Goal: Task Accomplishment & Management: Use online tool/utility

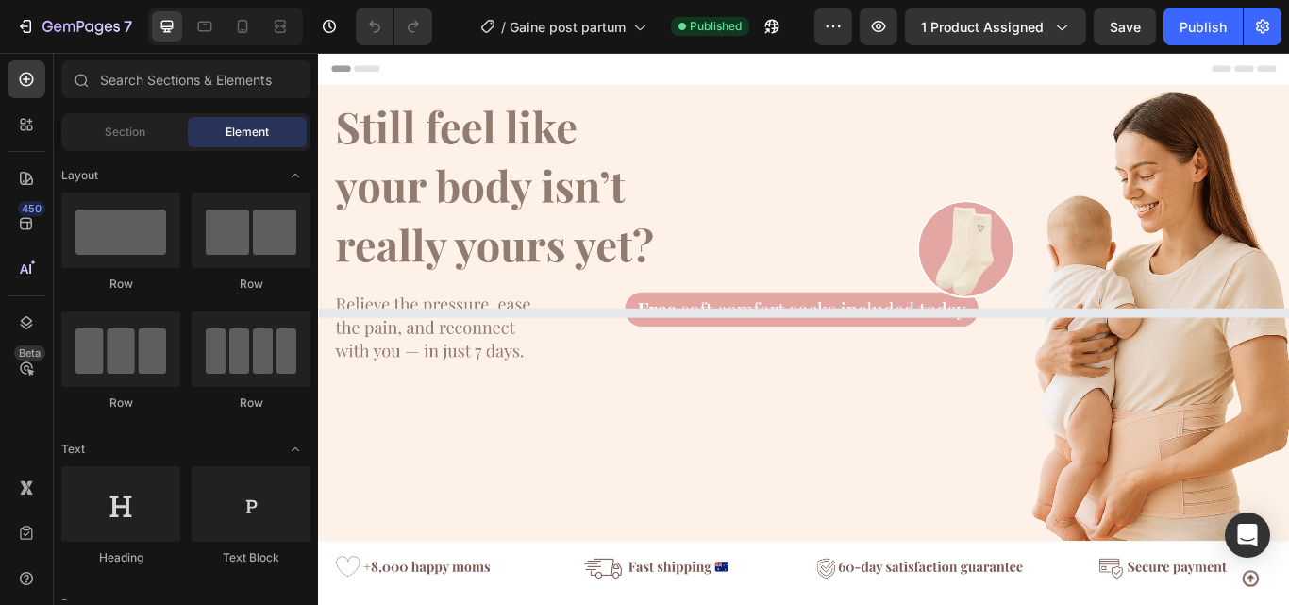
select select "575768298197811813"
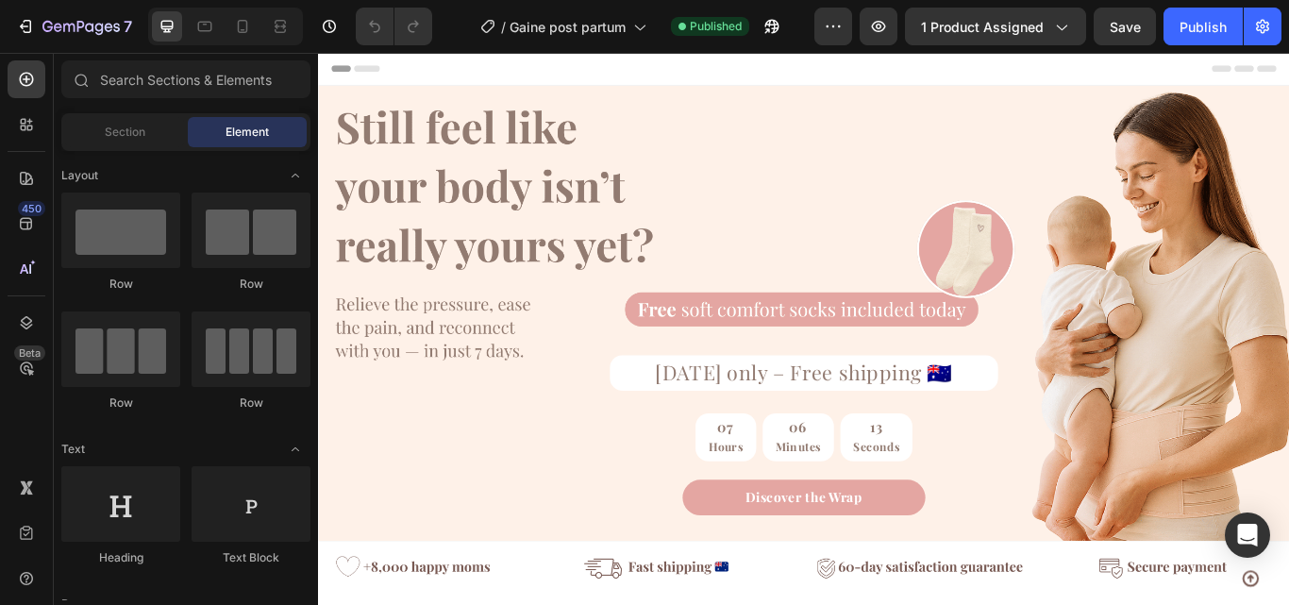
scroll to position [128, 0]
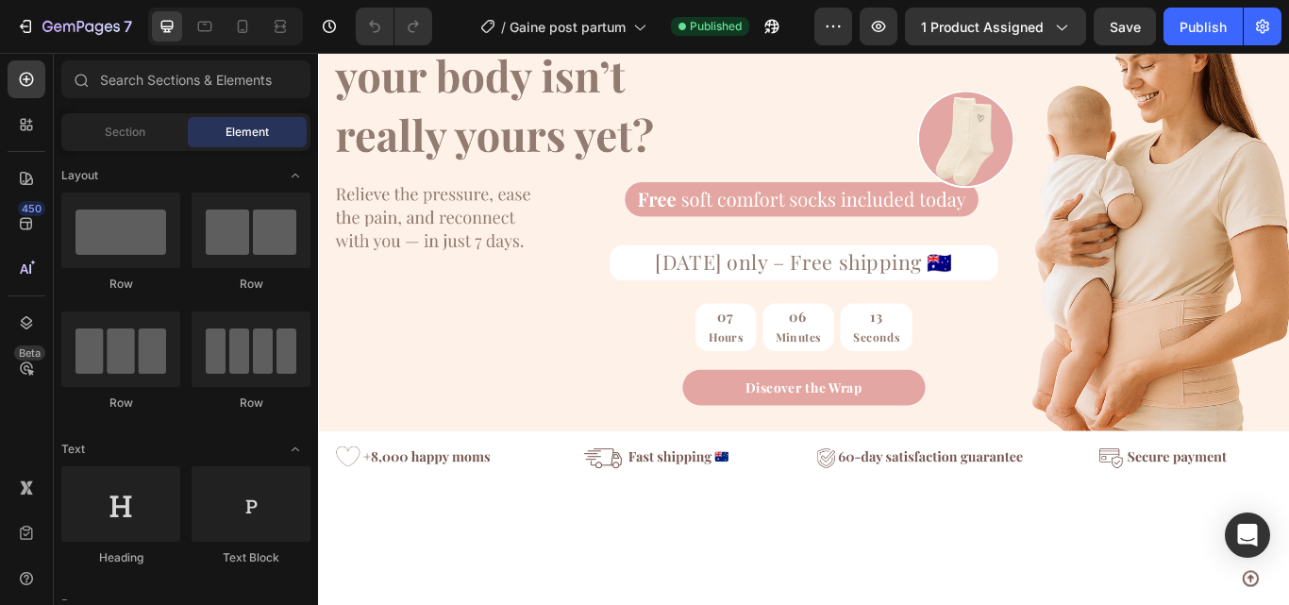
select select "575768298197811813"
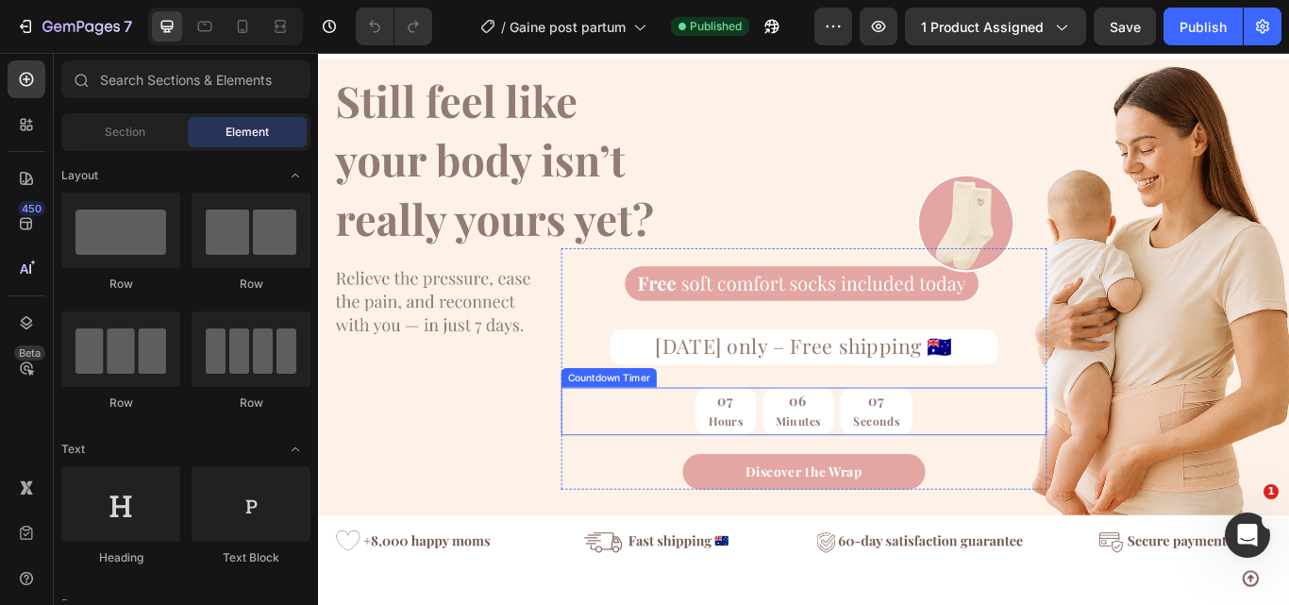
scroll to position [0, 0]
click at [818, 464] on div "07 Hours" at bounding box center [793, 472] width 71 height 56
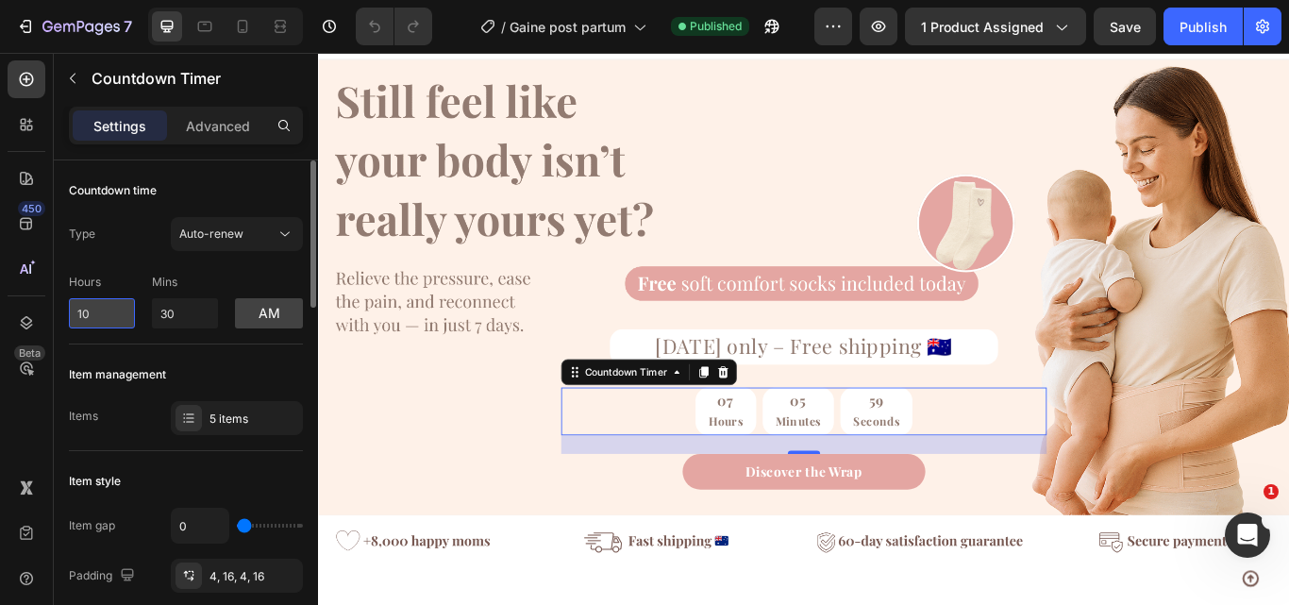
click at [102, 309] on input "10" at bounding box center [102, 313] width 66 height 30
drag, startPoint x: 102, startPoint y: 309, endPoint x: 0, endPoint y: 296, distance: 102.7
click at [0, 296] on div "450 Beta Sections(18) Elements(84) Section Element Hero Section Product Detail …" at bounding box center [159, 329] width 318 height 552
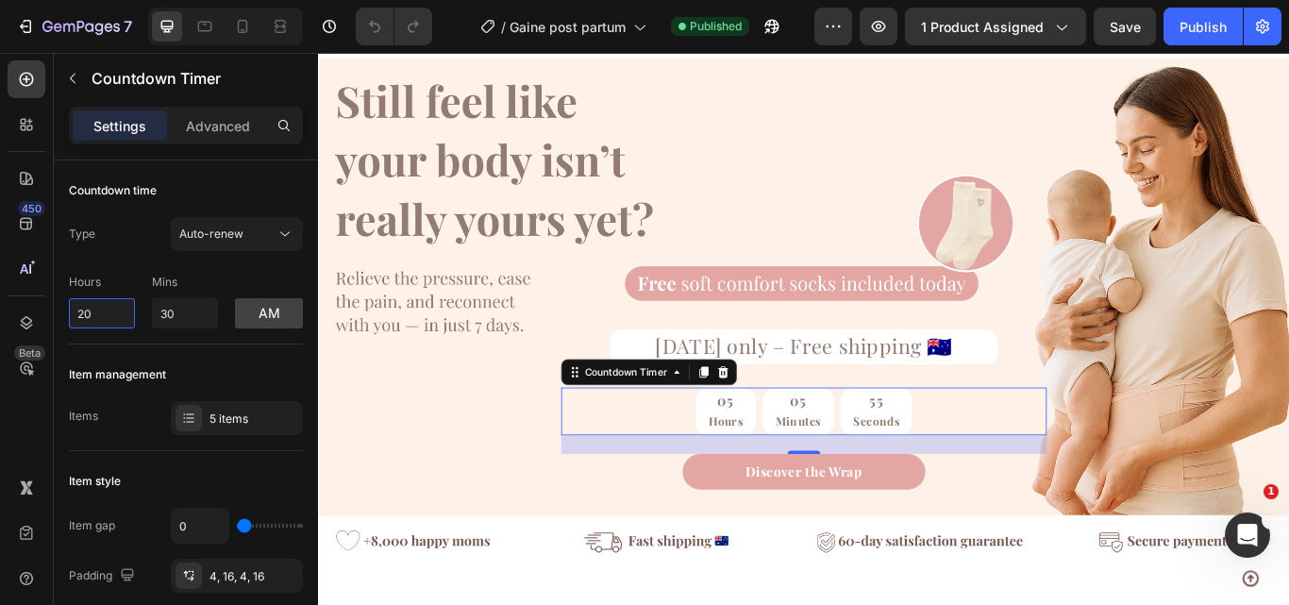
type input "2"
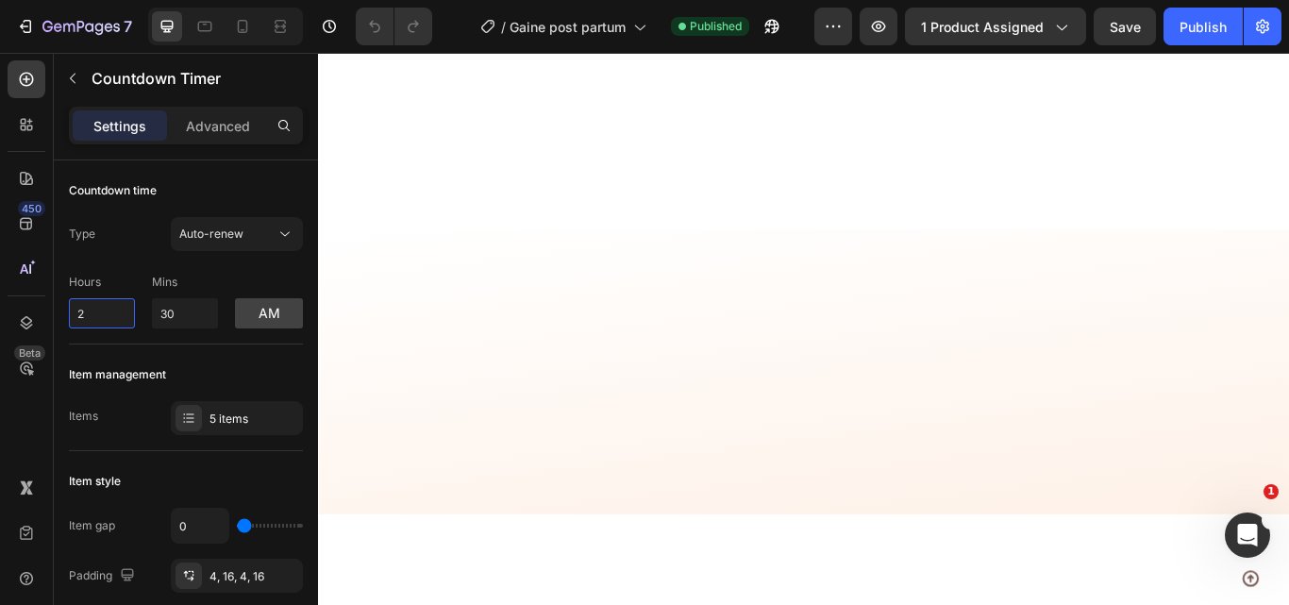
scroll to position [3651, 0]
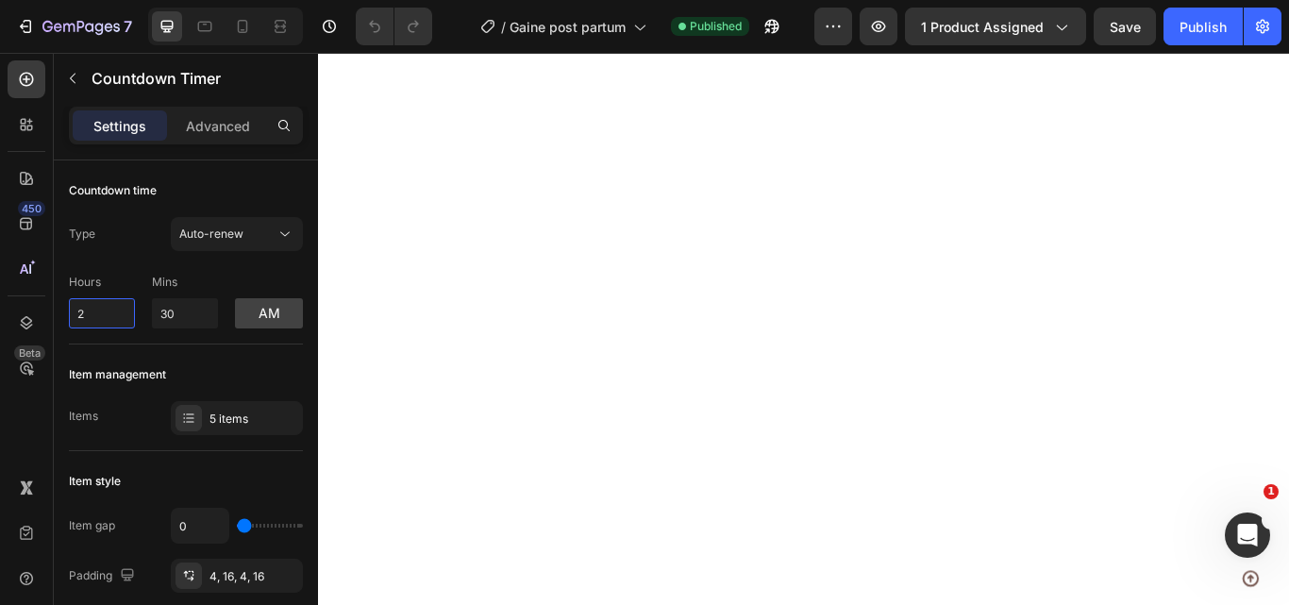
select select "575768298197811813"
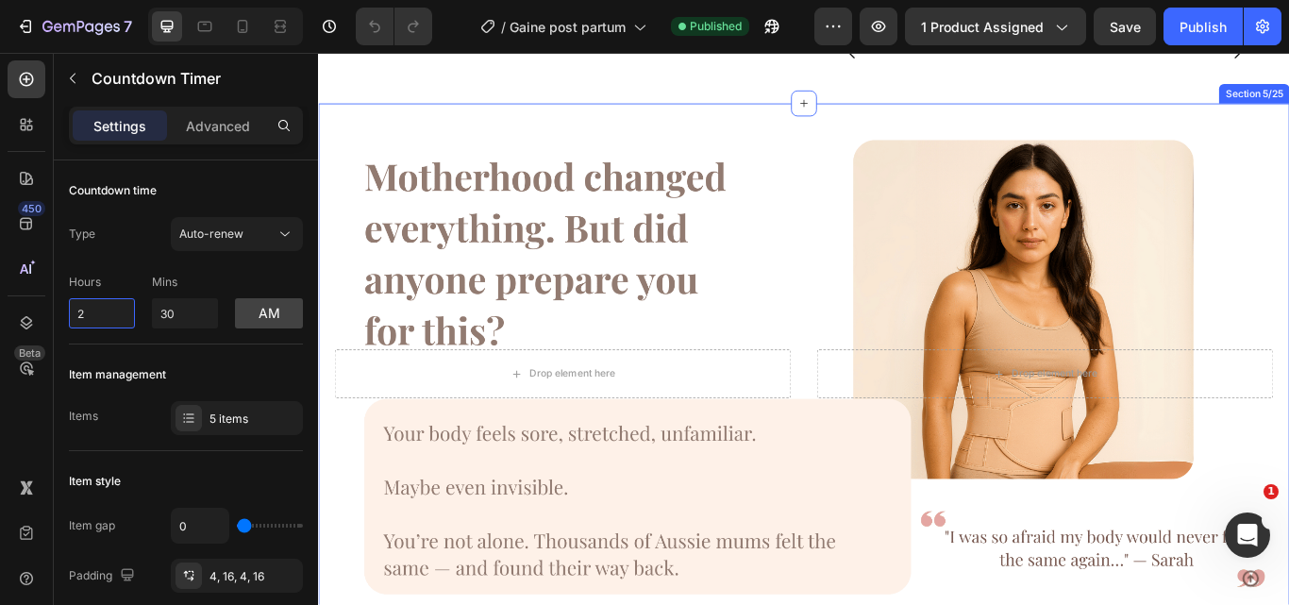
scroll to position [1384, 0]
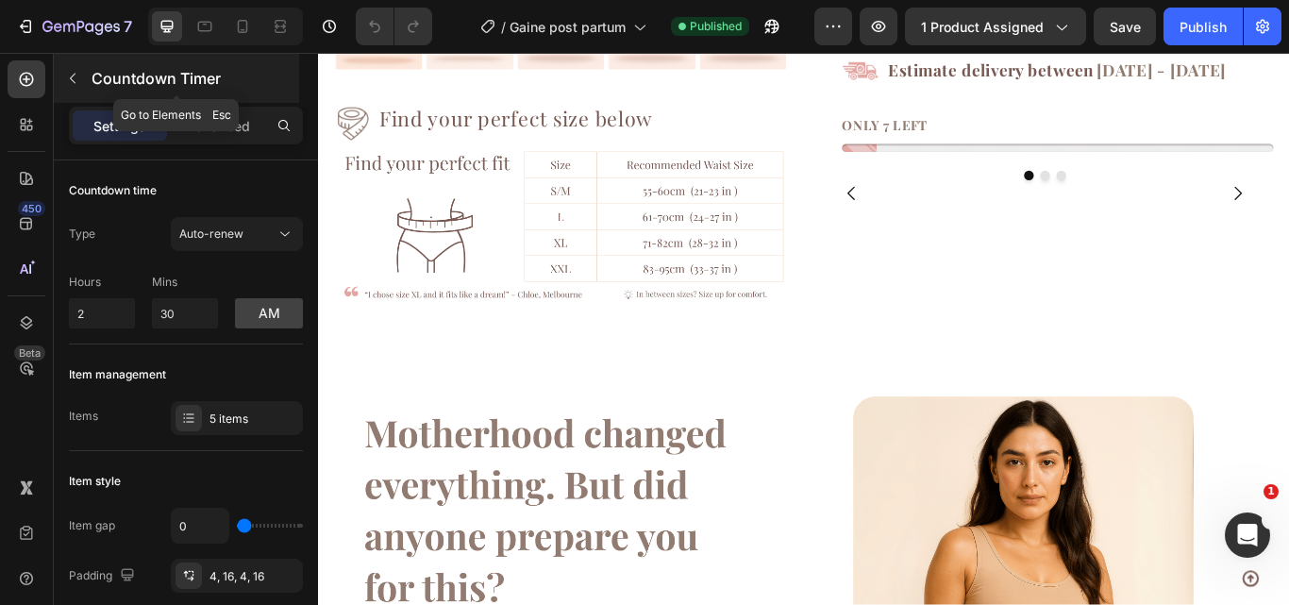
click at [78, 73] on icon "button" at bounding box center [72, 78] width 15 height 15
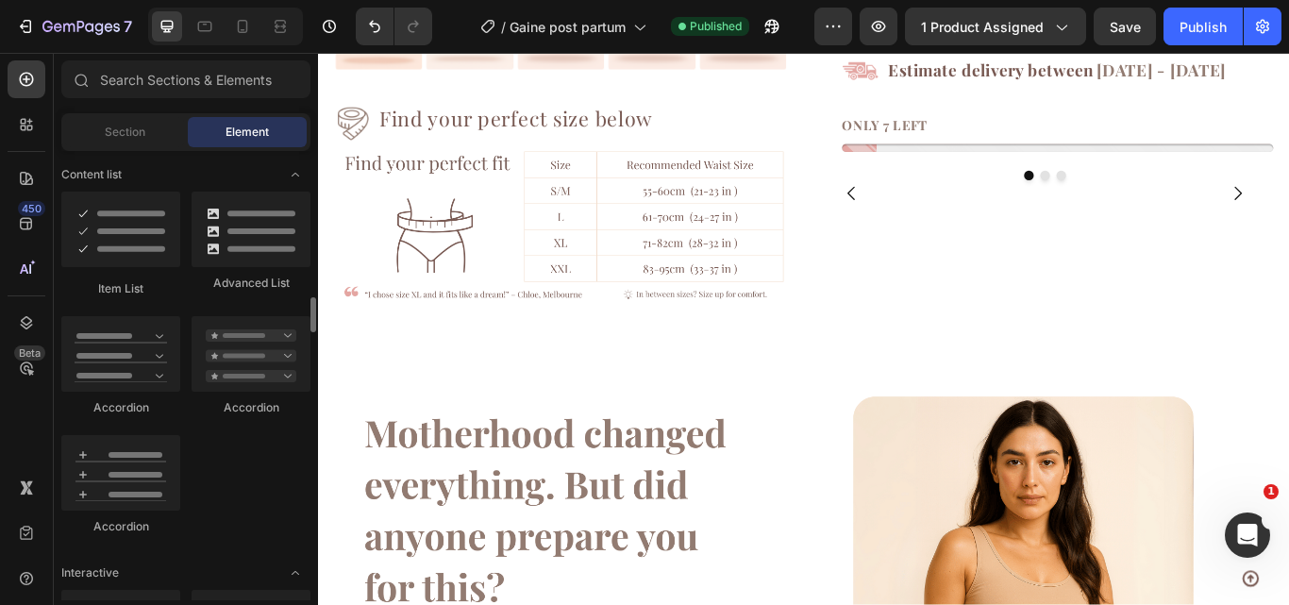
scroll to position [1547, 0]
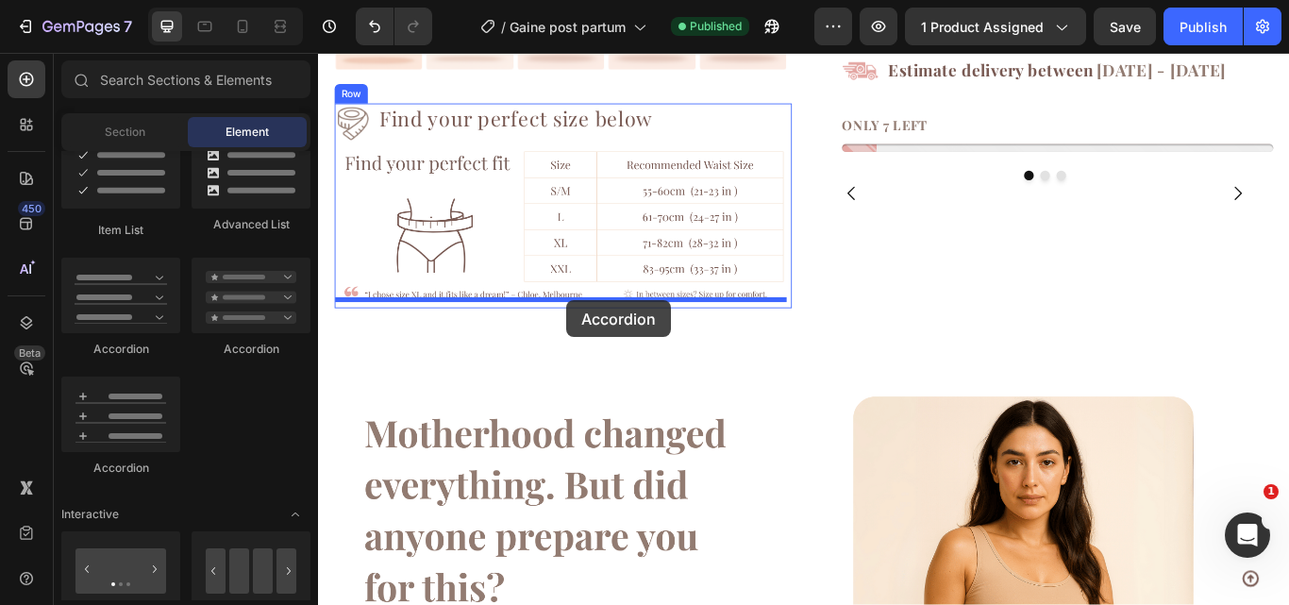
drag, startPoint x: 442, startPoint y: 346, endPoint x: 608, endPoint y: 342, distance: 166.2
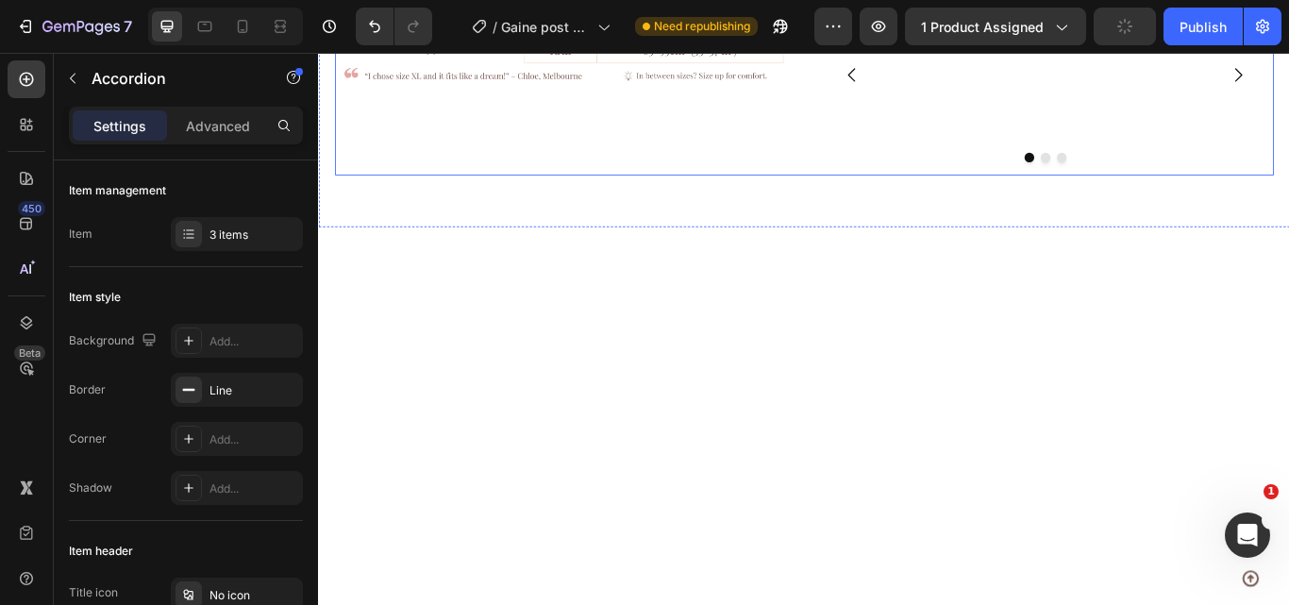
scroll to position [1359, 0]
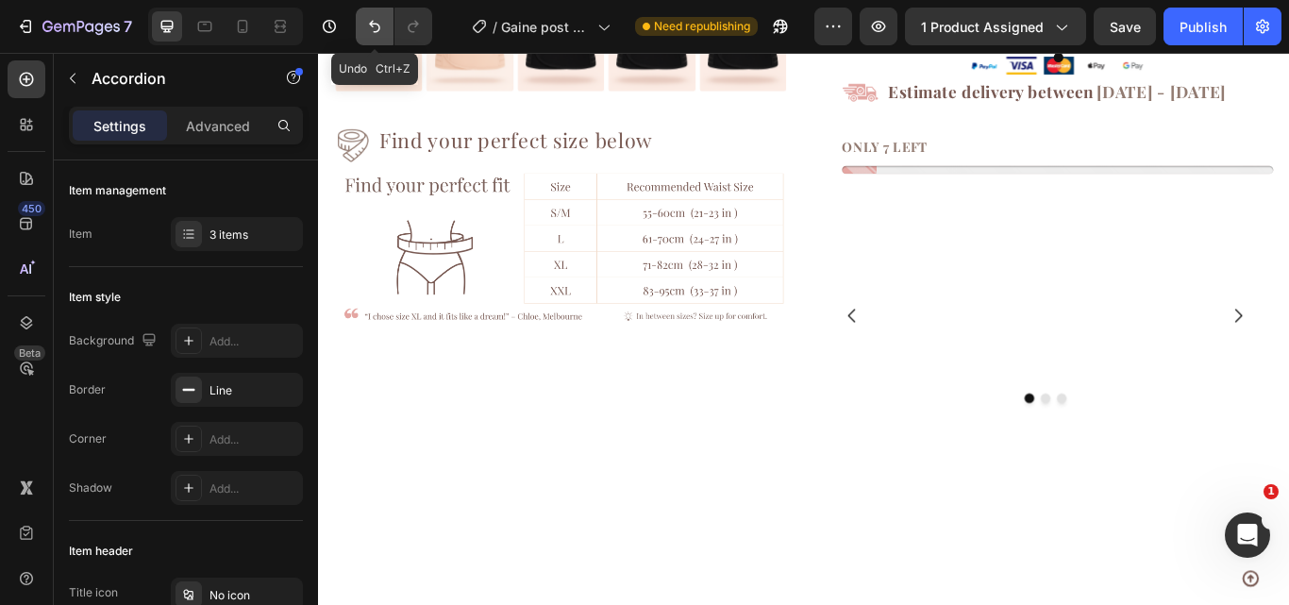
click at [370, 24] on icon "Undo/Redo" at bounding box center [374, 27] width 11 height 12
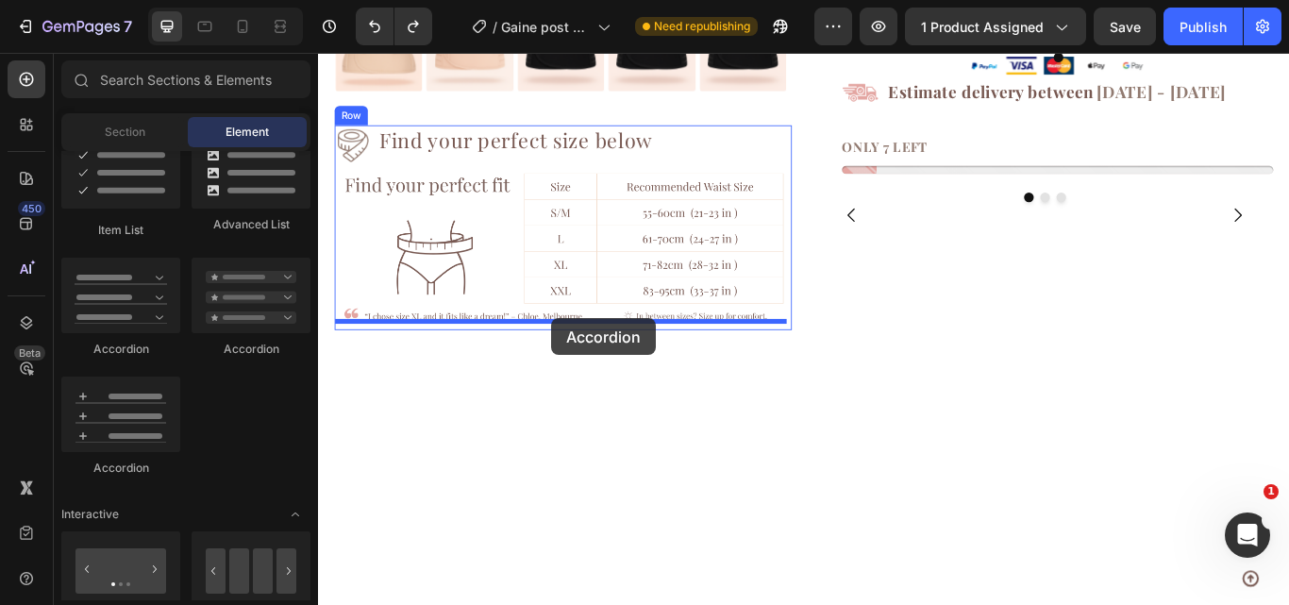
drag, startPoint x: 680, startPoint y: 333, endPoint x: 590, endPoint y: 362, distance: 95.2
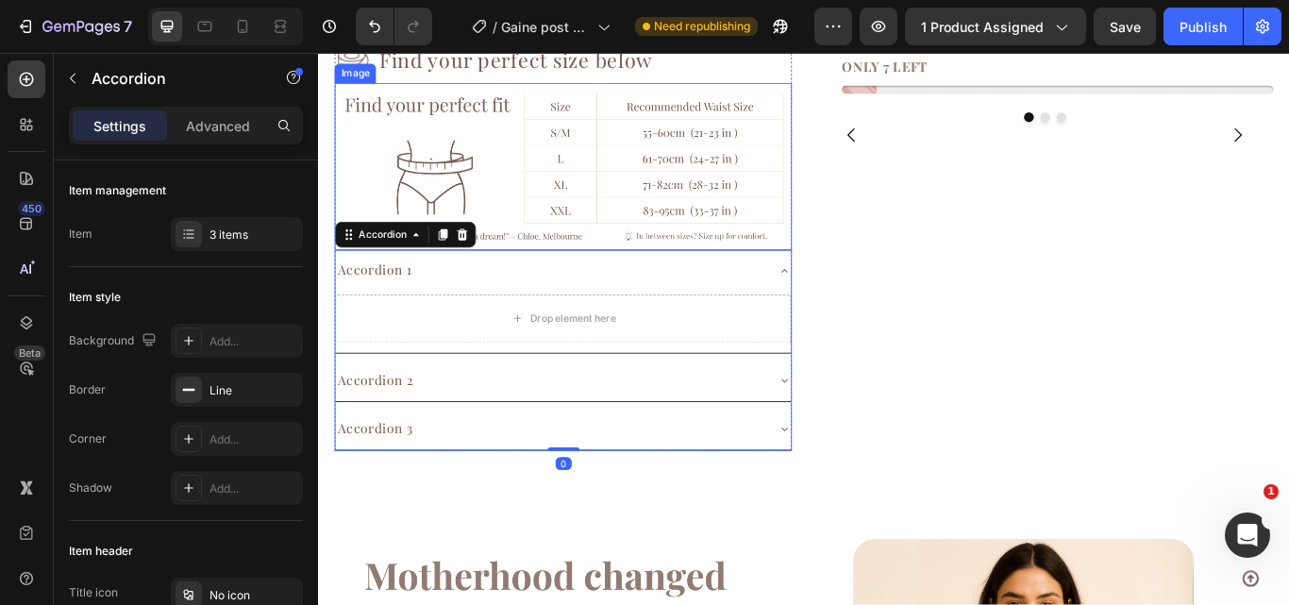
scroll to position [1524, 0]
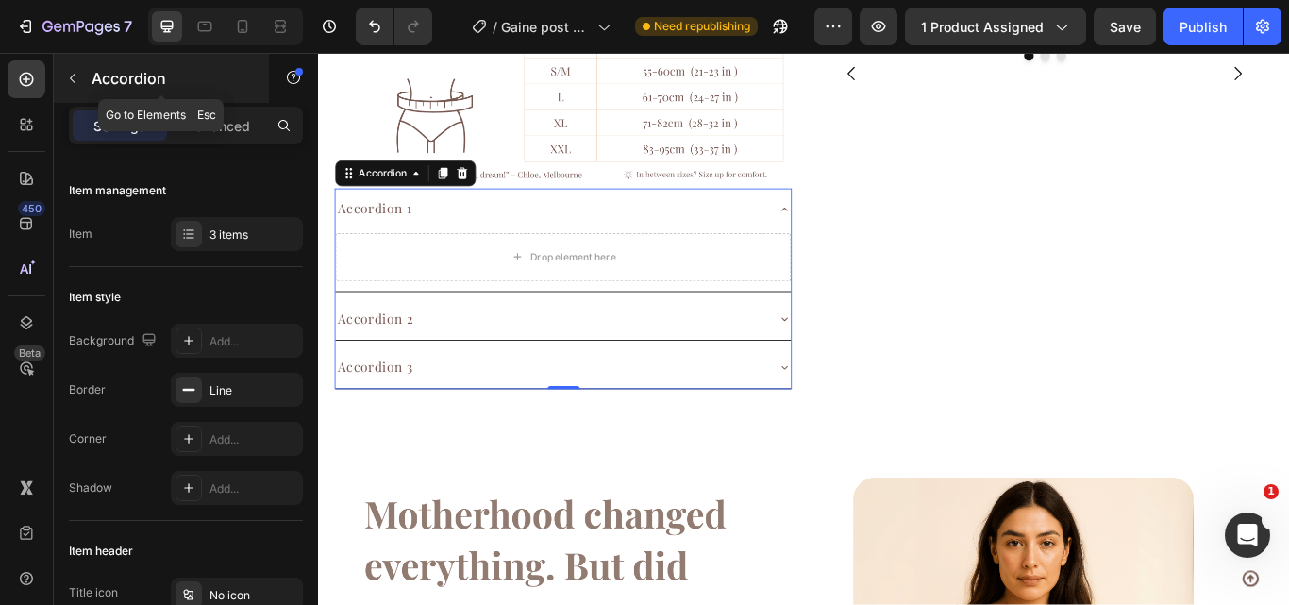
click at [74, 87] on button "button" at bounding box center [73, 78] width 30 height 30
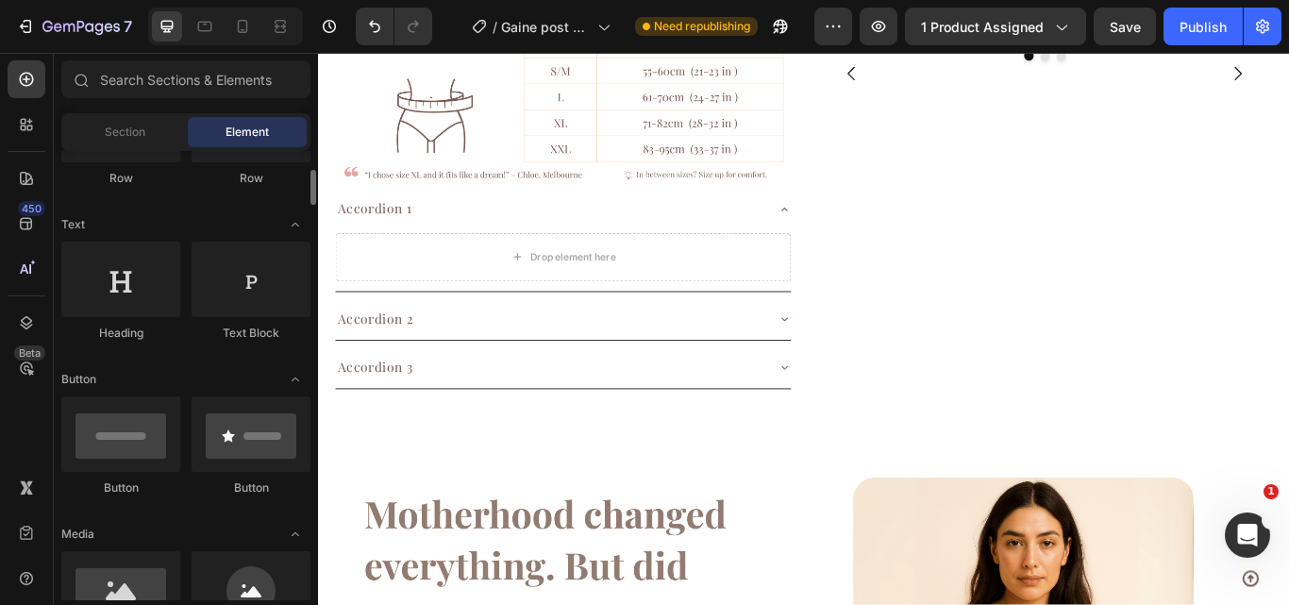
scroll to position [226, 0]
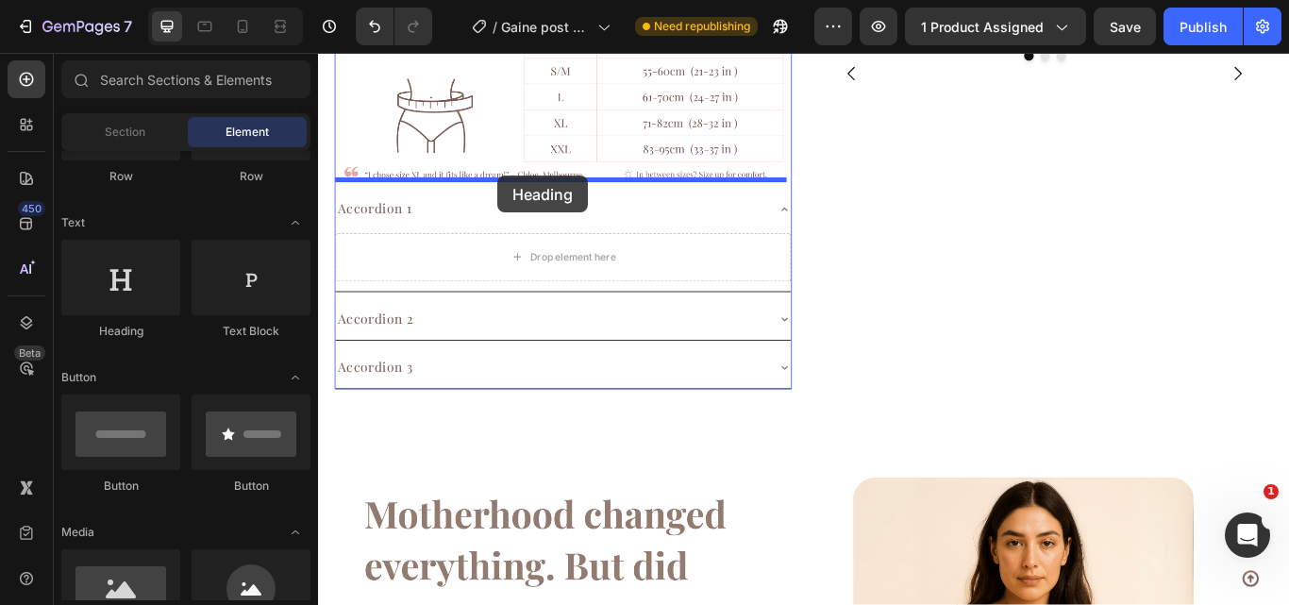
drag, startPoint x: 509, startPoint y: 262, endPoint x: 527, endPoint y: 196, distance: 68.4
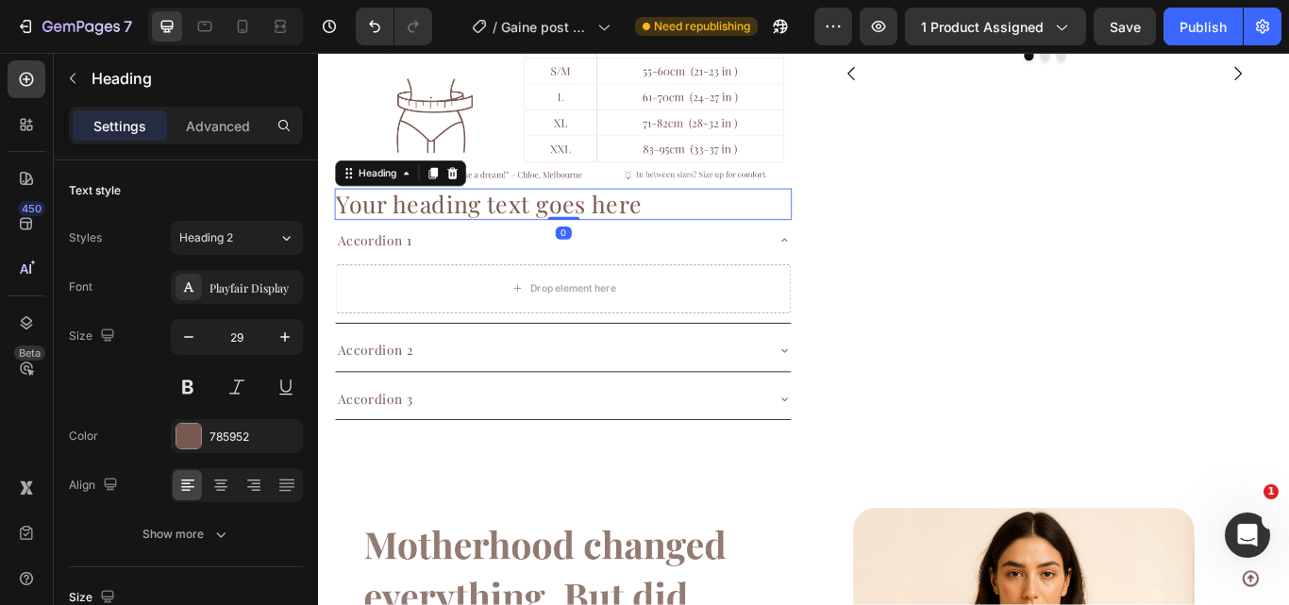
click at [551, 214] on h2 "Your heading text goes here" at bounding box center [603, 229] width 533 height 37
click at [551, 214] on p "Your heading text goes here" at bounding box center [603, 229] width 529 height 33
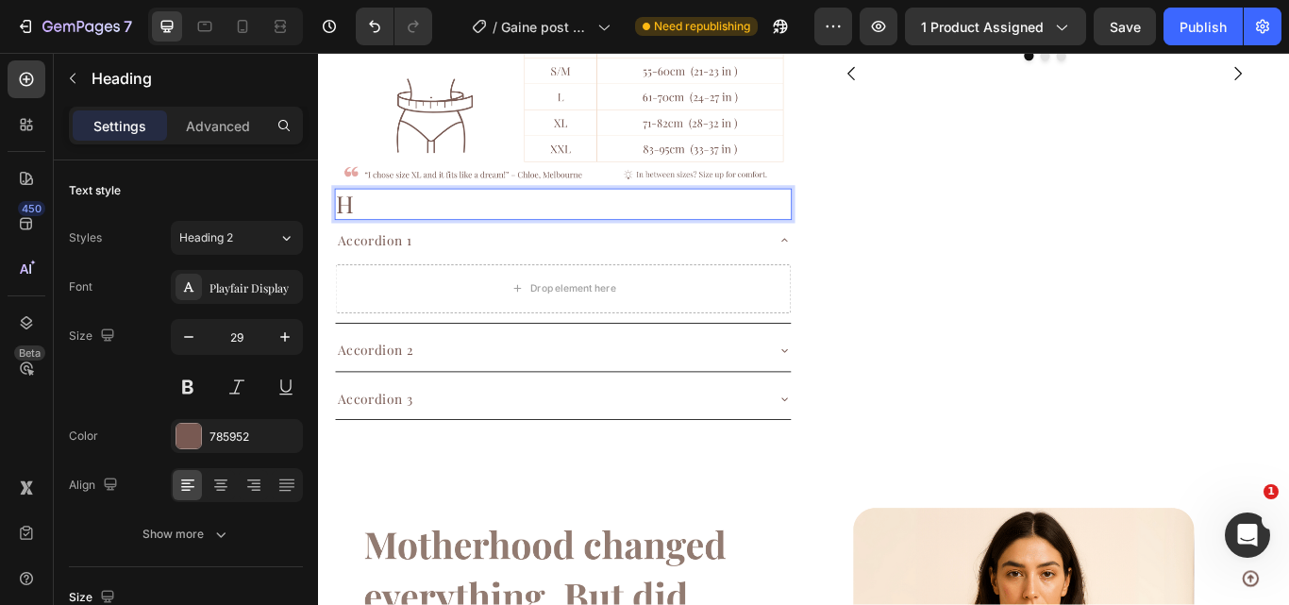
scroll to position [617, 0]
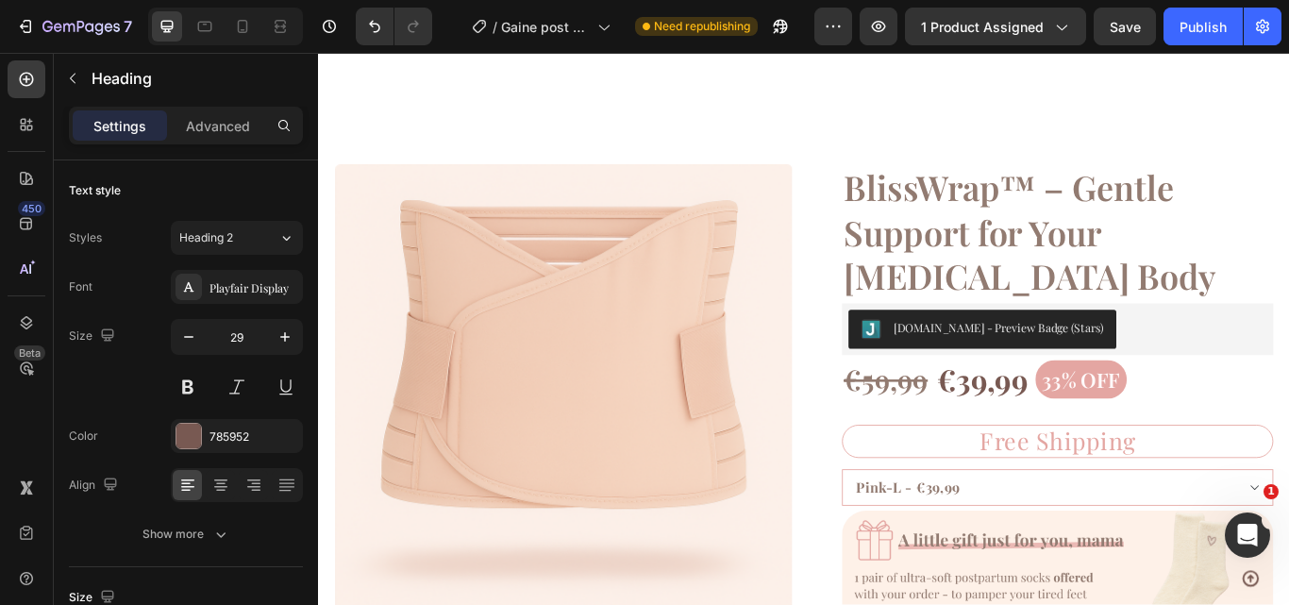
click at [936, 353] on button "[DOMAIN_NAME] - Preview Badge (Stars)" at bounding box center [1092, 375] width 312 height 45
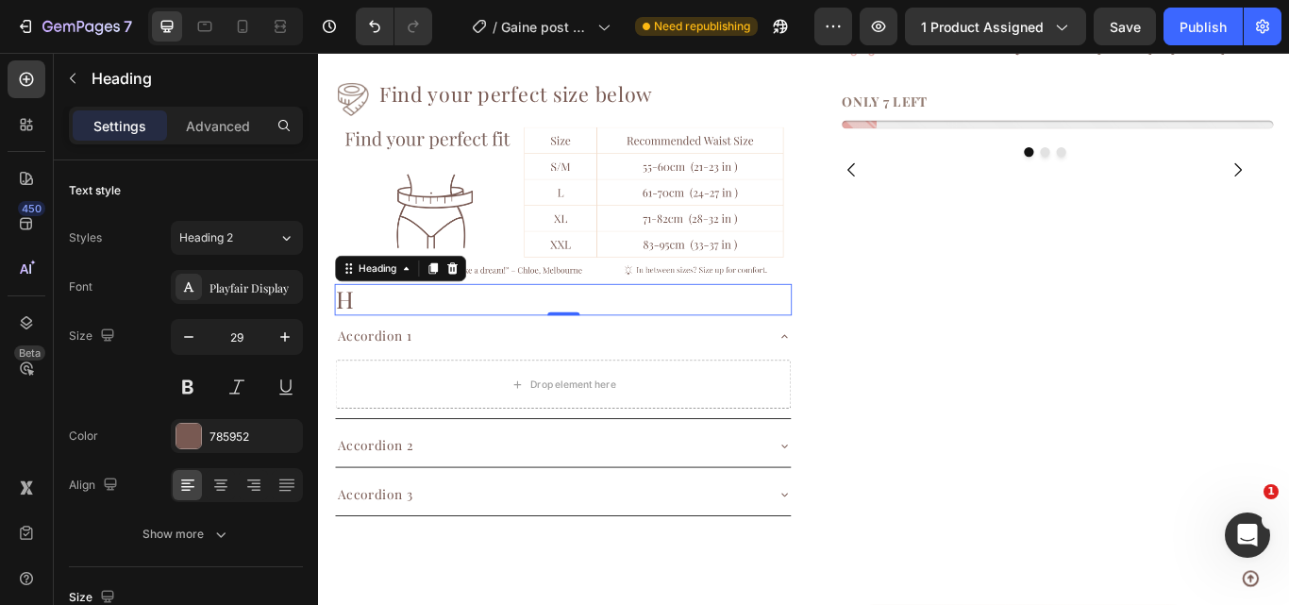
scroll to position [1355, 0]
click at [414, 325] on p "H" at bounding box center [603, 340] width 529 height 33
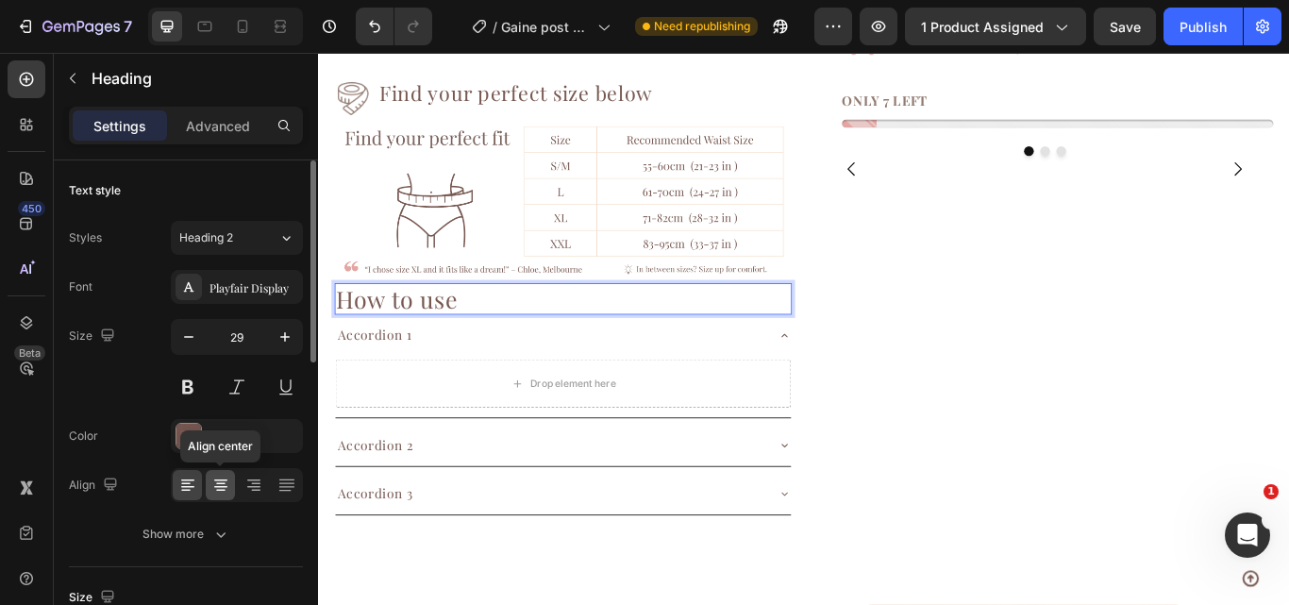
click at [221, 486] on icon at bounding box center [220, 487] width 13 height 2
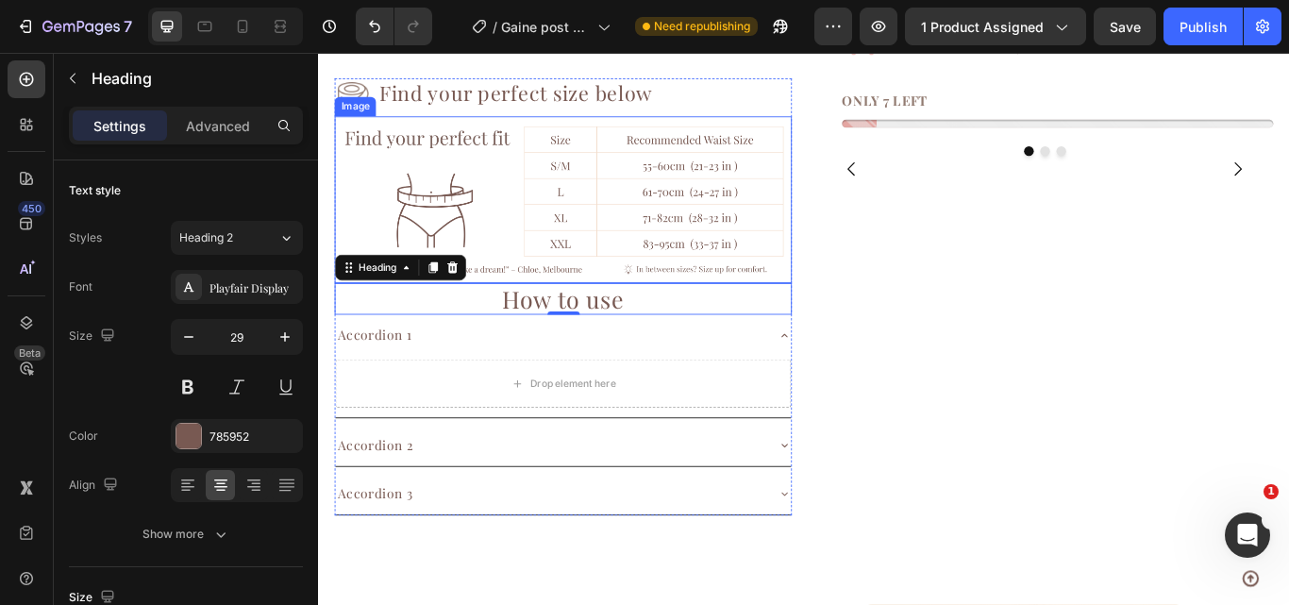
click at [604, 254] on img at bounding box center [603, 224] width 533 height 194
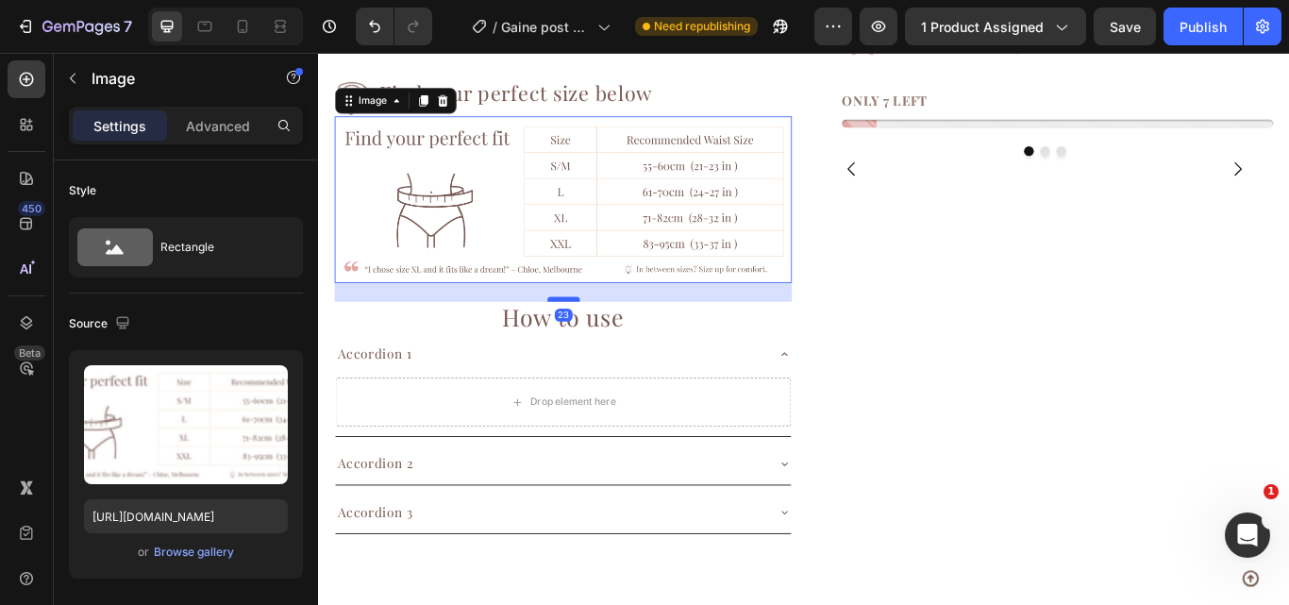
drag, startPoint x: 600, startPoint y: 310, endPoint x: 599, endPoint y: 331, distance: 21.7
click at [599, 338] on div at bounding box center [604, 341] width 38 height 6
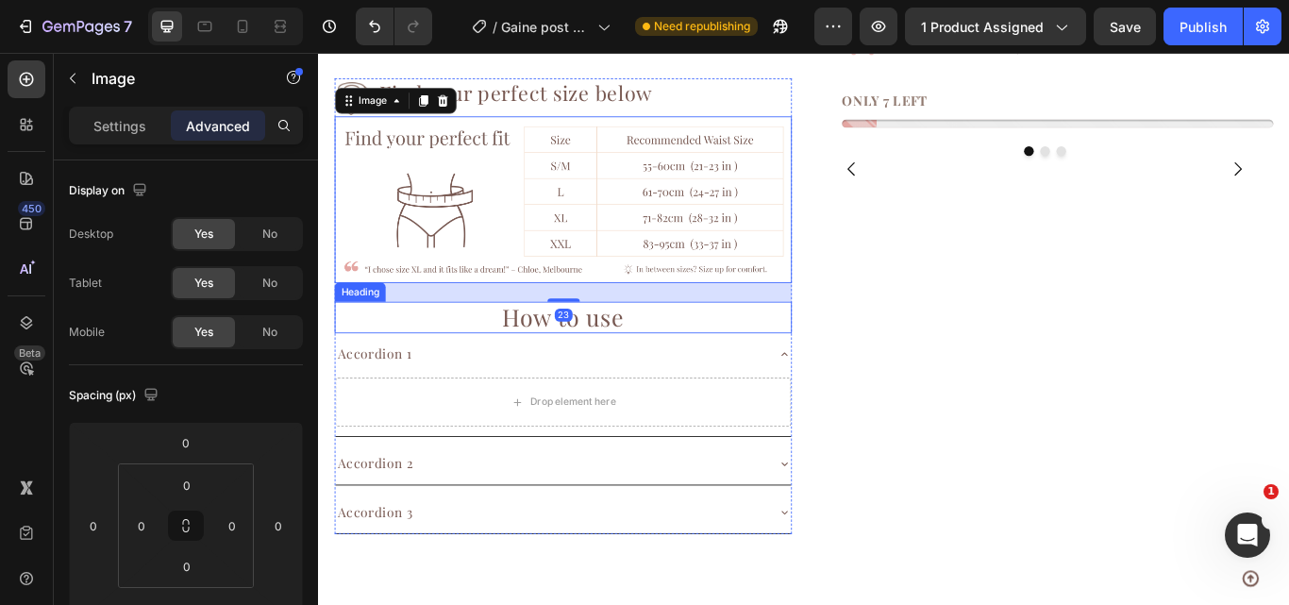
click at [679, 359] on p "How to use" at bounding box center [603, 361] width 529 height 33
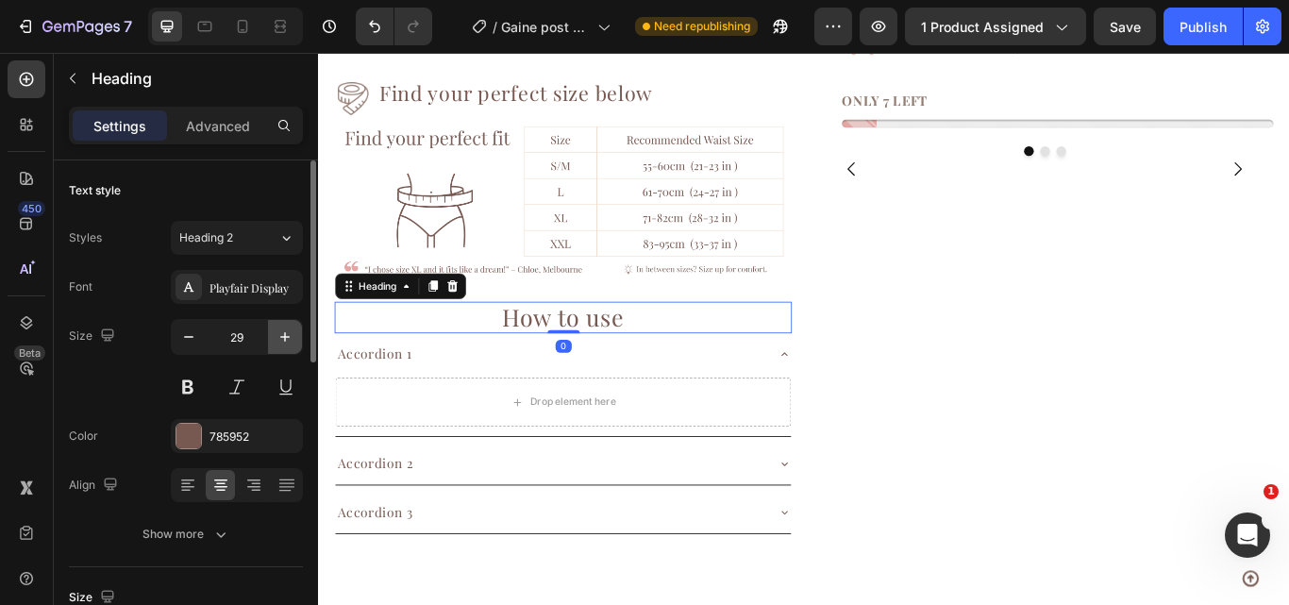
click at [287, 348] on button "button" at bounding box center [285, 337] width 34 height 34
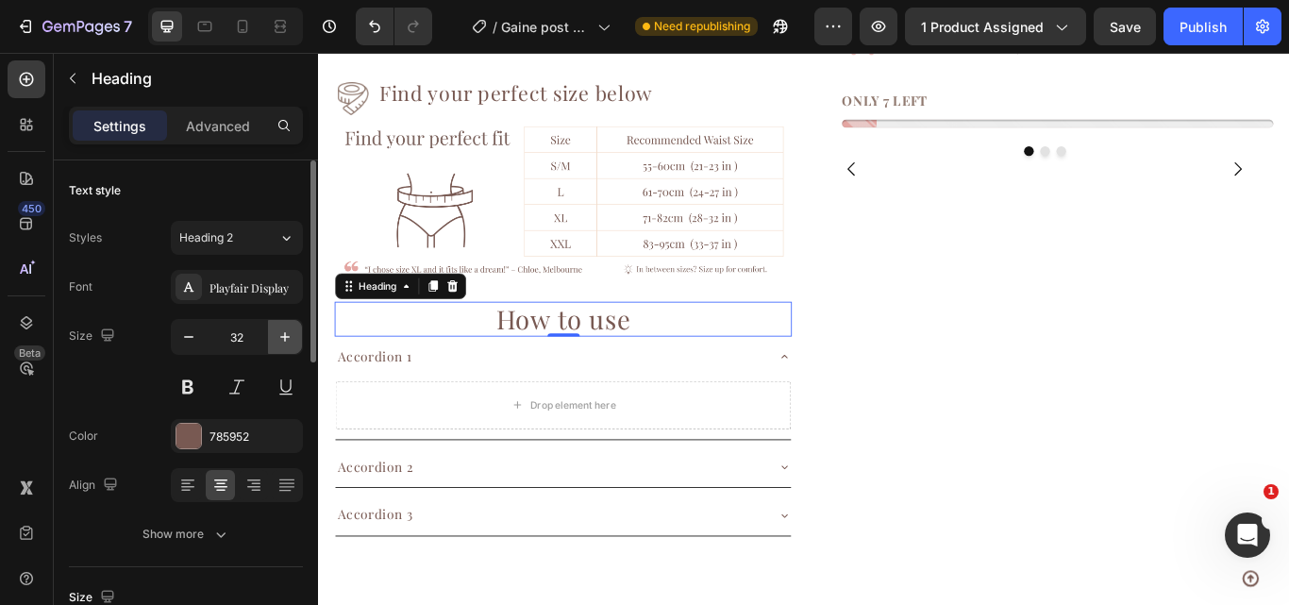
click at [287, 348] on button "button" at bounding box center [285, 337] width 34 height 34
type input "35"
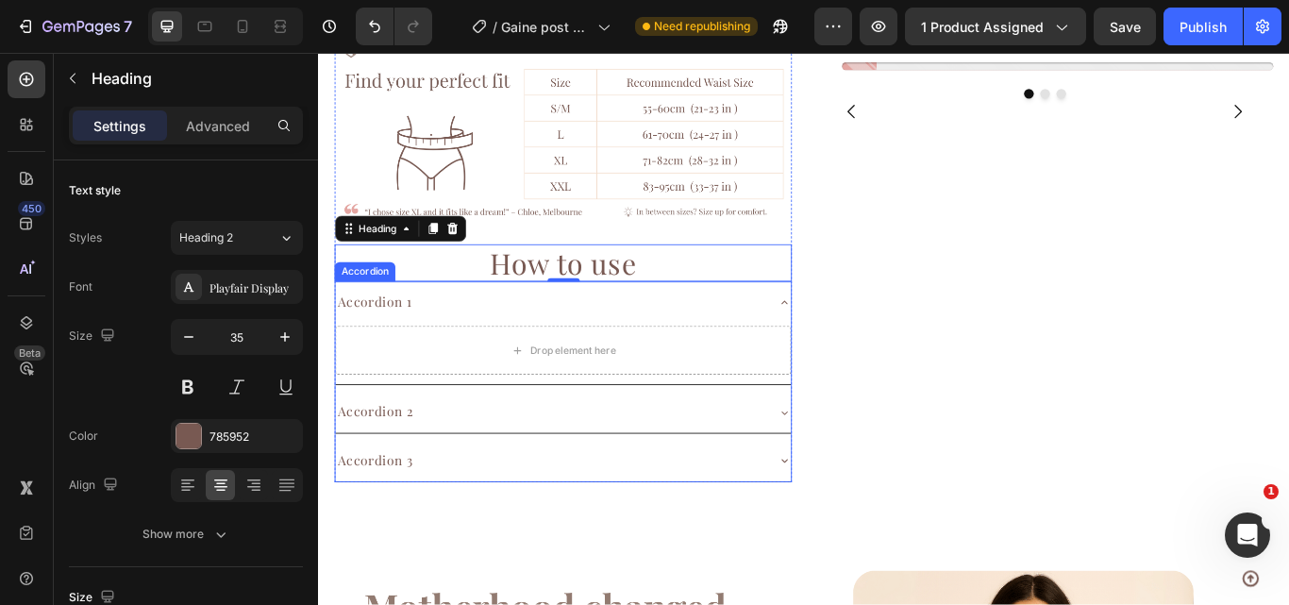
scroll to position [1421, 0]
click at [816, 473] on div "Accordion 2" at bounding box center [588, 473] width 501 height 33
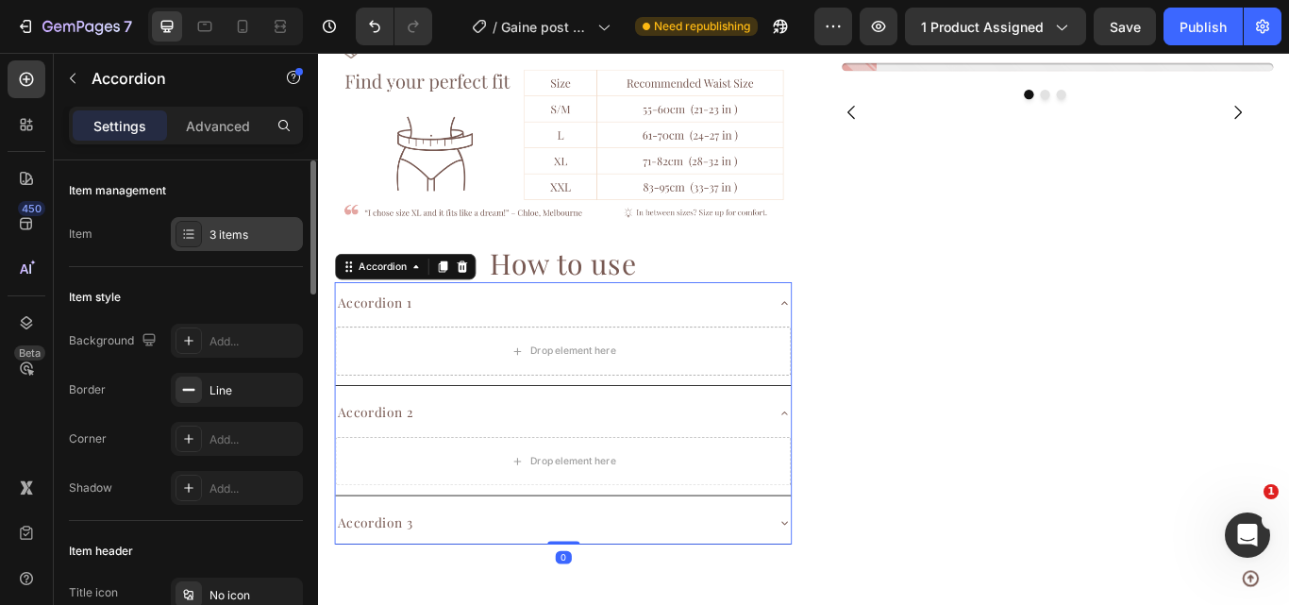
click at [213, 235] on div "3 items" at bounding box center [254, 234] width 89 height 17
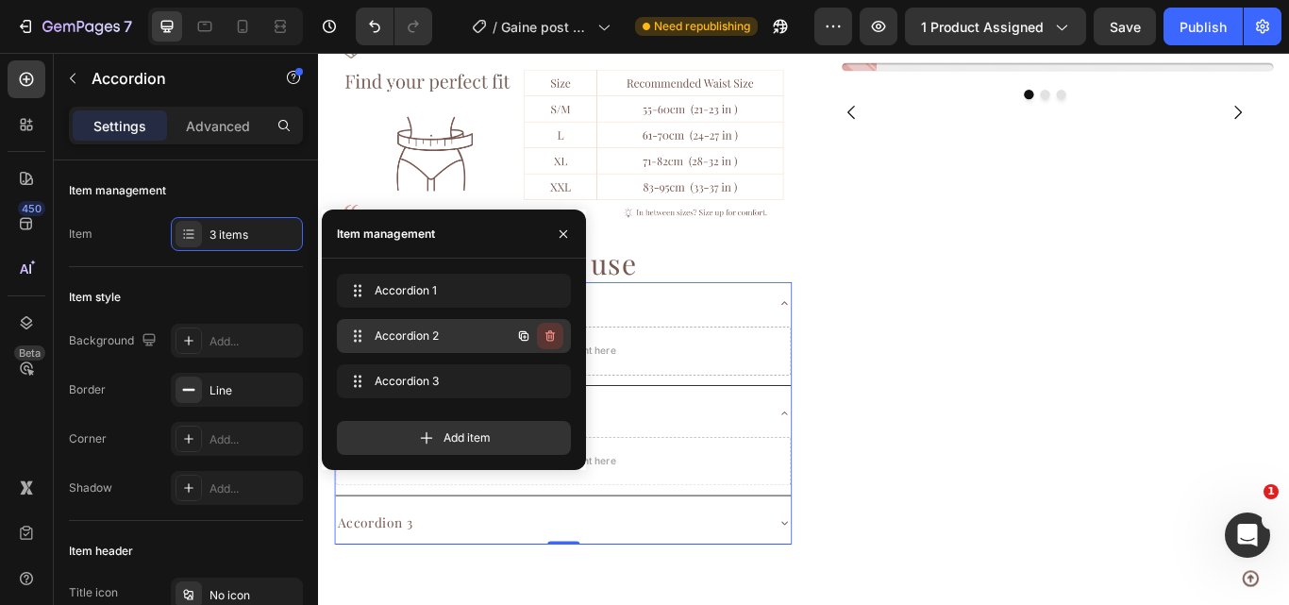
click at [554, 344] on button "button" at bounding box center [550, 336] width 26 height 26
click at [554, 344] on div "Delete" at bounding box center [537, 335] width 35 height 17
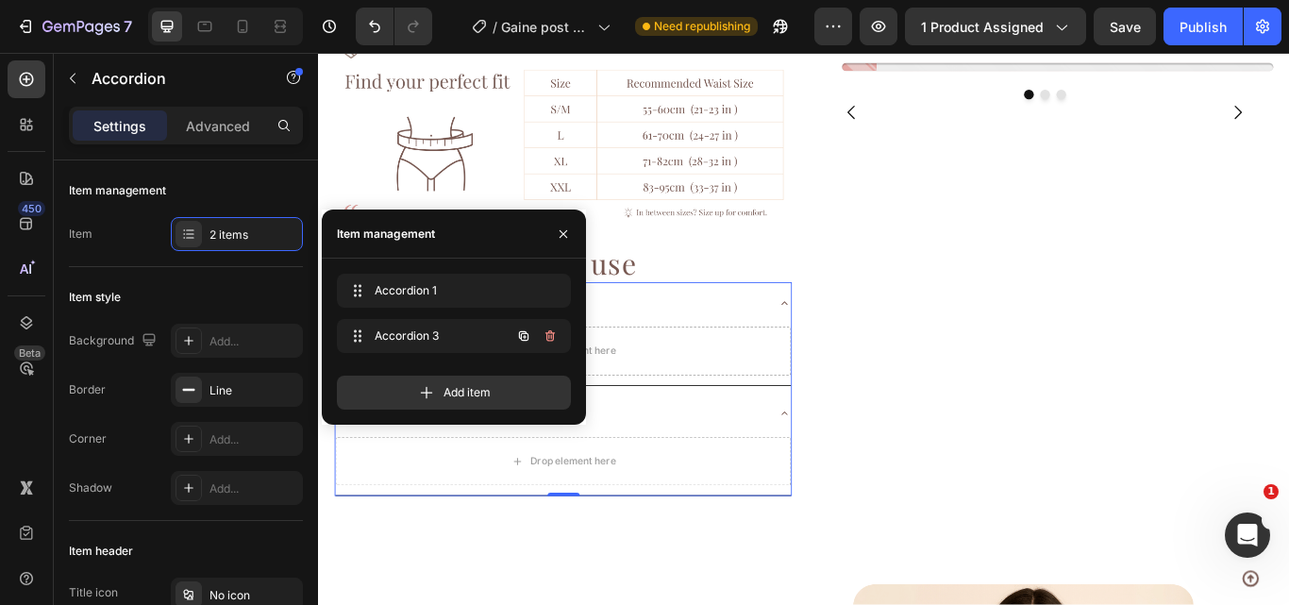
click at [554, 344] on button "button" at bounding box center [550, 336] width 26 height 26
click at [554, 344] on div "Delete" at bounding box center [537, 335] width 35 height 17
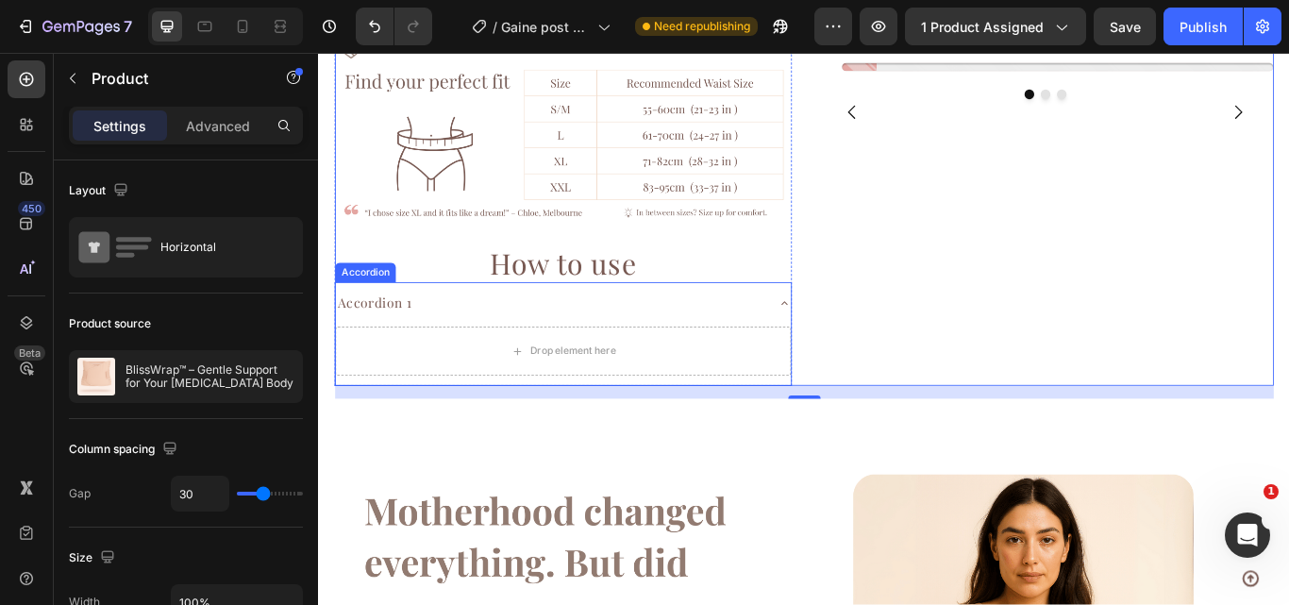
click at [403, 332] on div "Accordion 1" at bounding box center [384, 344] width 92 height 33
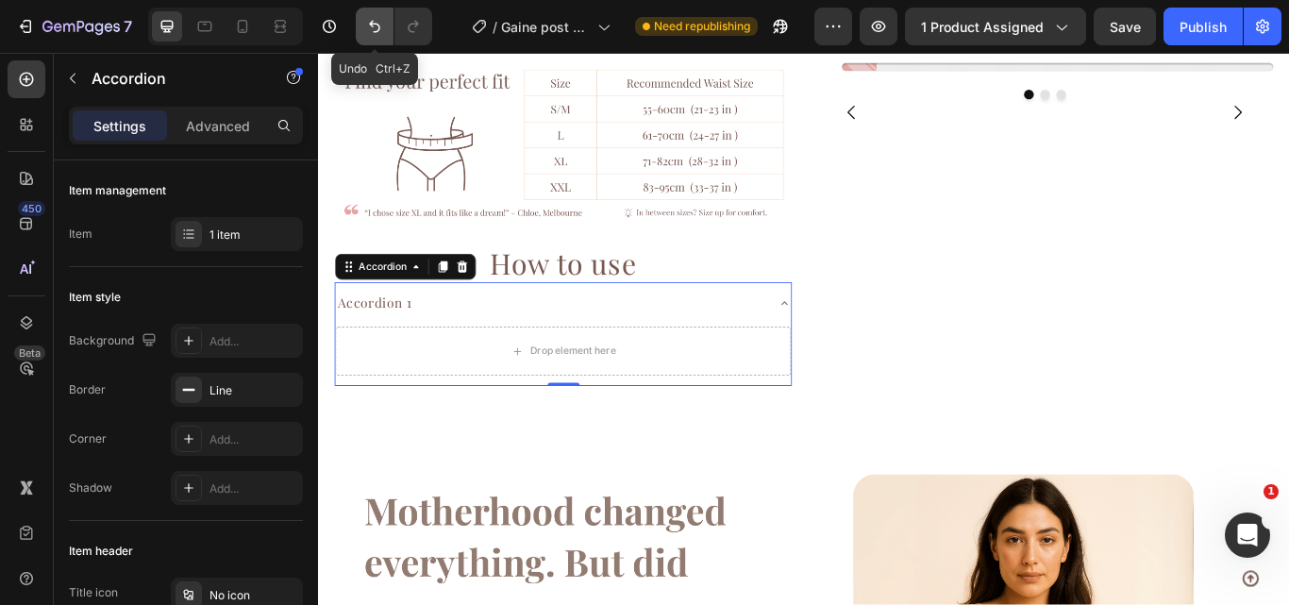
click at [378, 26] on icon "Undo/Redo" at bounding box center [374, 26] width 19 height 19
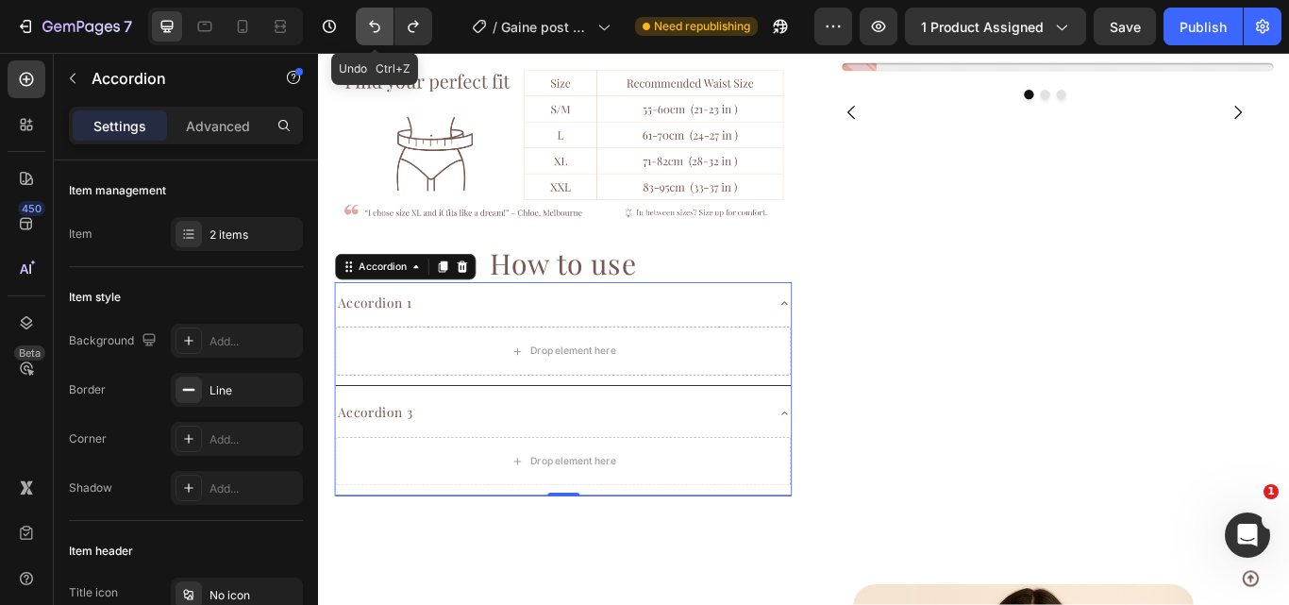
click at [378, 26] on icon "Undo/Redo" at bounding box center [374, 26] width 19 height 19
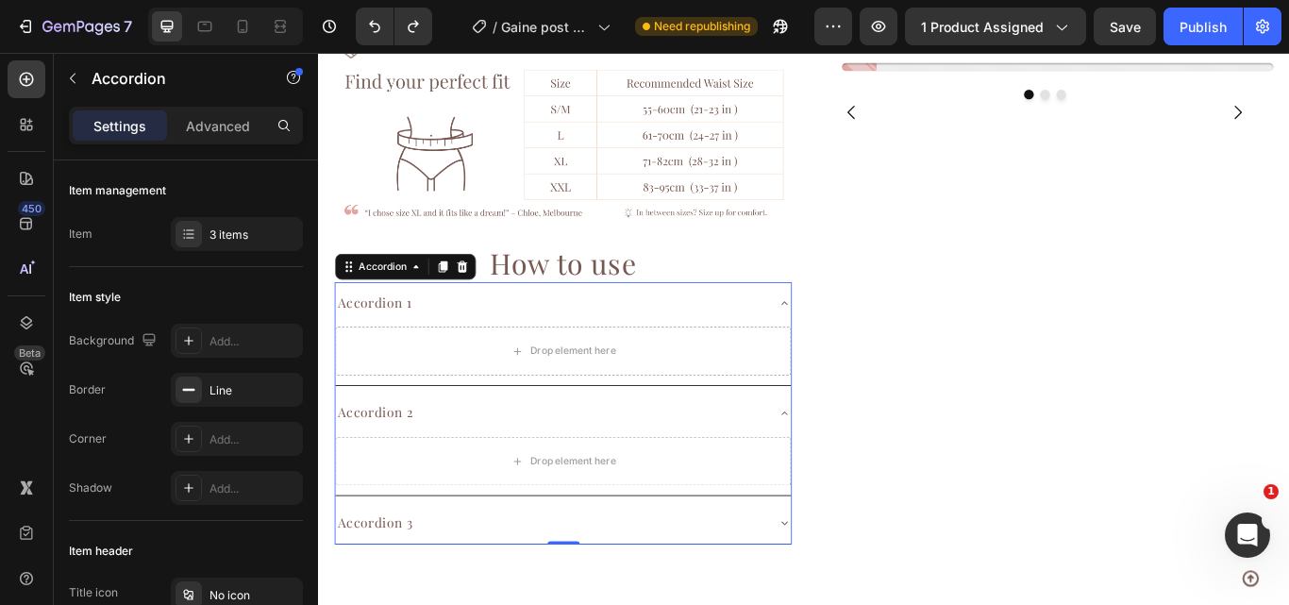
click at [385, 333] on div "Accordion 1" at bounding box center [384, 344] width 92 height 33
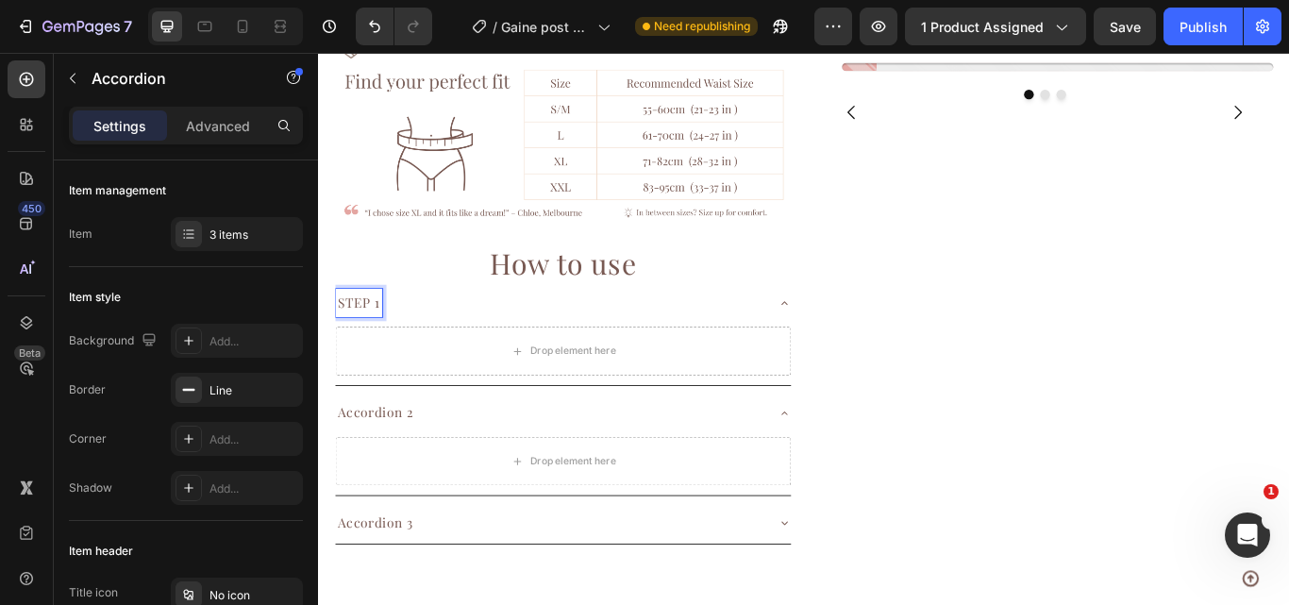
click at [392, 462] on p "Accordion 2" at bounding box center [385, 473] width 89 height 27
click at [389, 588] on p "Accordion 3" at bounding box center [385, 601] width 88 height 27
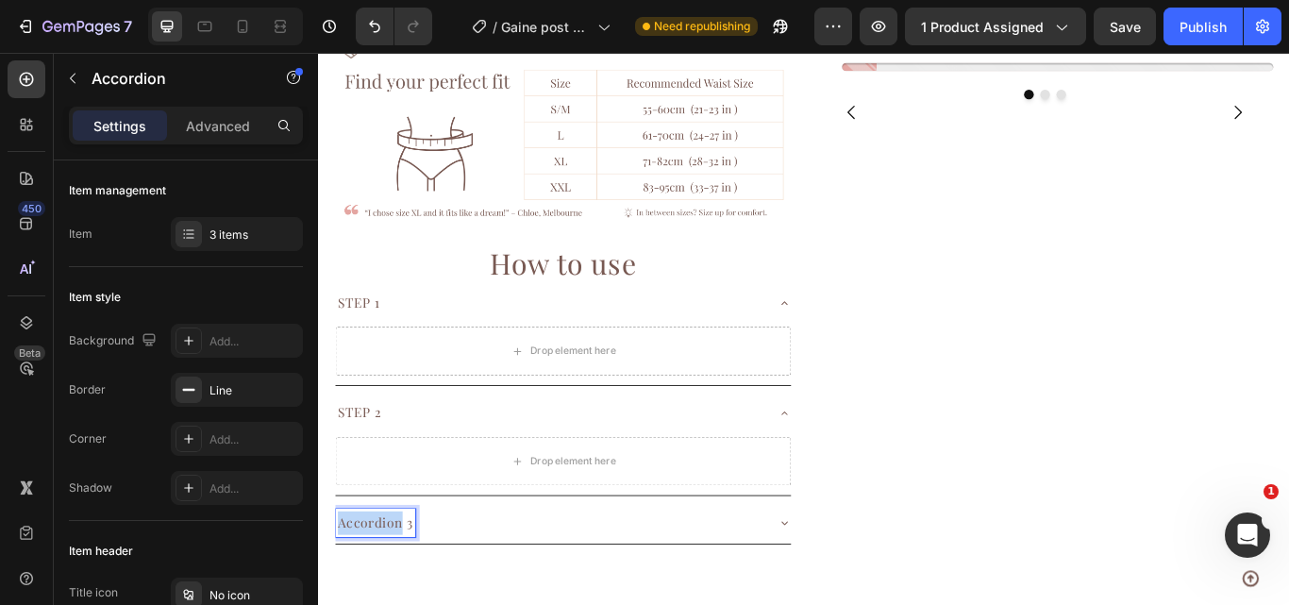
click at [389, 588] on p "Accordion 3" at bounding box center [385, 601] width 88 height 27
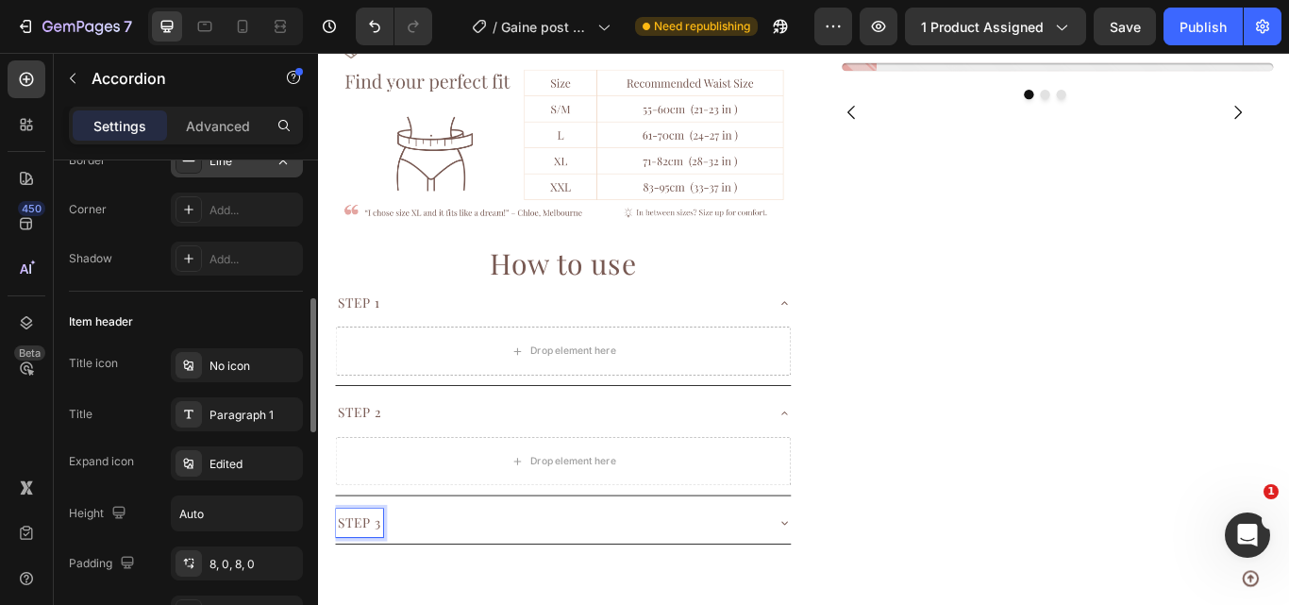
scroll to position [293, 0]
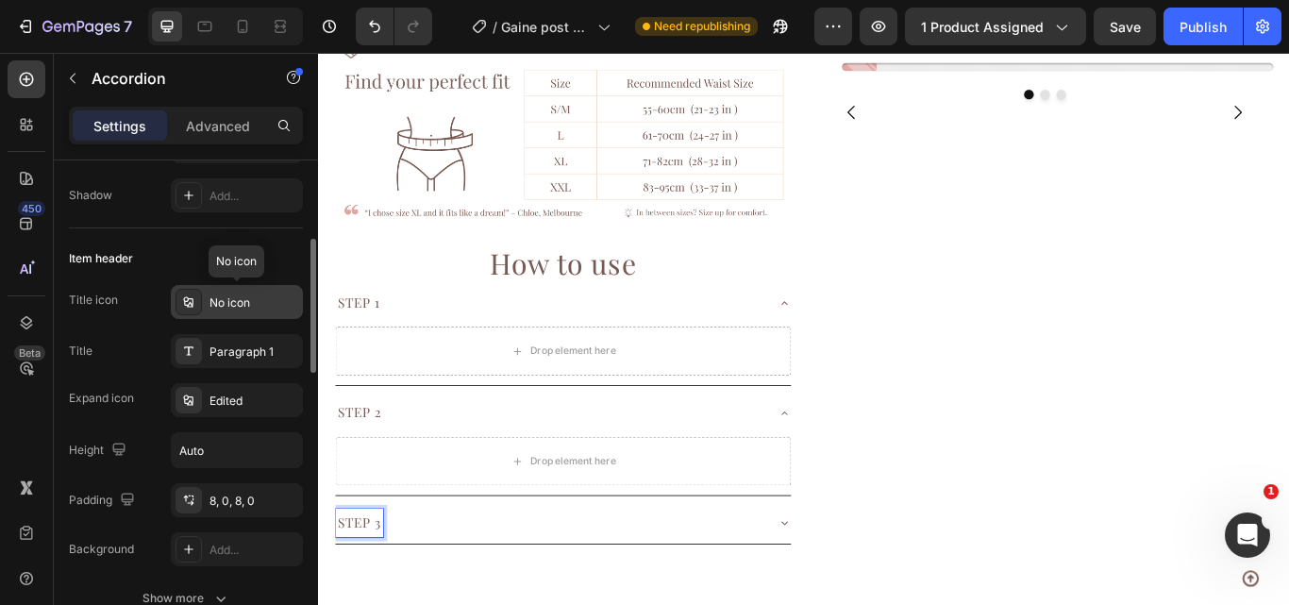
click at [229, 305] on div "No icon" at bounding box center [254, 302] width 89 height 17
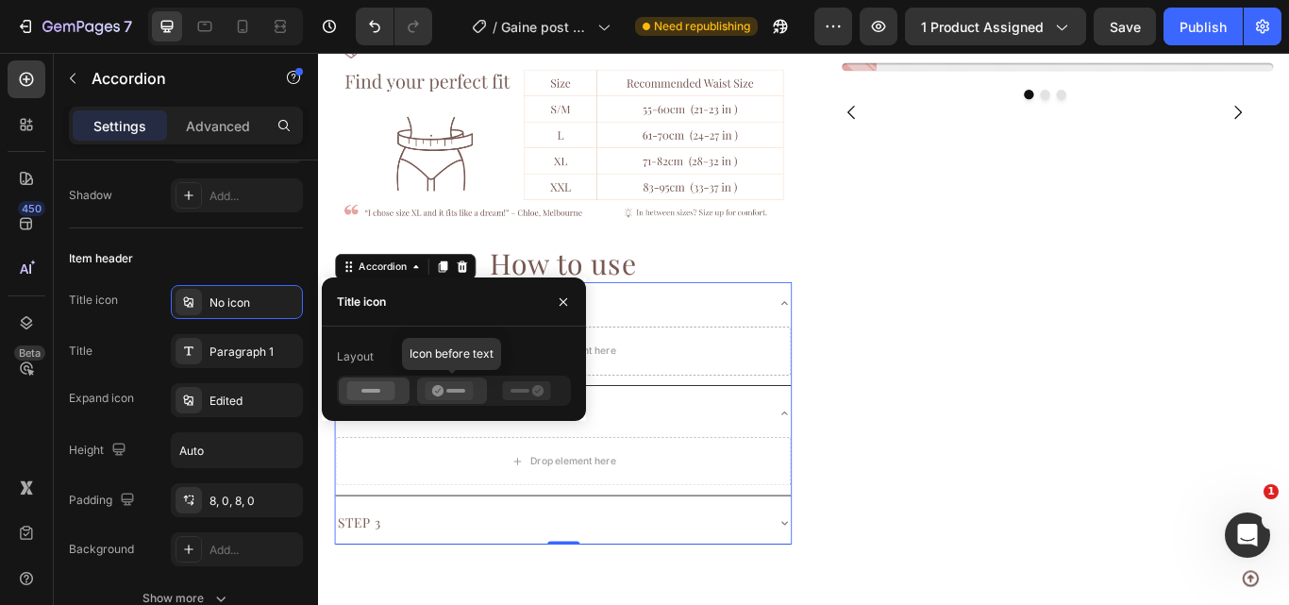
click at [438, 391] on icon at bounding box center [449, 390] width 48 height 19
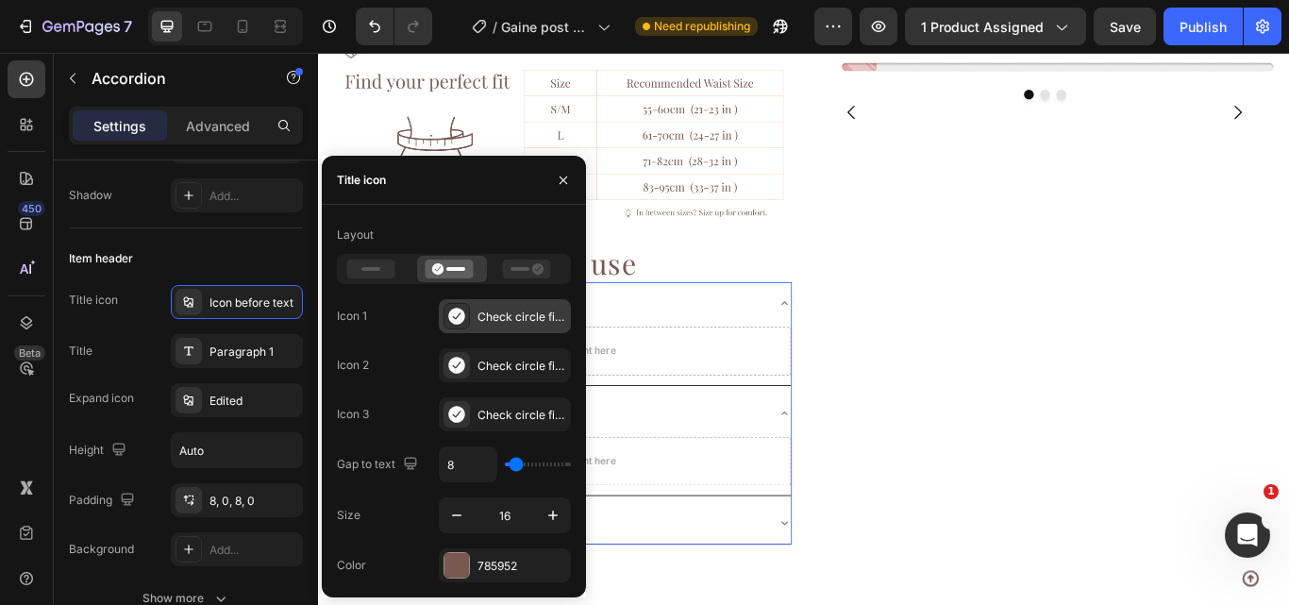
click at [521, 322] on div "Check circle filled" at bounding box center [522, 317] width 89 height 17
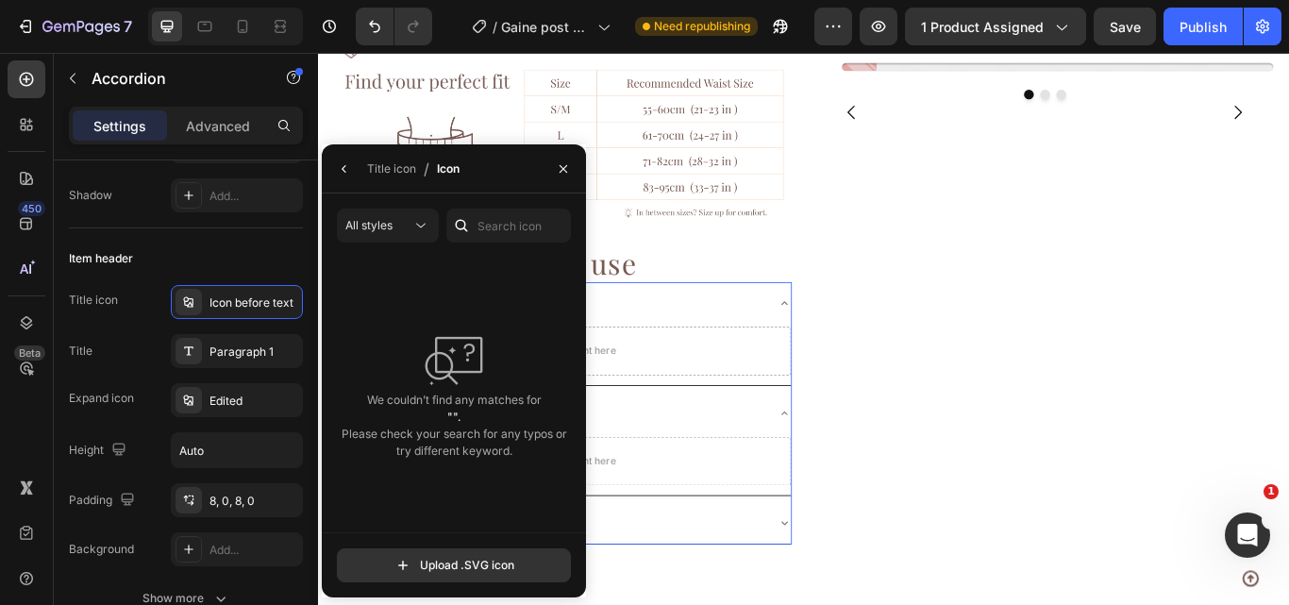
scroll to position [1520, 0]
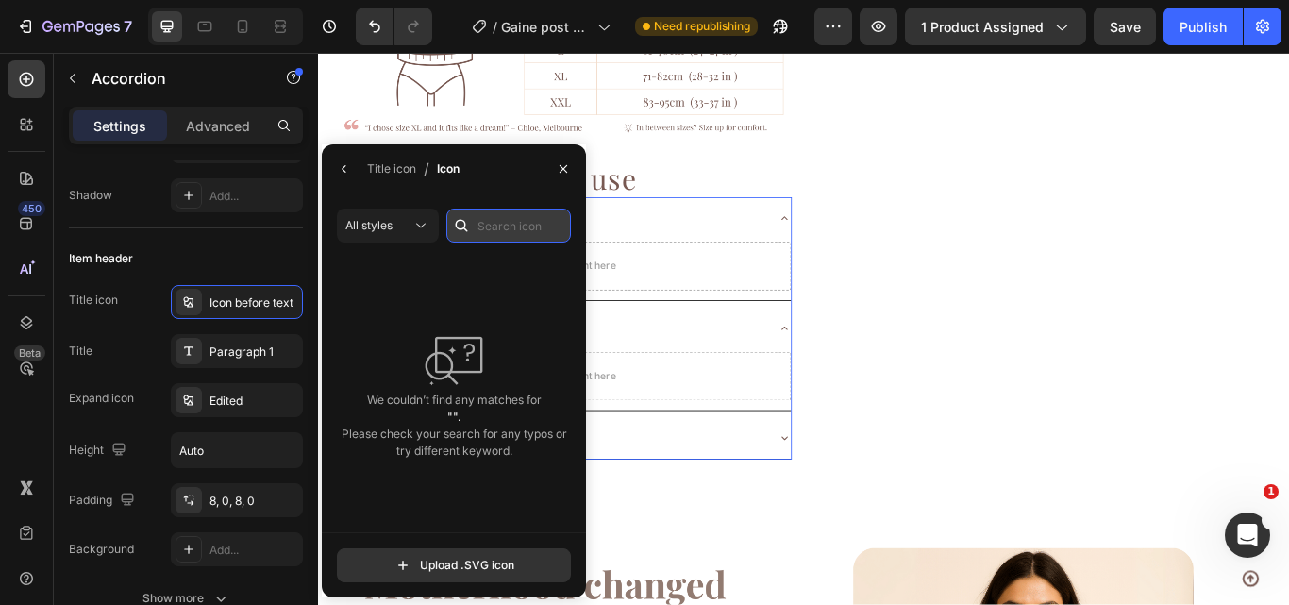
click at [478, 220] on input "text" at bounding box center [508, 226] width 125 height 34
type input "HEART"
click at [346, 163] on icon "button" at bounding box center [344, 168] width 15 height 15
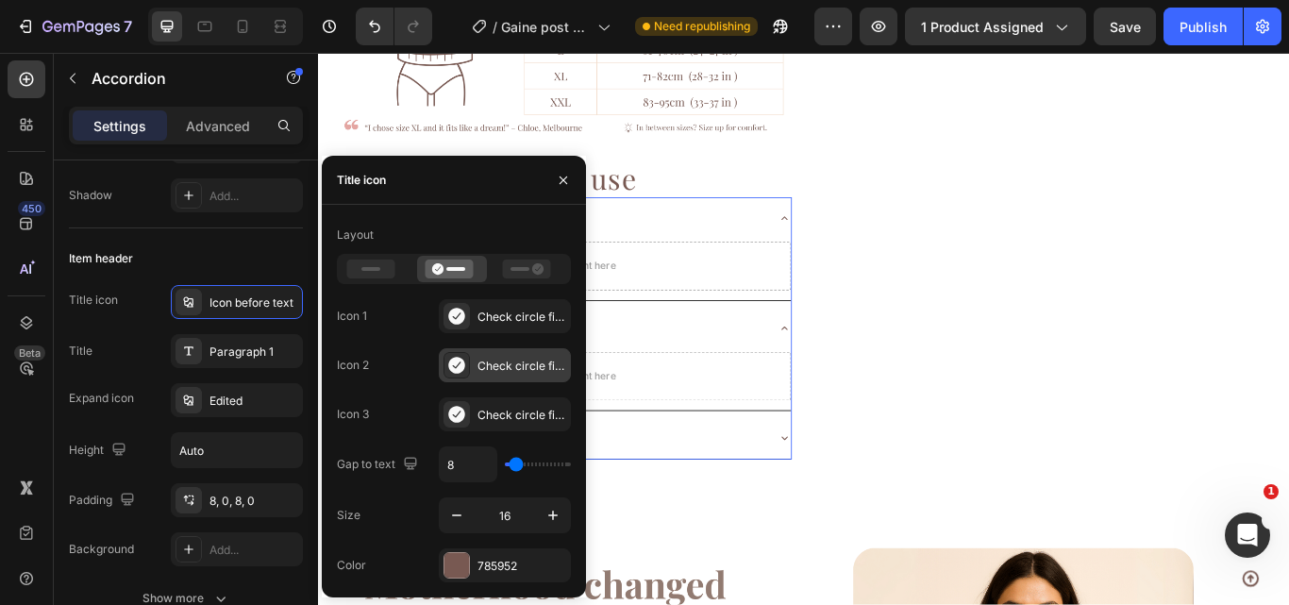
click at [454, 364] on icon at bounding box center [456, 365] width 16 height 16
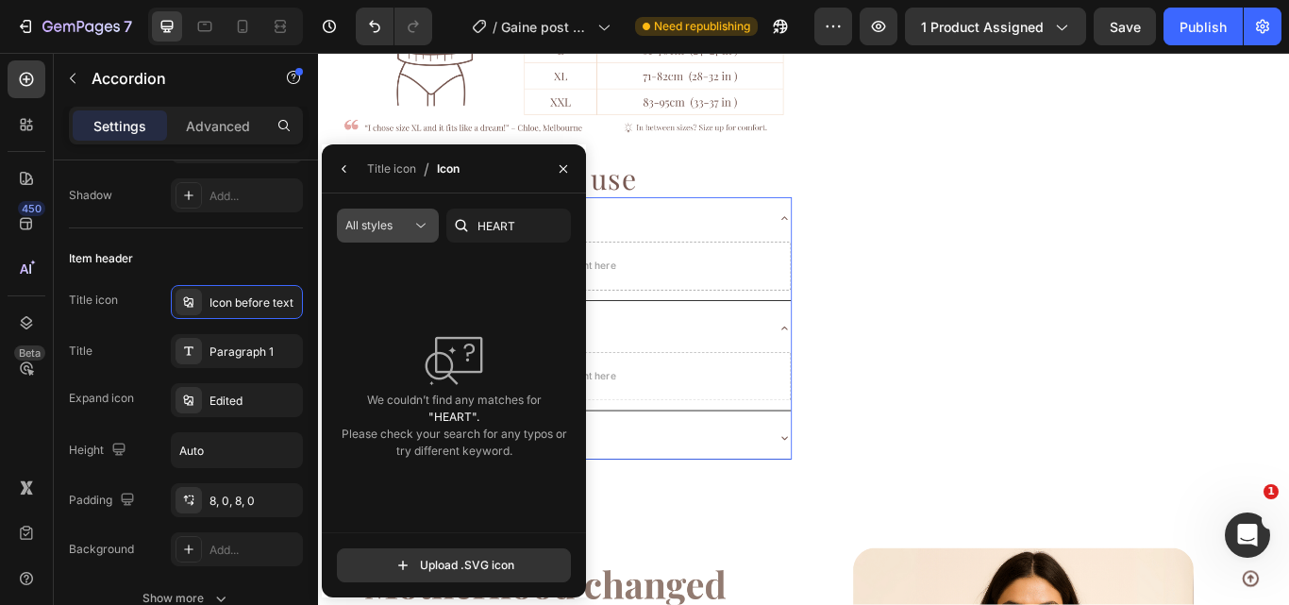
click at [421, 231] on icon at bounding box center [420, 225] width 19 height 19
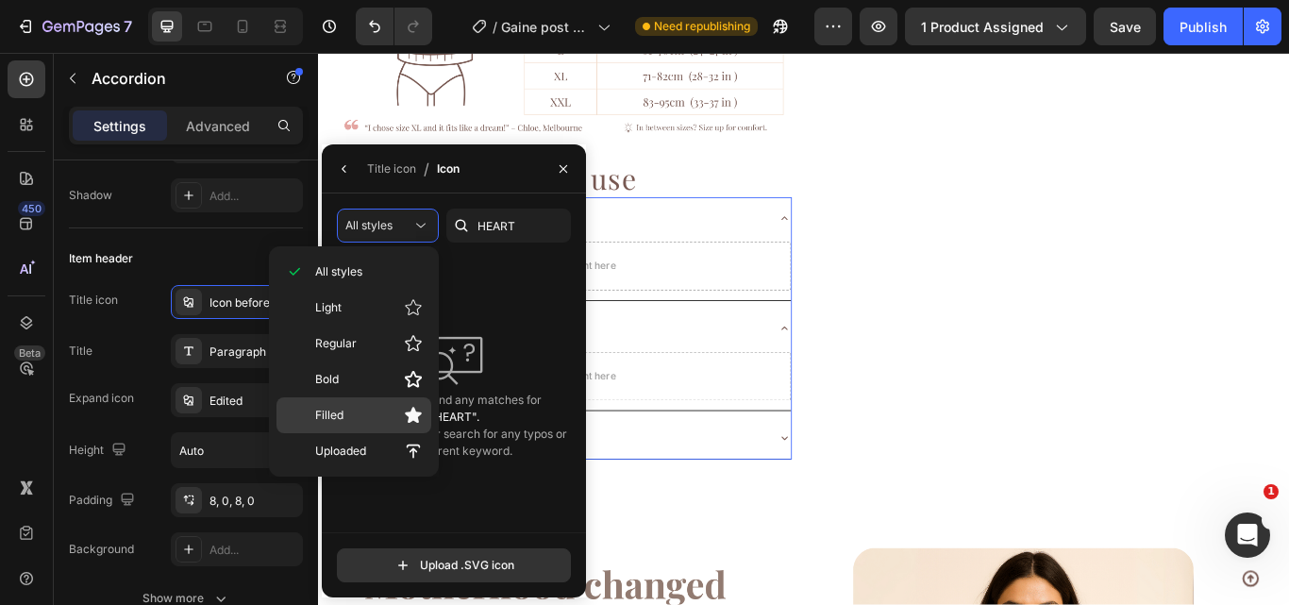
click at [360, 411] on p "Filled" at bounding box center [369, 415] width 108 height 19
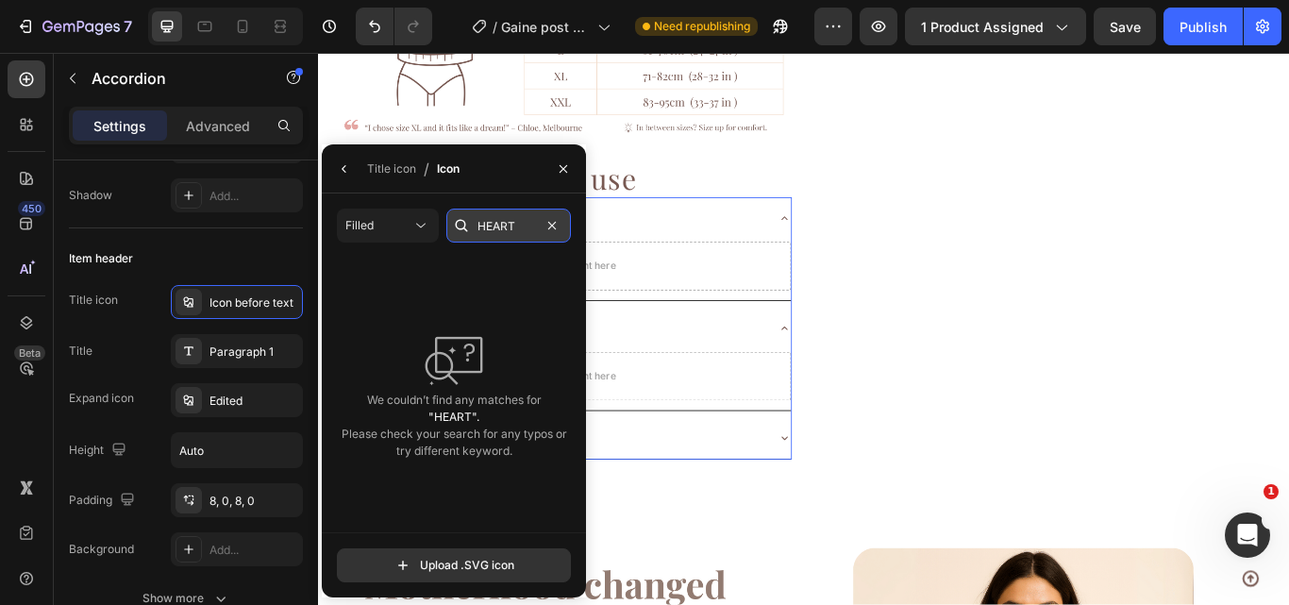
click at [507, 225] on input "HEART" at bounding box center [508, 226] width 125 height 34
click at [500, 352] on div "We couldn’t find any matches for "". Please check your search for any typos or …" at bounding box center [454, 395] width 234 height 275
click at [564, 171] on icon "button" at bounding box center [563, 168] width 15 height 15
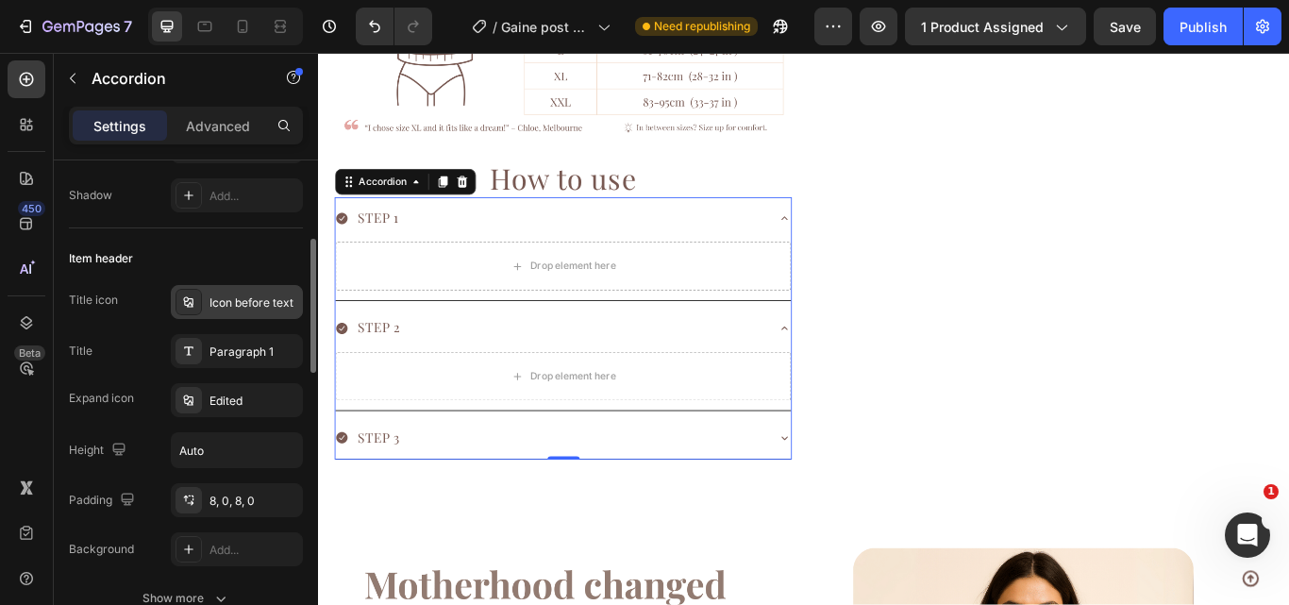
click at [238, 302] on div "Icon before text" at bounding box center [254, 302] width 89 height 17
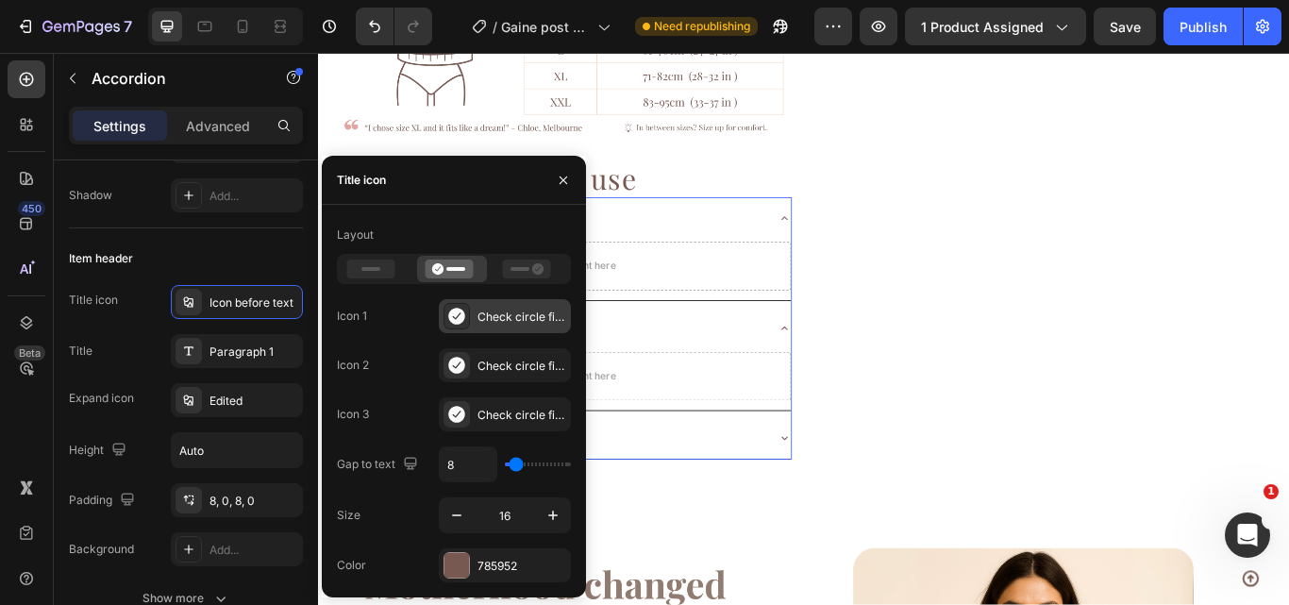
click at [528, 327] on div "Check circle filled" at bounding box center [505, 316] width 132 height 34
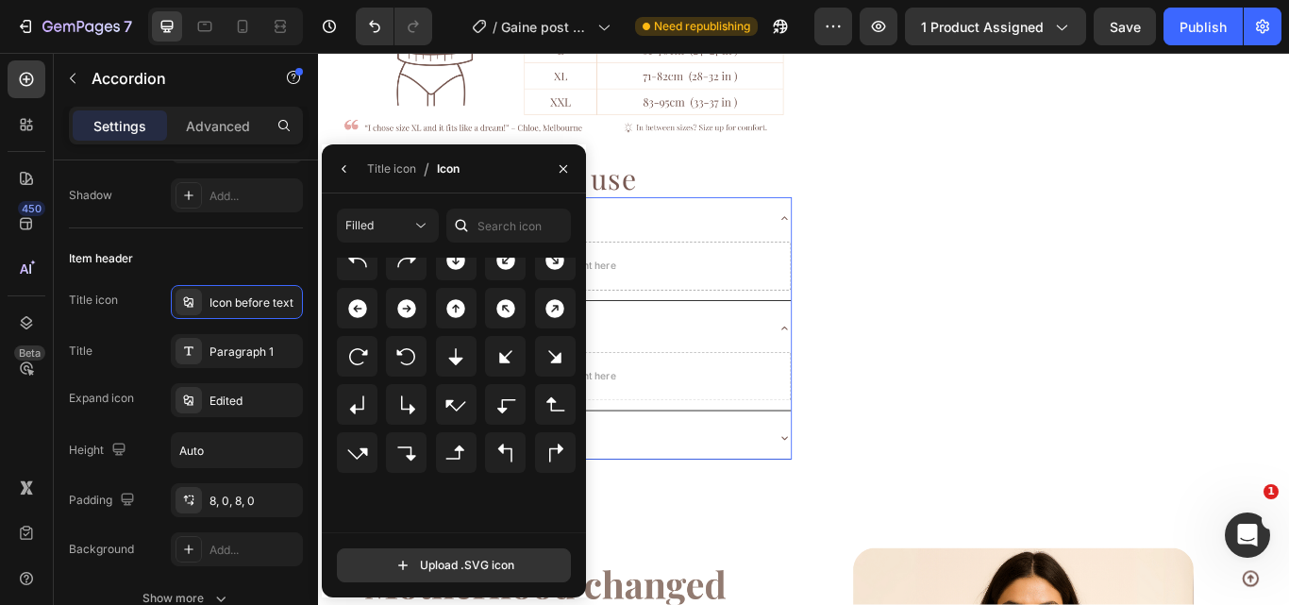
scroll to position [0, 0]
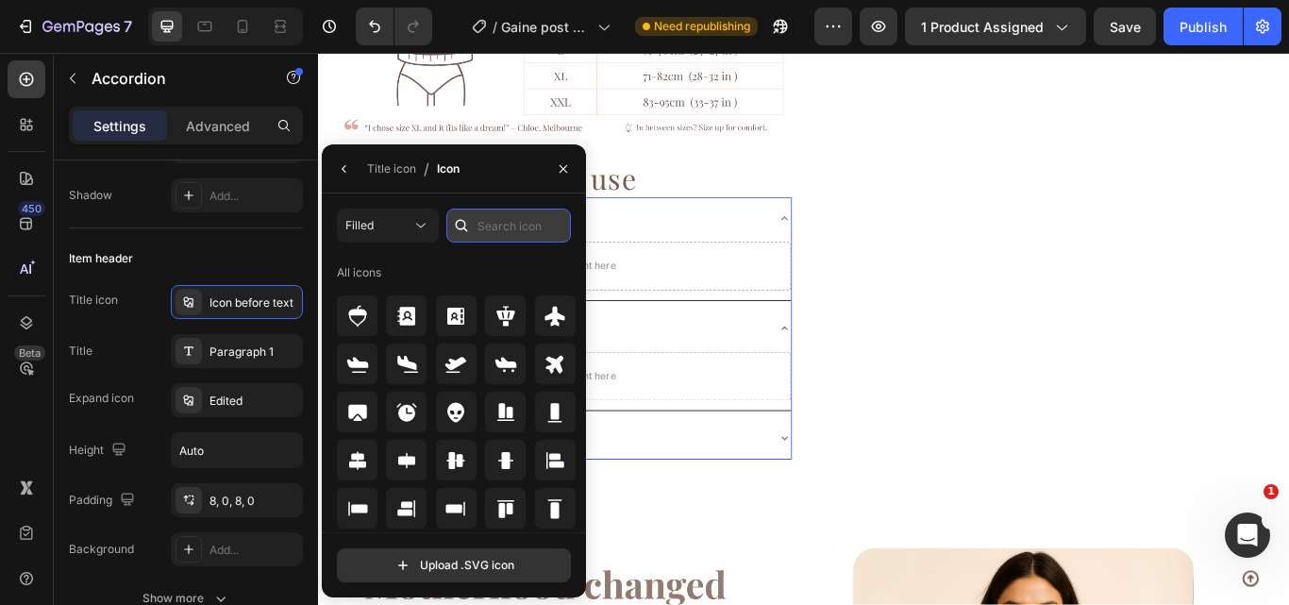
click at [498, 226] on input "text" at bounding box center [508, 226] width 125 height 34
click at [378, 226] on div "Filled" at bounding box center [378, 225] width 66 height 17
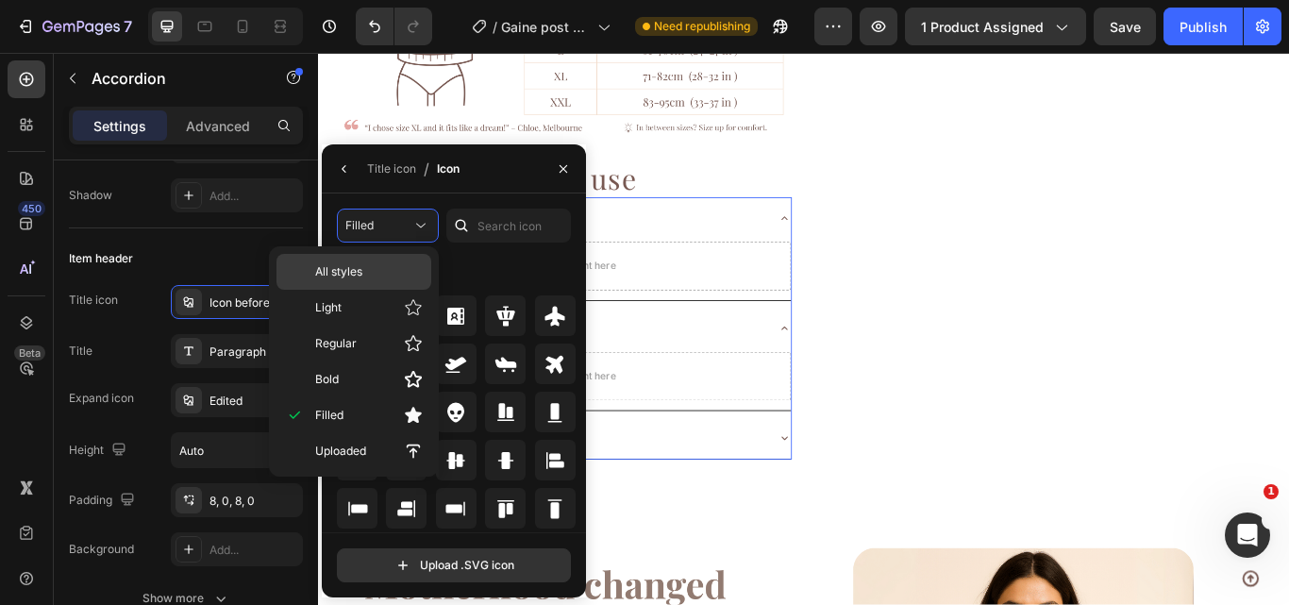
click at [362, 270] on span "All styles" at bounding box center [338, 271] width 47 height 17
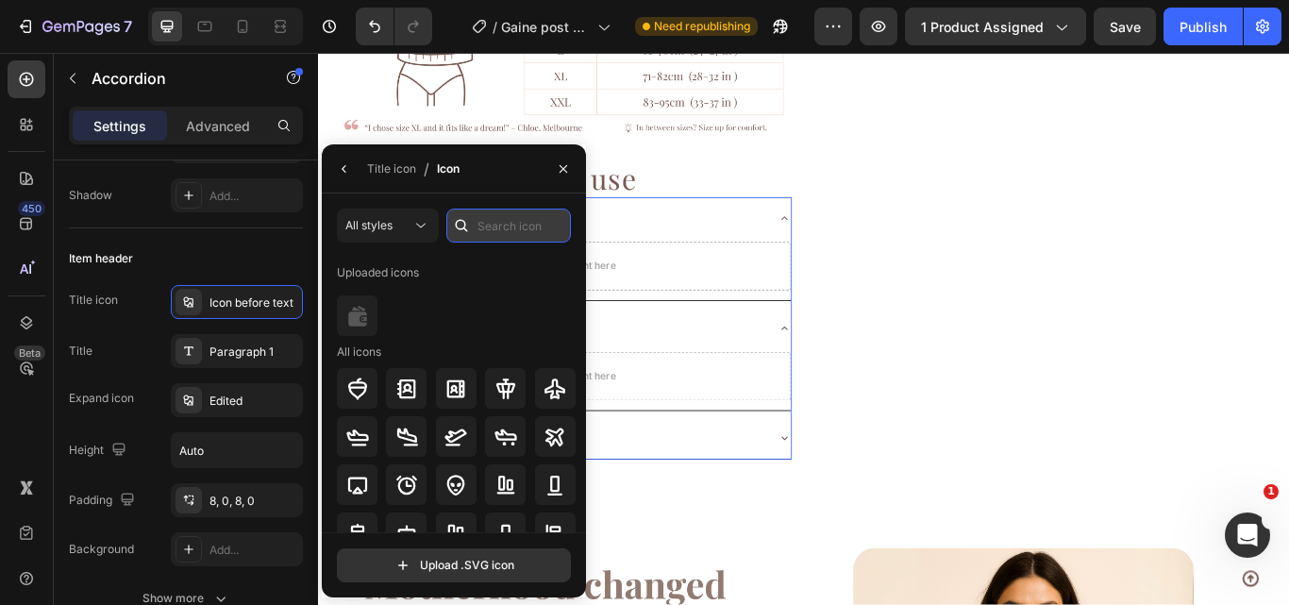
click at [508, 230] on input "text" at bounding box center [508, 226] width 125 height 34
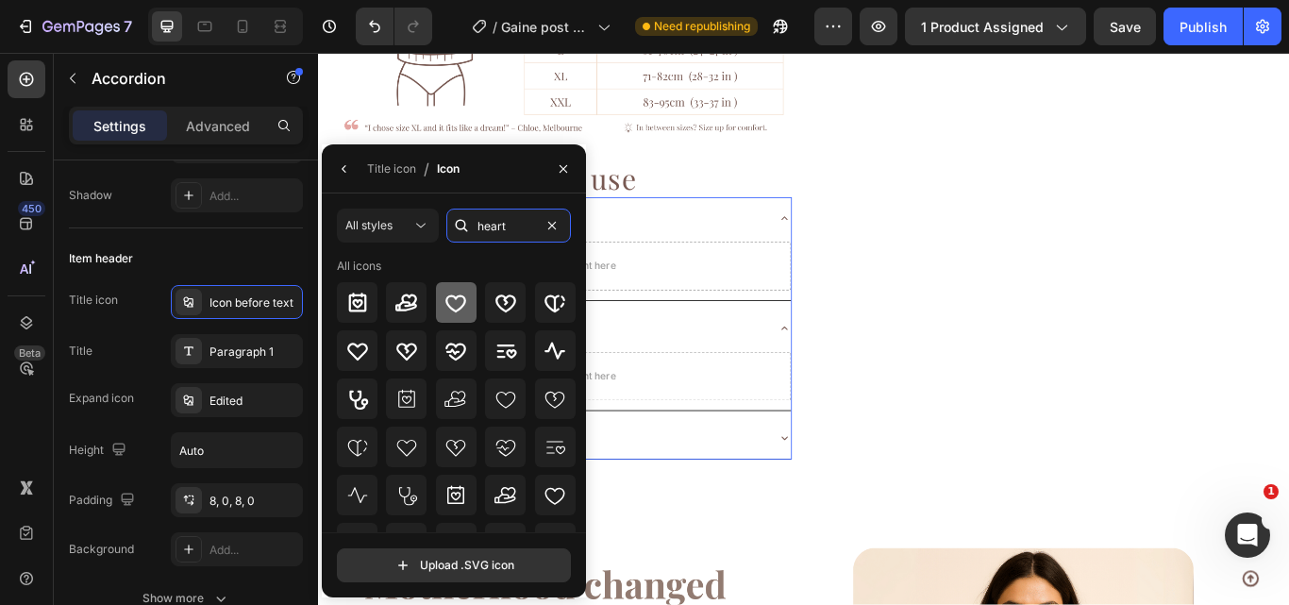
type input "heart"
click at [463, 304] on icon at bounding box center [455, 303] width 23 height 23
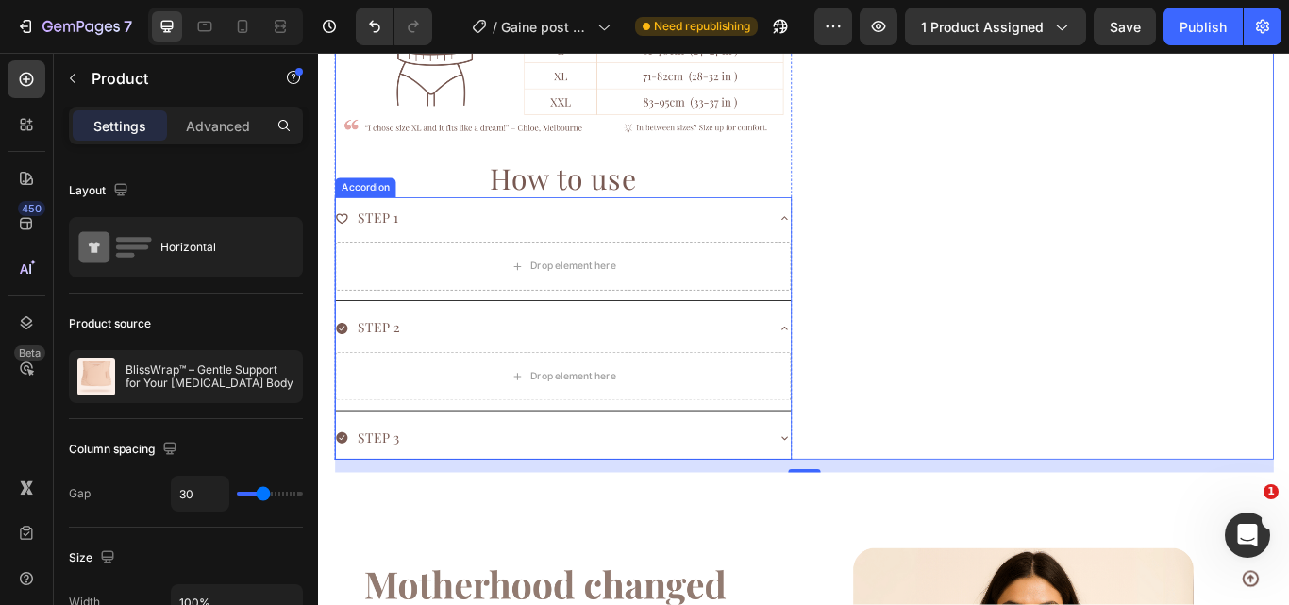
click at [440, 243] on div "STEP 1" at bounding box center [588, 245] width 501 height 33
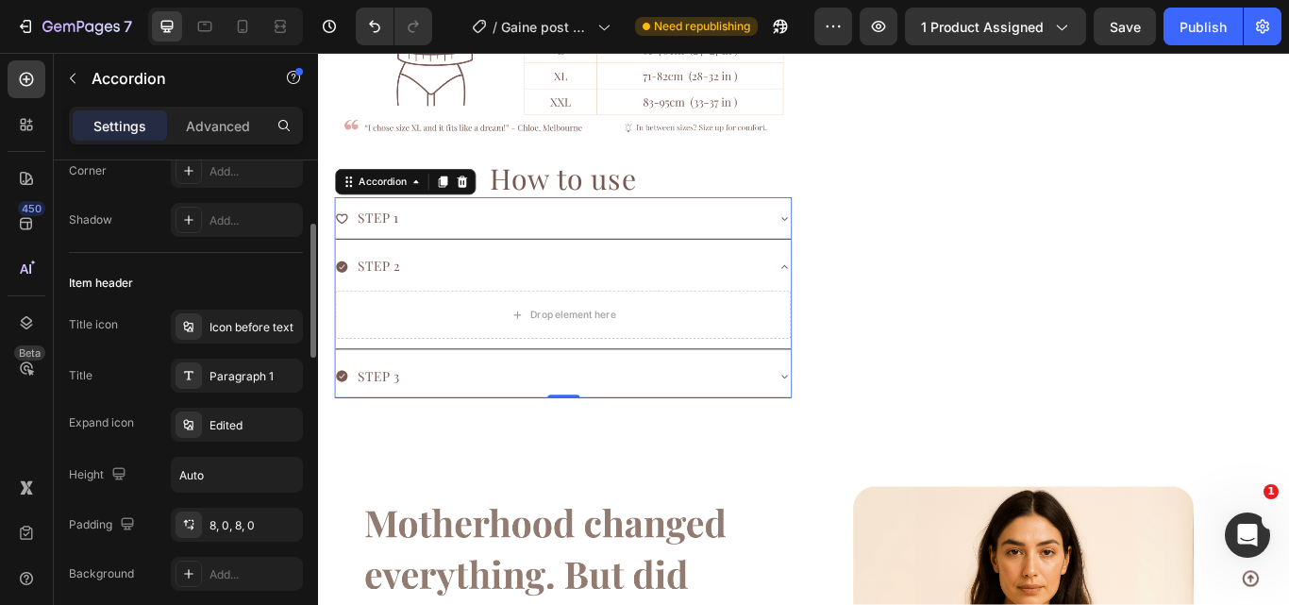
scroll to position [322, 0]
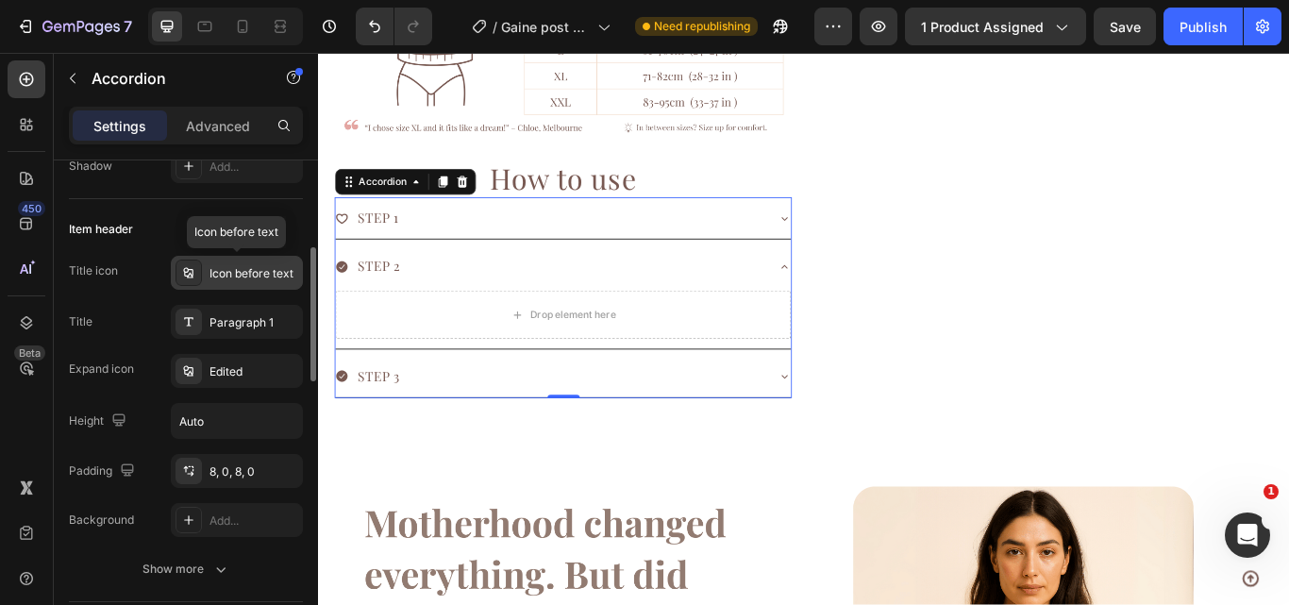
click at [260, 273] on div "Icon before text" at bounding box center [254, 273] width 89 height 17
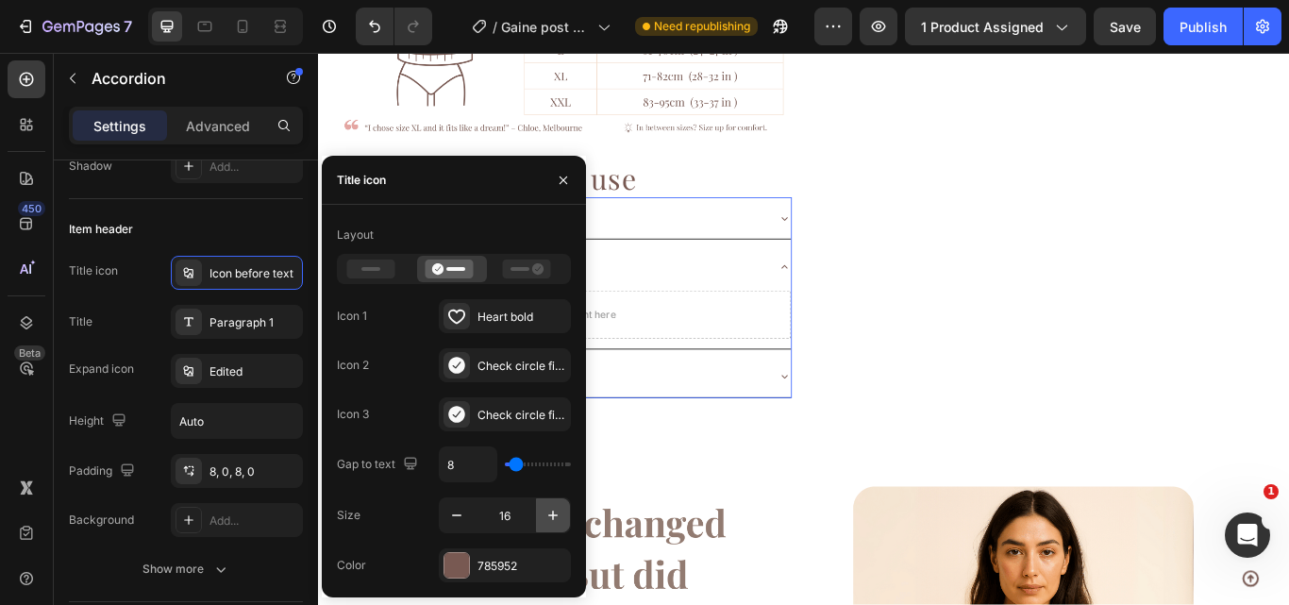
click at [545, 512] on icon "button" at bounding box center [553, 515] width 19 height 19
type input "20"
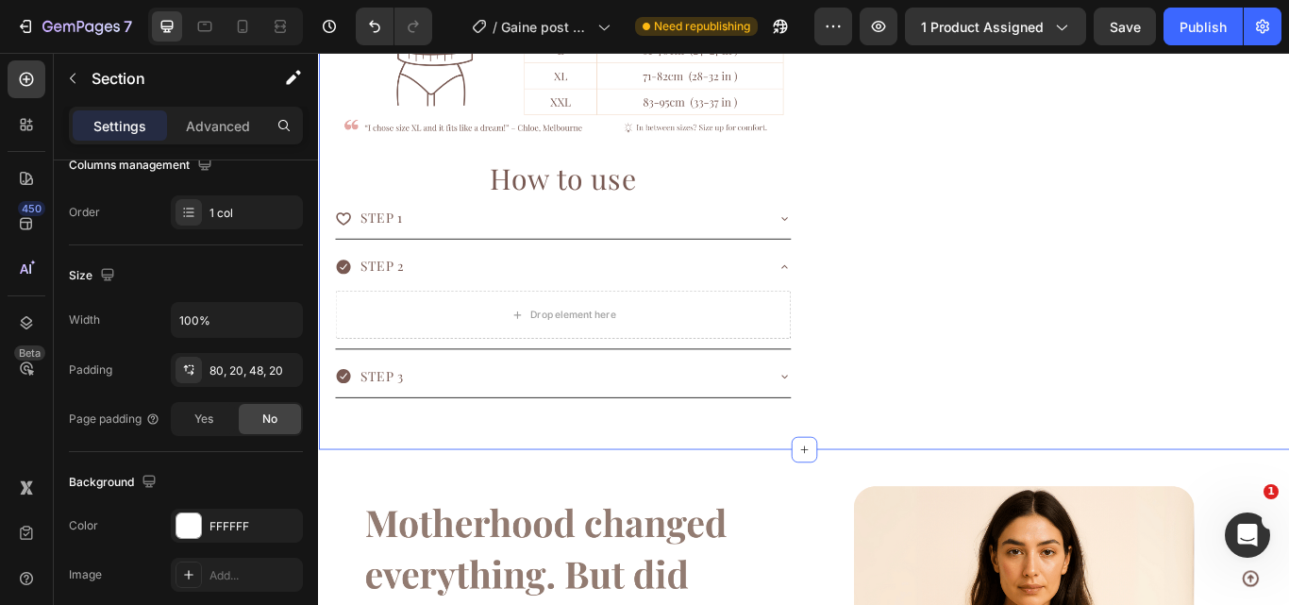
scroll to position [0, 0]
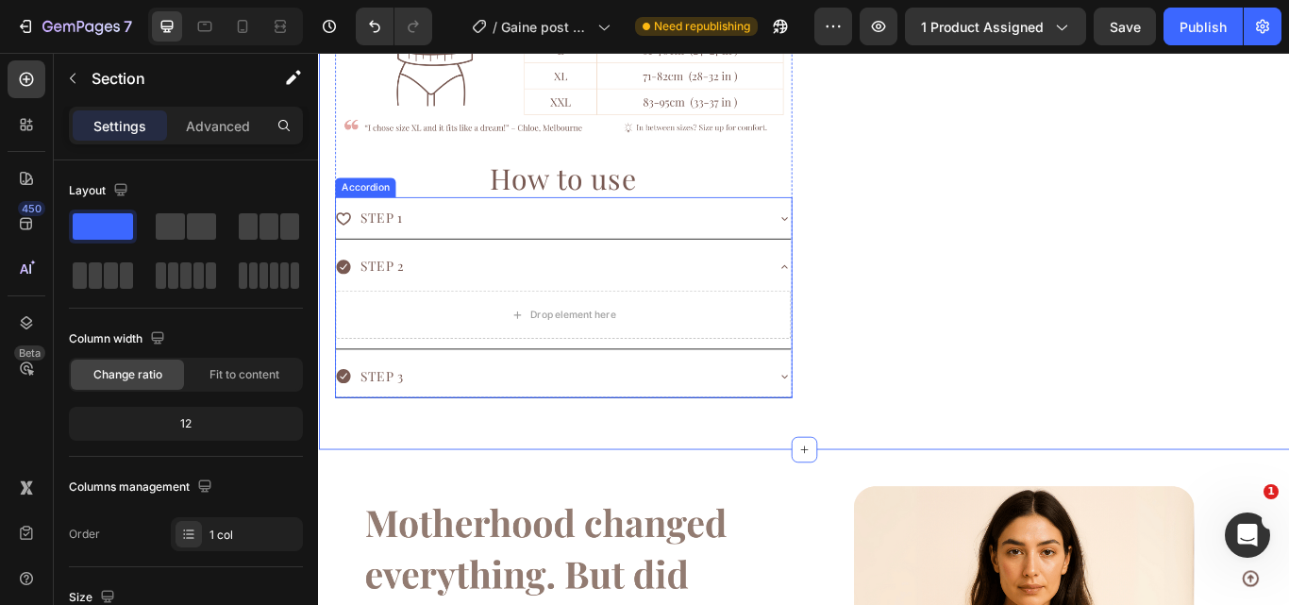
click at [436, 233] on div "STEP 1" at bounding box center [588, 245] width 501 height 33
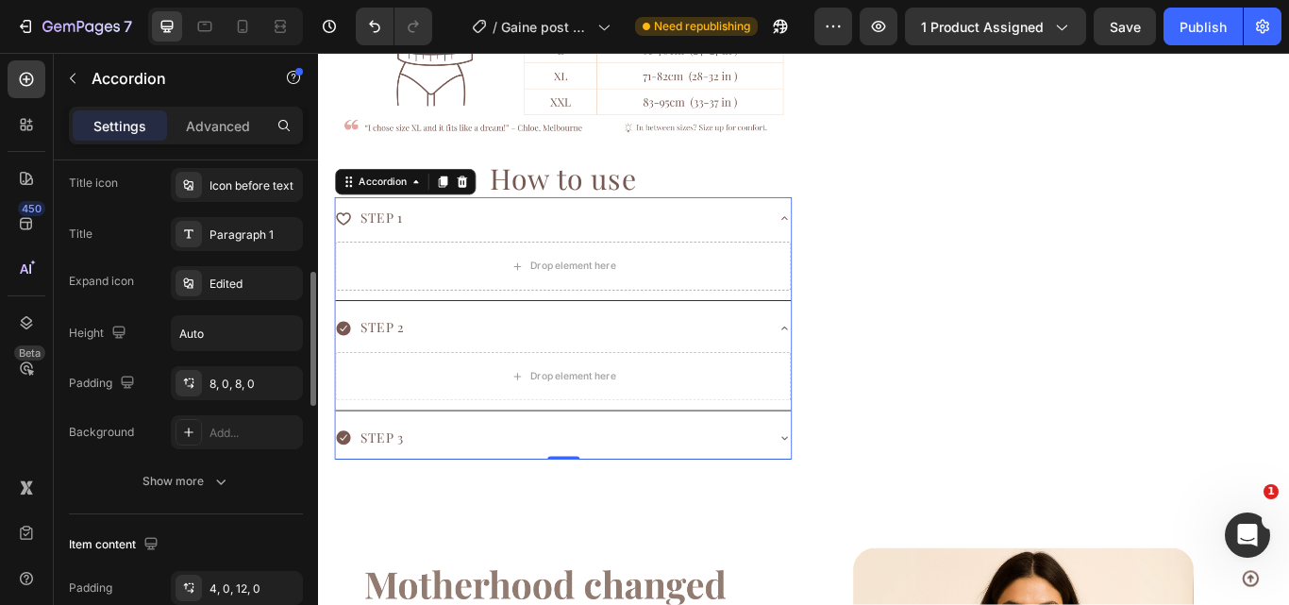
scroll to position [411, 0]
click at [257, 185] on div "Icon before text" at bounding box center [254, 184] width 89 height 17
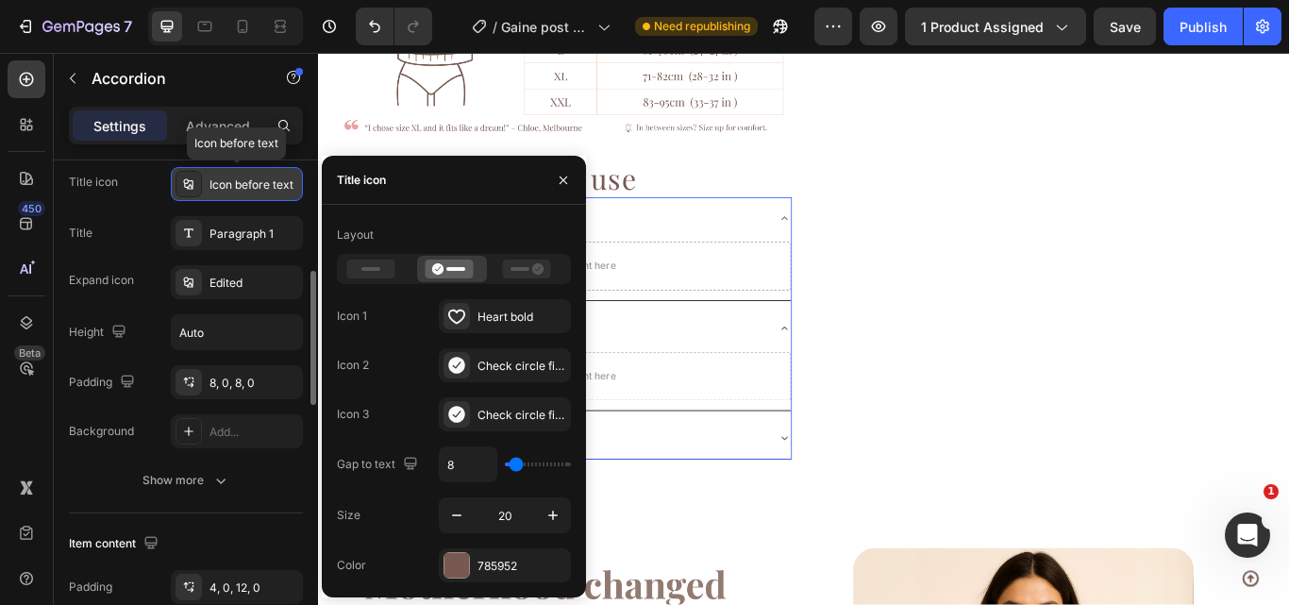
click at [257, 185] on div "Icon before text" at bounding box center [254, 184] width 89 height 17
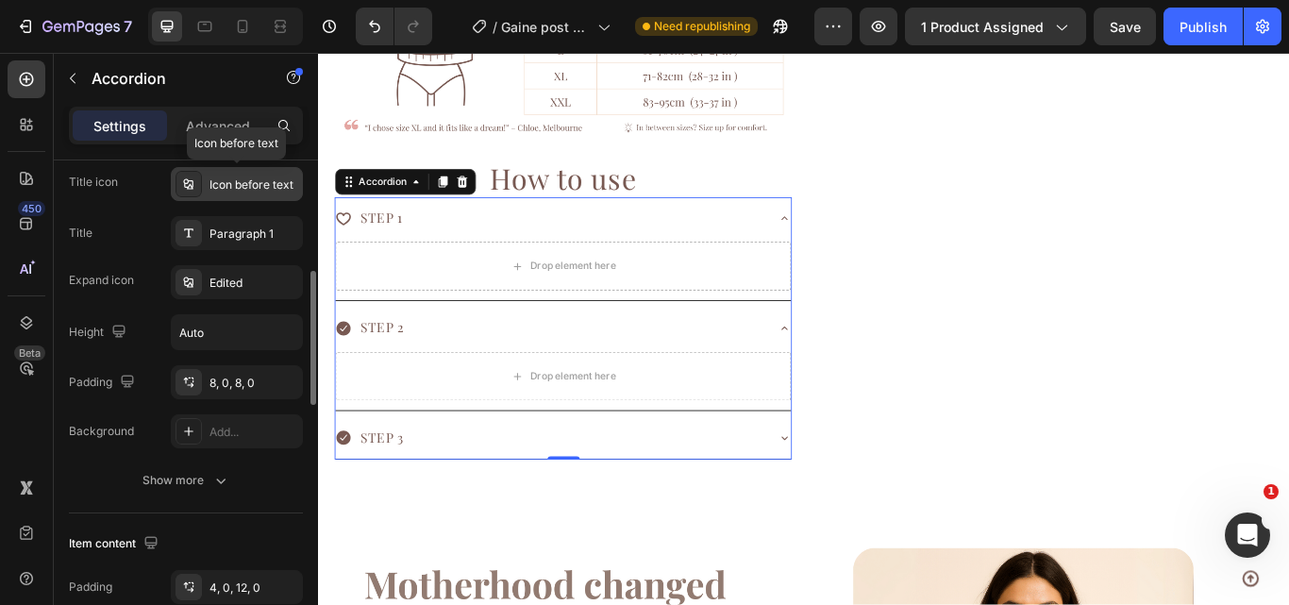
click at [257, 185] on div "Icon before text" at bounding box center [254, 184] width 89 height 17
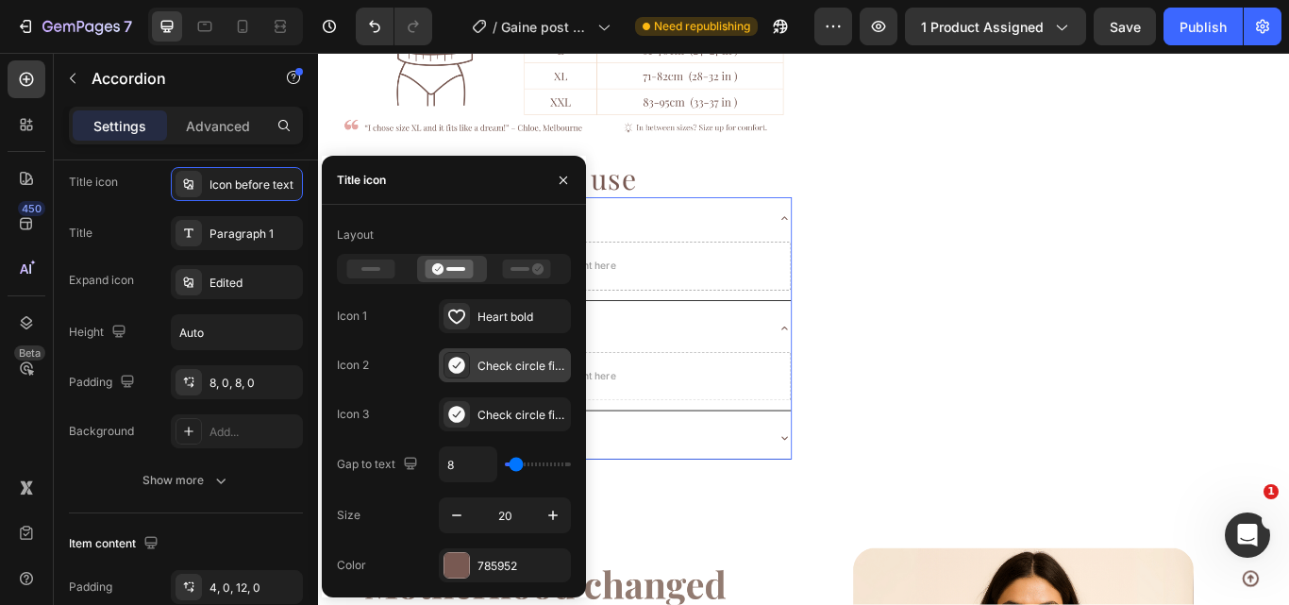
click at [503, 366] on div "Check circle filled" at bounding box center [522, 366] width 89 height 17
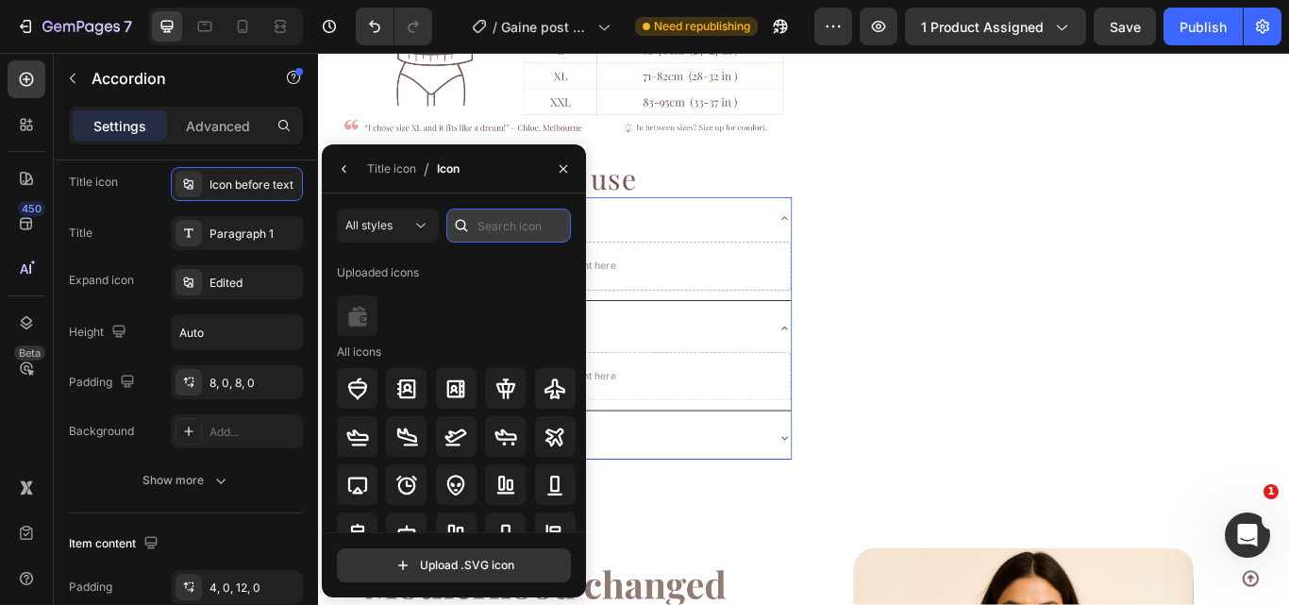
click at [523, 222] on input "text" at bounding box center [508, 226] width 125 height 34
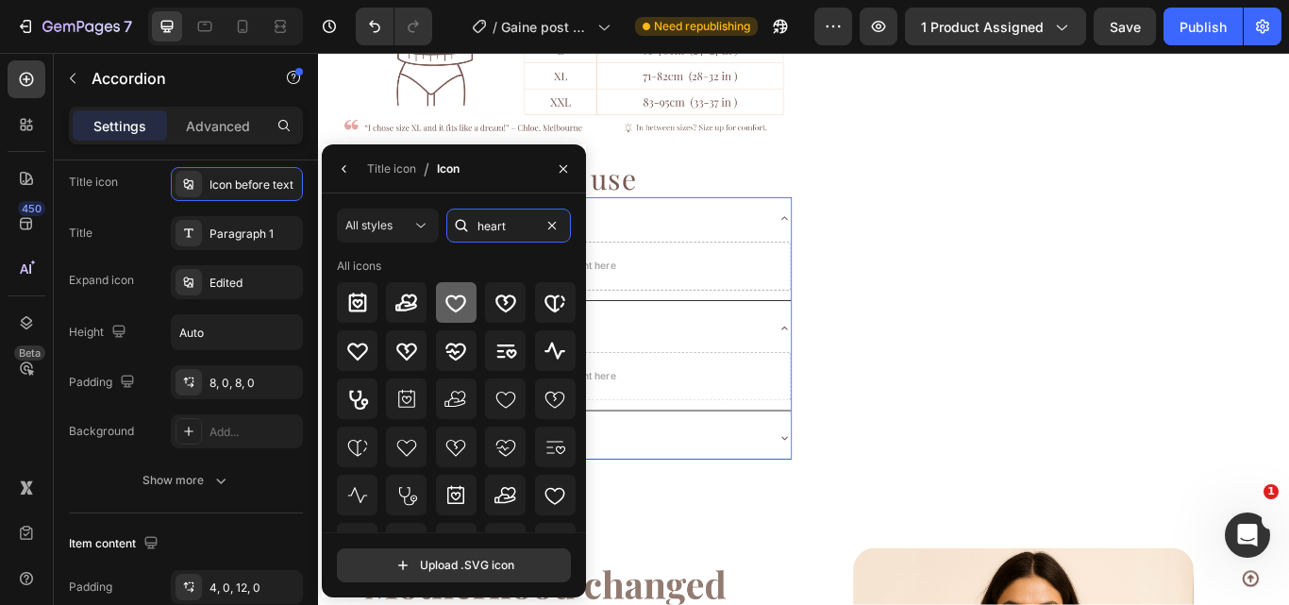
type input "heart"
click at [448, 287] on div at bounding box center [456, 302] width 41 height 41
click at [352, 170] on button "button" at bounding box center [344, 169] width 30 height 30
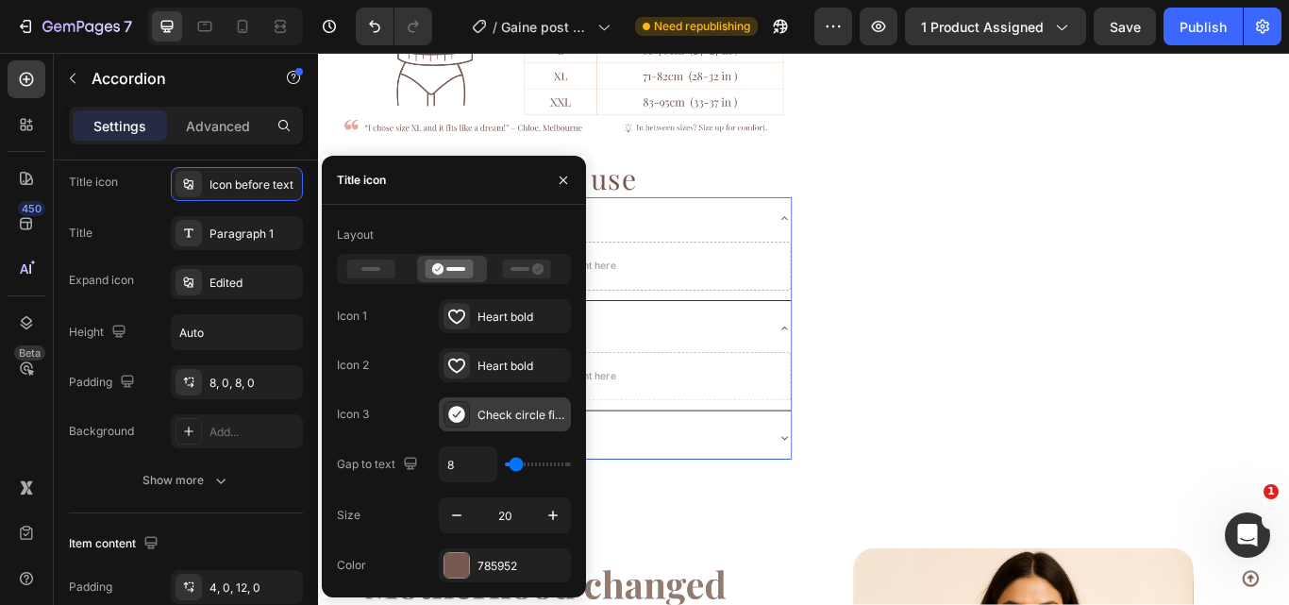
click at [483, 411] on div "Check circle filled" at bounding box center [522, 415] width 89 height 17
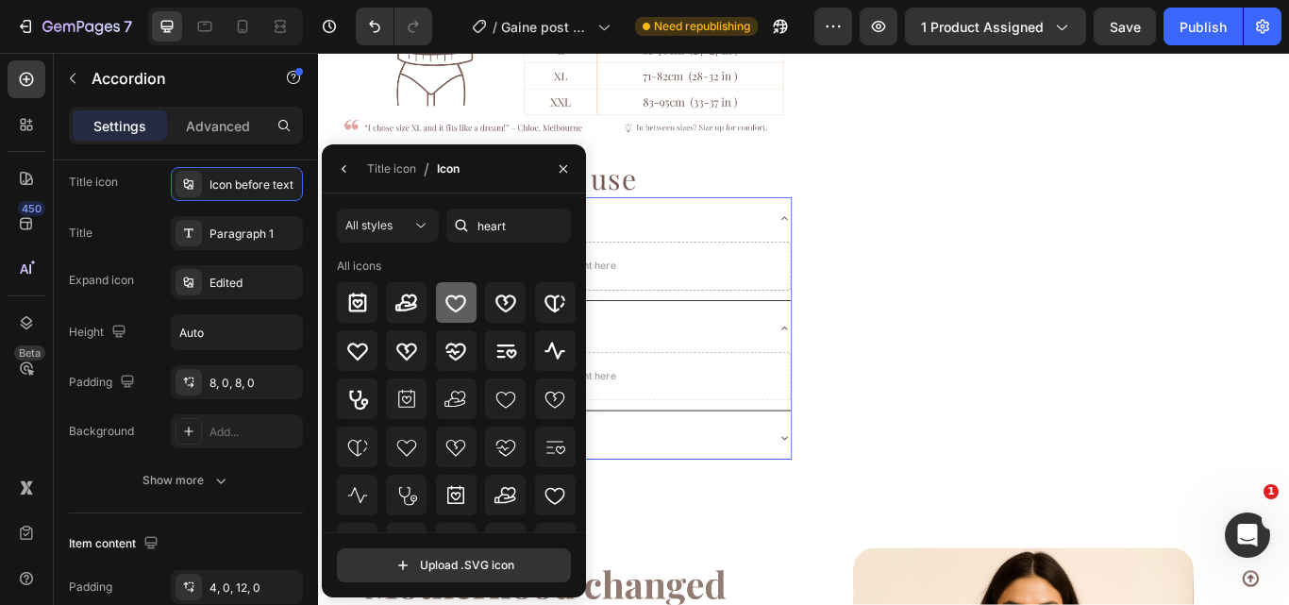
click at [456, 302] on icon at bounding box center [455, 303] width 23 height 23
click at [348, 170] on icon "button" at bounding box center [344, 168] width 15 height 15
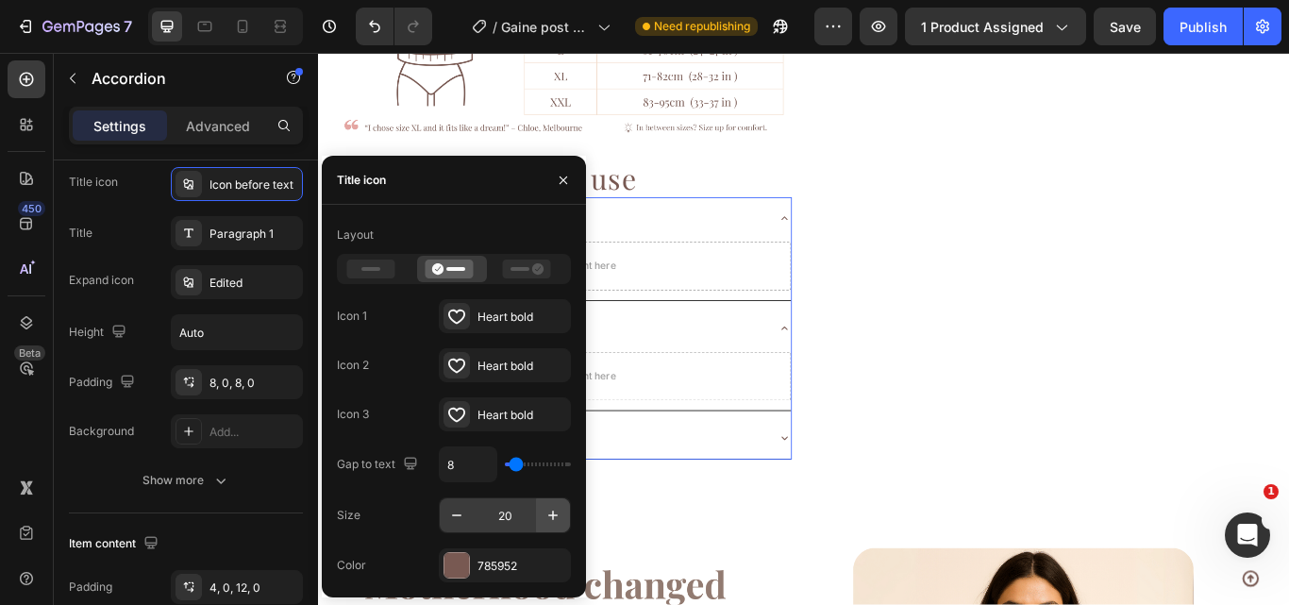
scroll to position [1666, 0]
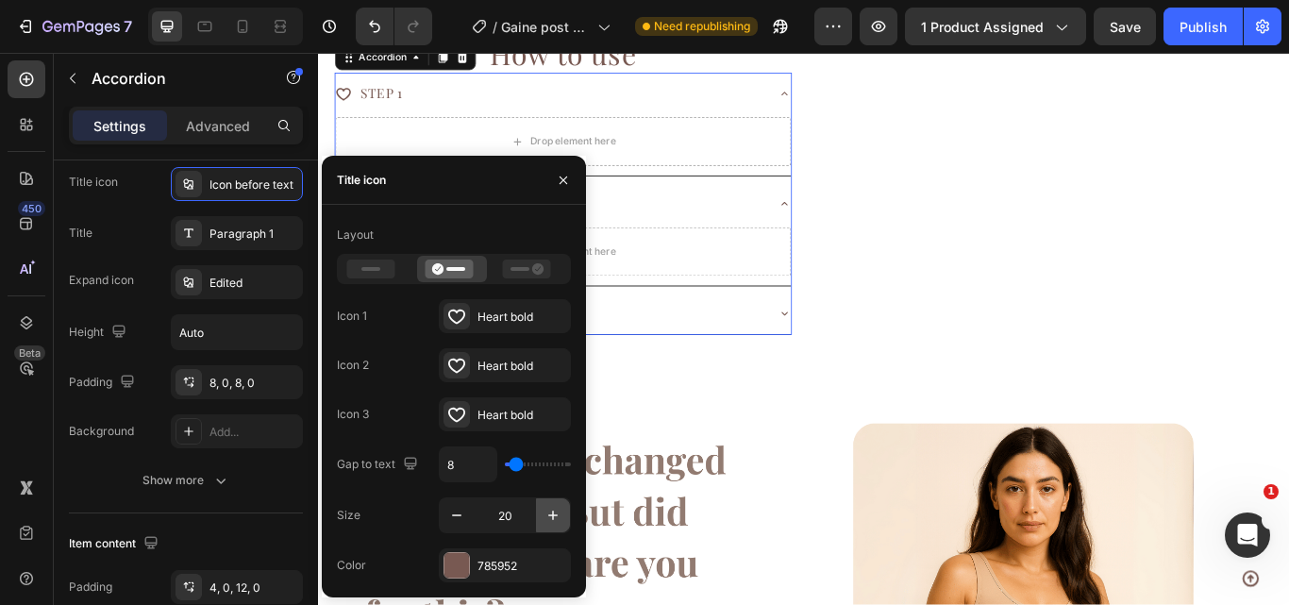
click at [551, 507] on icon "button" at bounding box center [553, 515] width 19 height 19
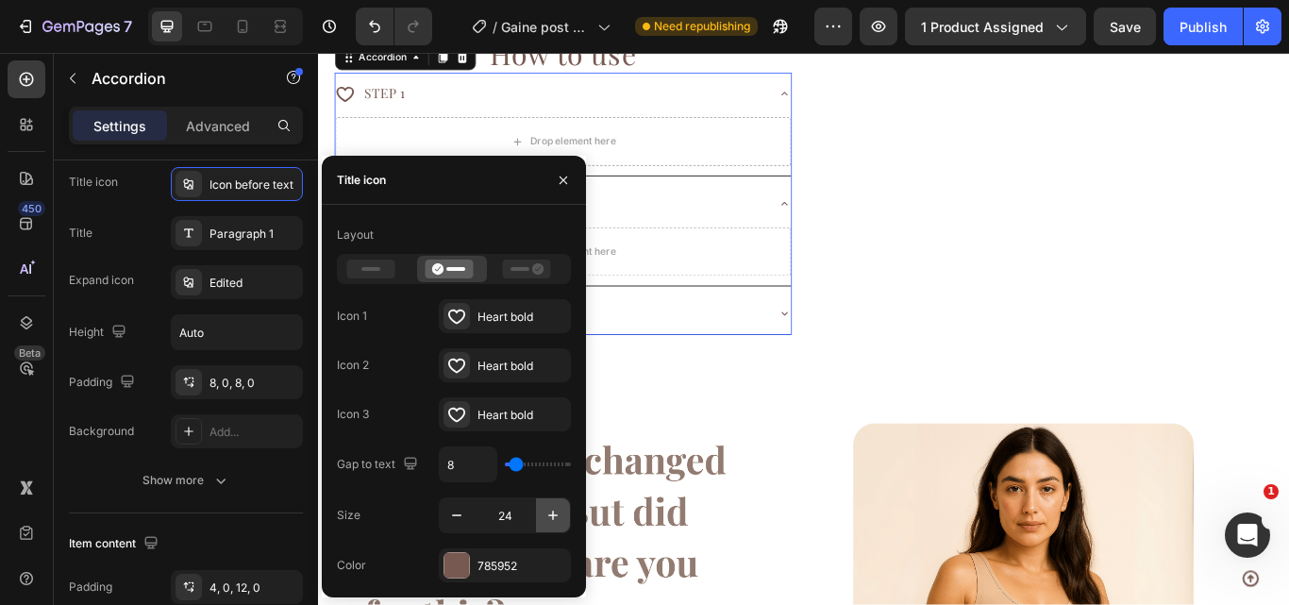
type input "25"
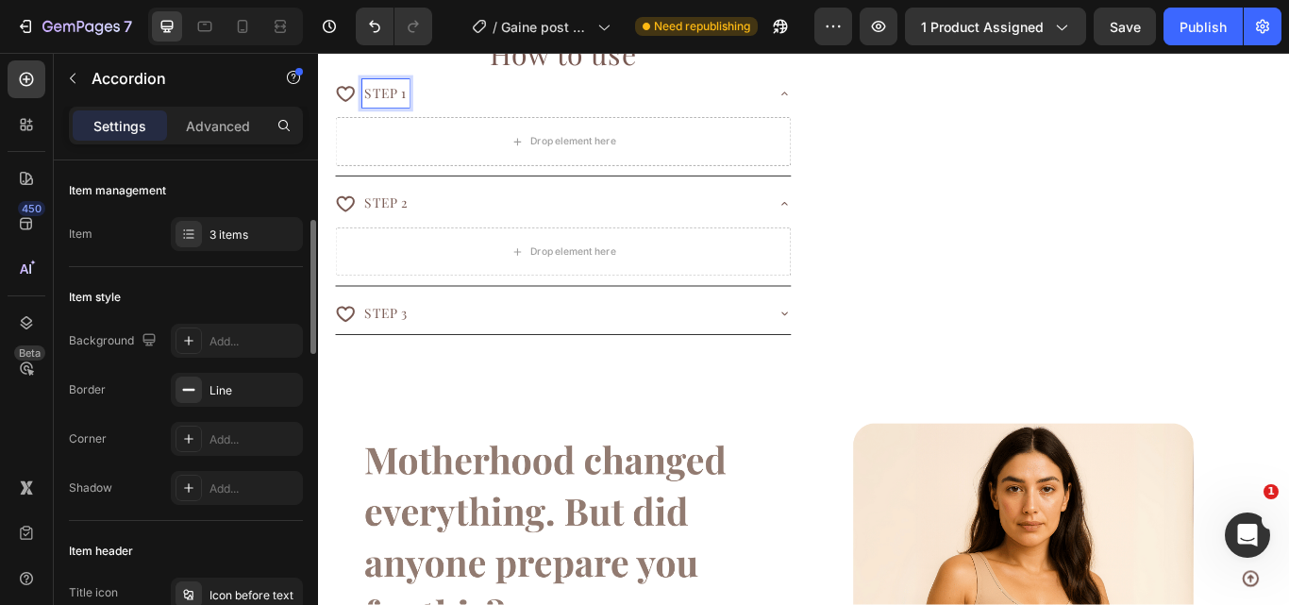
scroll to position [47, 0]
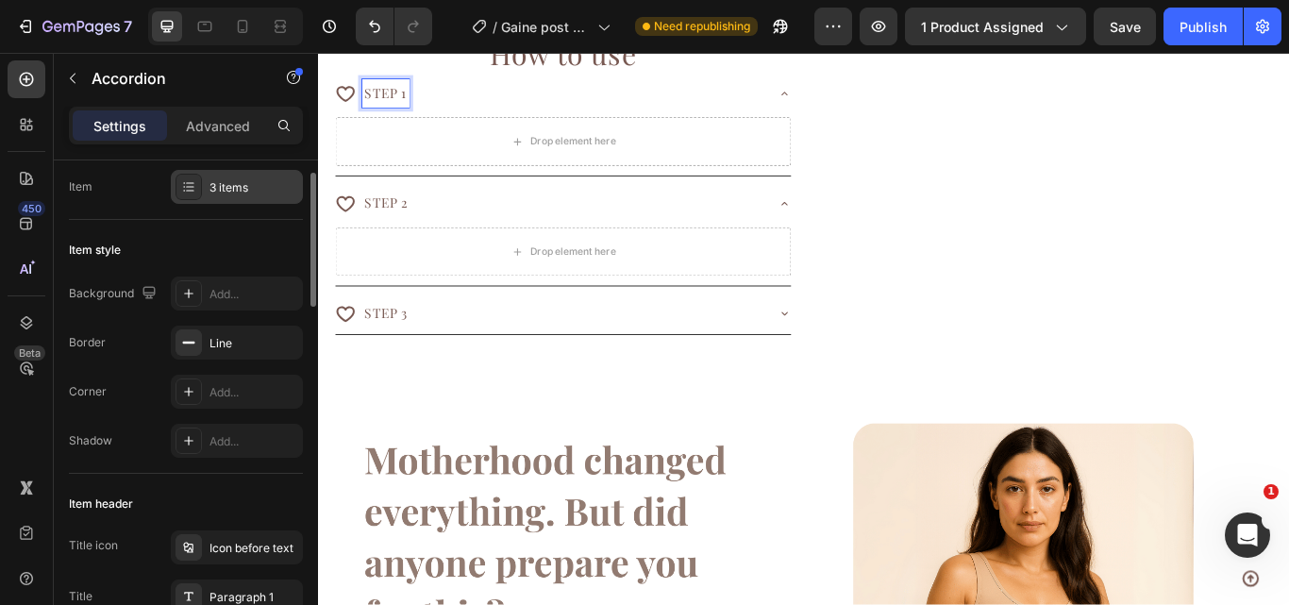
click at [262, 185] on div "3 items" at bounding box center [254, 187] width 89 height 17
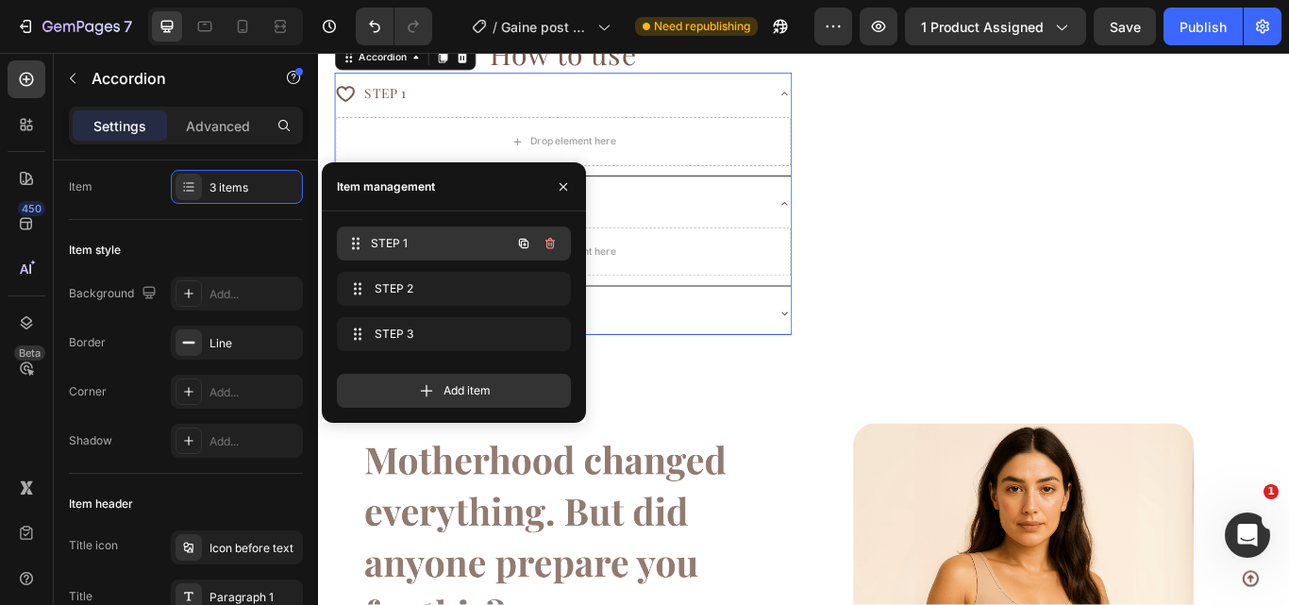
click at [407, 239] on span "STEP 1" at bounding box center [441, 243] width 140 height 17
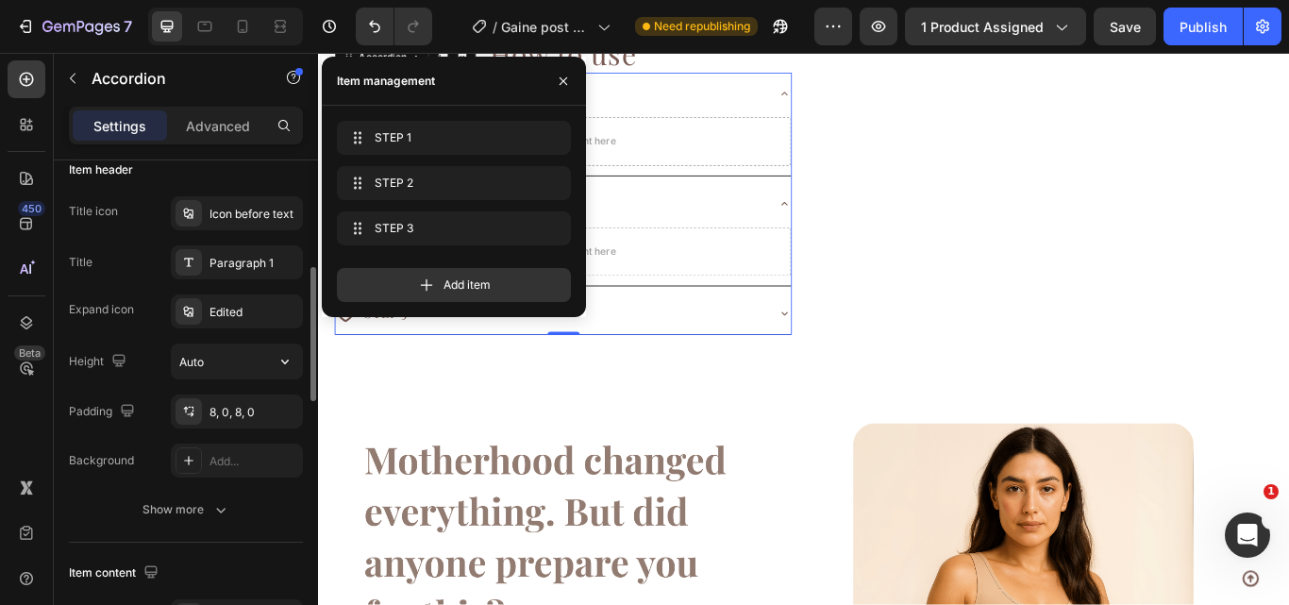
scroll to position [384, 0]
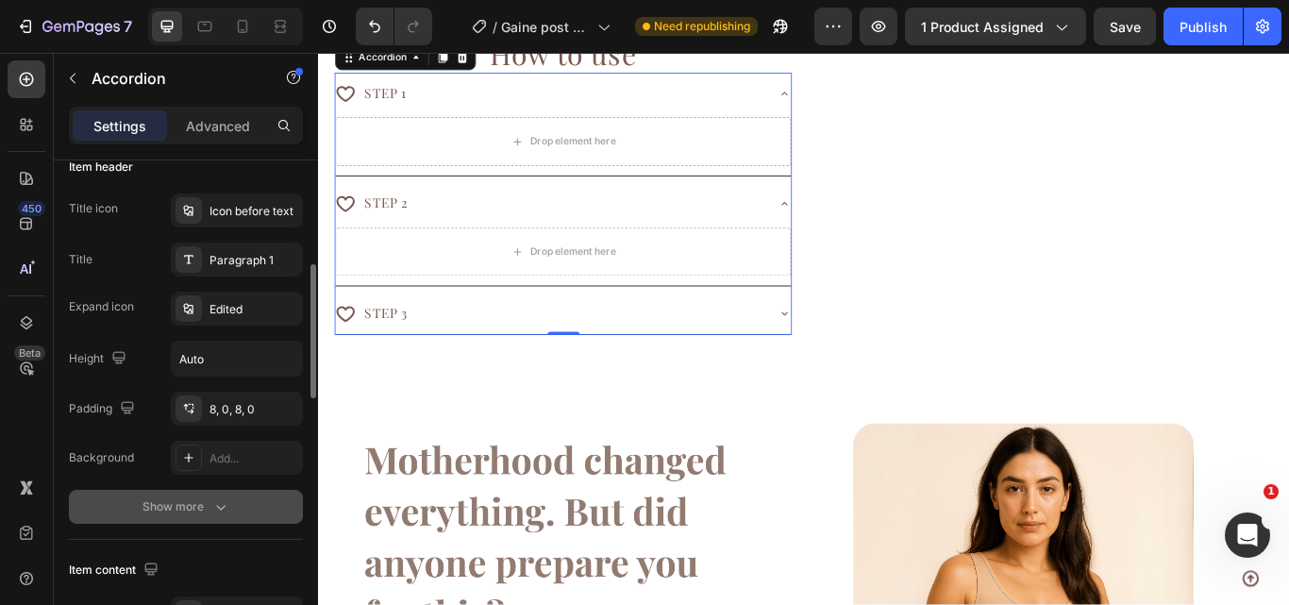
click at [200, 511] on div "Show more" at bounding box center [186, 506] width 88 height 19
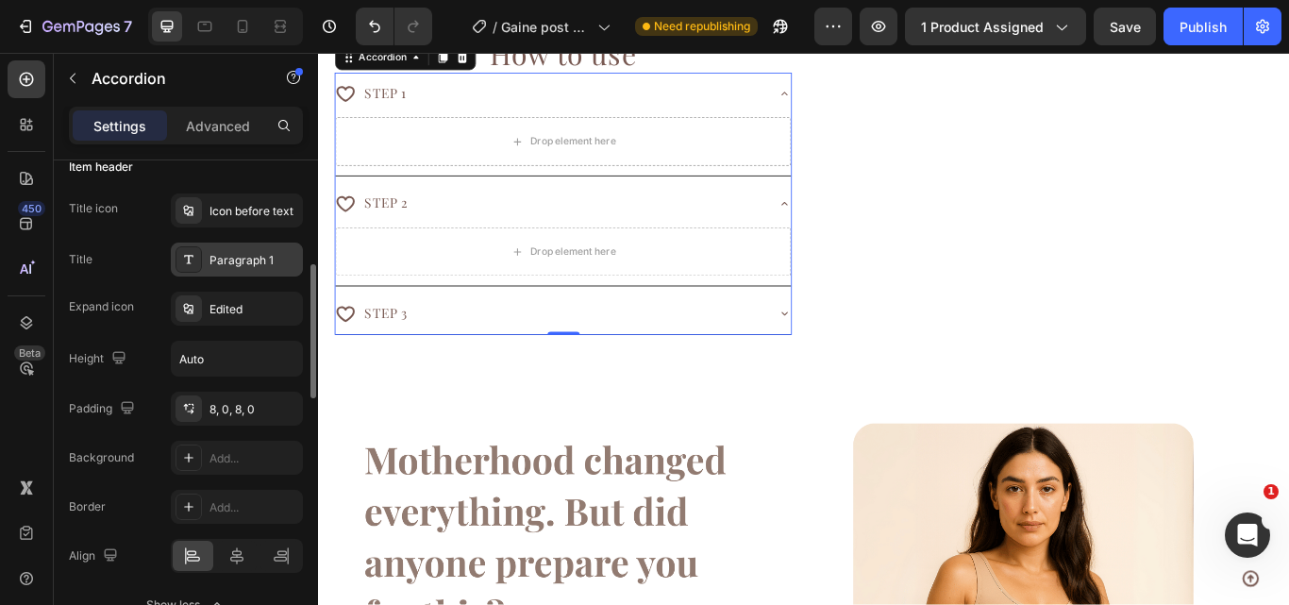
click at [270, 248] on div "Paragraph 1" at bounding box center [237, 260] width 132 height 34
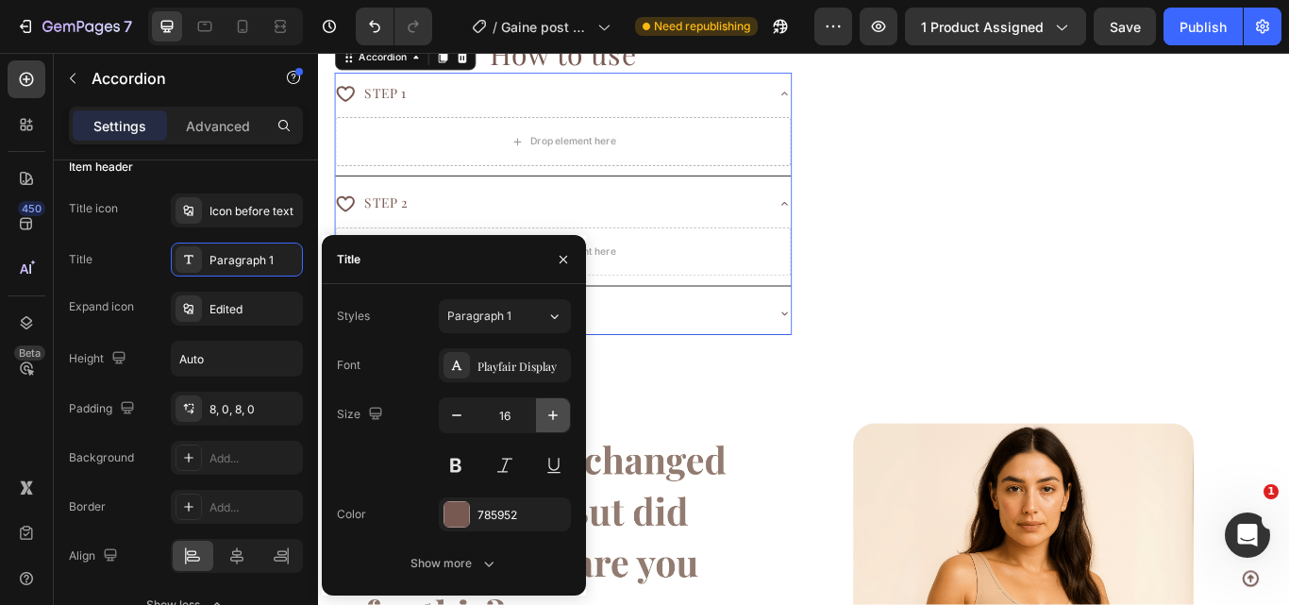
click at [555, 414] on icon "button" at bounding box center [553, 415] width 19 height 19
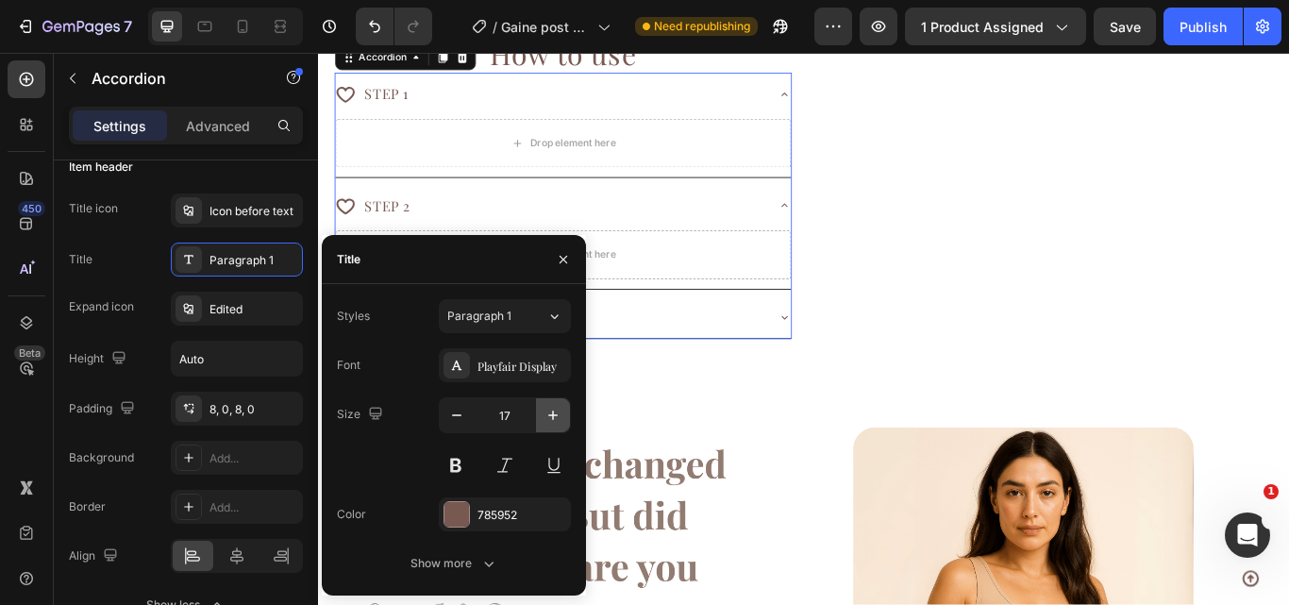
click at [555, 414] on icon "button" at bounding box center [553, 415] width 19 height 19
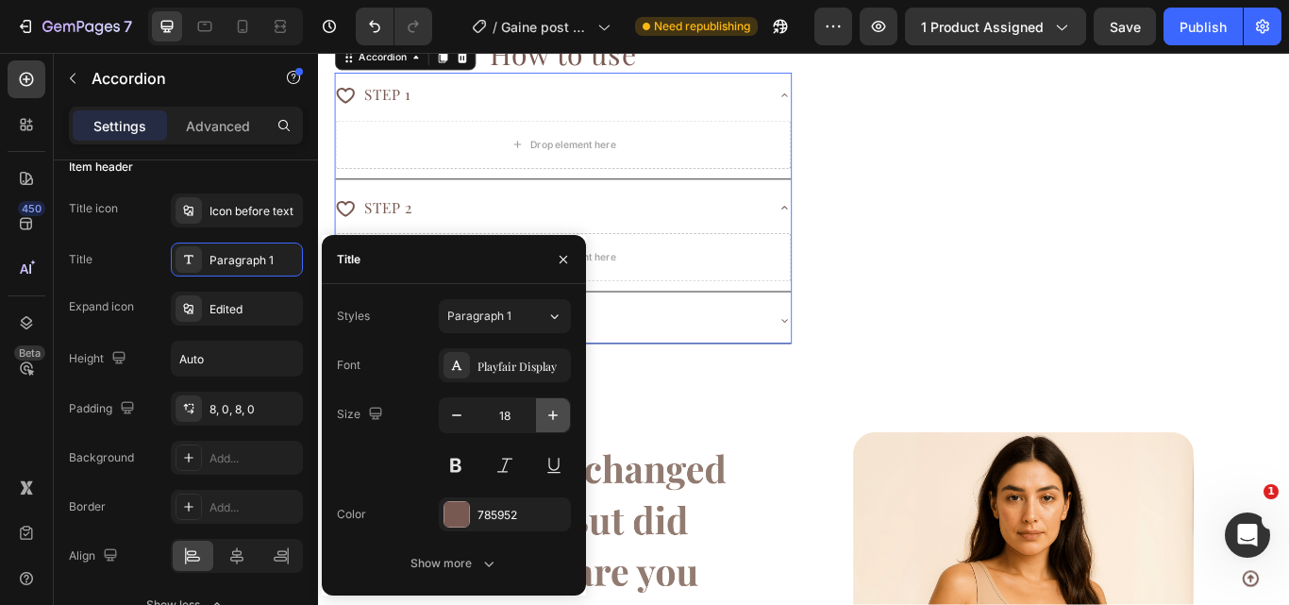
click at [555, 414] on icon "button" at bounding box center [553, 415] width 19 height 19
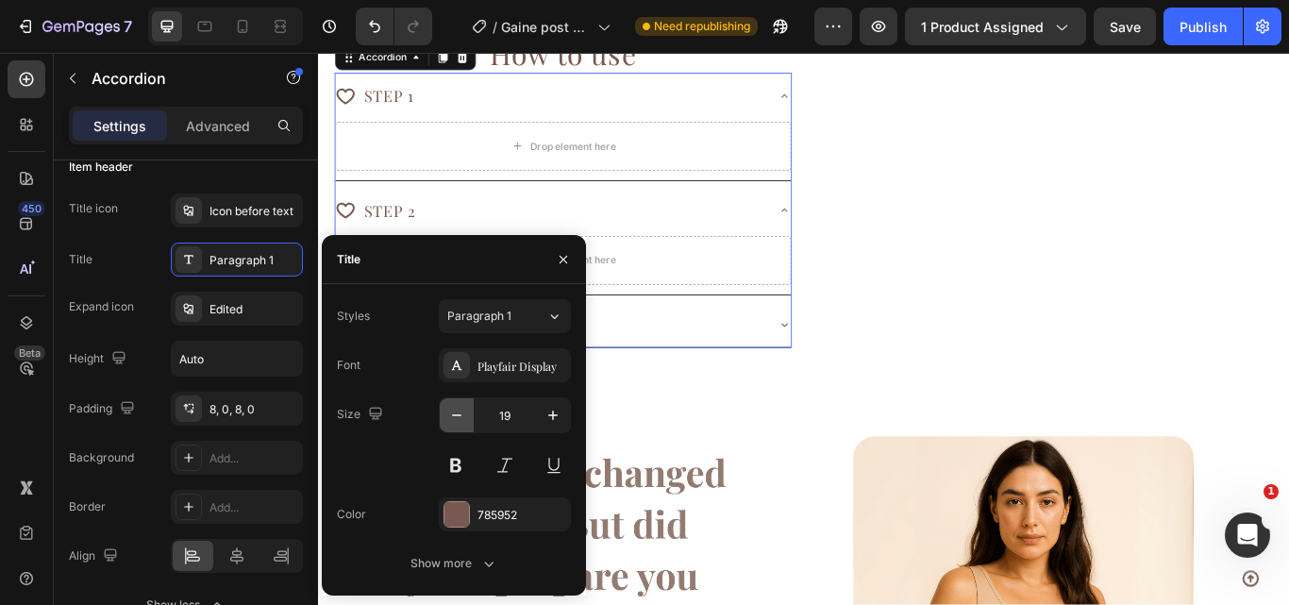
click at [450, 414] on icon "button" at bounding box center [456, 415] width 19 height 19
type input "18"
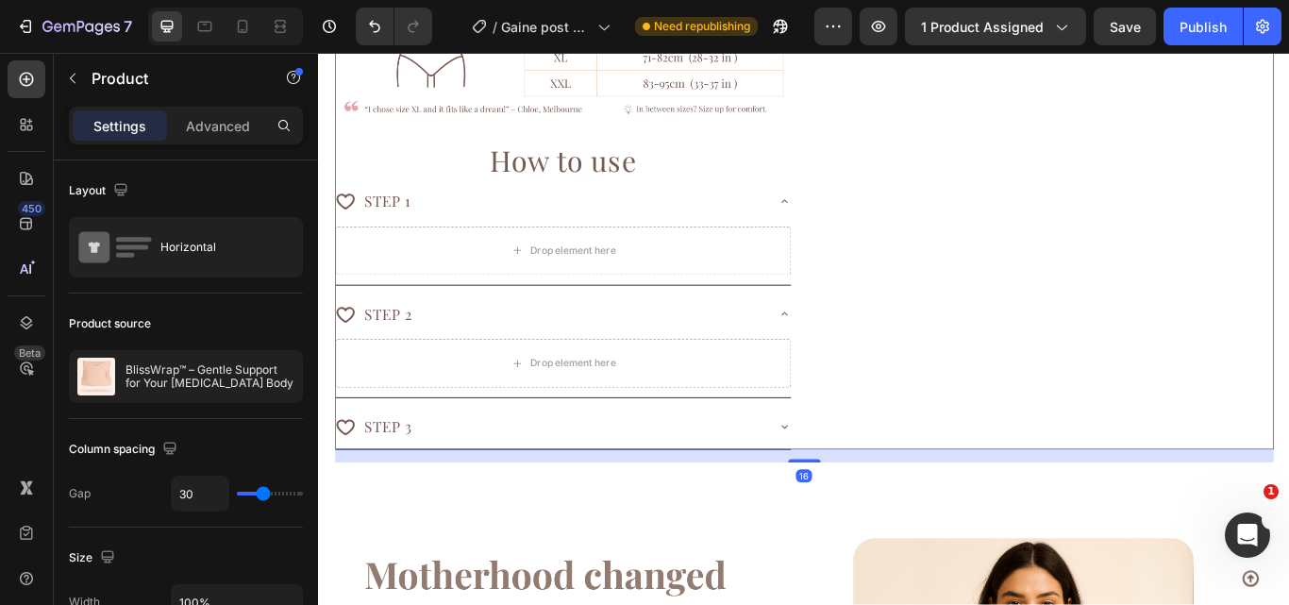
scroll to position [1541, 0]
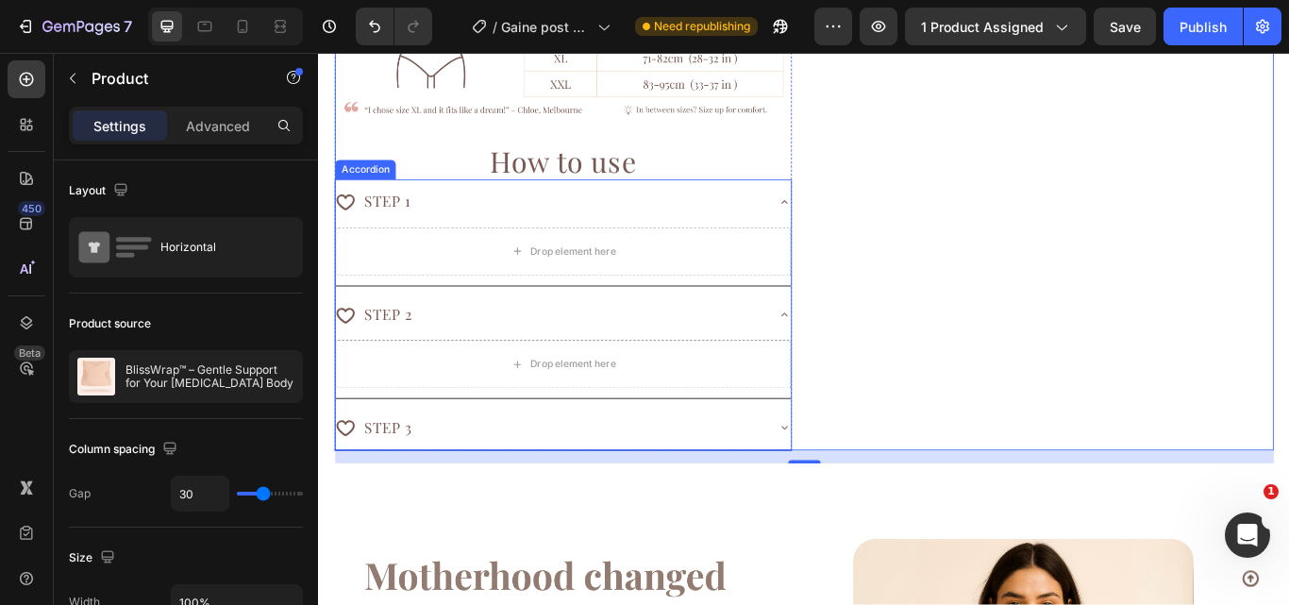
click at [422, 215] on p "STEP 1" at bounding box center [399, 226] width 55 height 30
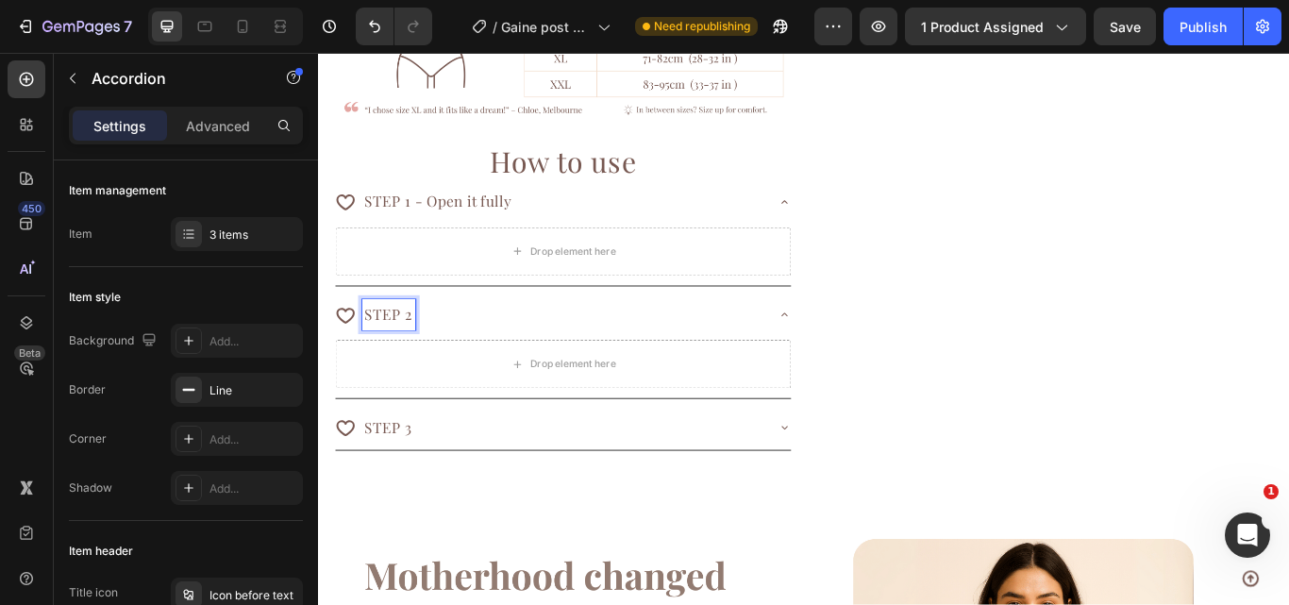
click at [416, 344] on p "STEP 2" at bounding box center [400, 359] width 57 height 30
click at [426, 352] on p "STEP 2" at bounding box center [400, 359] width 57 height 30
click at [426, 478] on p "STEP 3" at bounding box center [400, 490] width 56 height 30
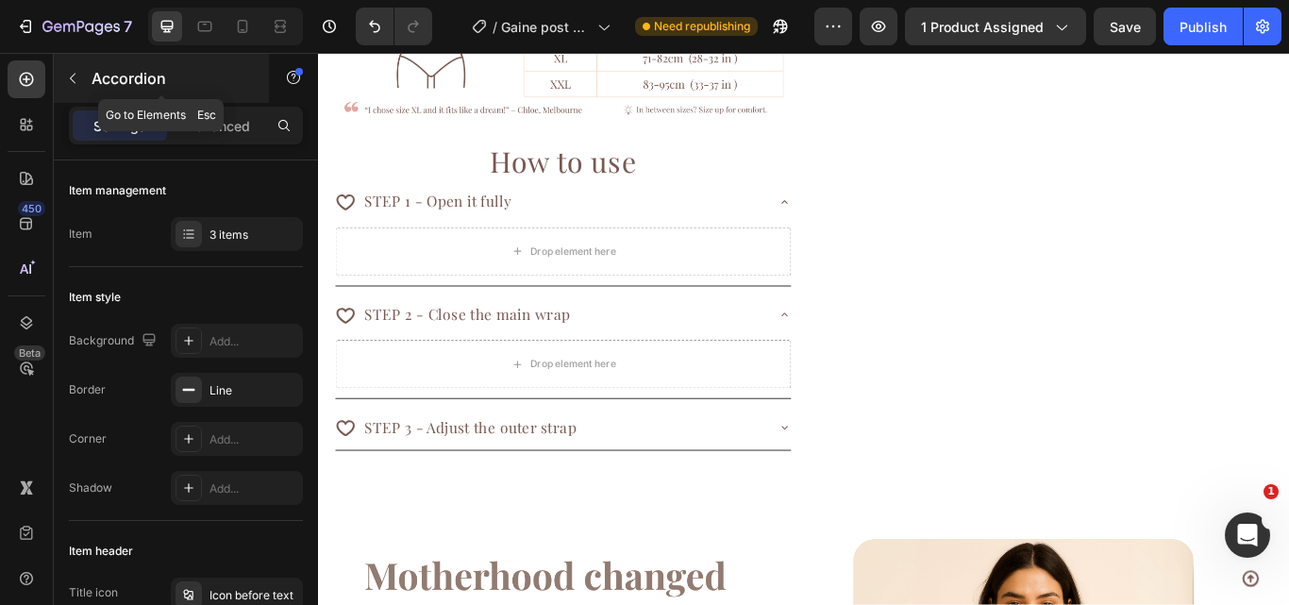
click at [71, 79] on icon "button" at bounding box center [73, 79] width 6 height 10
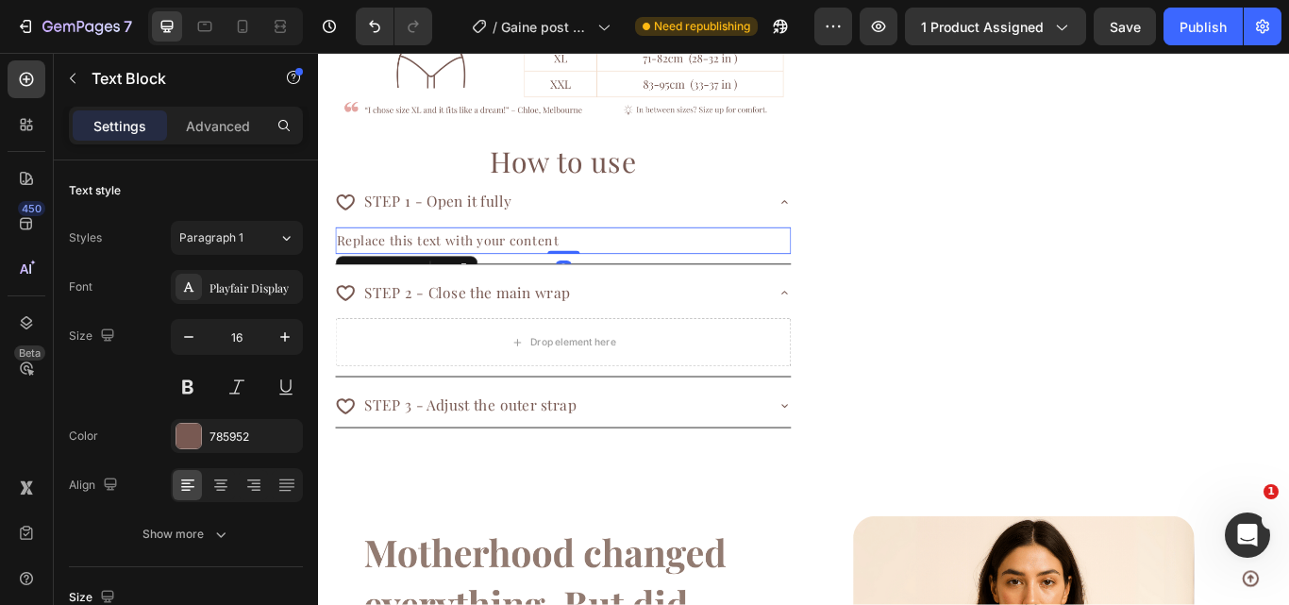
click at [521, 265] on div "Replace this text with your content" at bounding box center [603, 272] width 531 height 31
click at [521, 265] on p "Replace this text with your content" at bounding box center [604, 272] width 528 height 27
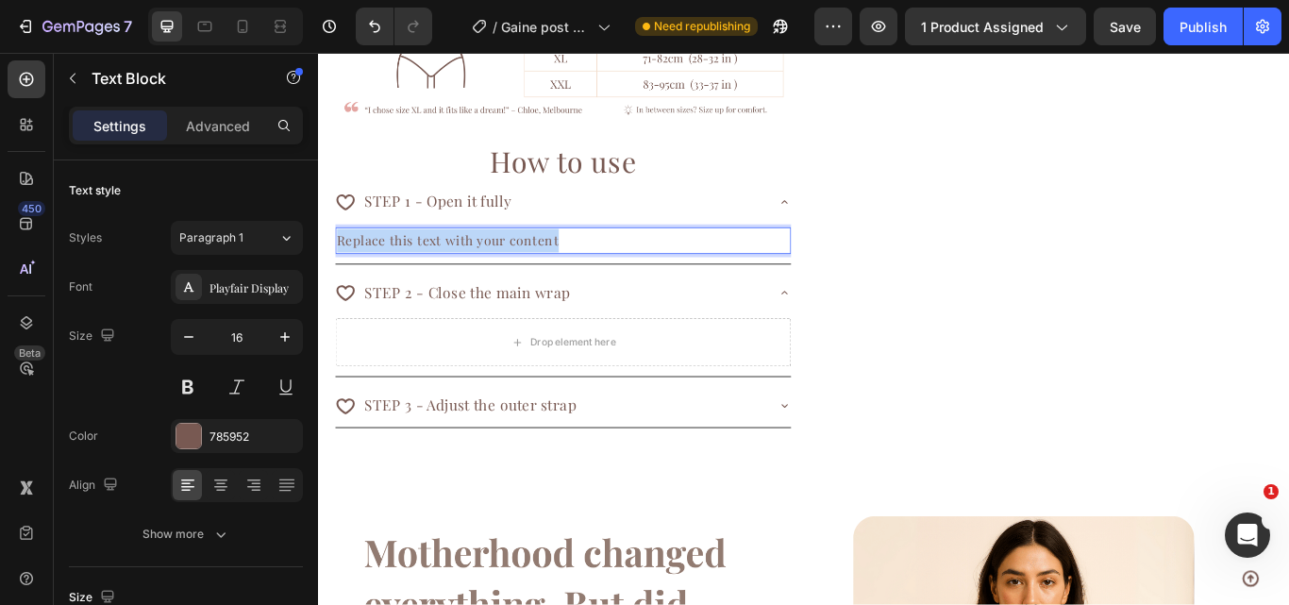
click at [521, 265] on p "Replace this text with your content" at bounding box center [604, 272] width 528 height 27
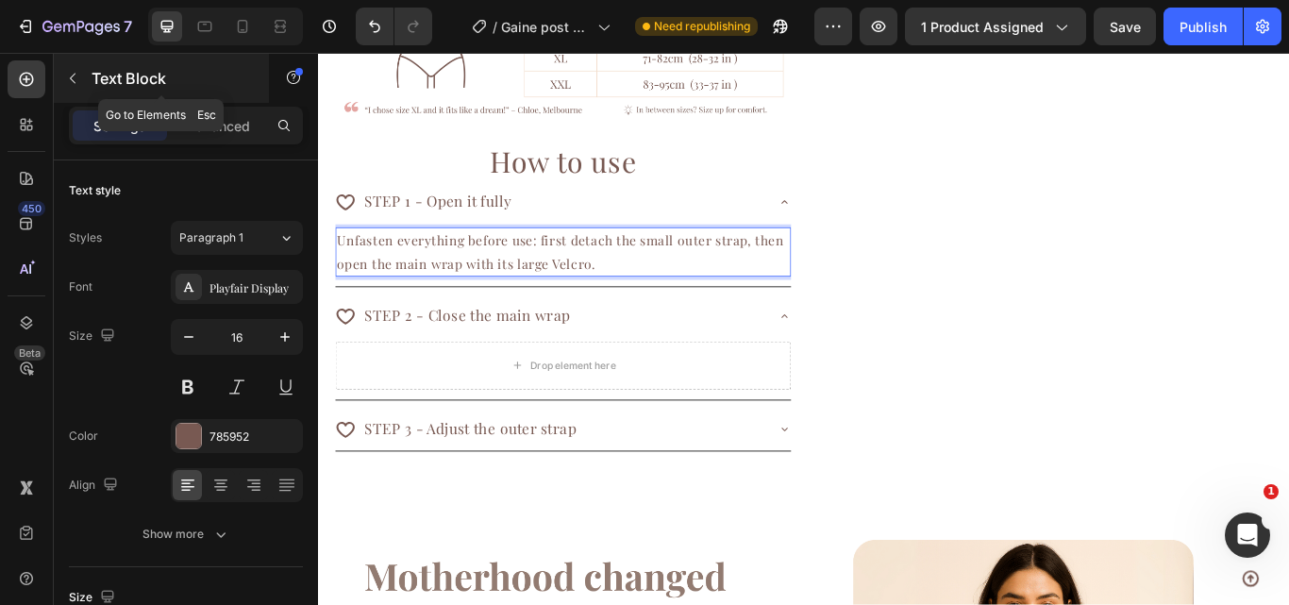
click at [71, 81] on icon "button" at bounding box center [72, 78] width 15 height 15
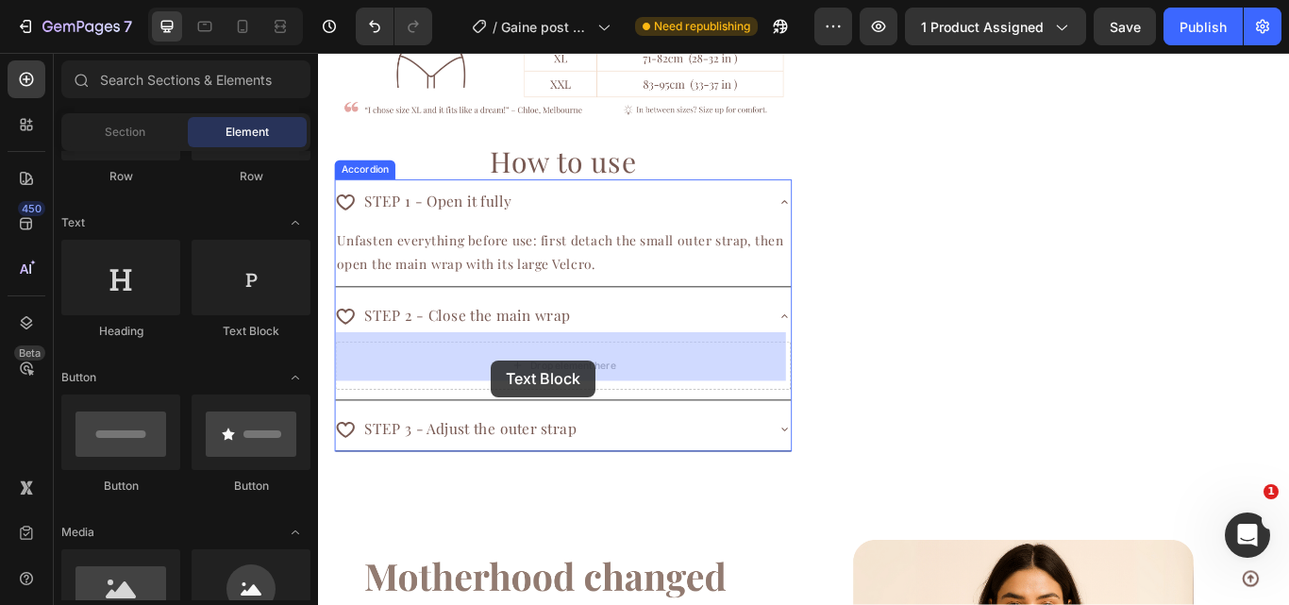
drag, startPoint x: 549, startPoint y: 341, endPoint x: 520, endPoint y: 411, distance: 76.6
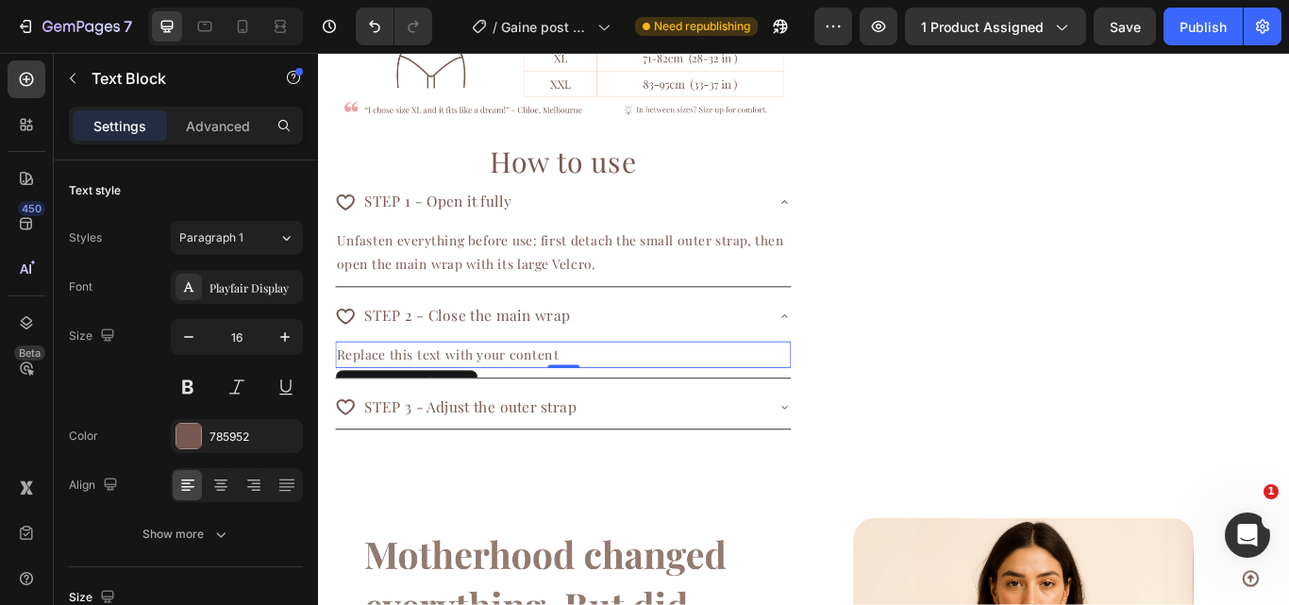
click at [512, 394] on div "Replace this text with your content" at bounding box center [603, 405] width 531 height 31
click at [512, 394] on p "Replace this text with your content" at bounding box center [604, 405] width 528 height 27
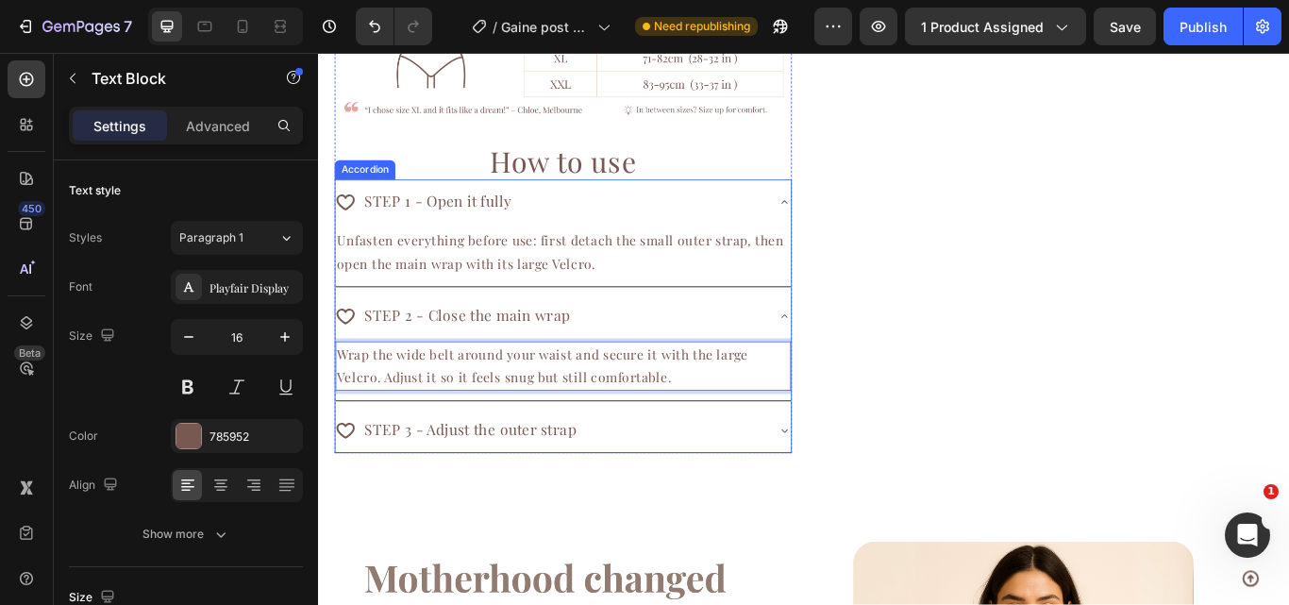
click at [833, 484] on div "STEP 3 - Adjust the outer strap" at bounding box center [603, 492] width 531 height 51
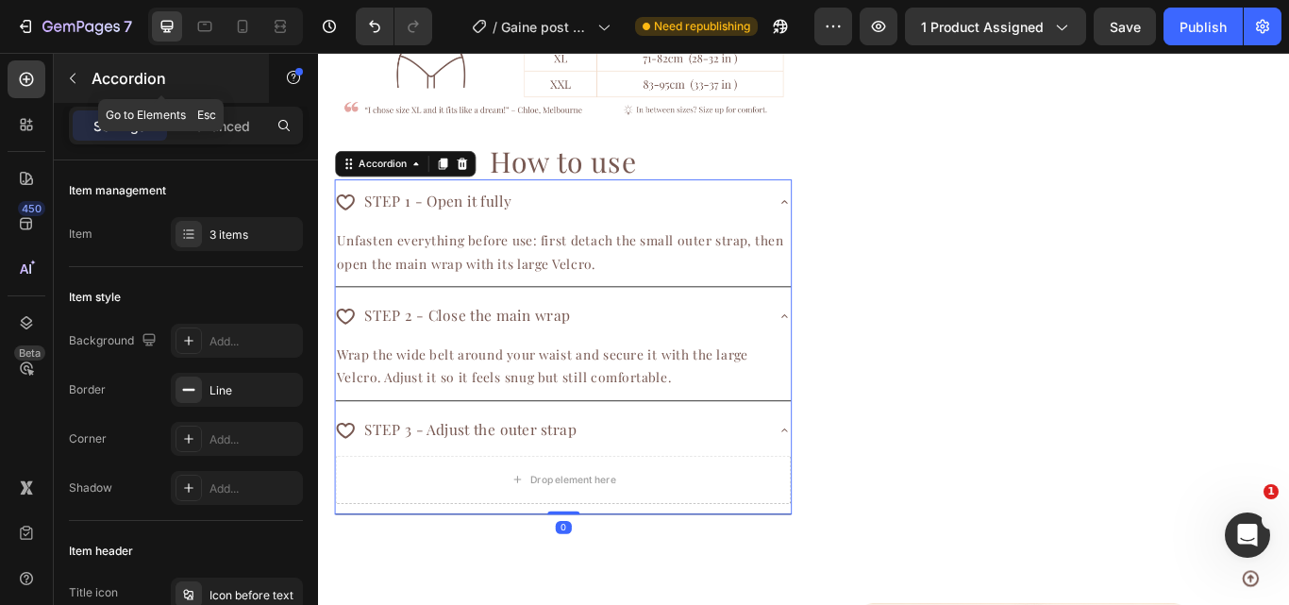
click at [78, 74] on icon "button" at bounding box center [72, 78] width 15 height 15
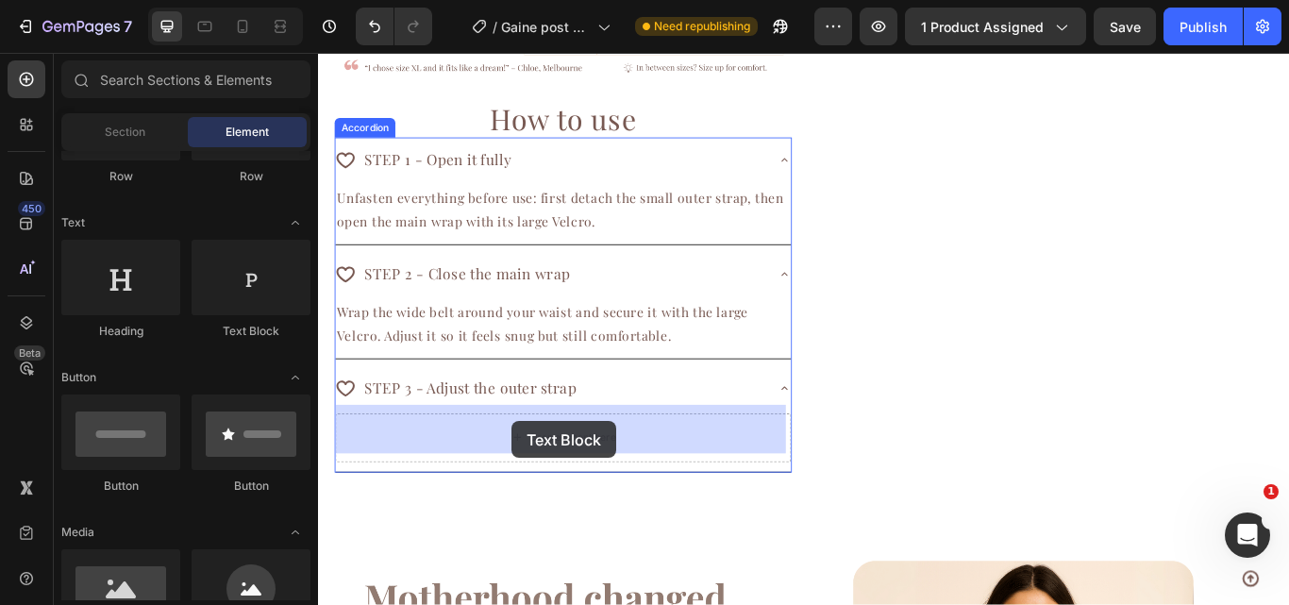
scroll to position [1601, 0]
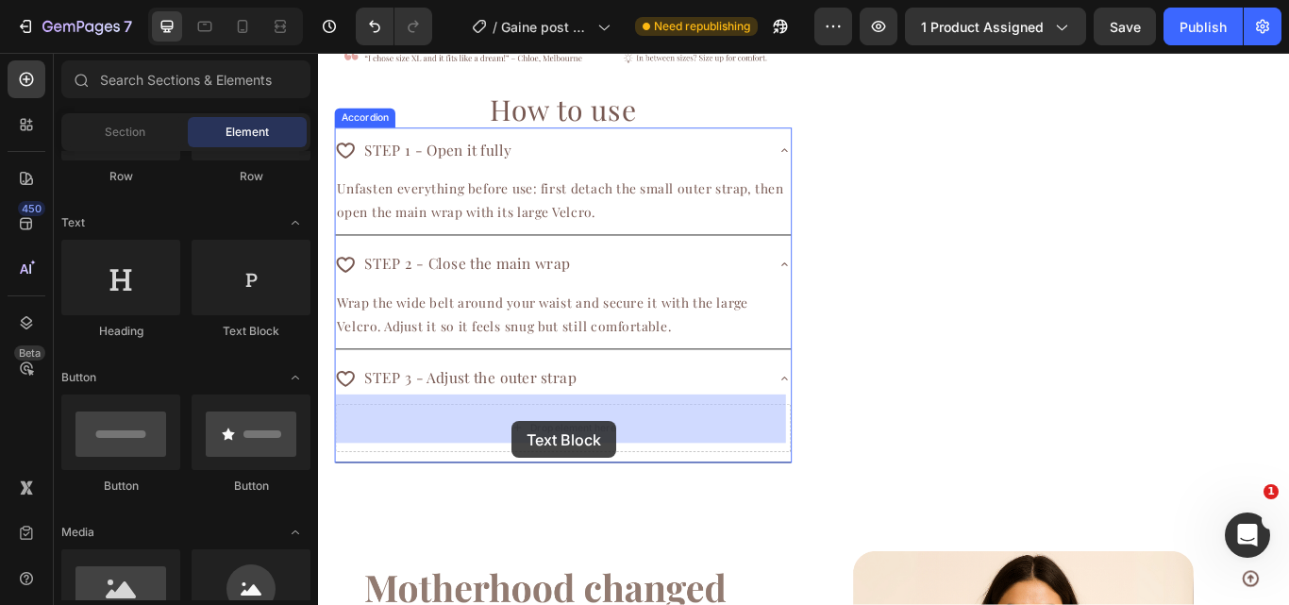
drag, startPoint x: 566, startPoint y: 352, endPoint x: 544, endPoint y: 482, distance: 132.2
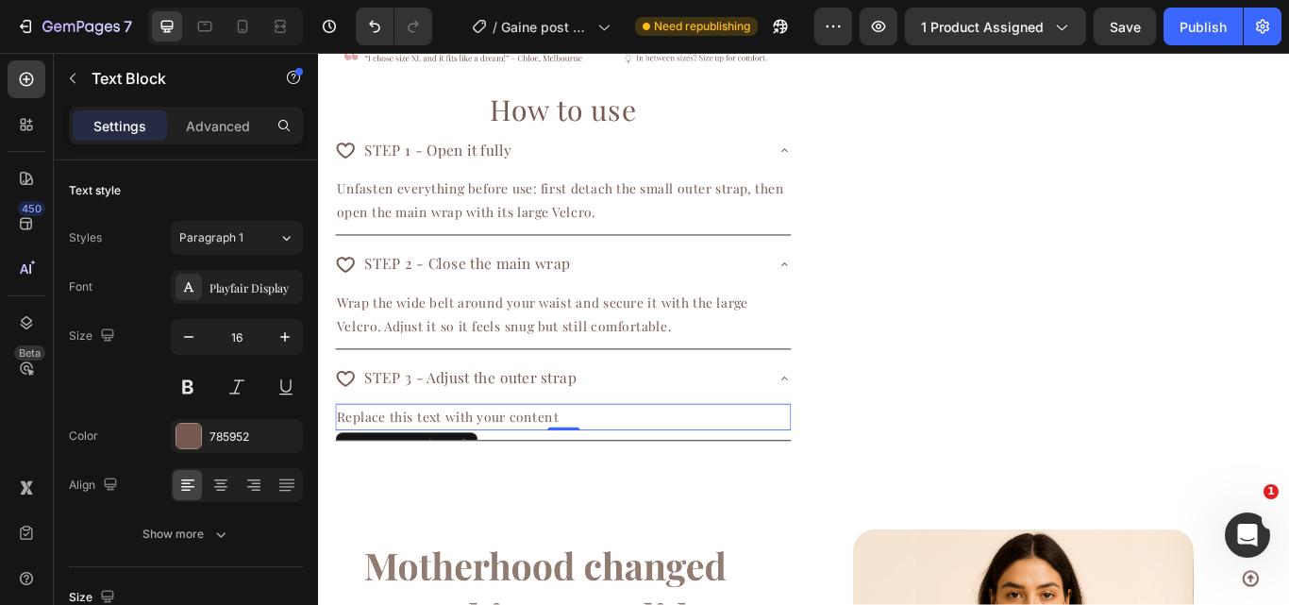
click at [611, 462] on div "Replace this text with your content" at bounding box center [603, 477] width 531 height 31
click at [611, 464] on p "Replace this text with your content" at bounding box center [604, 477] width 528 height 27
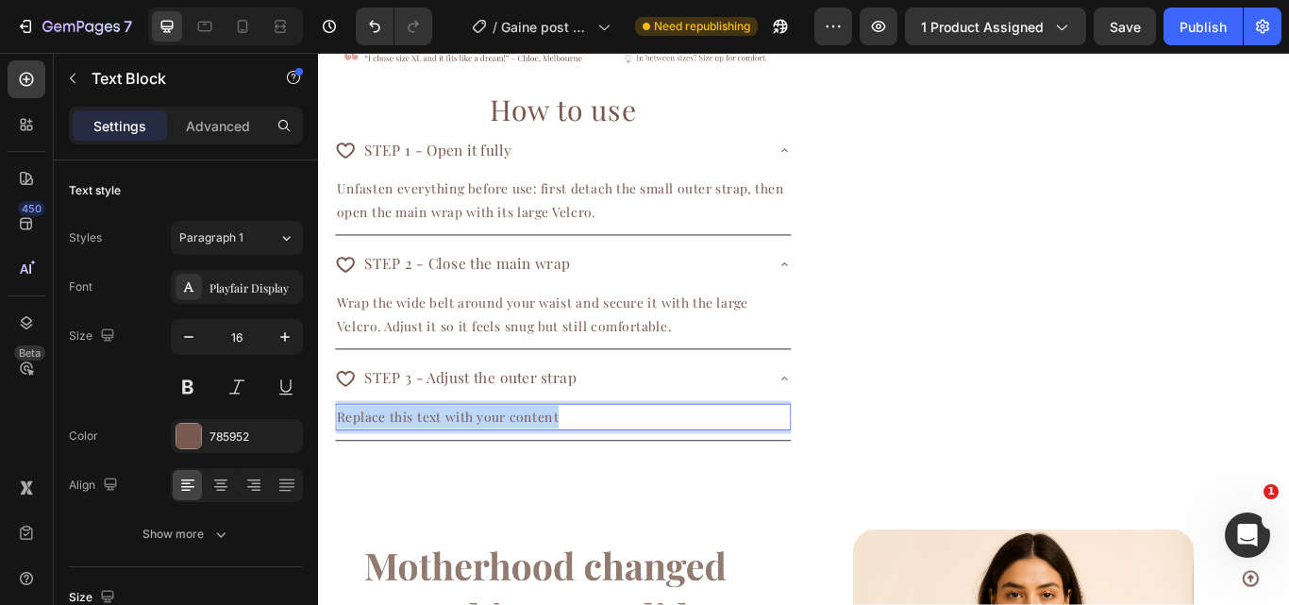
click at [611, 464] on p "Replace this text with your content" at bounding box center [604, 477] width 528 height 27
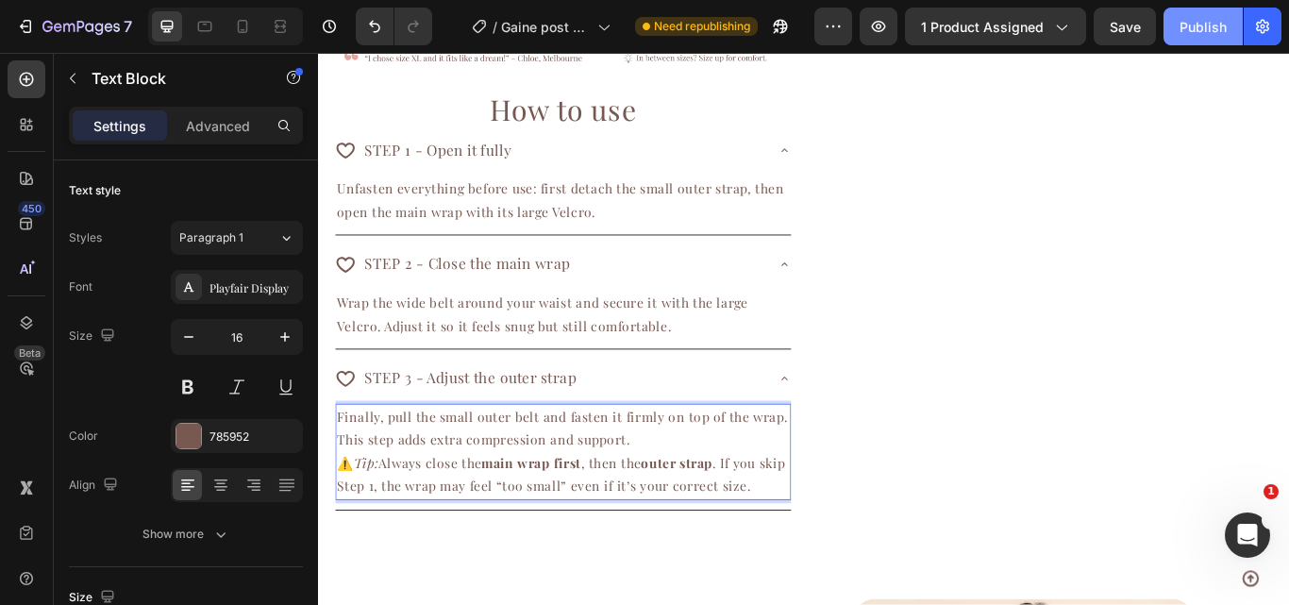
click at [1196, 32] on div "Publish" at bounding box center [1203, 27] width 47 height 20
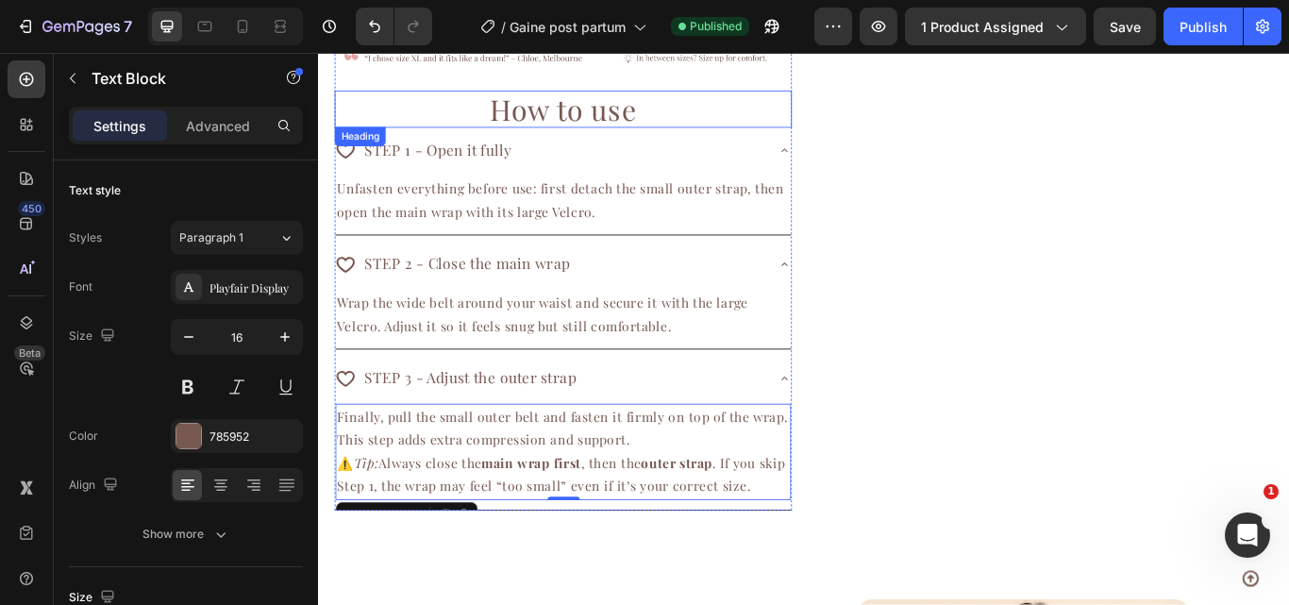
scroll to position [1537, 0]
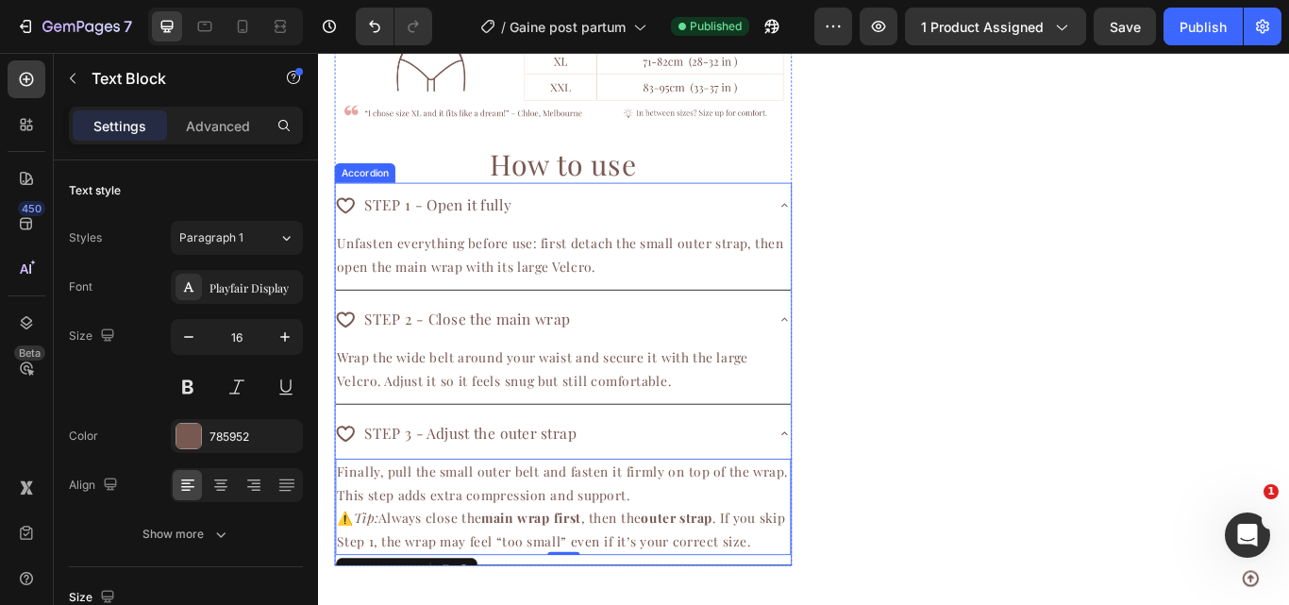
click at [345, 205] on div "STEP 1 - Open it fully" at bounding box center [603, 230] width 531 height 51
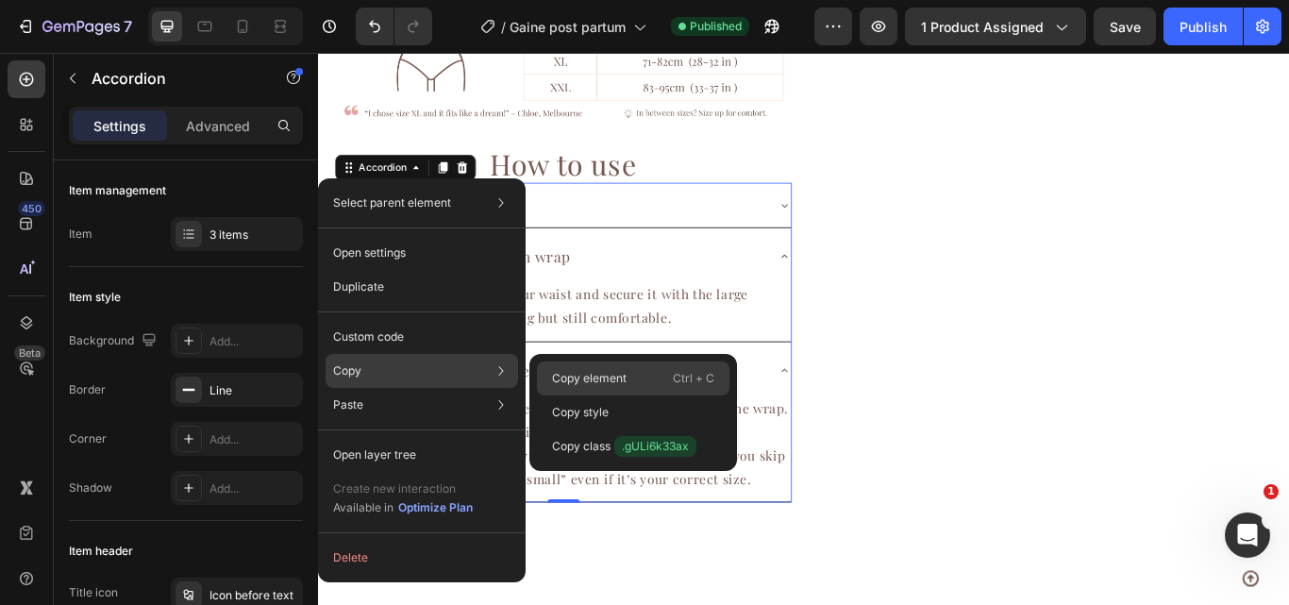
click at [600, 395] on div "Copy element Ctrl + C" at bounding box center [633, 412] width 193 height 34
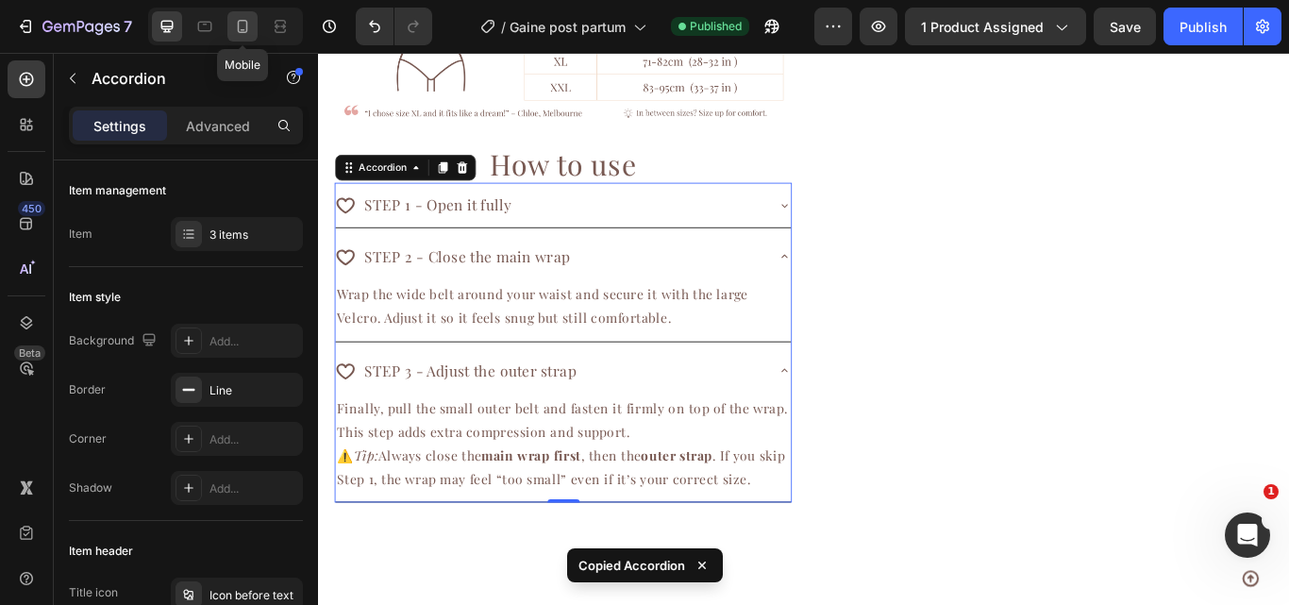
click at [234, 24] on icon at bounding box center [242, 26] width 19 height 19
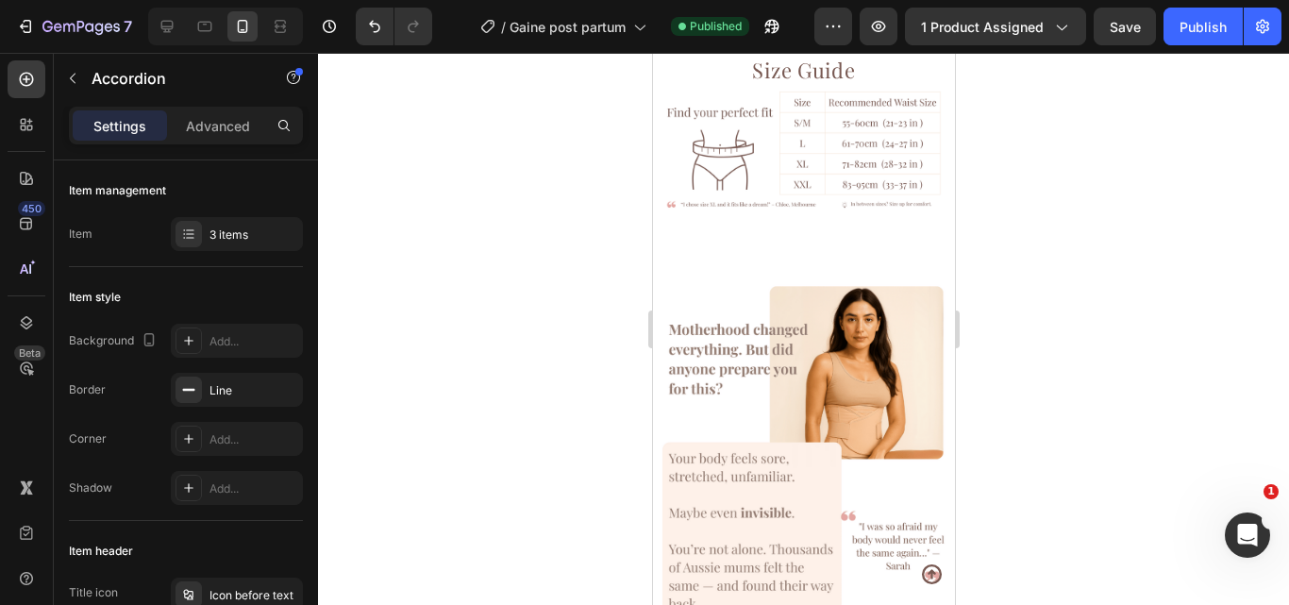
scroll to position [1659, 0]
click at [732, 55] on div "Image" at bounding box center [796, 39] width 269 height 31
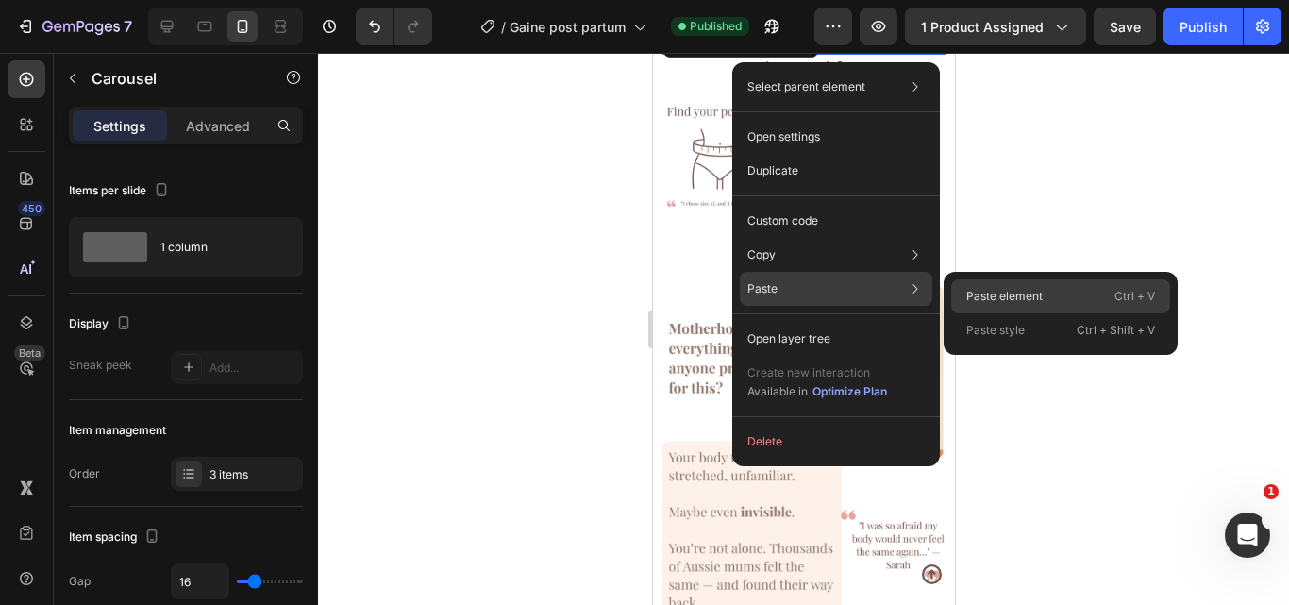
click at [969, 290] on p "Paste element" at bounding box center [1004, 296] width 76 height 17
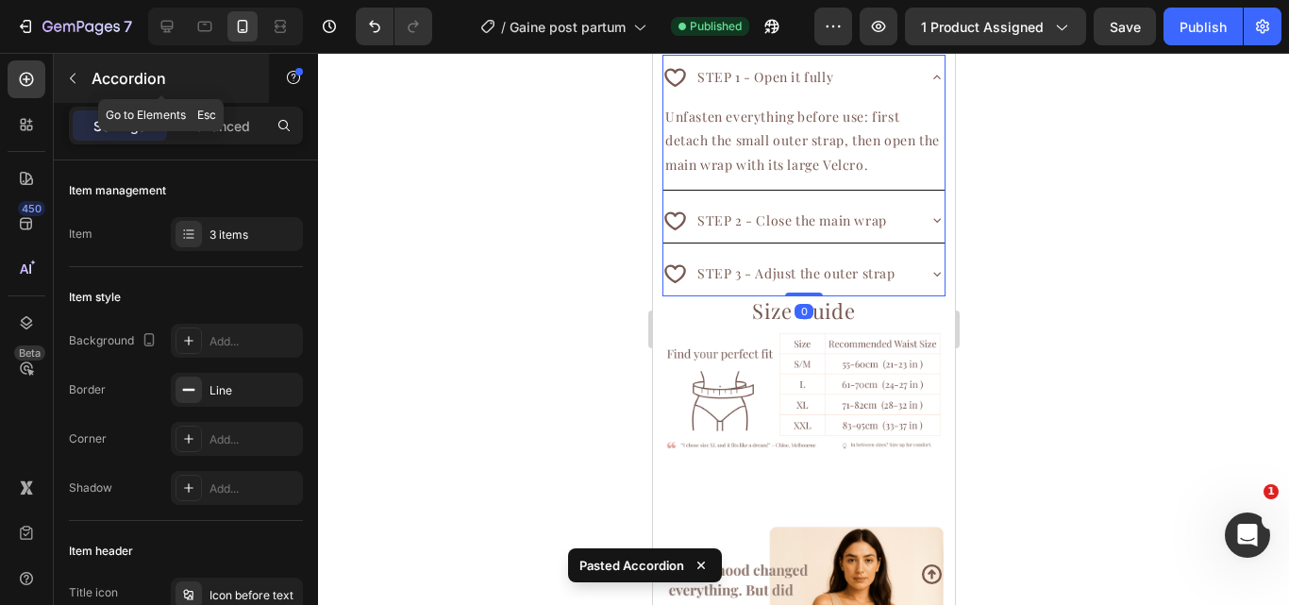
click at [73, 87] on button "button" at bounding box center [73, 78] width 30 height 30
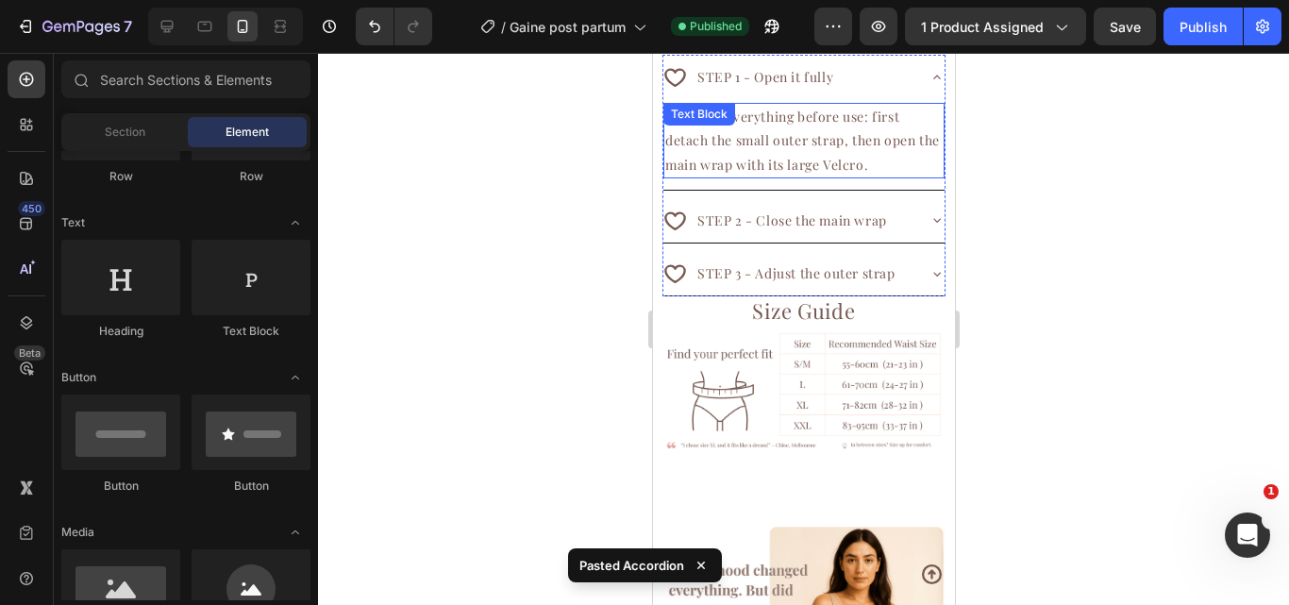
scroll to position [1900, 0]
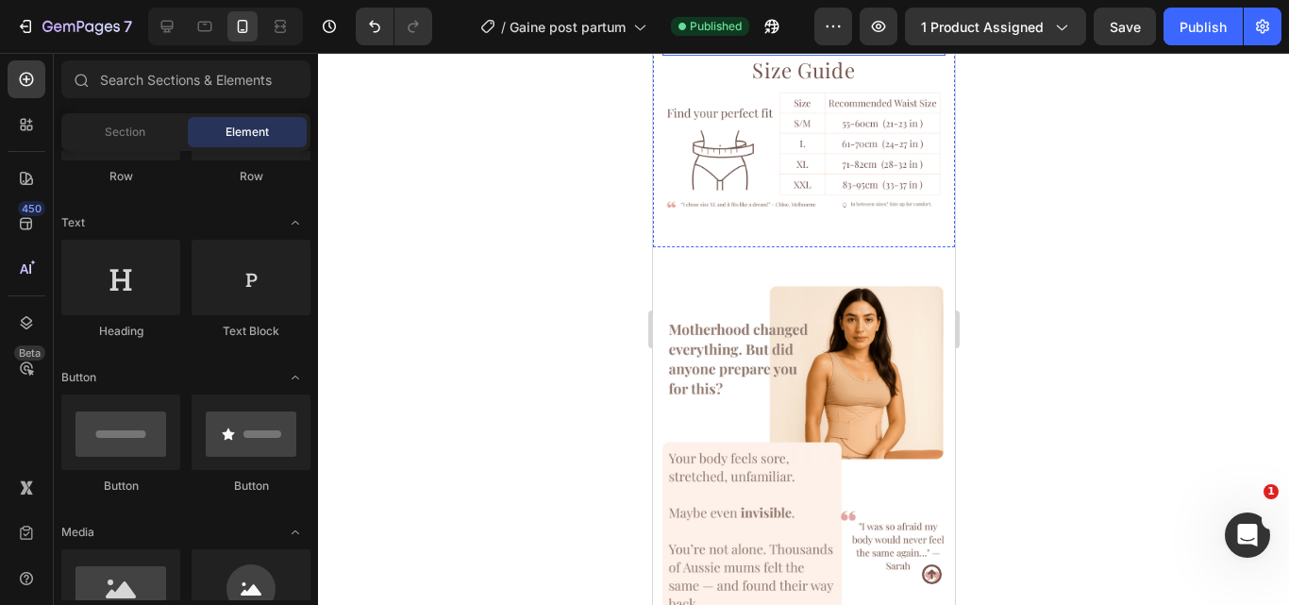
click at [906, 55] on div "STEP 3 - Adjust the outer strap" at bounding box center [802, 32] width 281 height 44
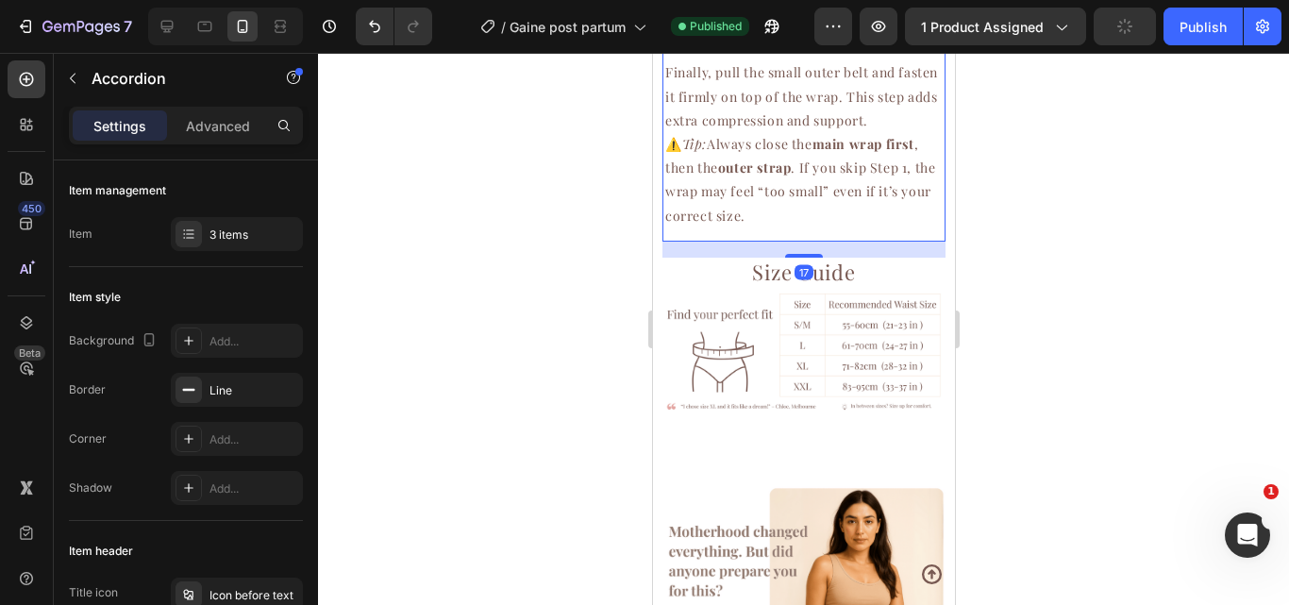
click at [785, 258] on div at bounding box center [803, 256] width 38 height 4
type input "100%"
type input "100"
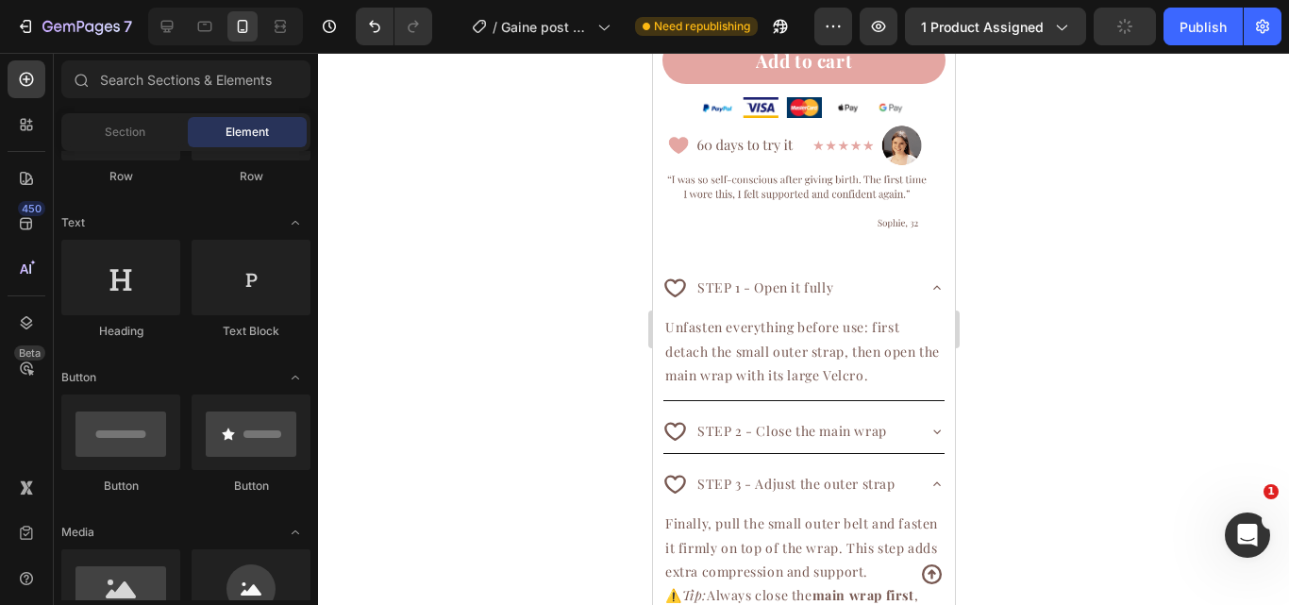
scroll to position [1614, 0]
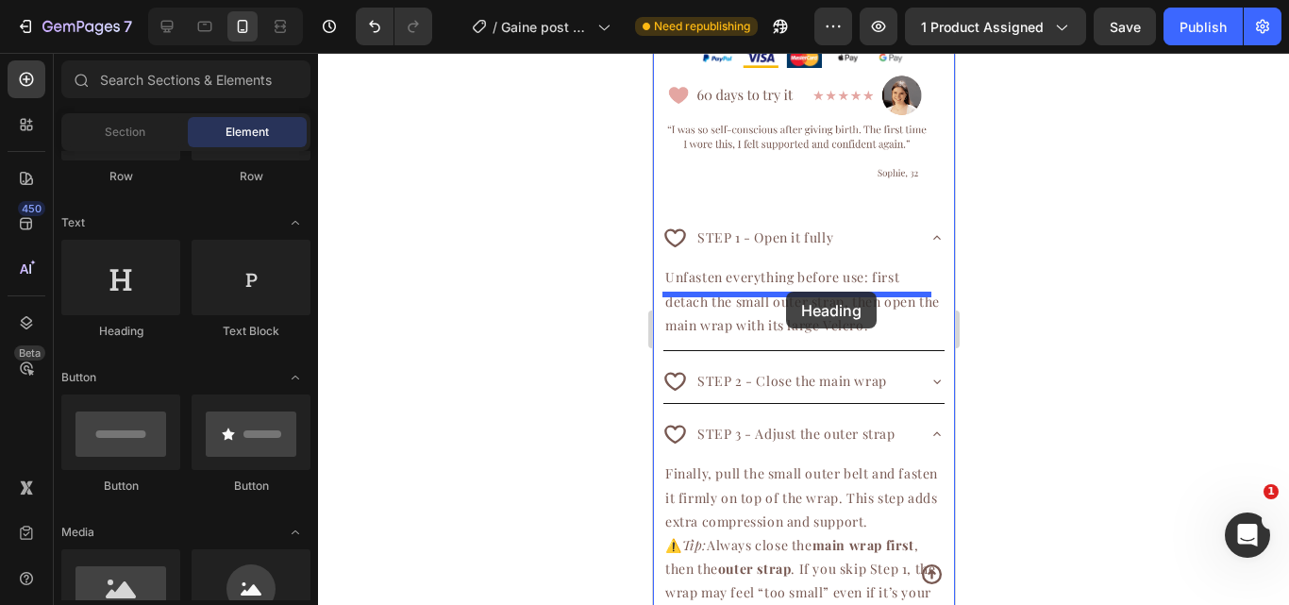
drag, startPoint x: 776, startPoint y: 328, endPoint x: 807, endPoint y: 308, distance: 37.4
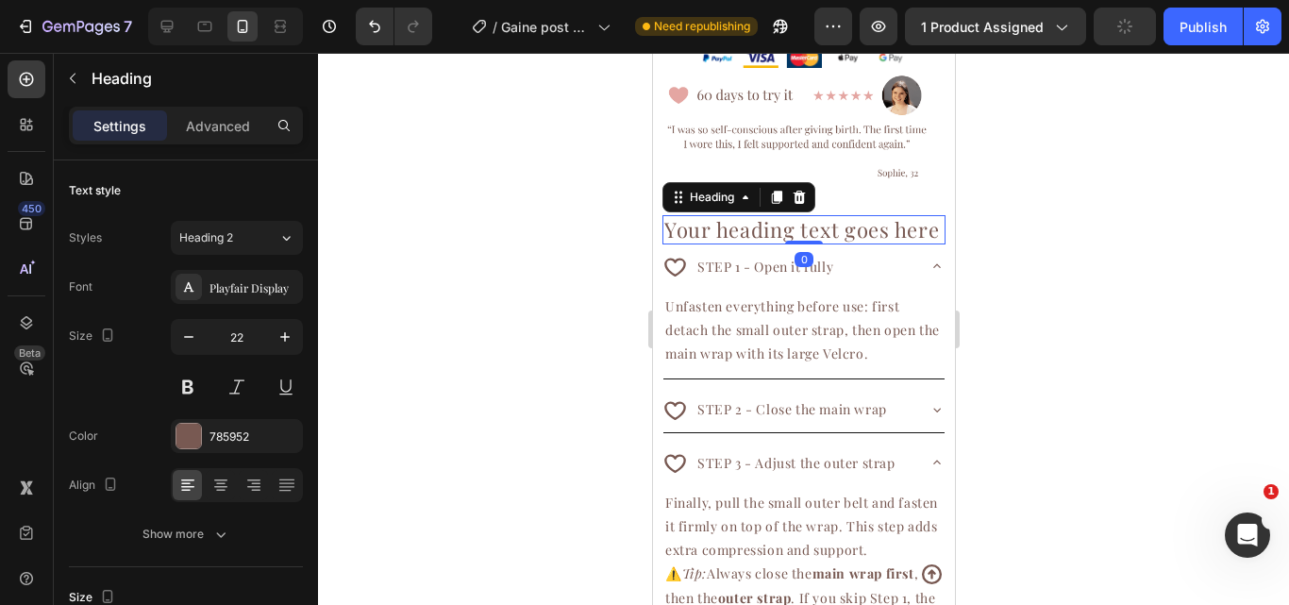
click at [763, 243] on h2 "Your heading text goes here" at bounding box center [803, 229] width 283 height 28
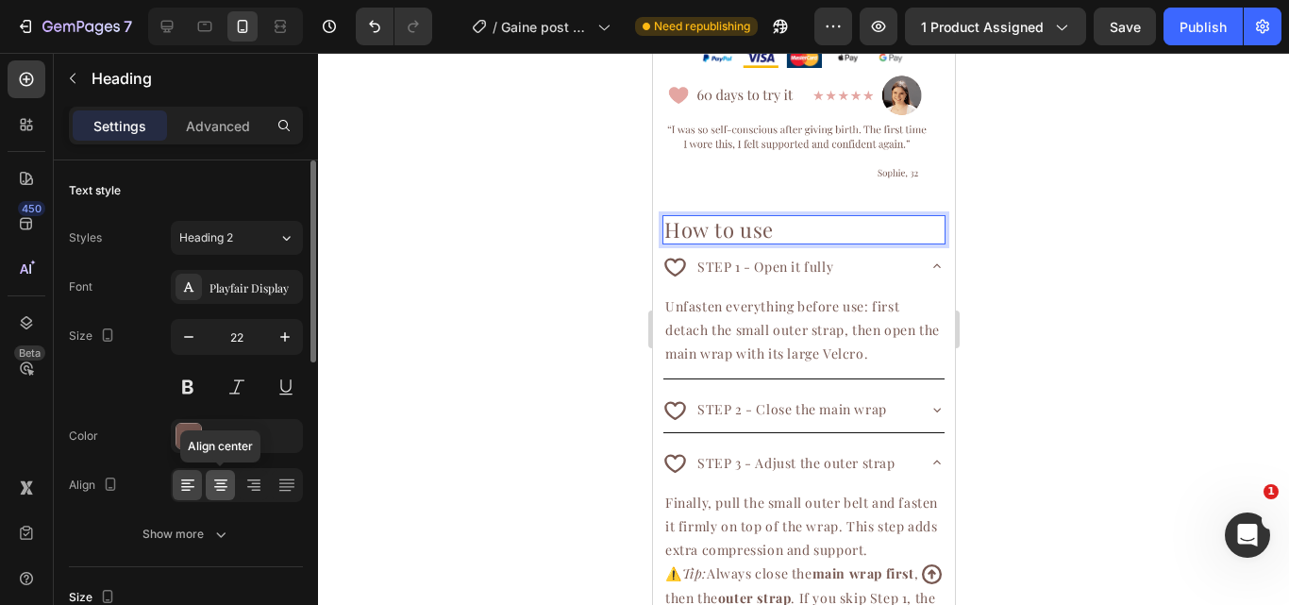
click at [228, 480] on icon at bounding box center [220, 485] width 19 height 19
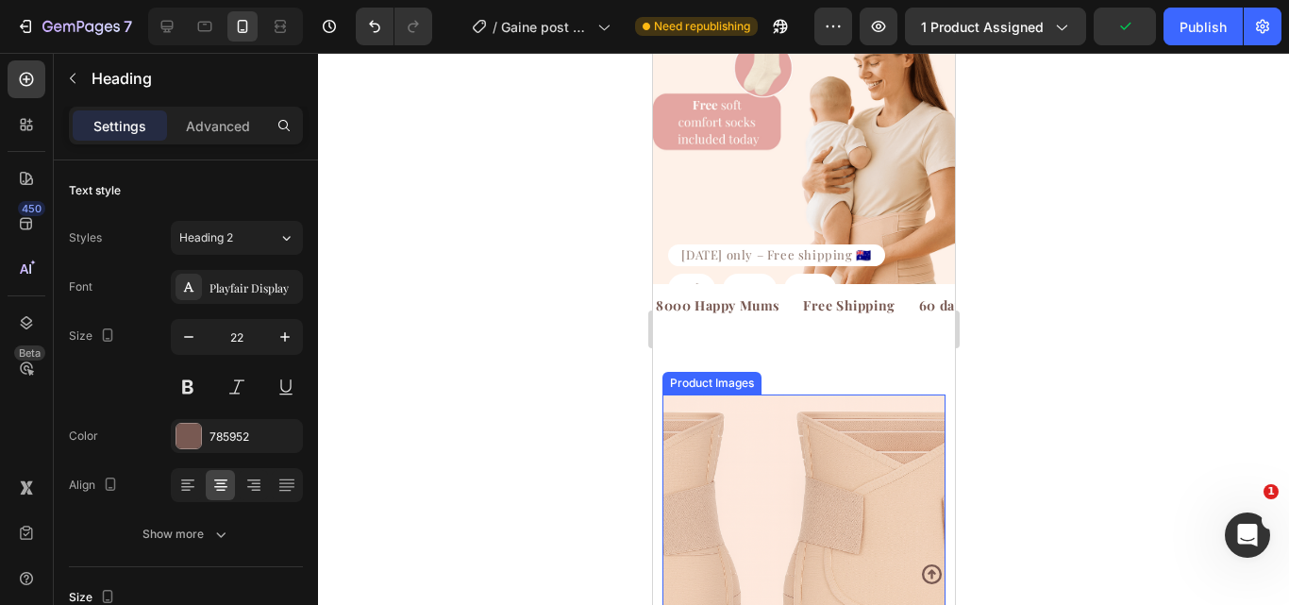
scroll to position [0, 0]
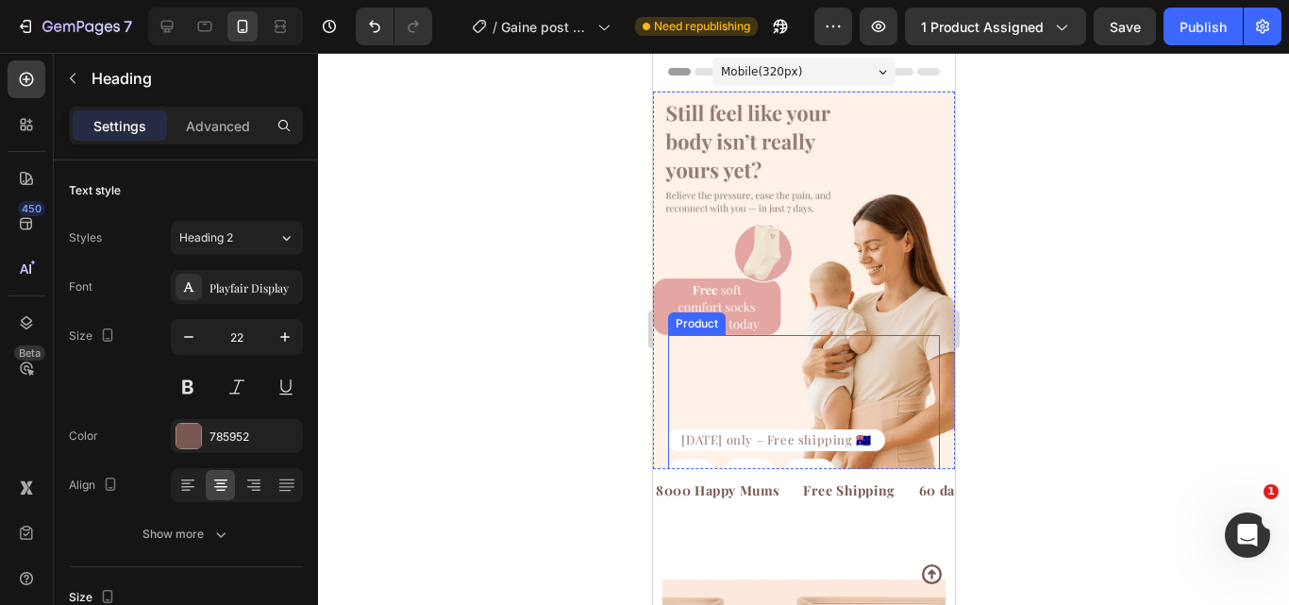
click at [868, 413] on div "[DATE] only – Free shipping 🇦🇺 Text Block 06 Hours 24 Minutes 27 Seconds Countd…" at bounding box center [803, 419] width 272 height 169
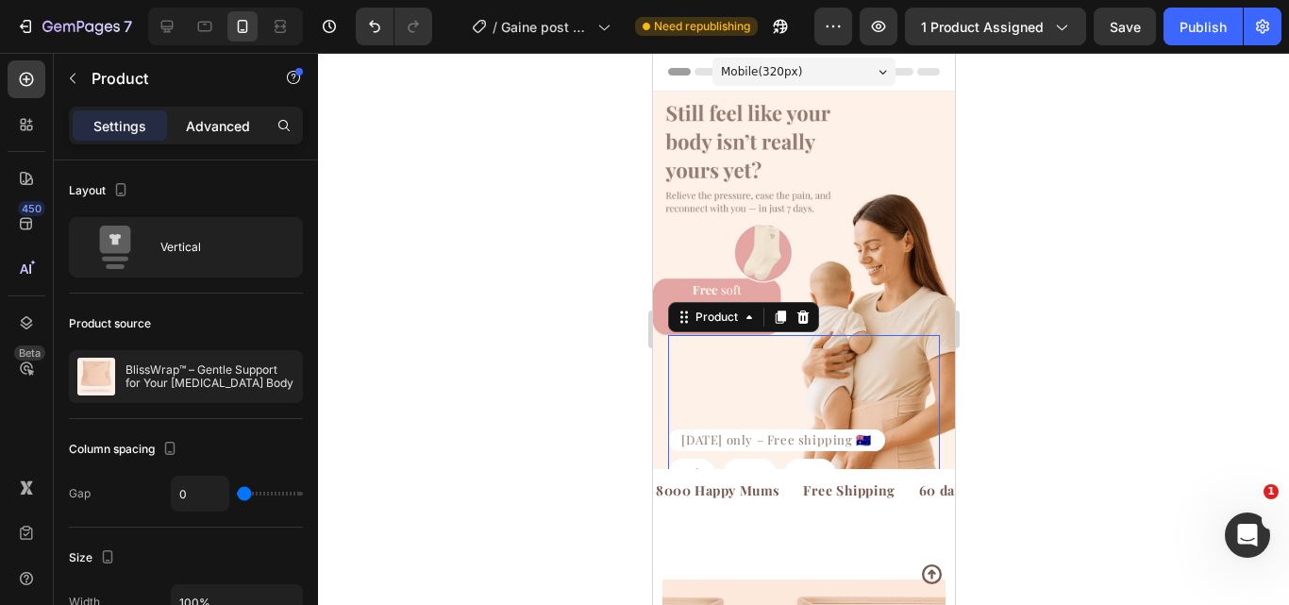
click at [233, 131] on p "Advanced" at bounding box center [218, 126] width 64 height 20
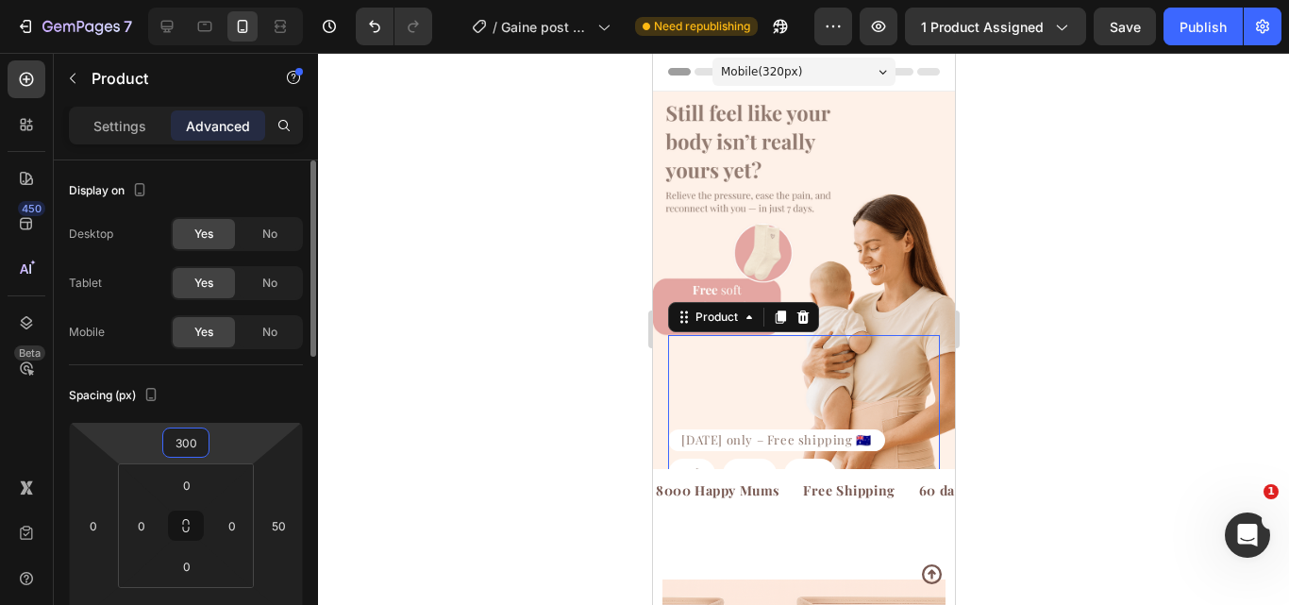
click at [193, 428] on input "300" at bounding box center [186, 442] width 38 height 28
type input "1"
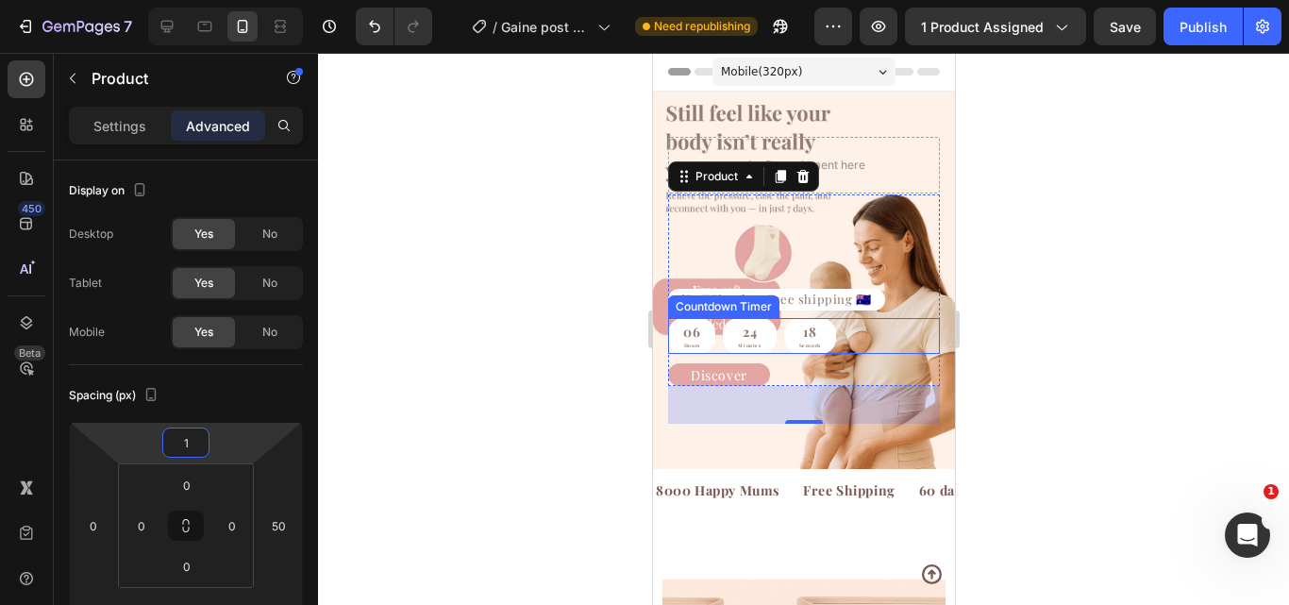
click at [774, 331] on div "06 Hours 24 Minutes 18 Seconds" at bounding box center [751, 336] width 168 height 36
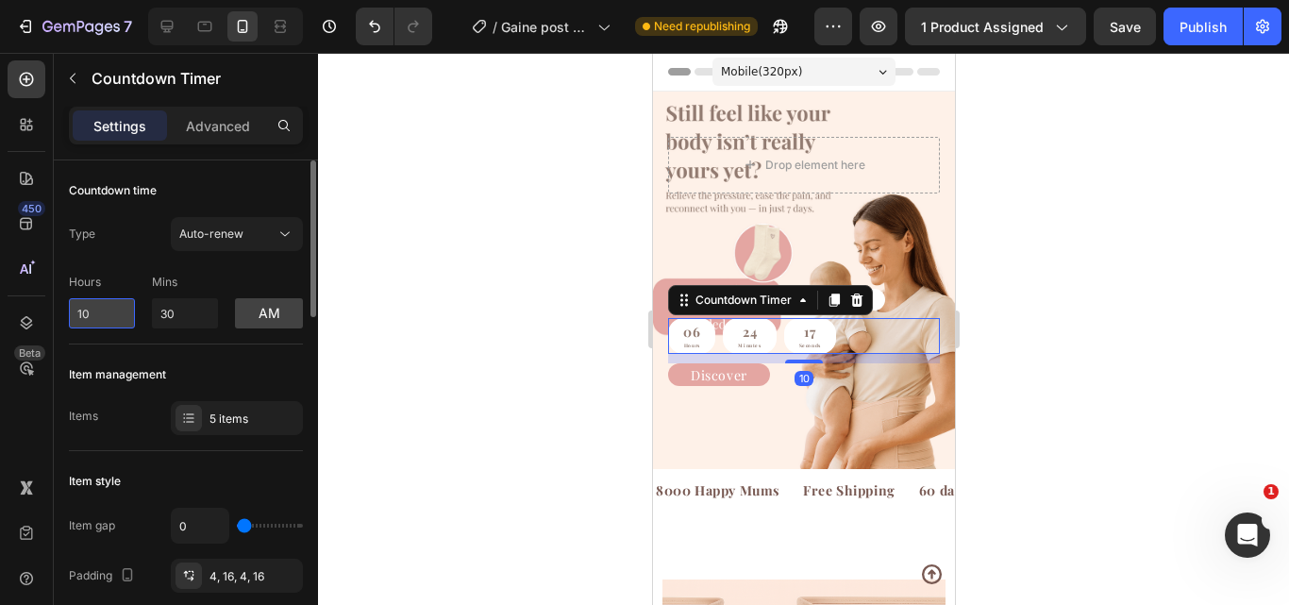
click at [113, 312] on input "10" at bounding box center [102, 313] width 66 height 30
click at [113, 312] on input "102" at bounding box center [102, 313] width 66 height 30
type input "2"
click at [113, 312] on input "2" at bounding box center [102, 313] width 66 height 30
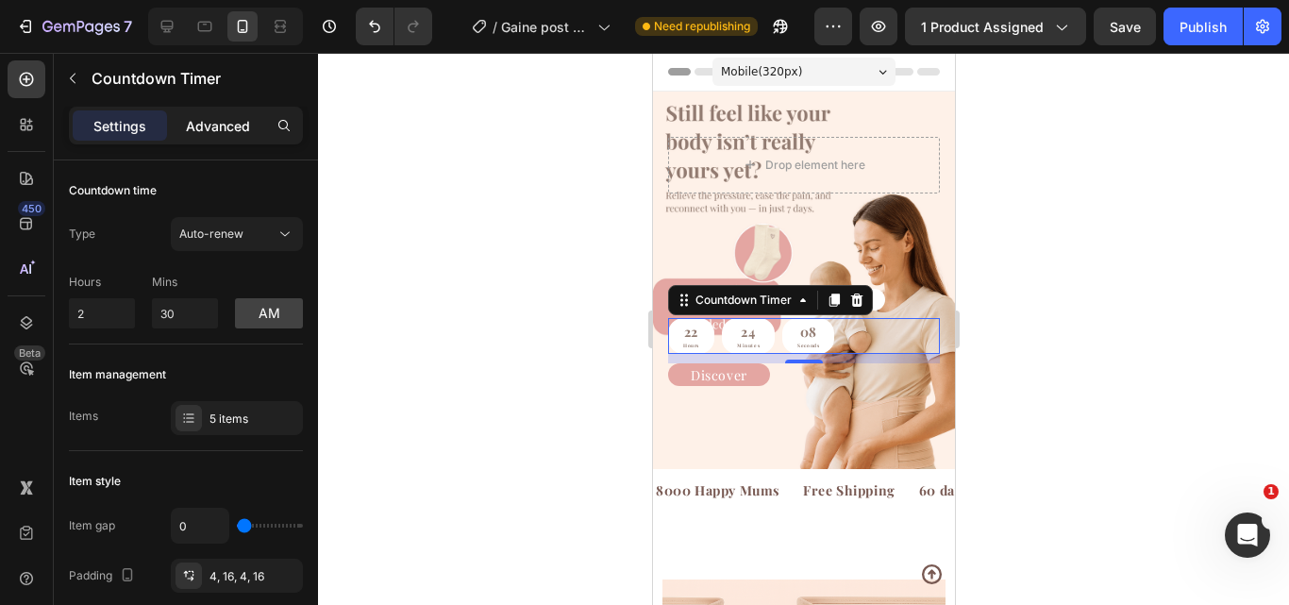
click at [228, 119] on p "Advanced" at bounding box center [218, 126] width 64 height 20
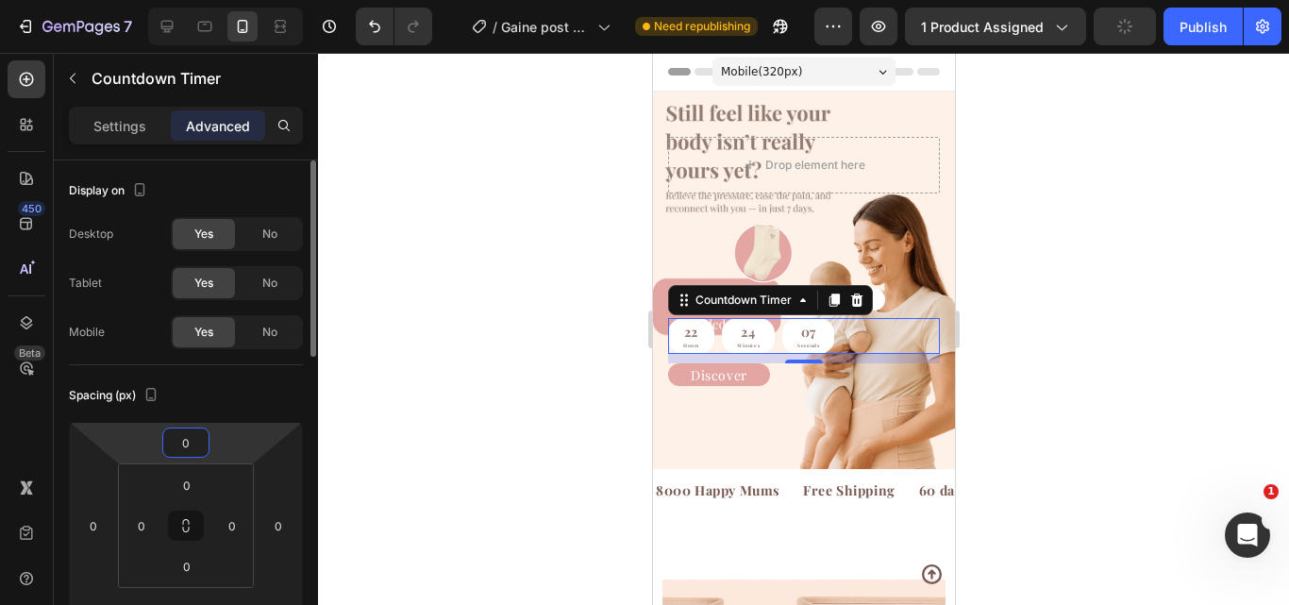
click at [193, 440] on input "0" at bounding box center [186, 442] width 38 height 28
type input "0"
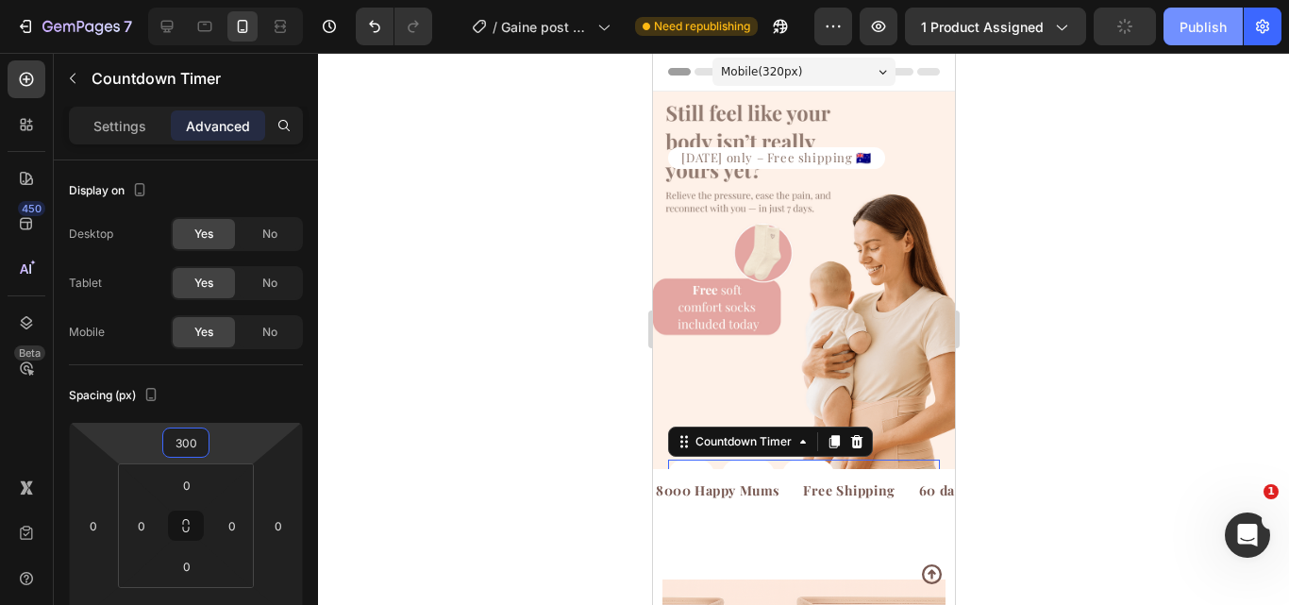
type input "300"
click at [1206, 17] on div "Publish" at bounding box center [1203, 27] width 47 height 20
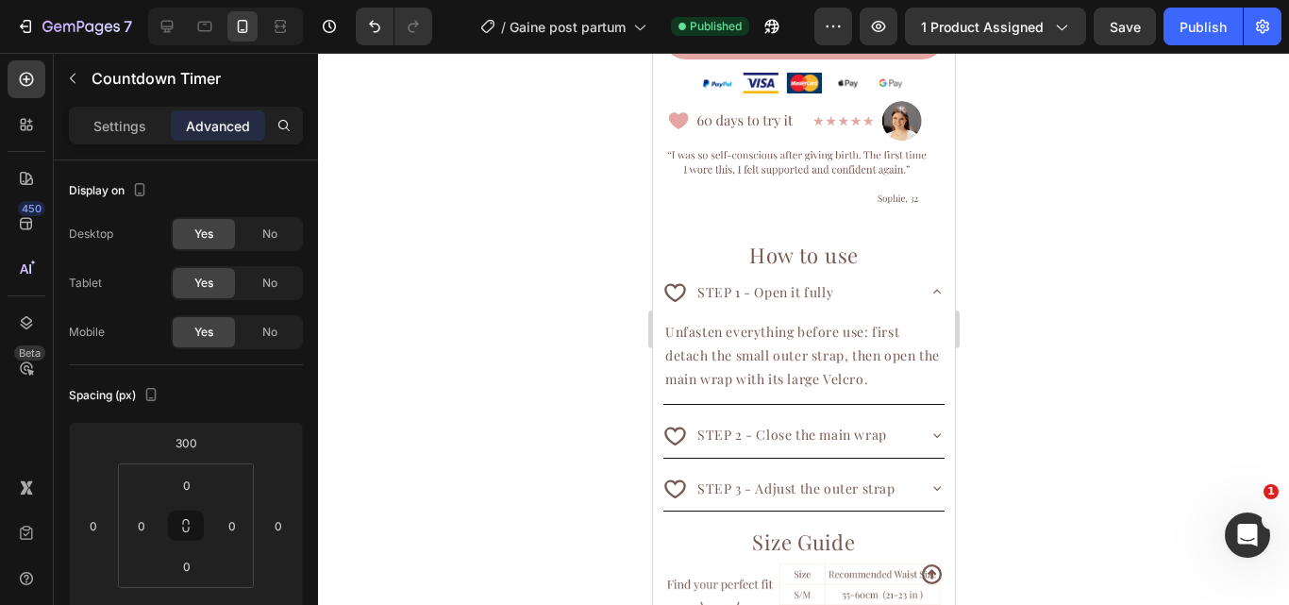
scroll to position [1863, 0]
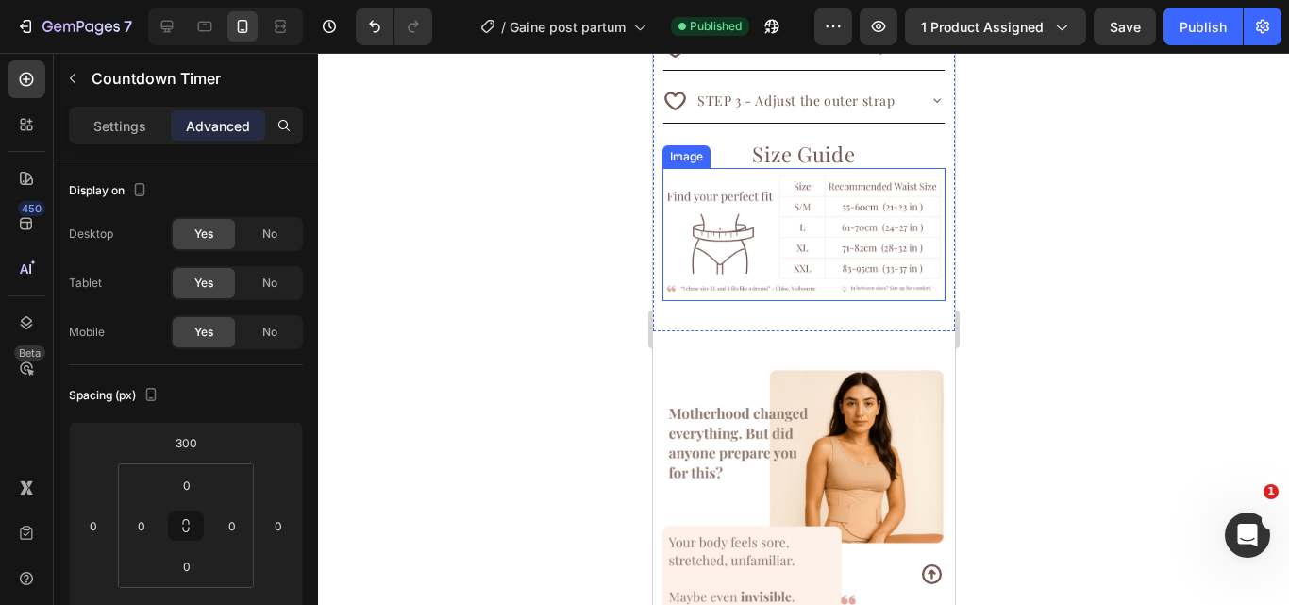
click at [771, 220] on img at bounding box center [803, 234] width 283 height 133
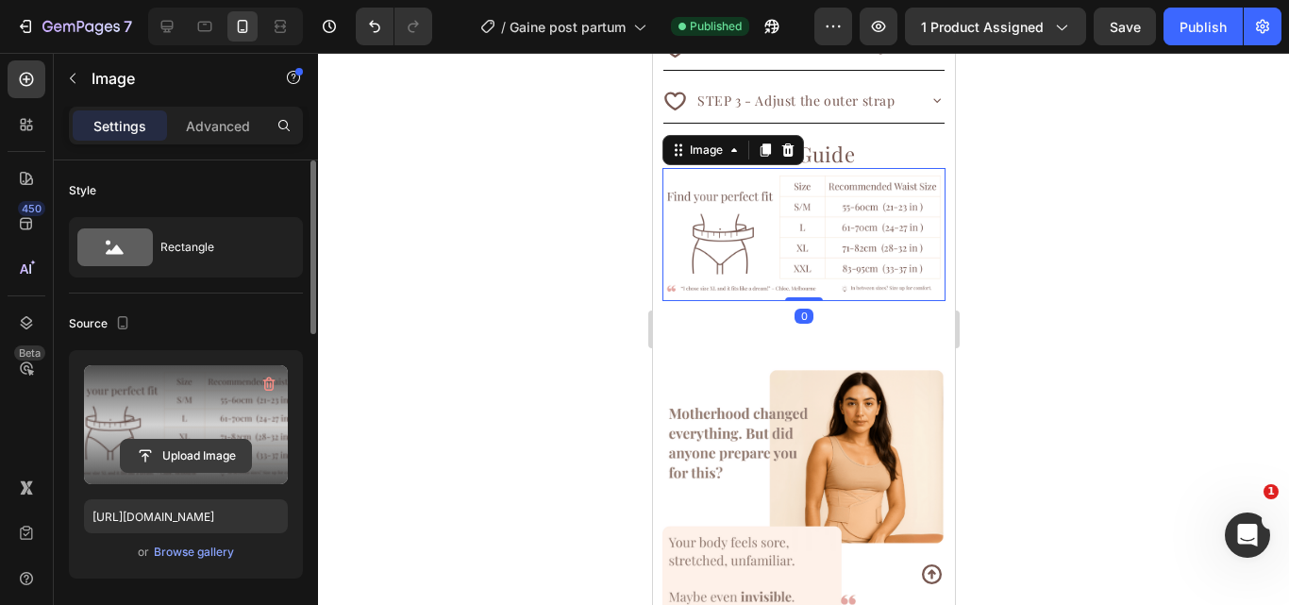
click at [172, 455] on input "file" at bounding box center [186, 456] width 130 height 32
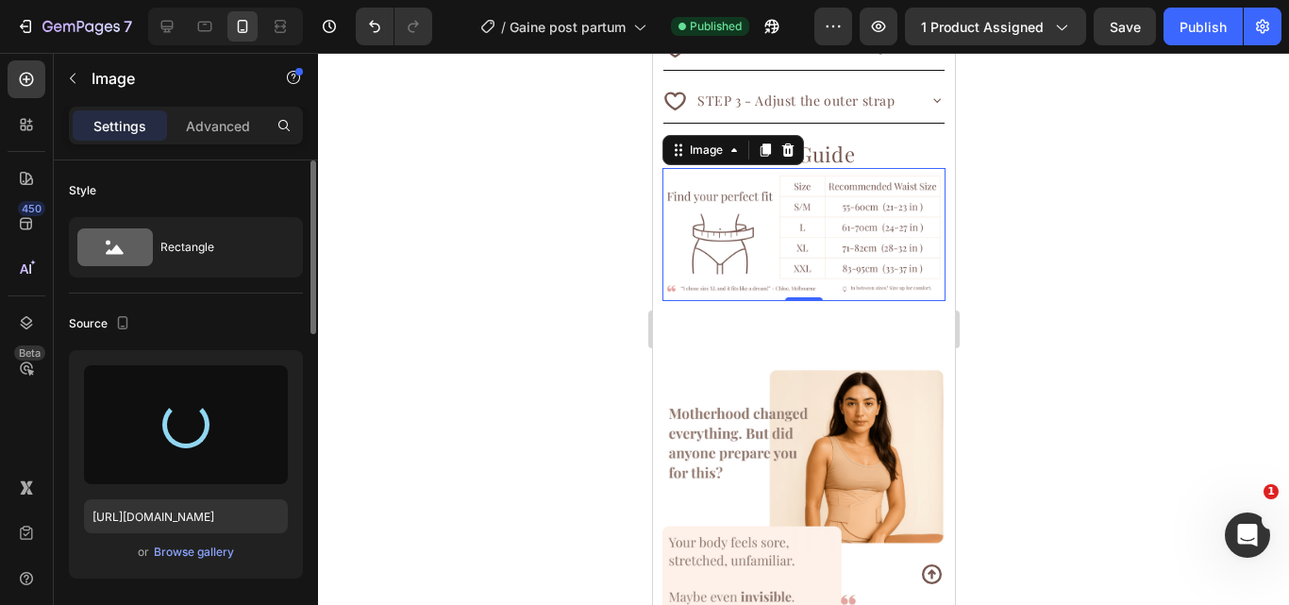
type input "[URL][DOMAIN_NAME]"
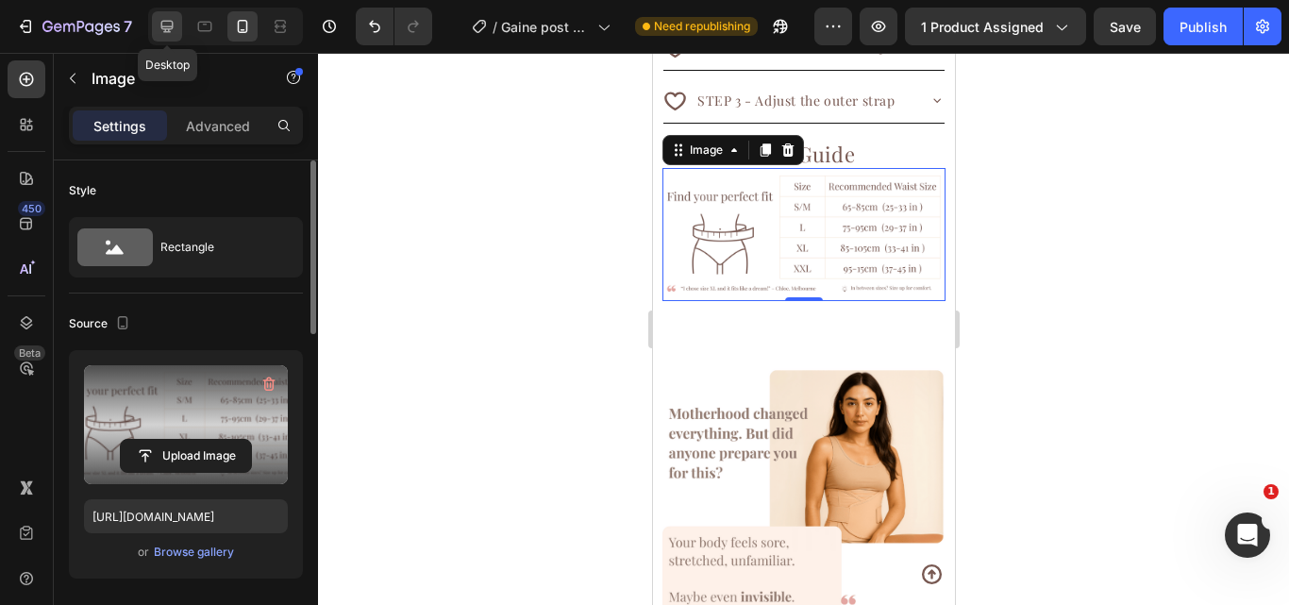
click at [153, 34] on div at bounding box center [167, 26] width 30 height 30
type input "100"
type input "[URL][DOMAIN_NAME]"
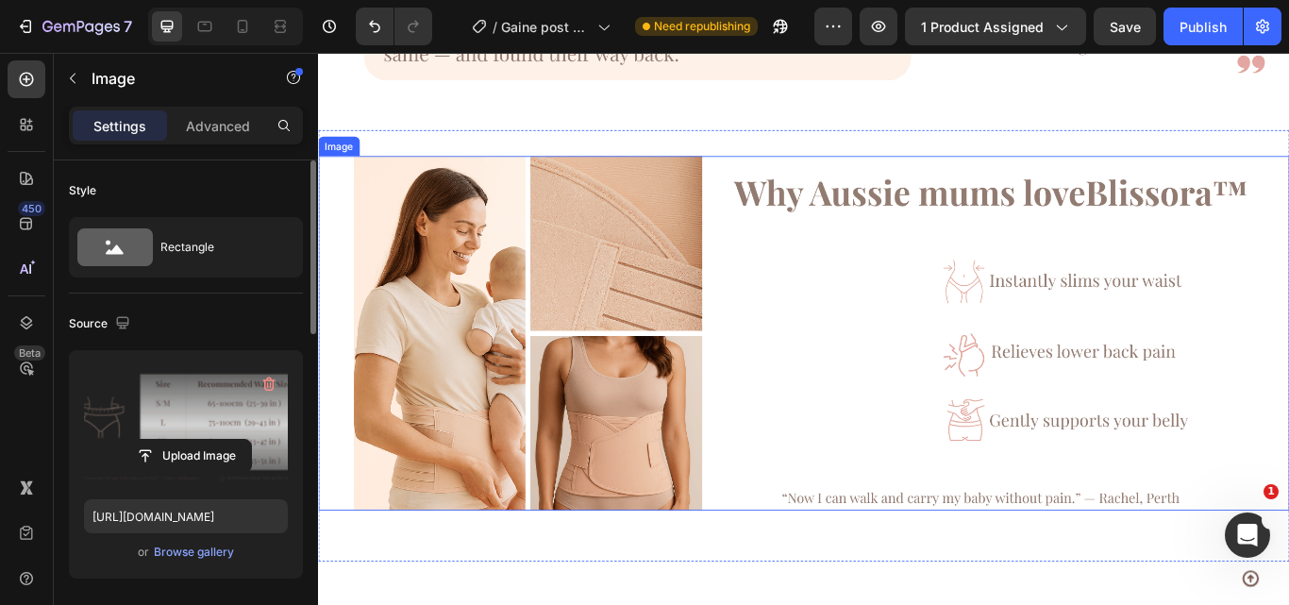
scroll to position [1361, 0]
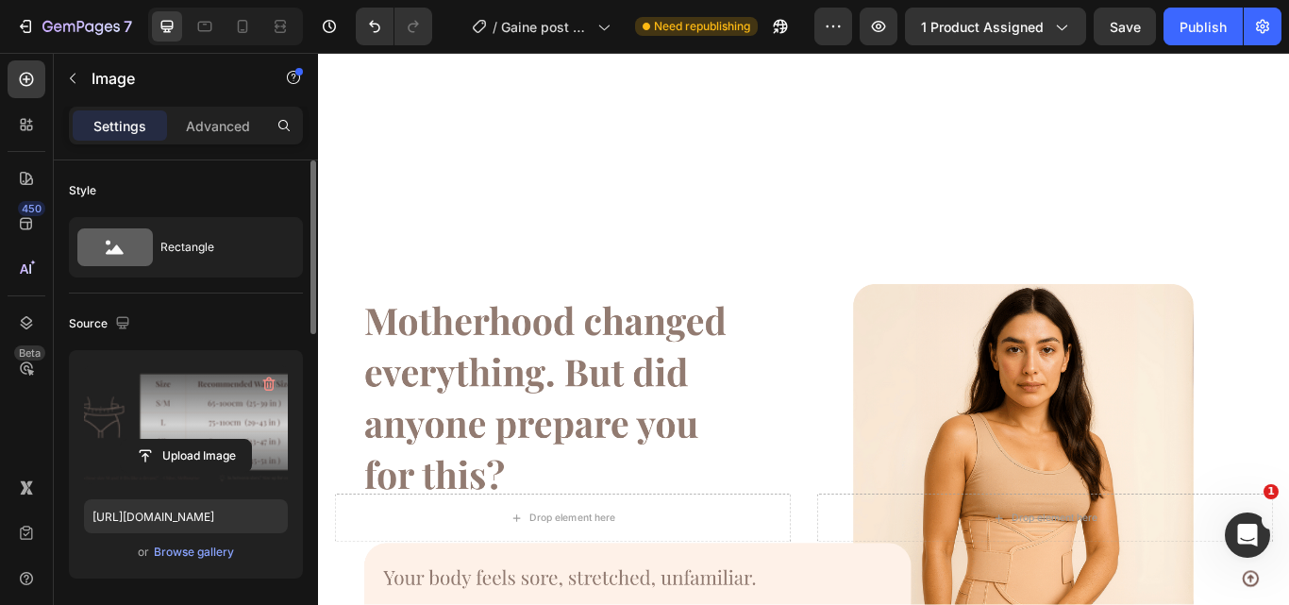
select select "575768298197811813"
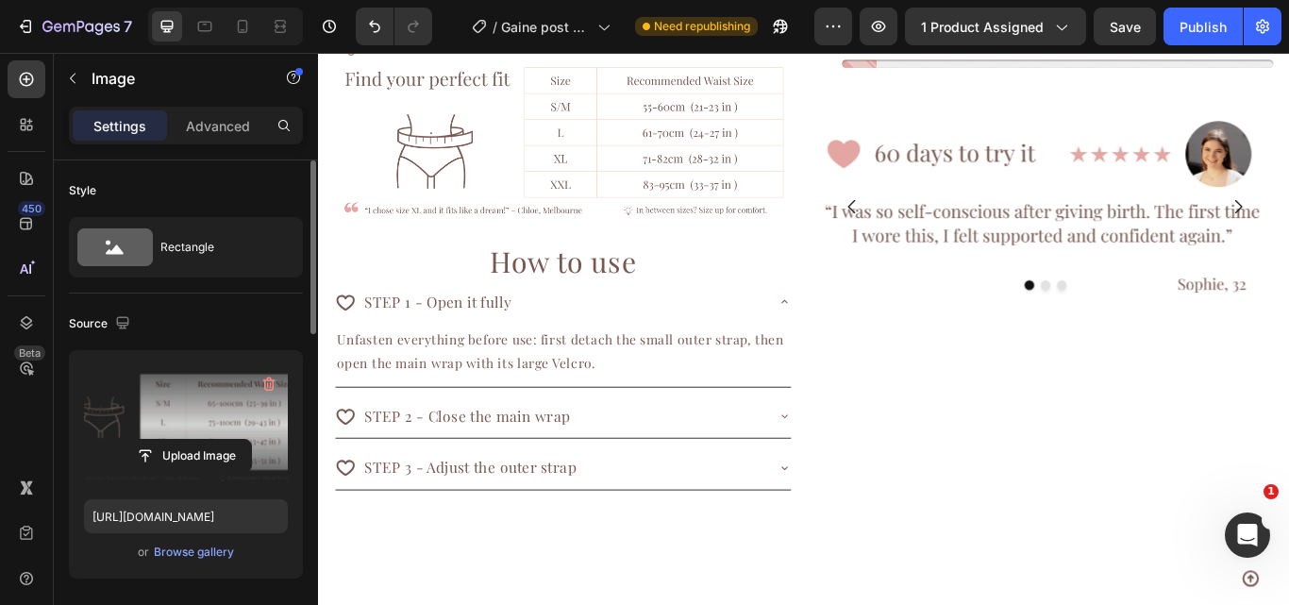
scroll to position [724, 0]
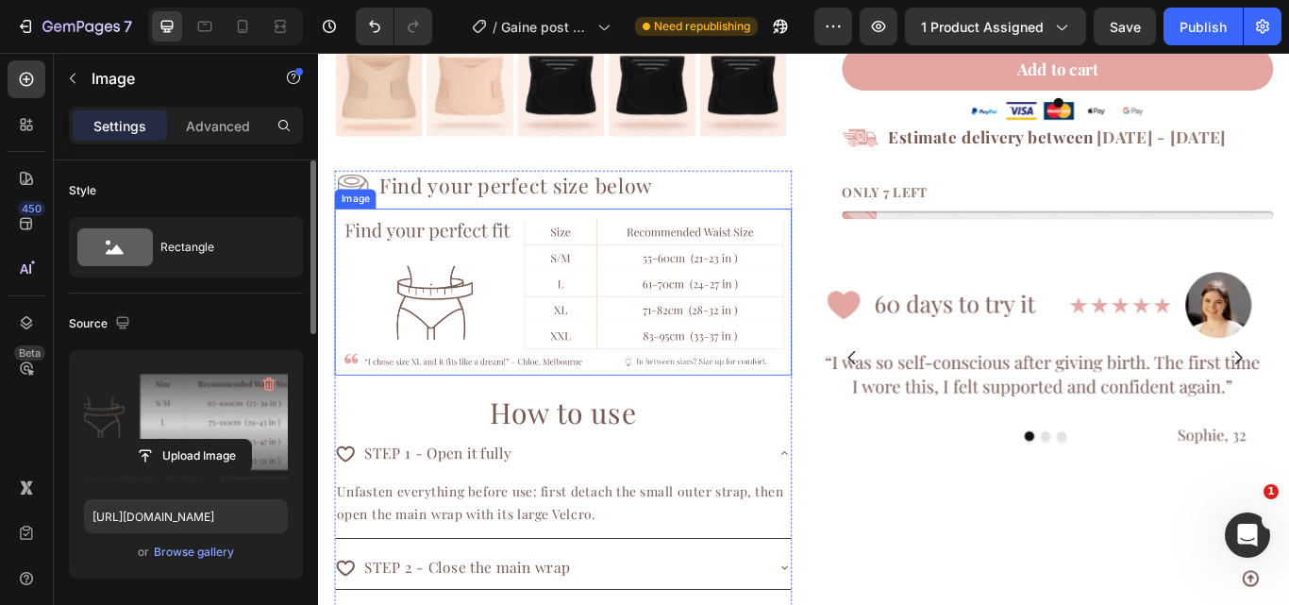
click at [604, 345] on img at bounding box center [603, 332] width 533 height 194
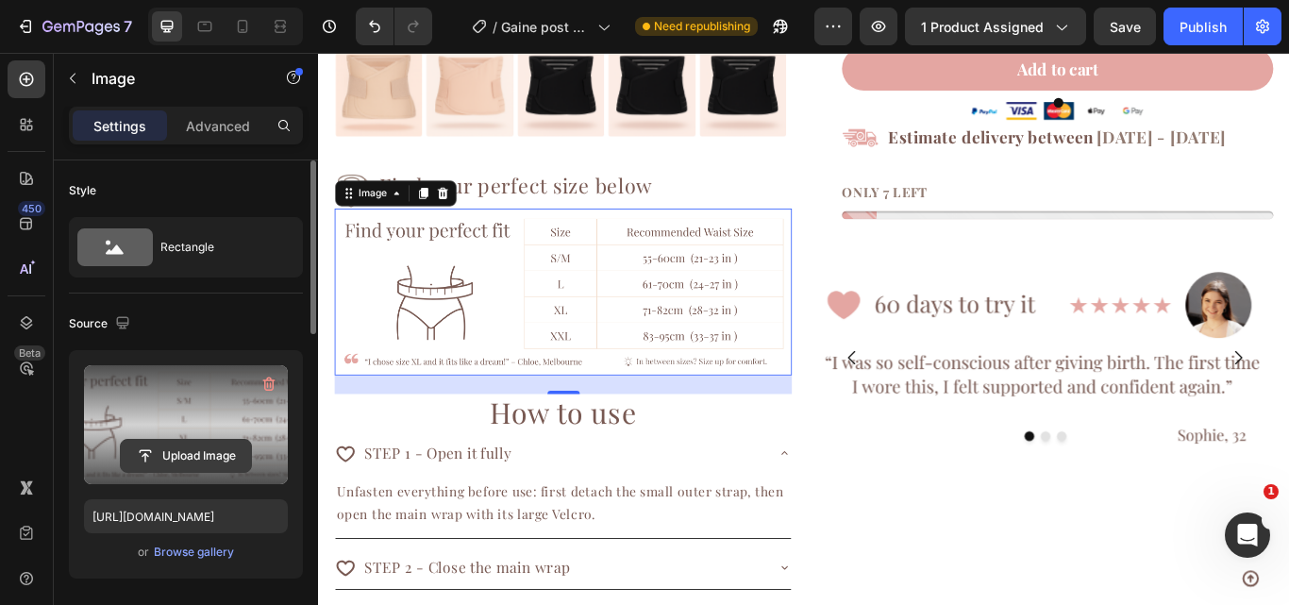
click at [197, 462] on input "file" at bounding box center [186, 456] width 130 height 32
type input "[URL][DOMAIN_NAME]"
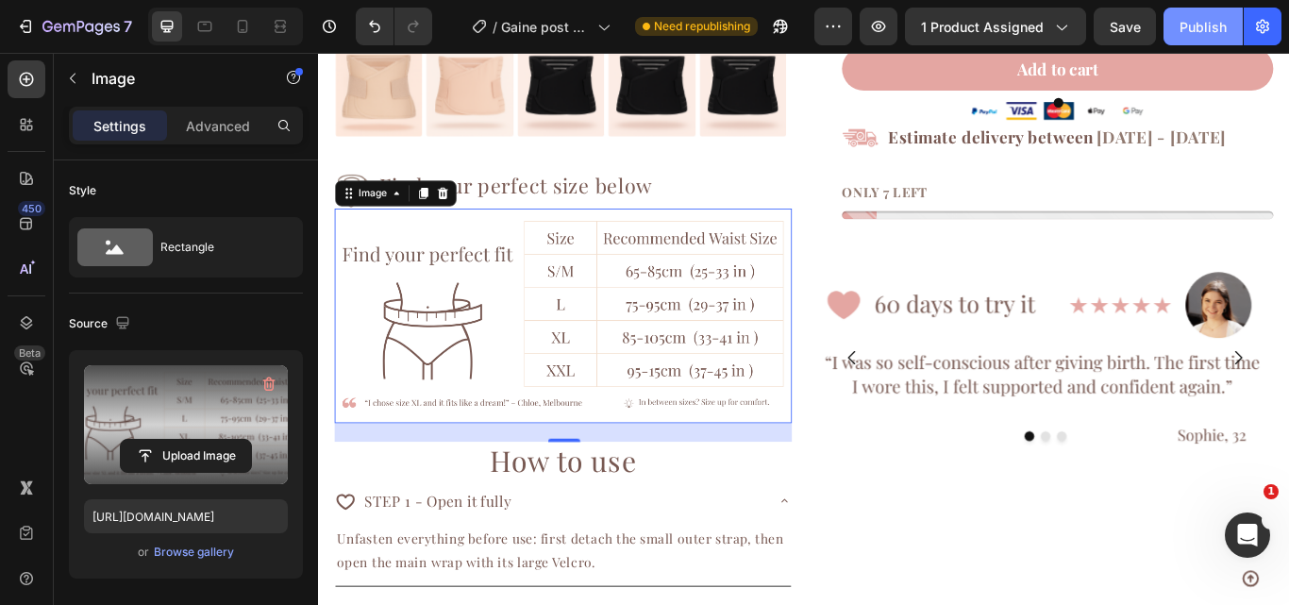
click at [1188, 32] on div "Publish" at bounding box center [1203, 27] width 47 height 20
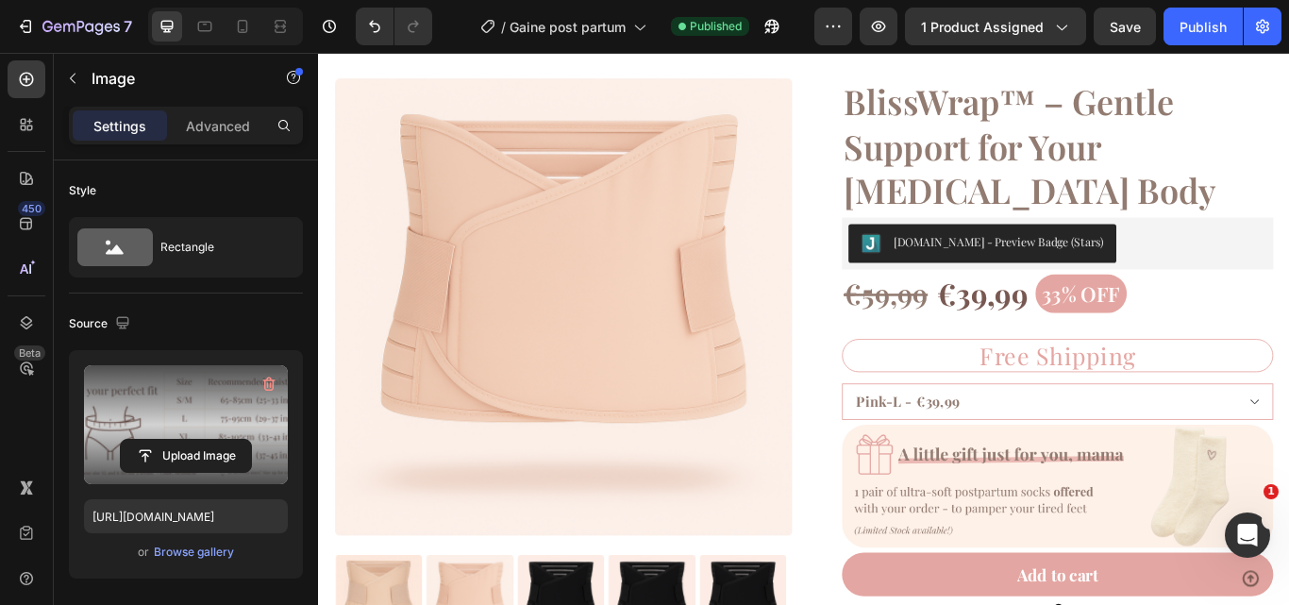
scroll to position [0, 0]
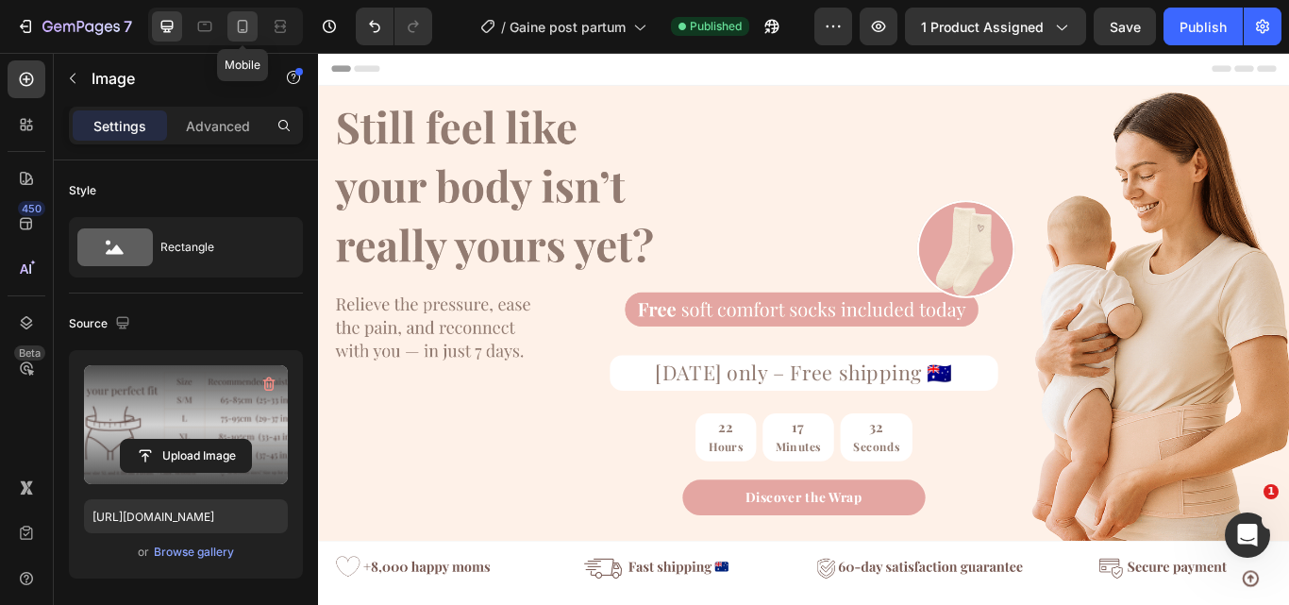
click at [248, 35] on icon at bounding box center [242, 26] width 19 height 19
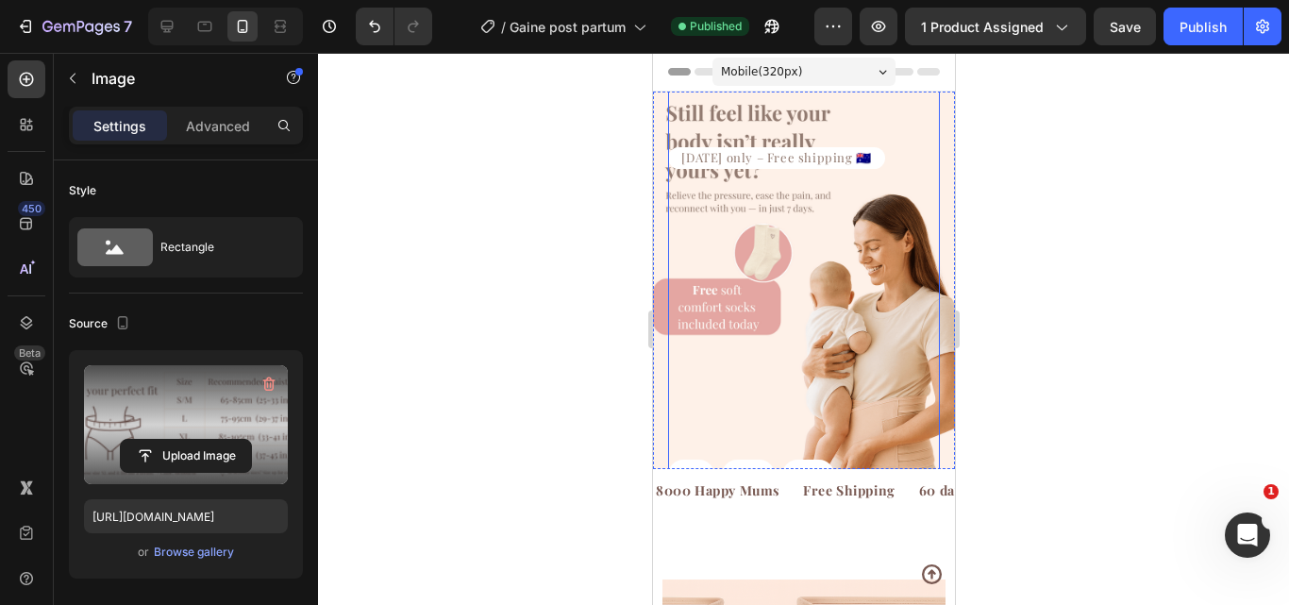
scroll to position [63, 0]
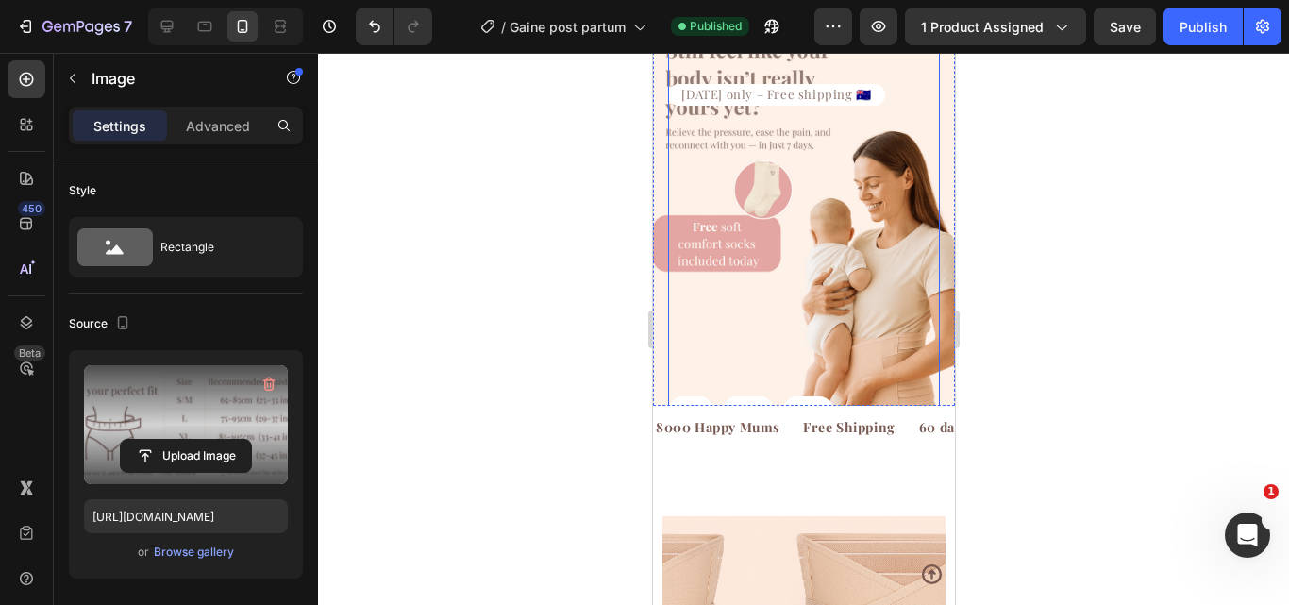
click at [791, 288] on div "[DATE] only – Free shipping 🇦🇺 Text Block 22 Hours 17 Minutes 06 Seconds Countd…" at bounding box center [803, 216] width 272 height 452
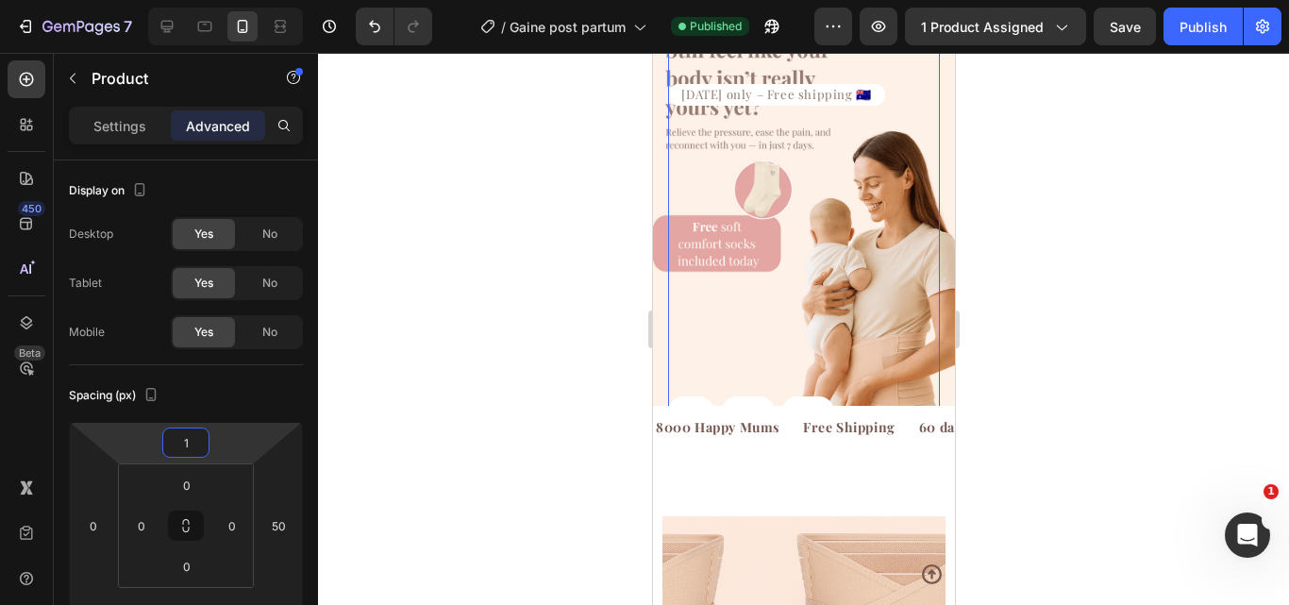
click at [186, 445] on input "1" at bounding box center [186, 442] width 38 height 28
type input "300"
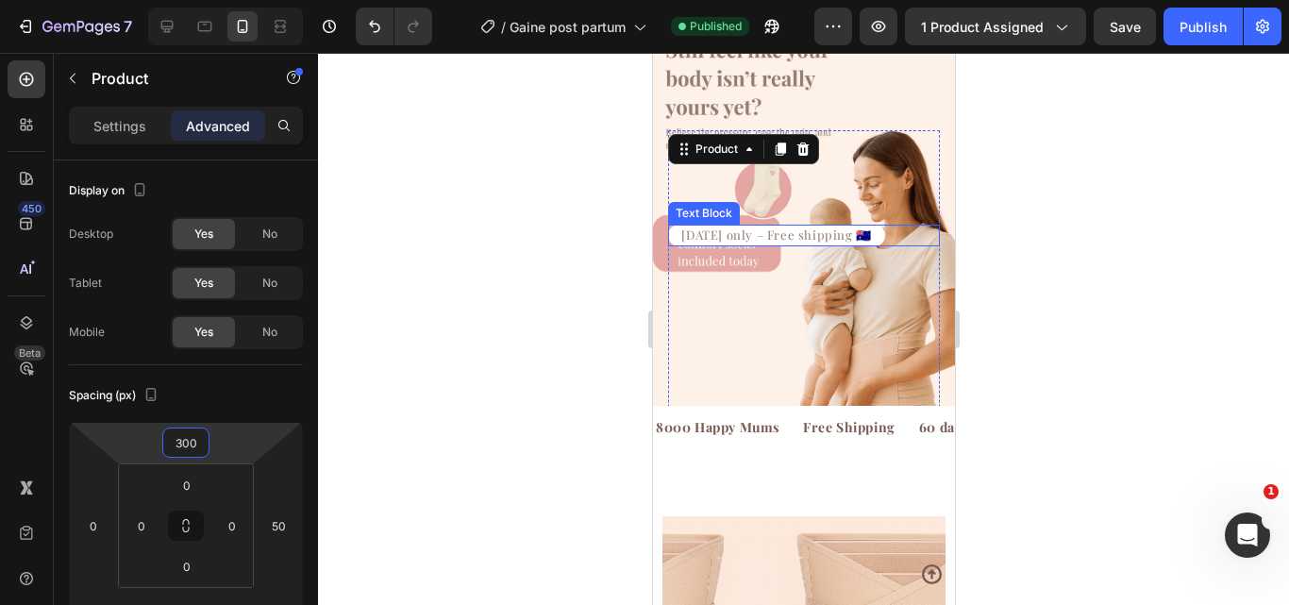
click at [880, 226] on div "[DATE] only – Free shipping 🇦🇺" at bounding box center [803, 236] width 272 height 22
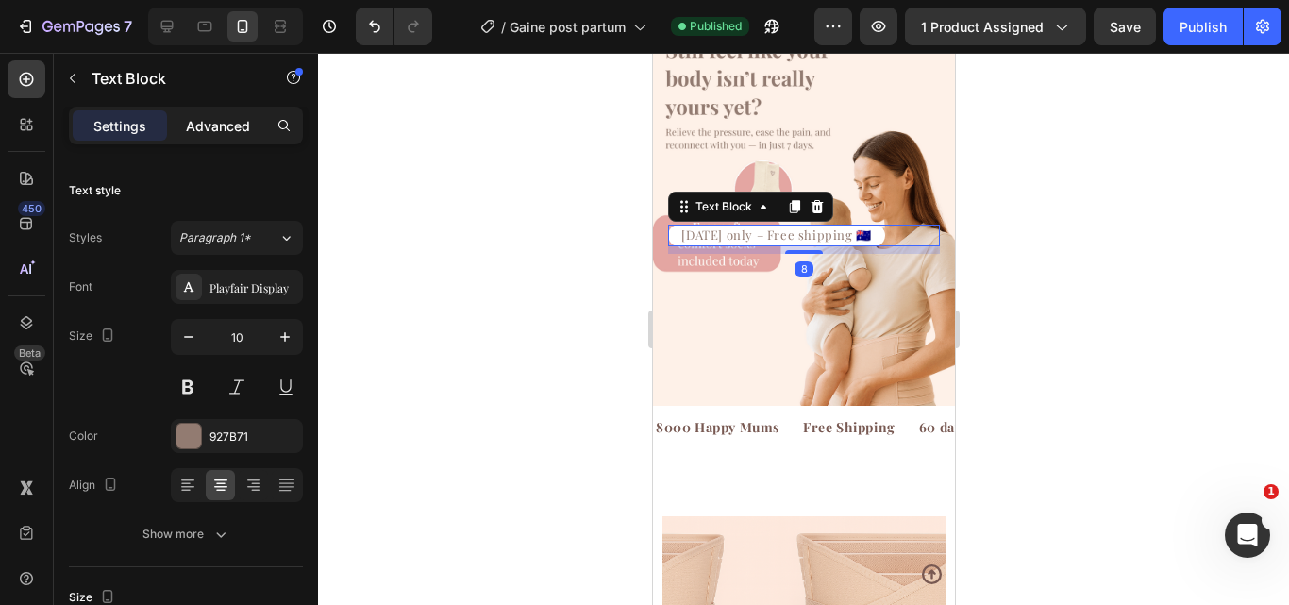
click at [184, 133] on div "Advanced" at bounding box center [218, 125] width 94 height 30
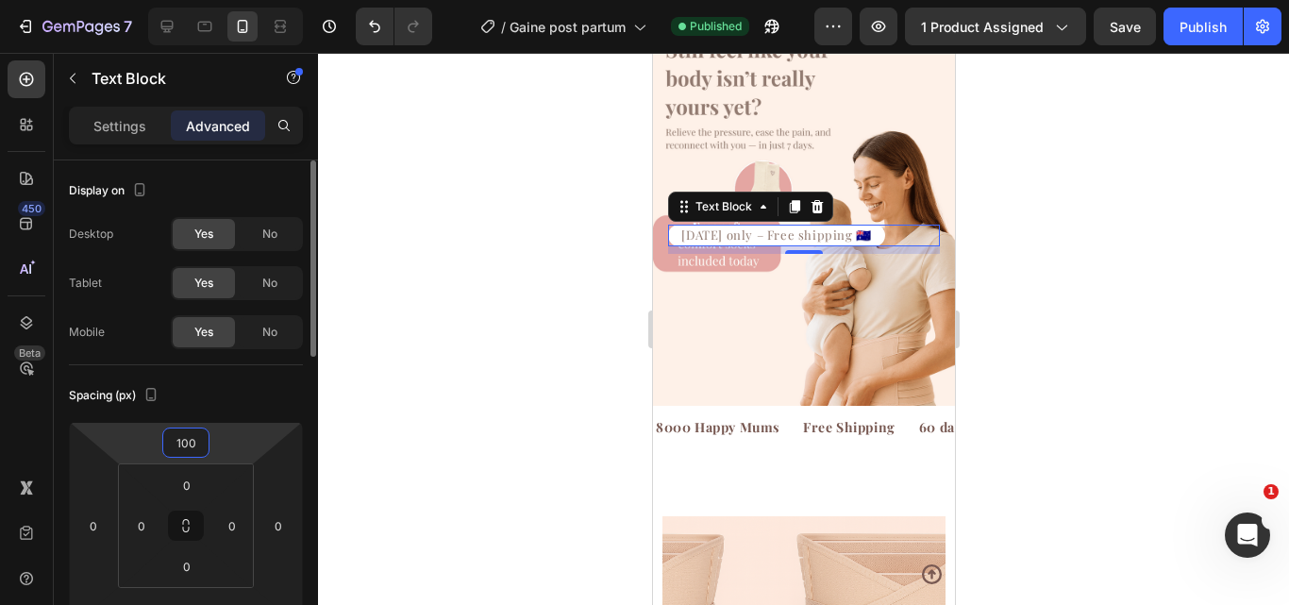
click at [184, 443] on input "100" at bounding box center [186, 442] width 38 height 28
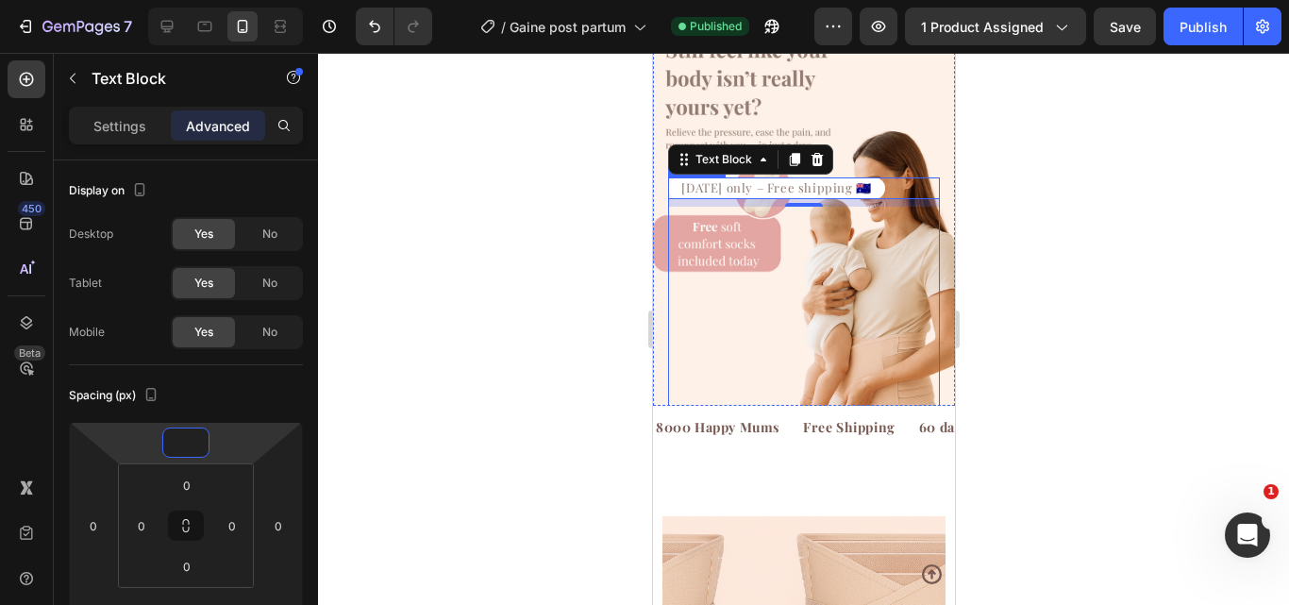
click at [734, 328] on div "[DATE] only – Free shipping 🇦🇺 Text Block 8 22 Hours 16 Minutes 48 Seconds Coun…" at bounding box center [803, 356] width 272 height 358
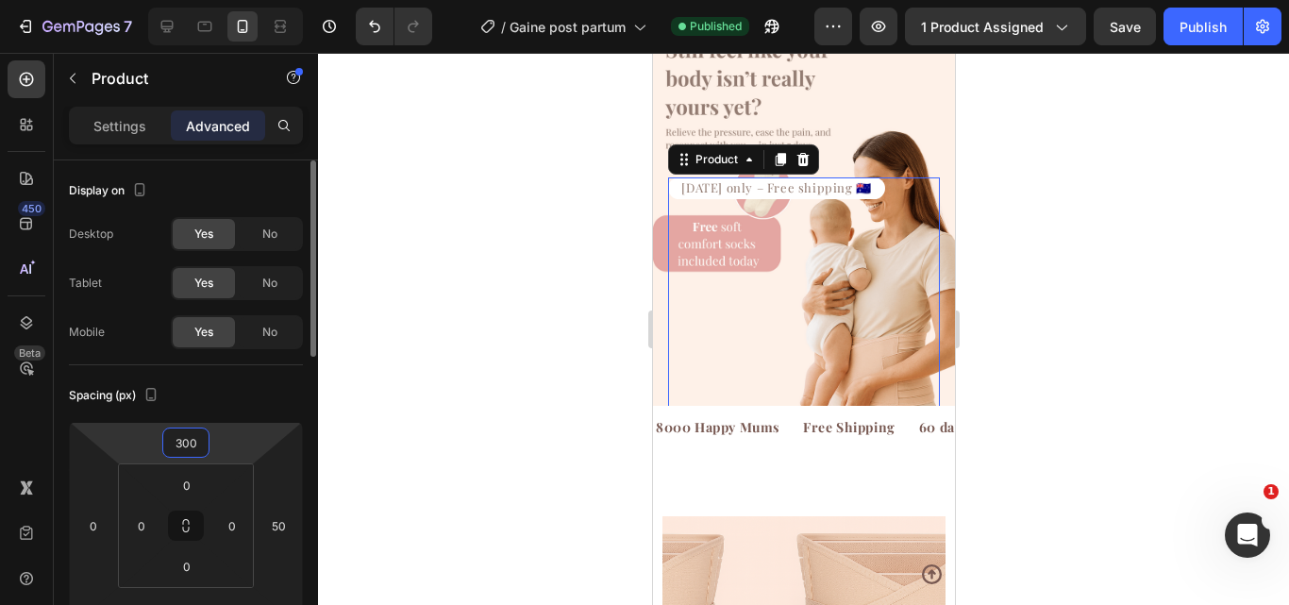
click at [178, 442] on input "300" at bounding box center [186, 442] width 38 height 28
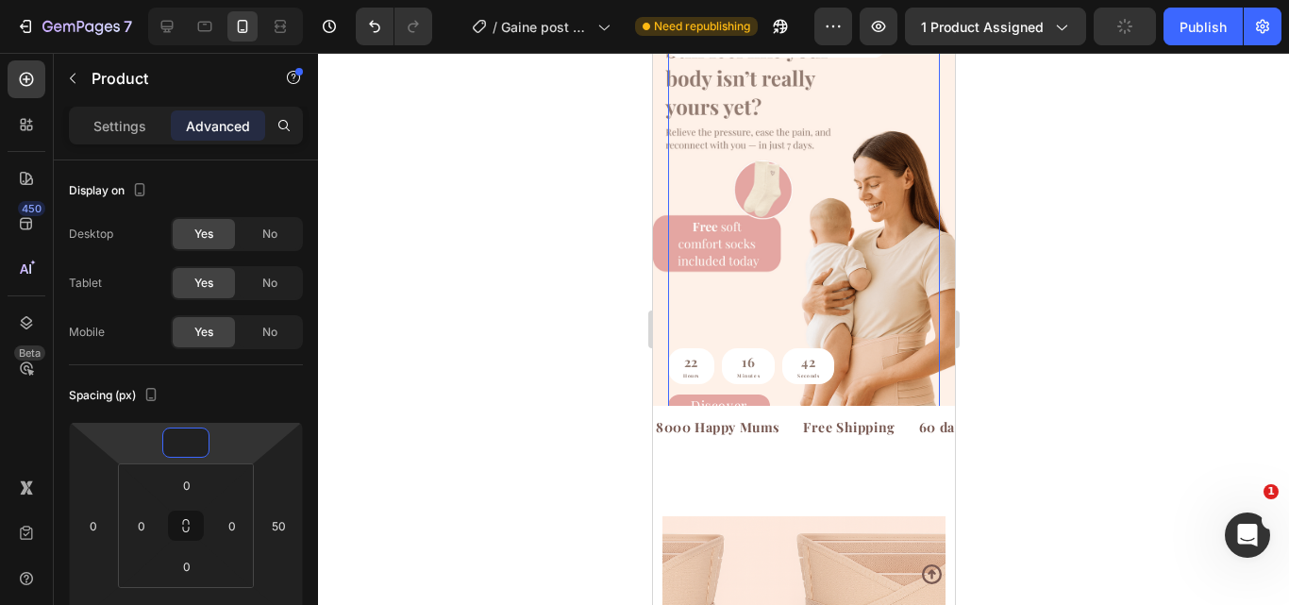
scroll to position [0, 0]
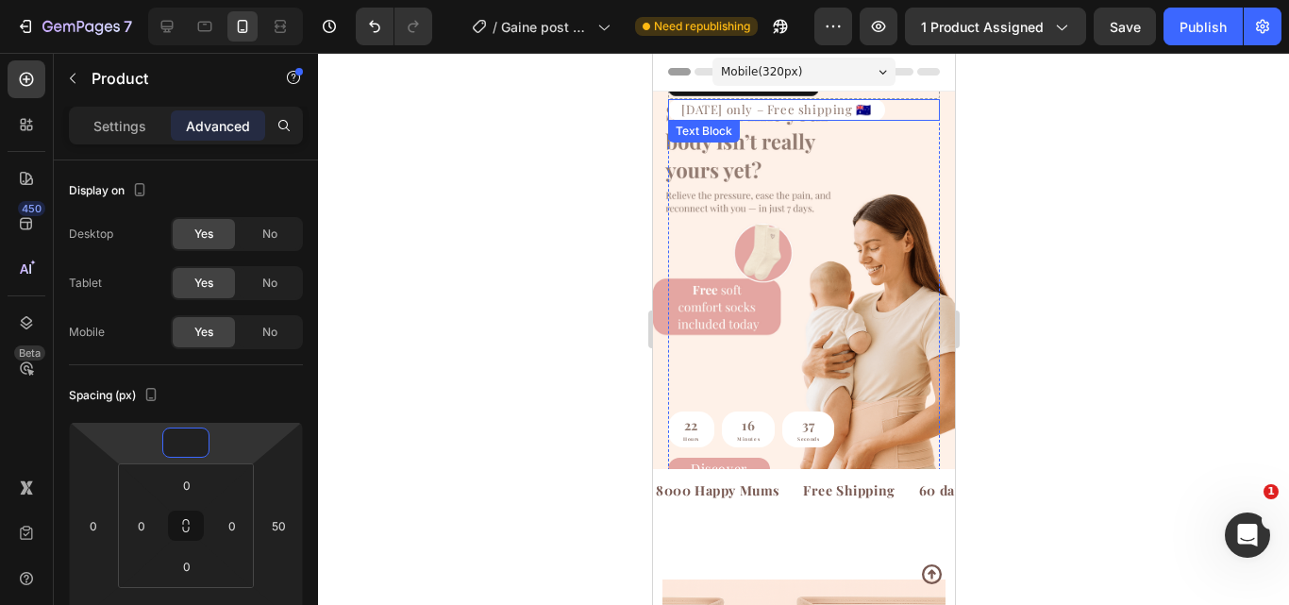
click at [875, 102] on div "[DATE] only – Free shipping 🇦🇺" at bounding box center [803, 110] width 272 height 22
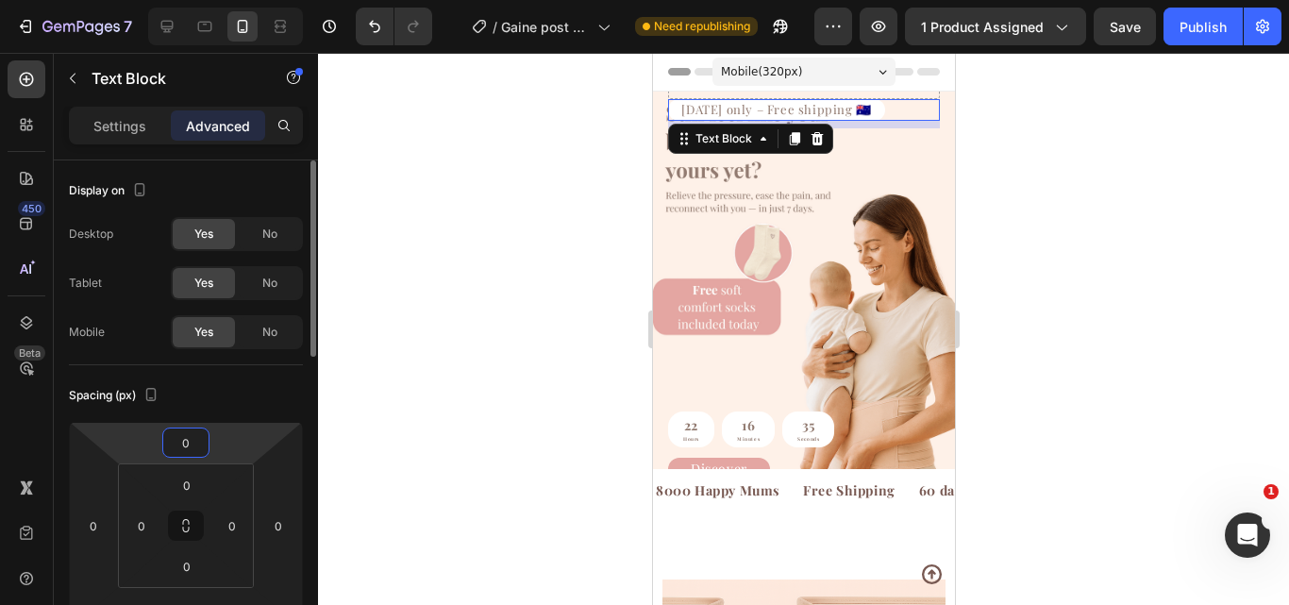
click at [195, 445] on input "0" at bounding box center [186, 442] width 38 height 28
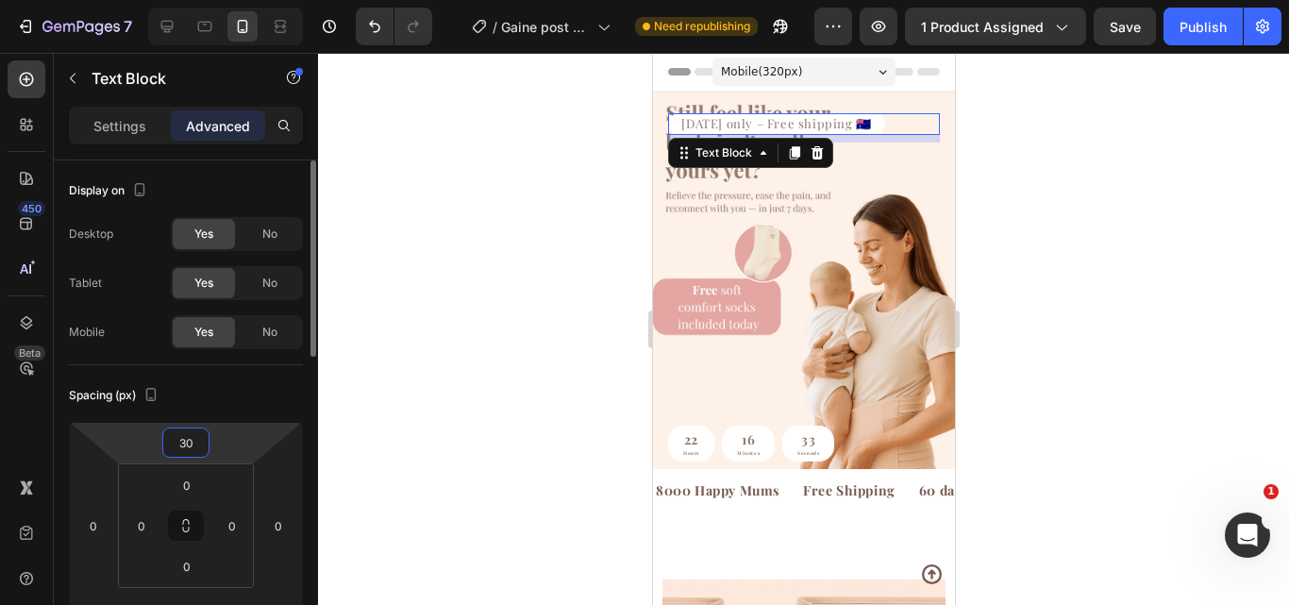
type input "3"
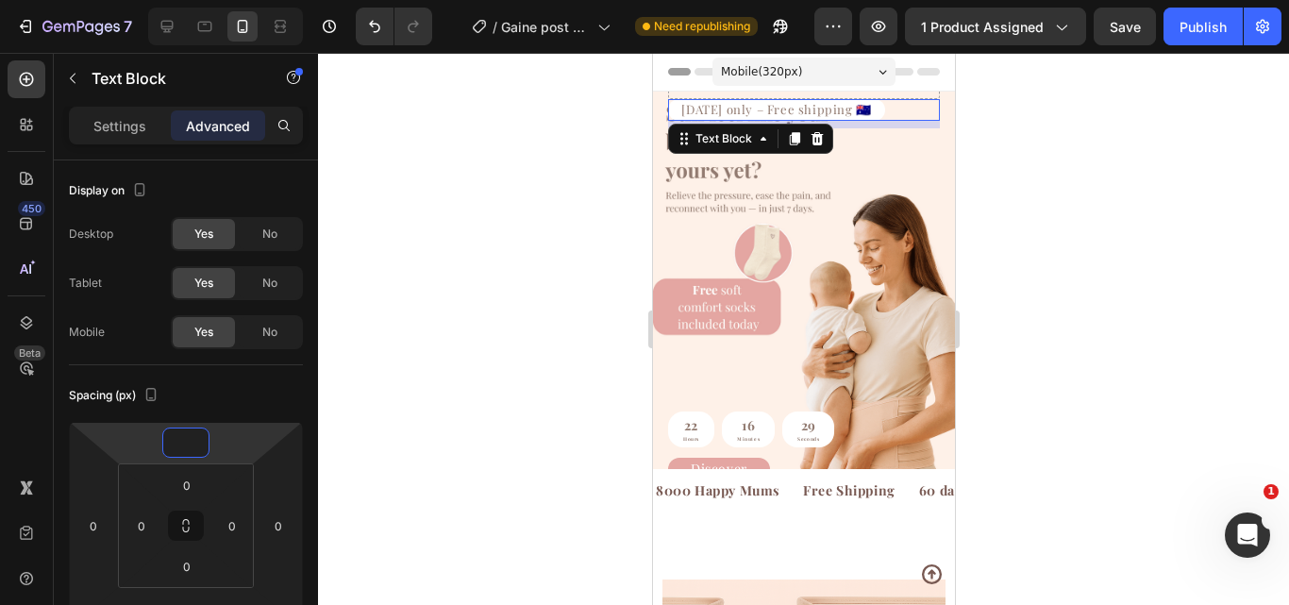
click at [1099, 257] on div at bounding box center [803, 329] width 971 height 552
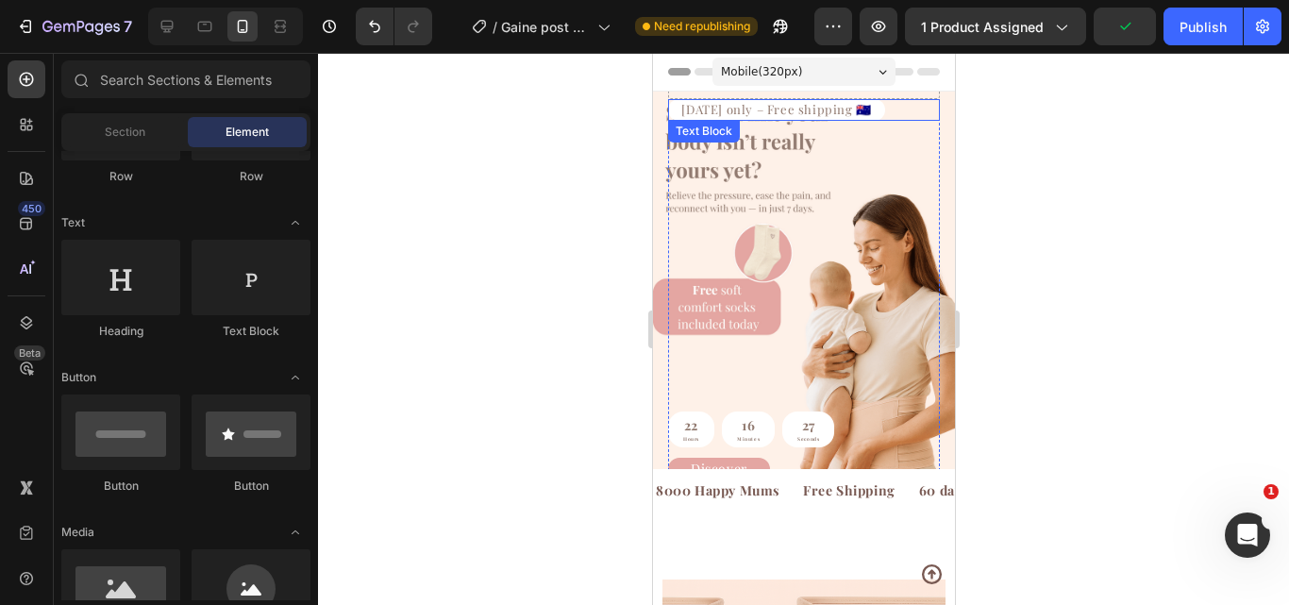
click at [870, 103] on p "[DATE] only – Free shipping 🇦🇺" at bounding box center [775, 110] width 213 height 18
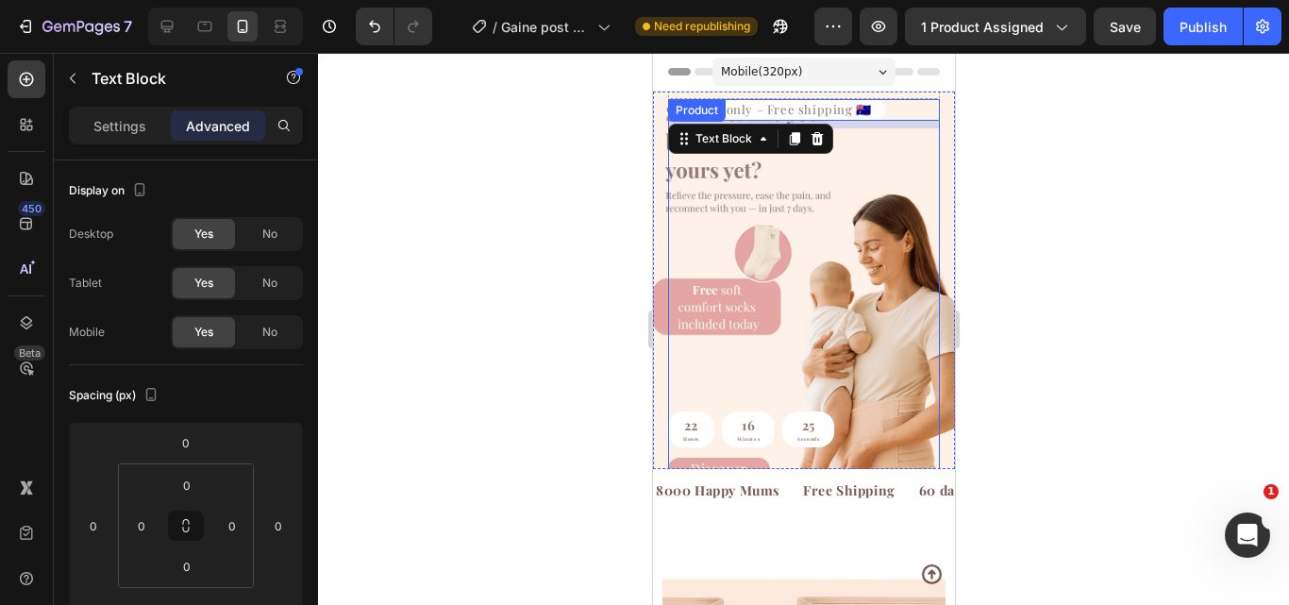
click at [990, 162] on div at bounding box center [803, 329] width 971 height 552
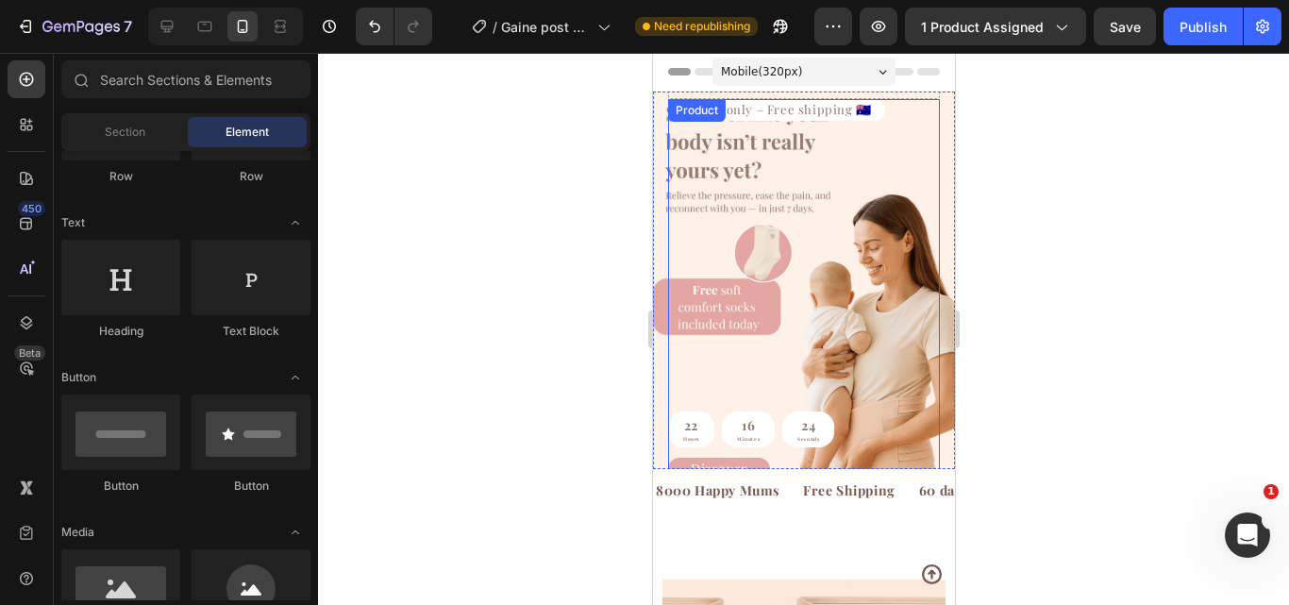
click at [840, 203] on div "[DATE] only – Free shipping 🇦🇺 Text Block 22 Hours 16 Minutes 24 Seconds Countd…" at bounding box center [803, 278] width 272 height 358
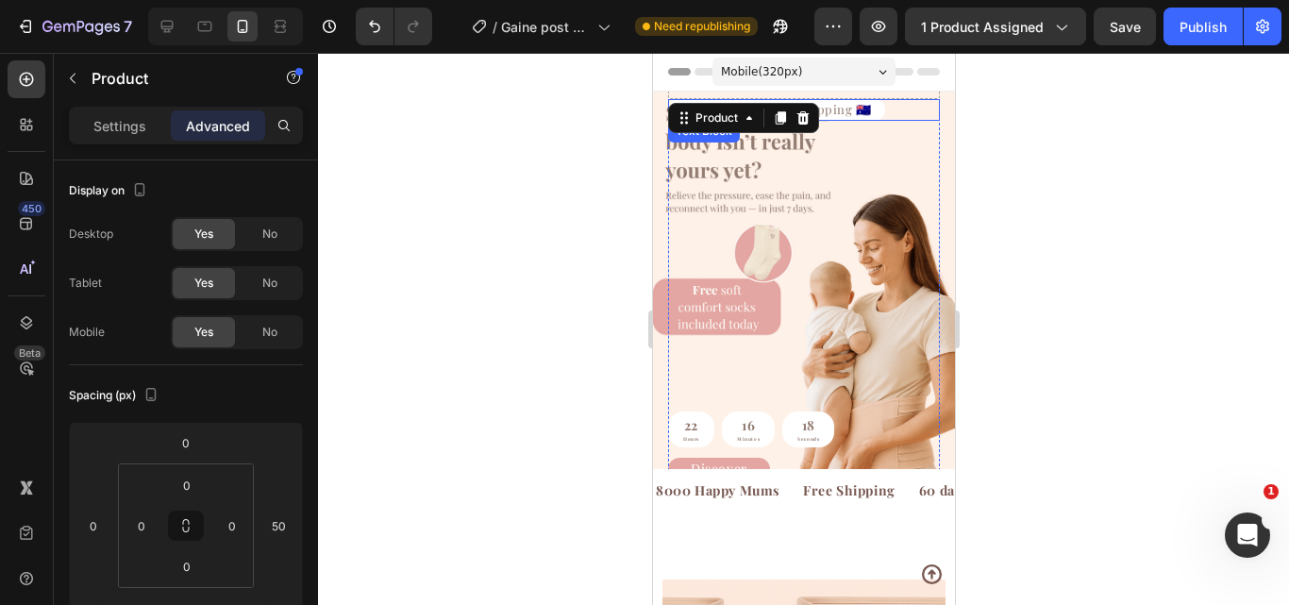
click at [881, 104] on div "[DATE] only – Free shipping 🇦🇺" at bounding box center [803, 110] width 272 height 22
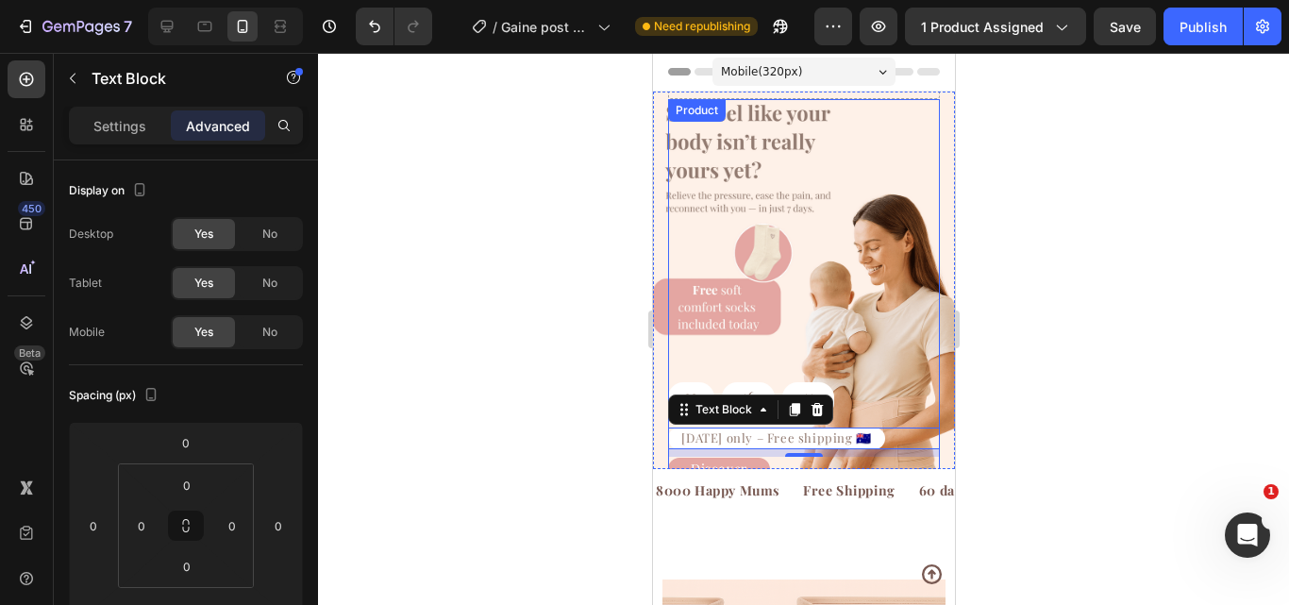
click at [739, 255] on div "22 Hours 16 Minutes 11 Seconds Countdown Timer Today only – Free shipping 🇦🇺 Te…" at bounding box center [803, 278] width 272 height 358
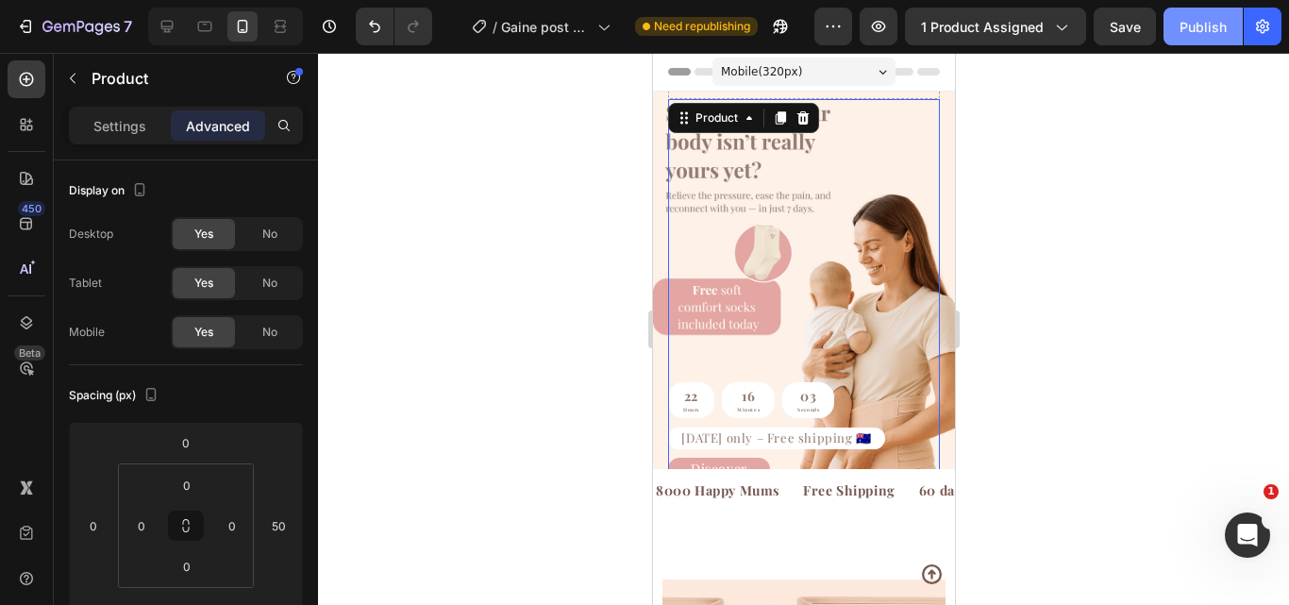
click at [1172, 16] on button "Publish" at bounding box center [1203, 27] width 79 height 38
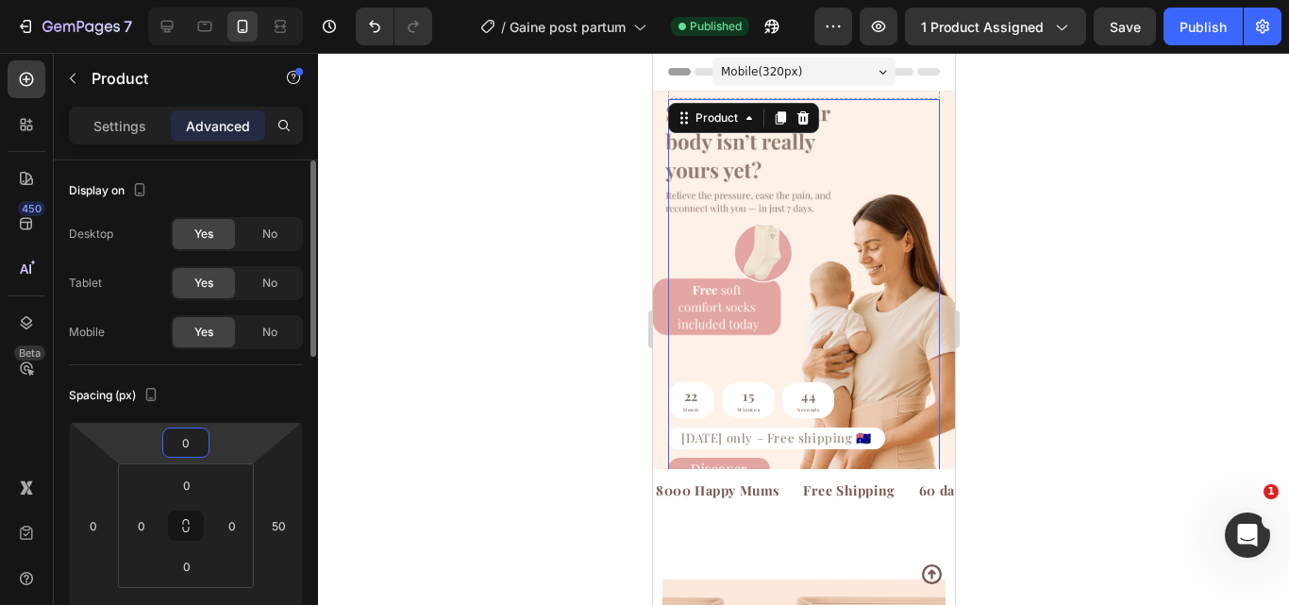
click at [191, 443] on input "0" at bounding box center [186, 442] width 38 height 28
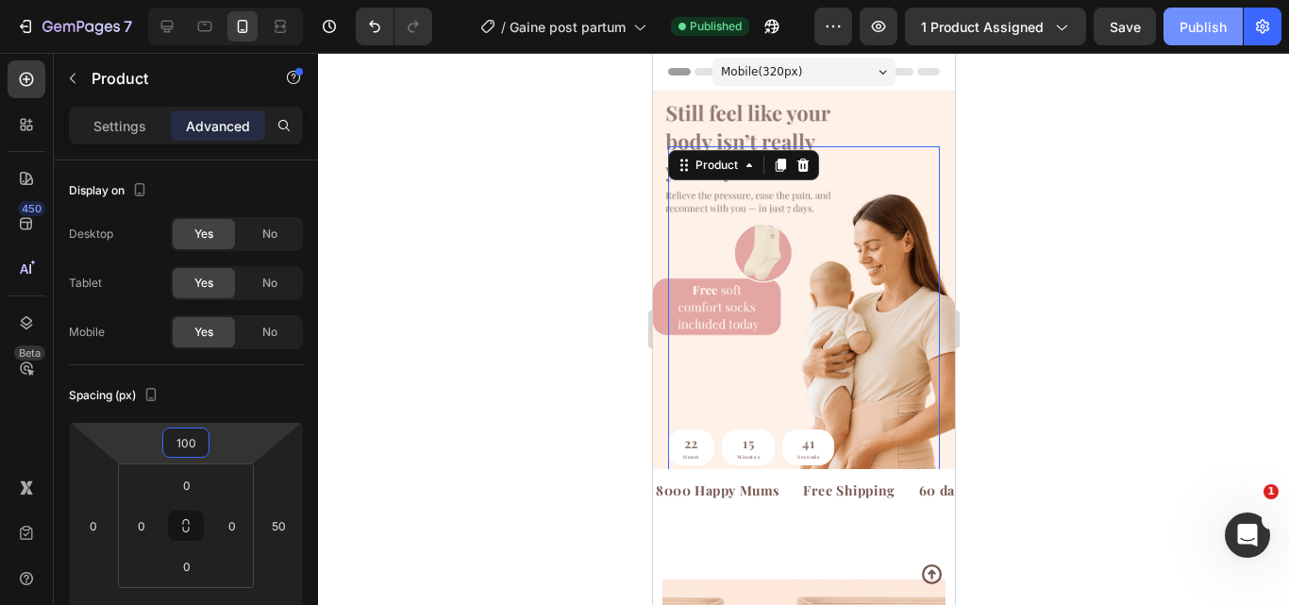
type input "100"
click at [1191, 27] on div "Publish" at bounding box center [1203, 27] width 47 height 20
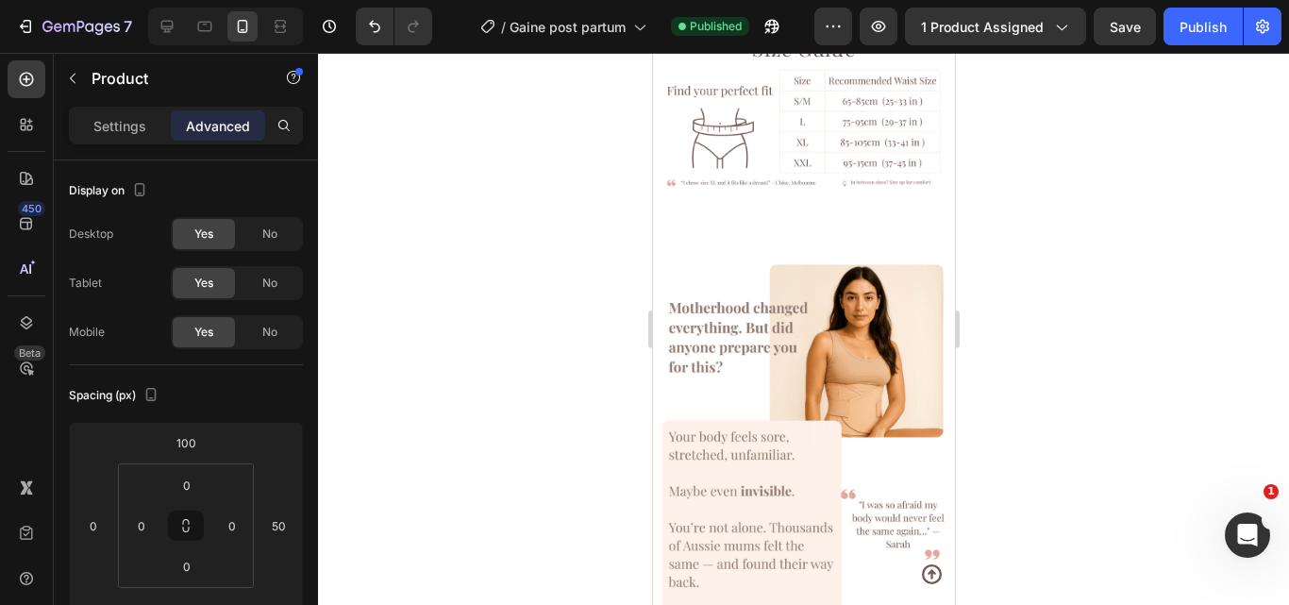
scroll to position [1809, 0]
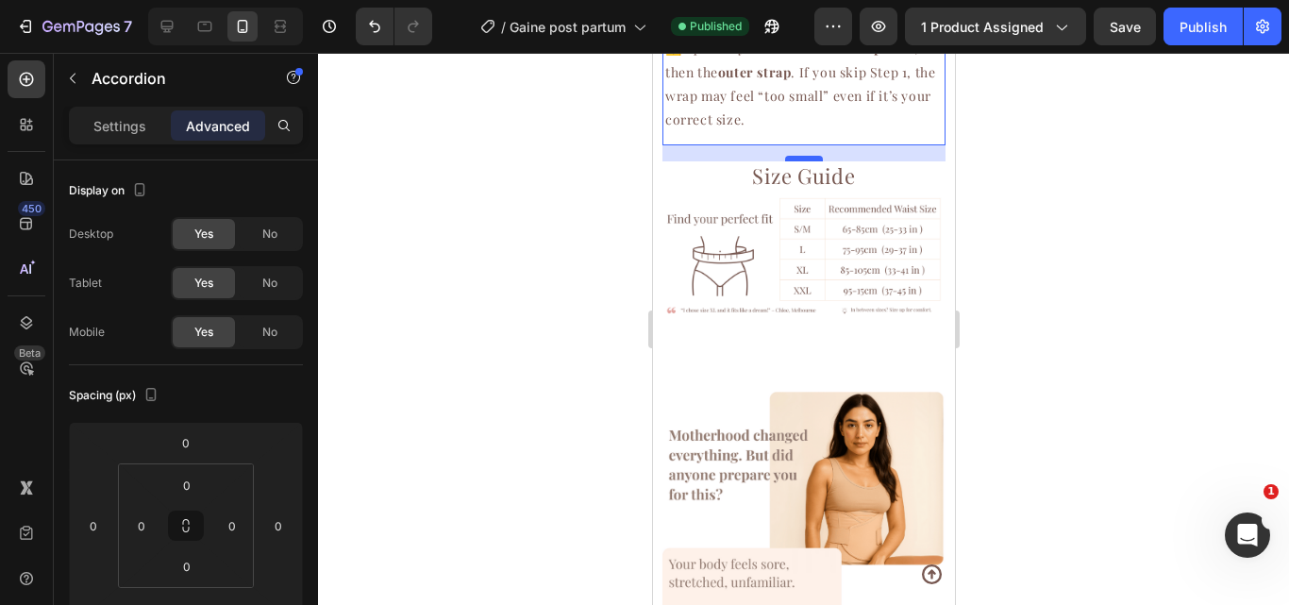
drag, startPoint x: 795, startPoint y: 398, endPoint x: 794, endPoint y: 427, distance: 29.3
click at [794, 161] on div at bounding box center [803, 159] width 38 height 6
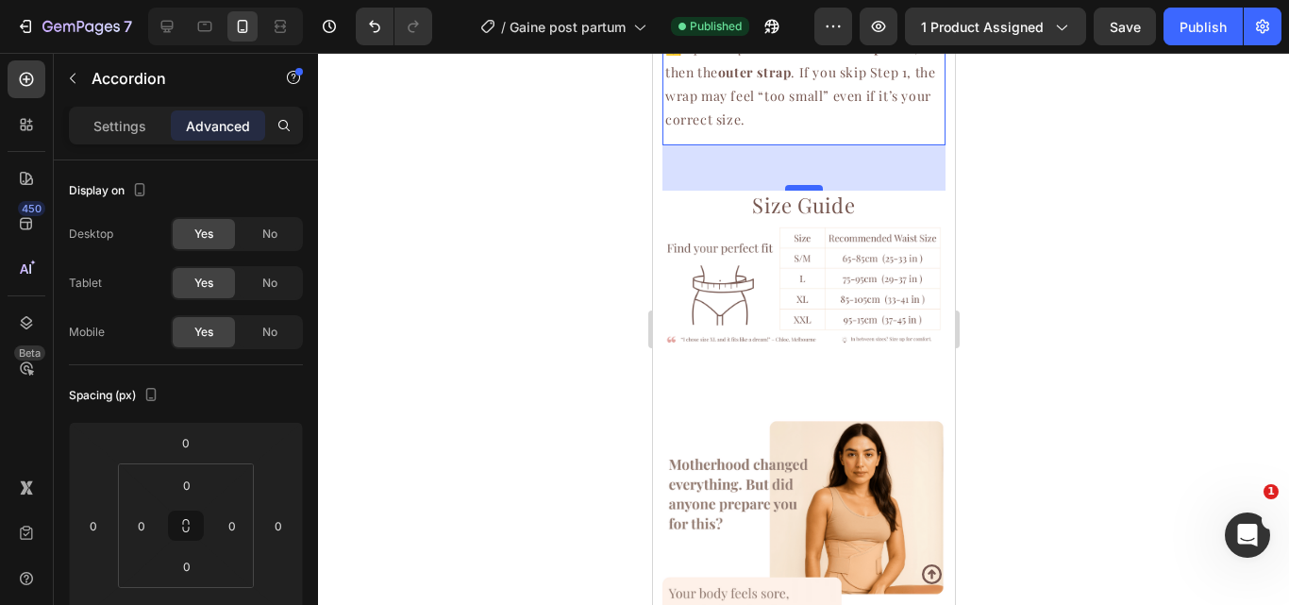
type input "48"
click at [1031, 310] on div at bounding box center [803, 329] width 971 height 552
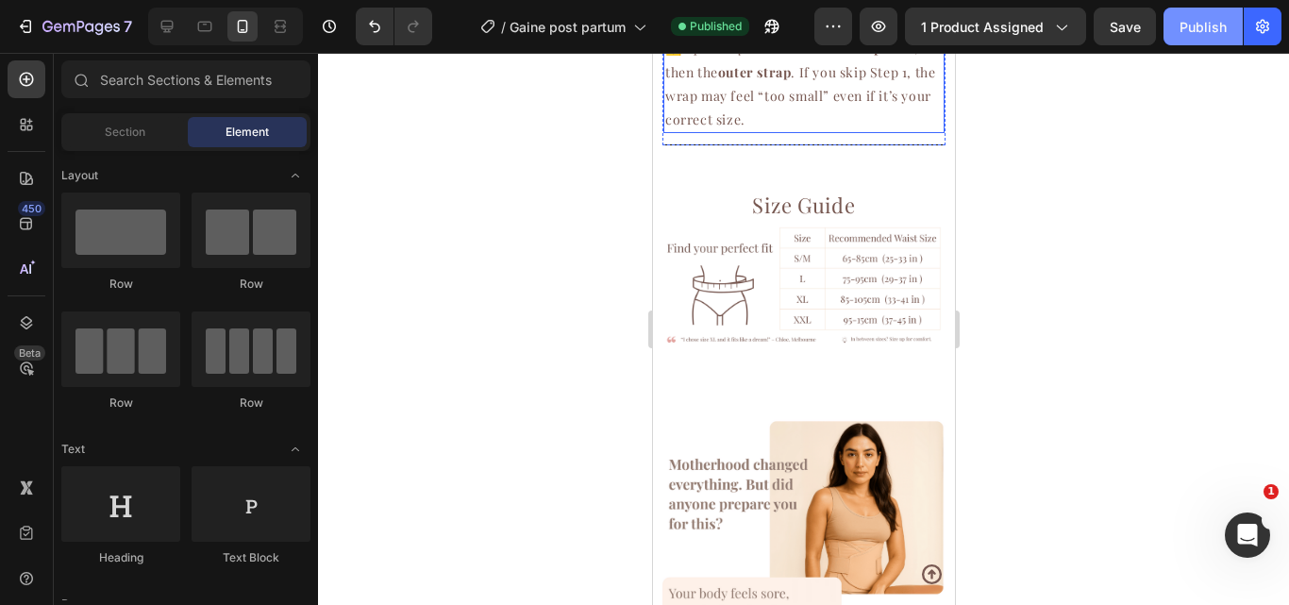
click at [1184, 25] on div "Publish" at bounding box center [1203, 27] width 47 height 20
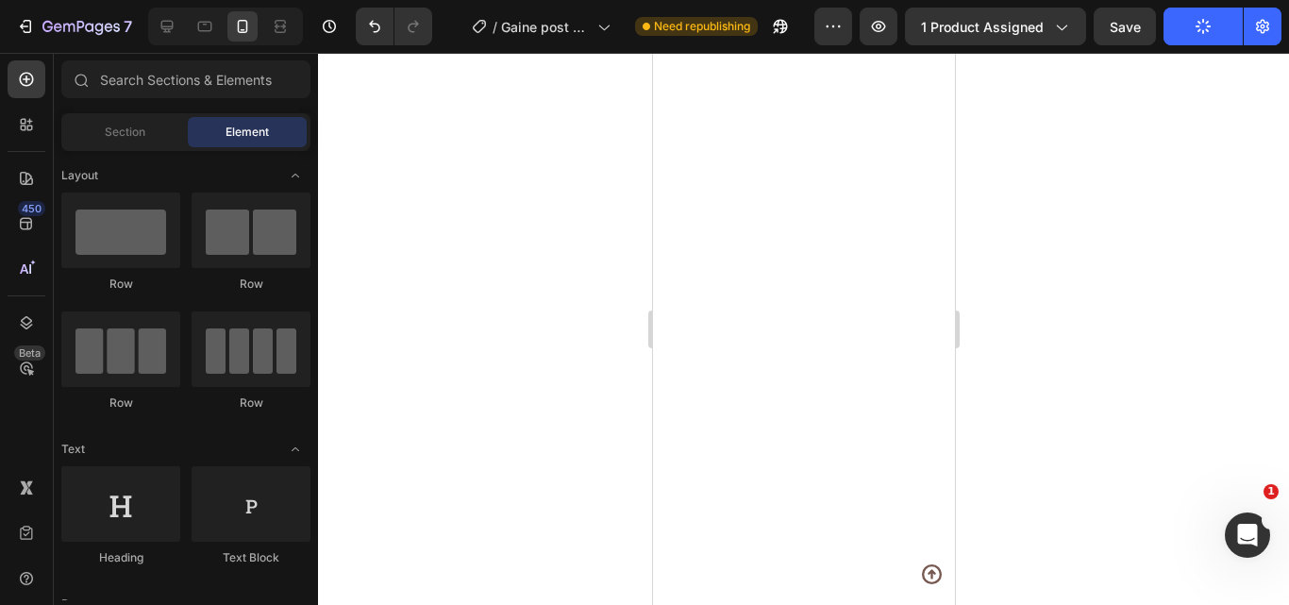
scroll to position [3938, 0]
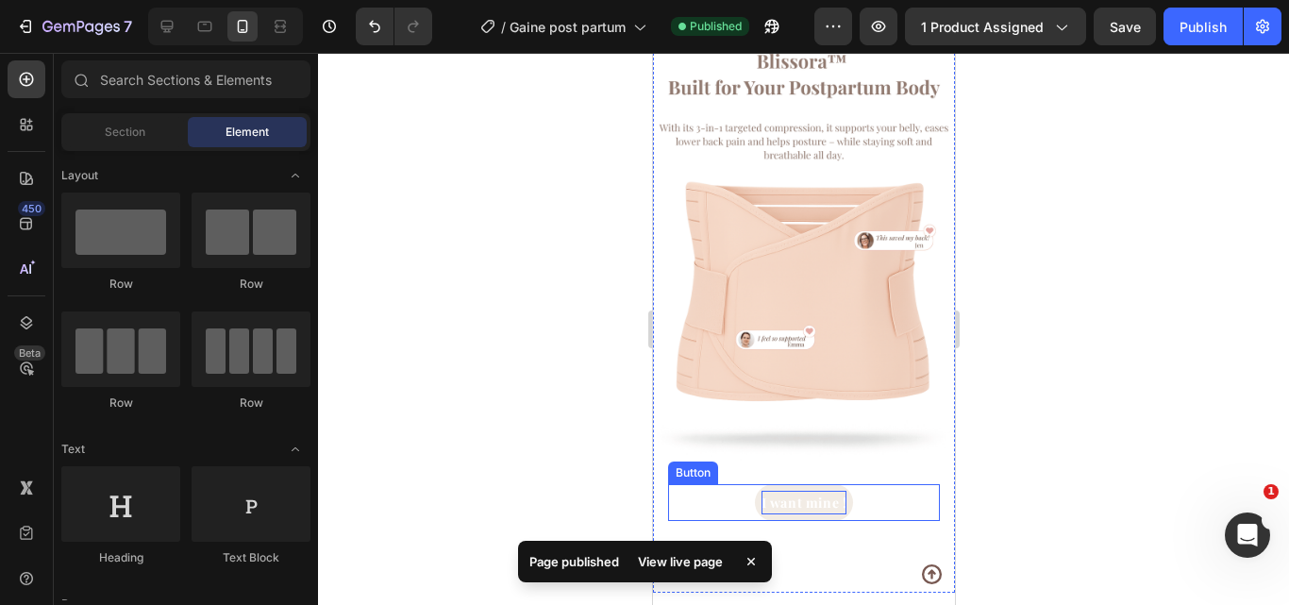
click at [807, 495] on p "I want mine !" at bounding box center [804, 503] width 86 height 24
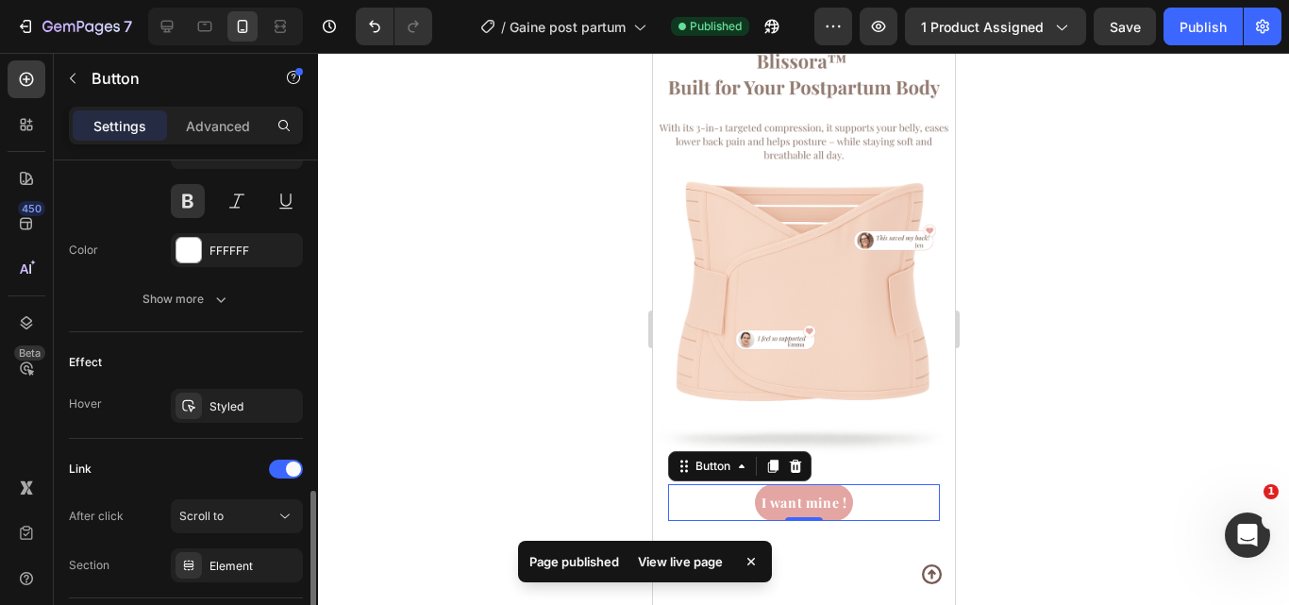
scroll to position [953, 0]
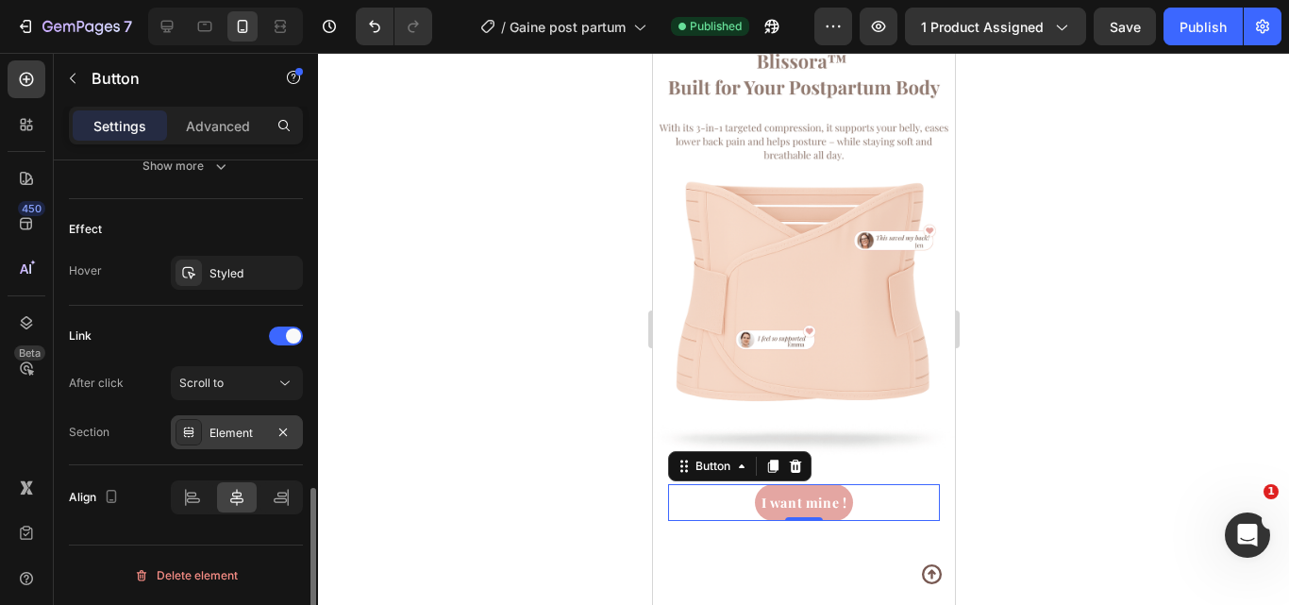
click at [257, 440] on div "Element" at bounding box center [237, 433] width 55 height 17
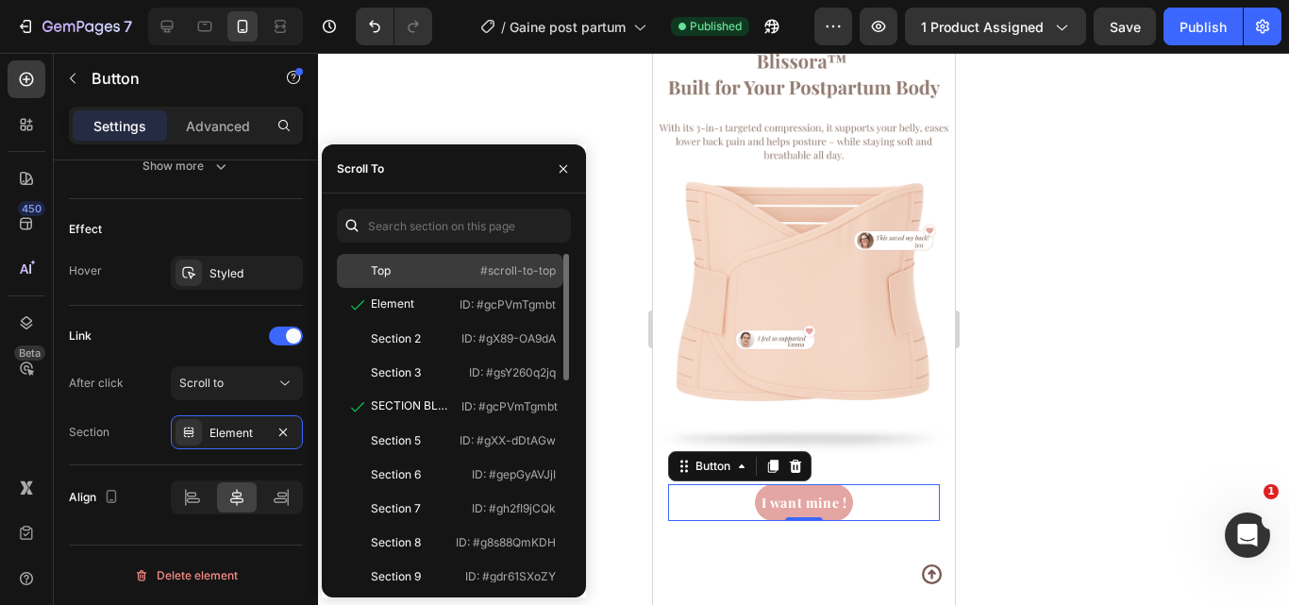
click at [437, 288] on div "Top #scroll-to-top" at bounding box center [450, 305] width 226 height 34
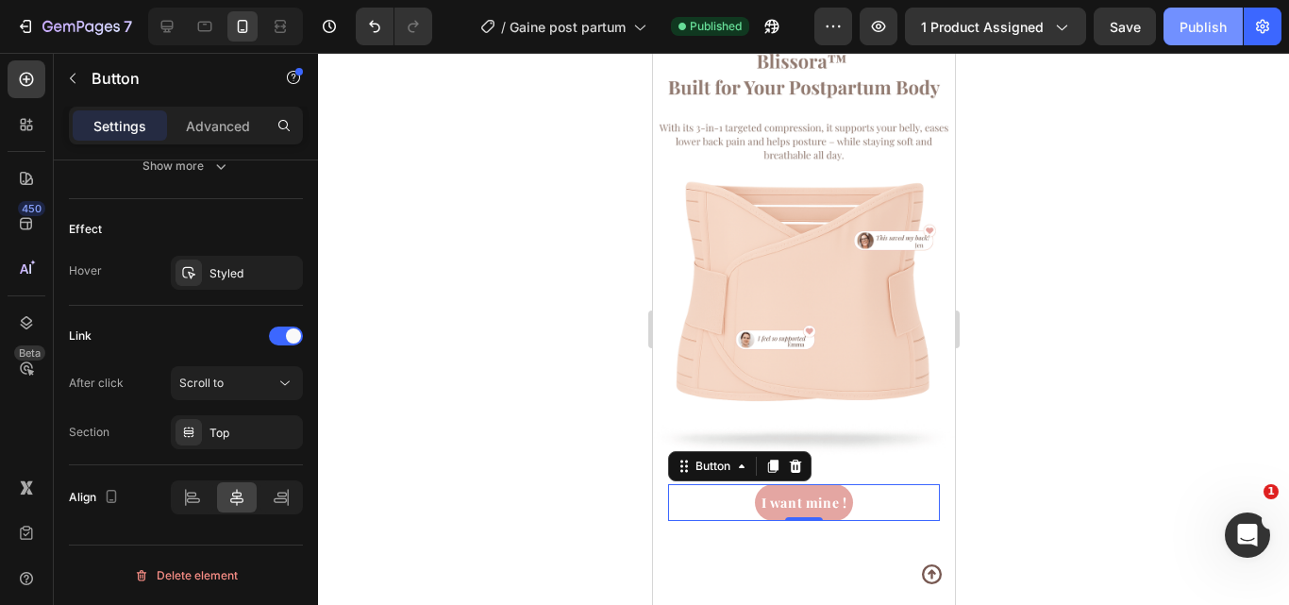
click at [1202, 38] on button "Publish" at bounding box center [1203, 27] width 79 height 38
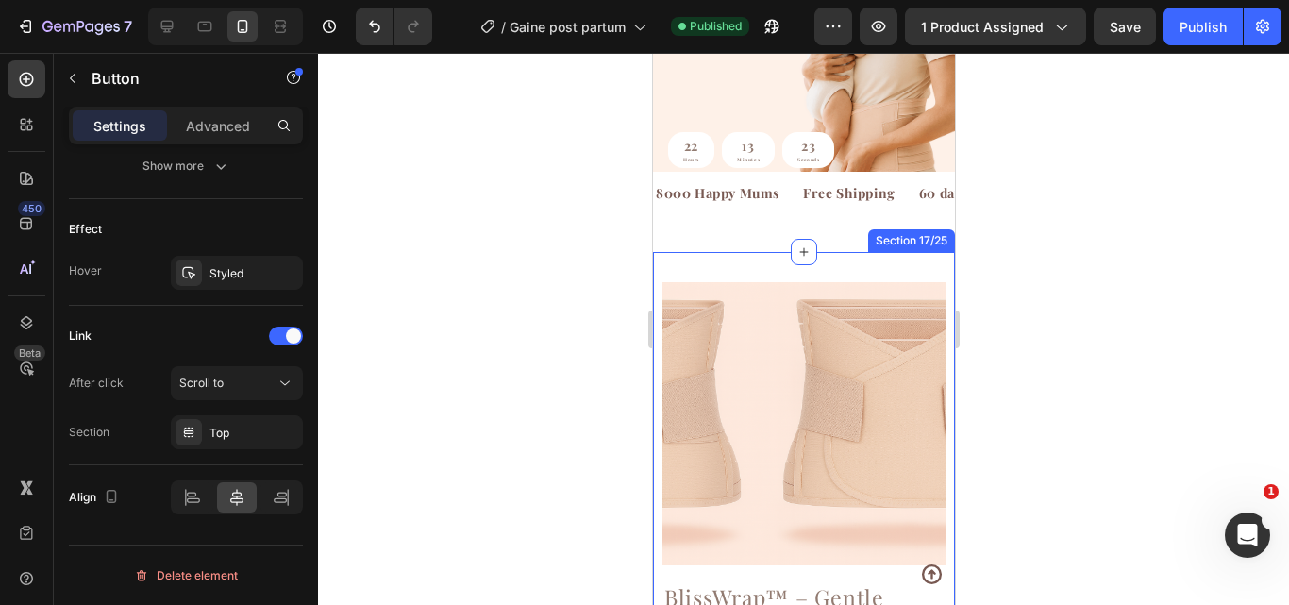
scroll to position [0, 0]
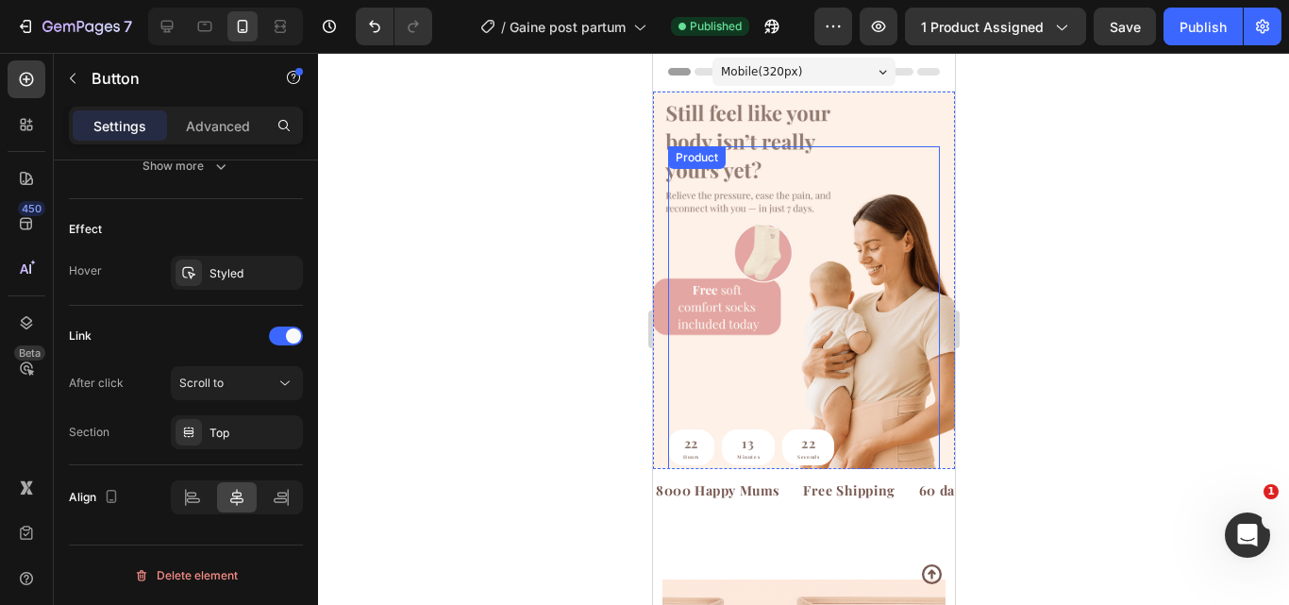
click at [880, 344] on div "22 Hours 13 Minutes 22 Seconds Countdown Timer Today only – Free shipping 🇦🇺 Te…" at bounding box center [803, 325] width 272 height 358
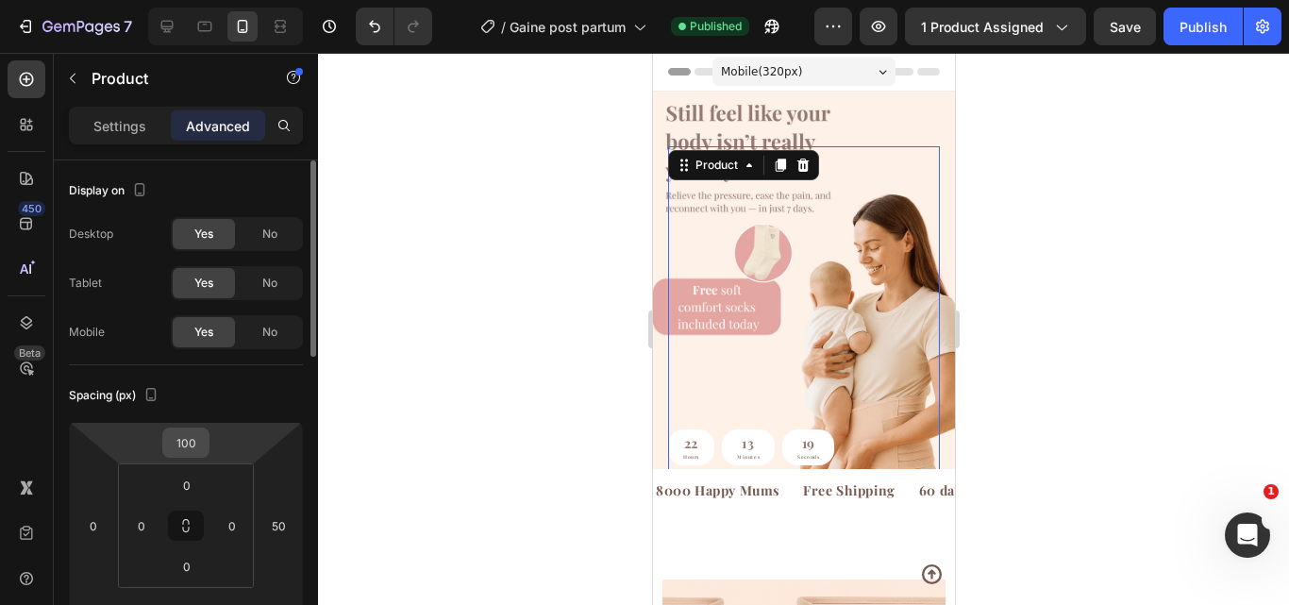
click at [176, 449] on input "100" at bounding box center [186, 442] width 38 height 28
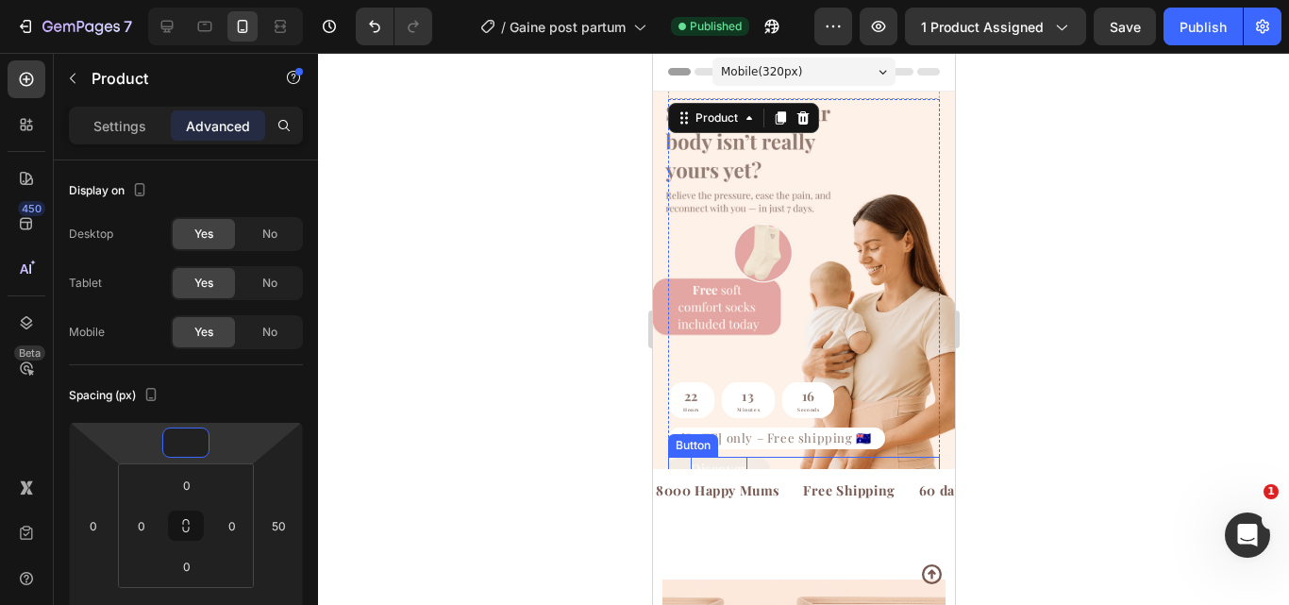
click at [739, 457] on p "Discover" at bounding box center [718, 469] width 57 height 24
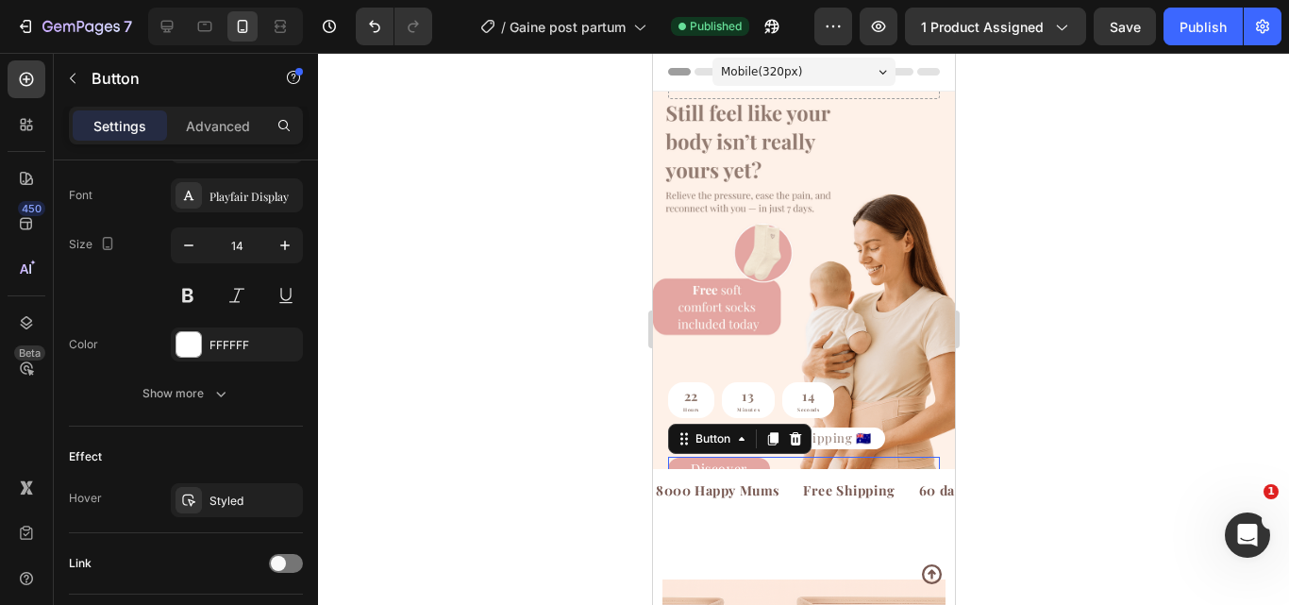
scroll to position [855, 0]
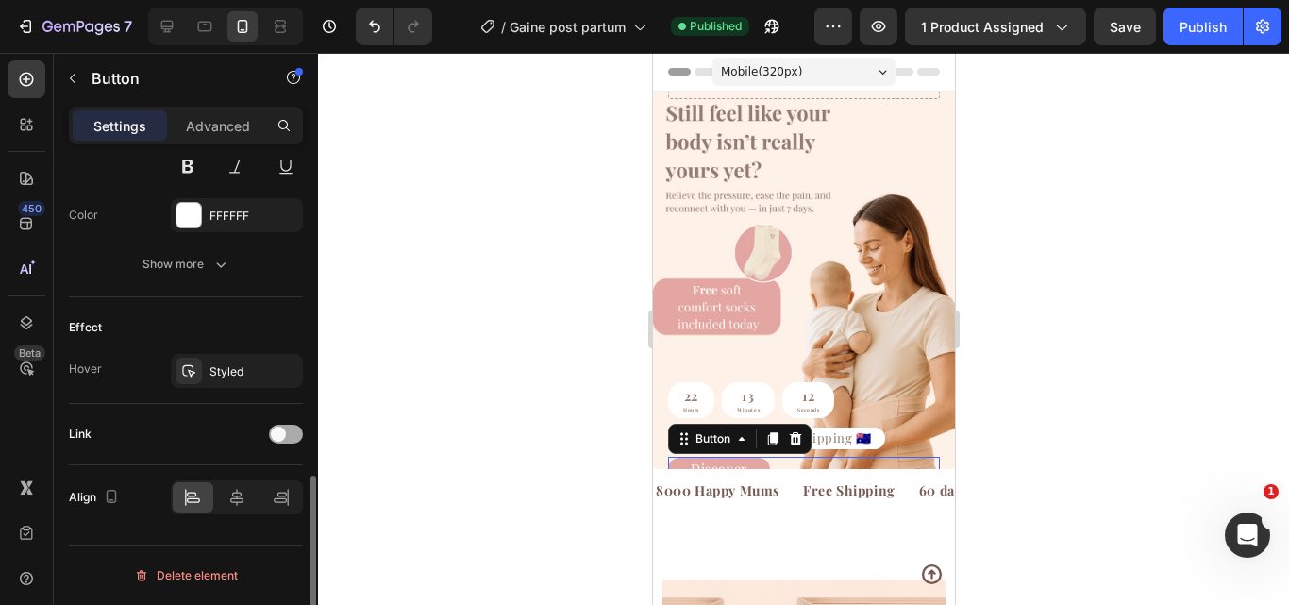
click at [277, 437] on span at bounding box center [278, 434] width 15 height 15
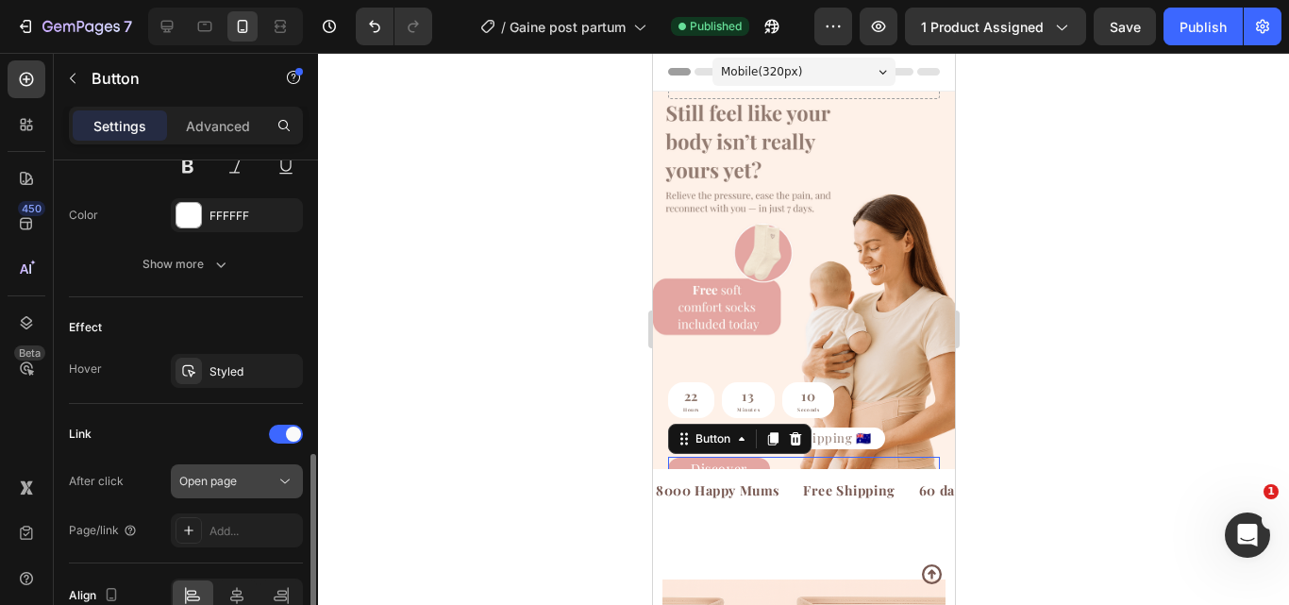
click at [263, 485] on div "Open page" at bounding box center [227, 481] width 96 height 17
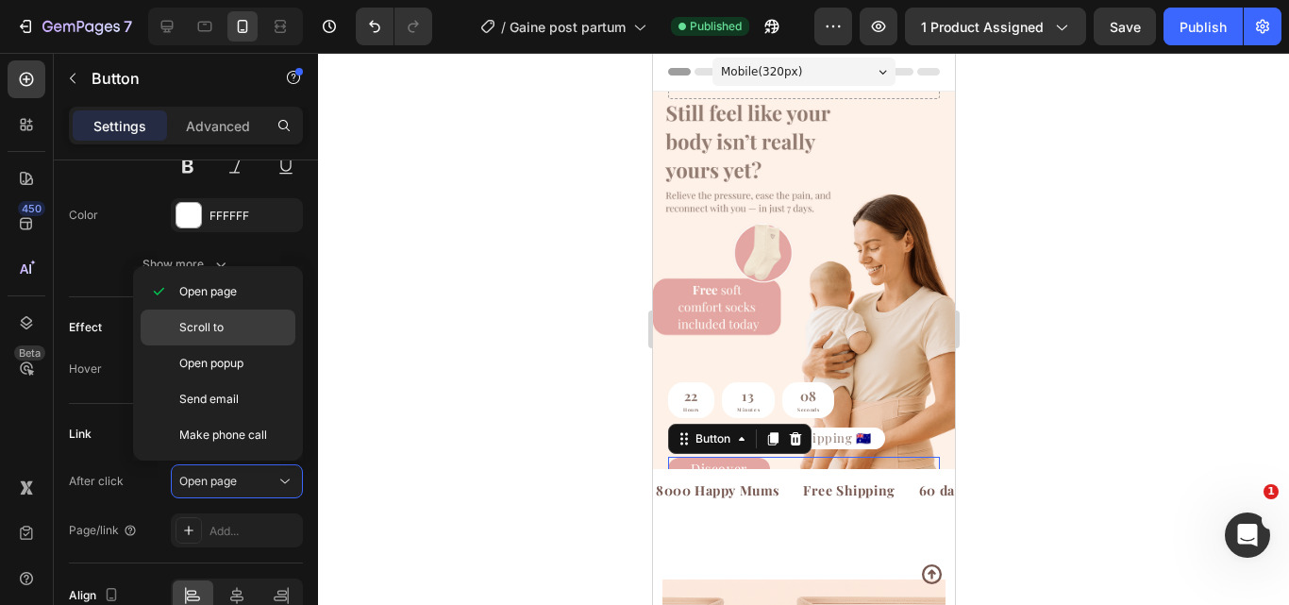
click at [260, 331] on p "Scroll to" at bounding box center [233, 327] width 108 height 17
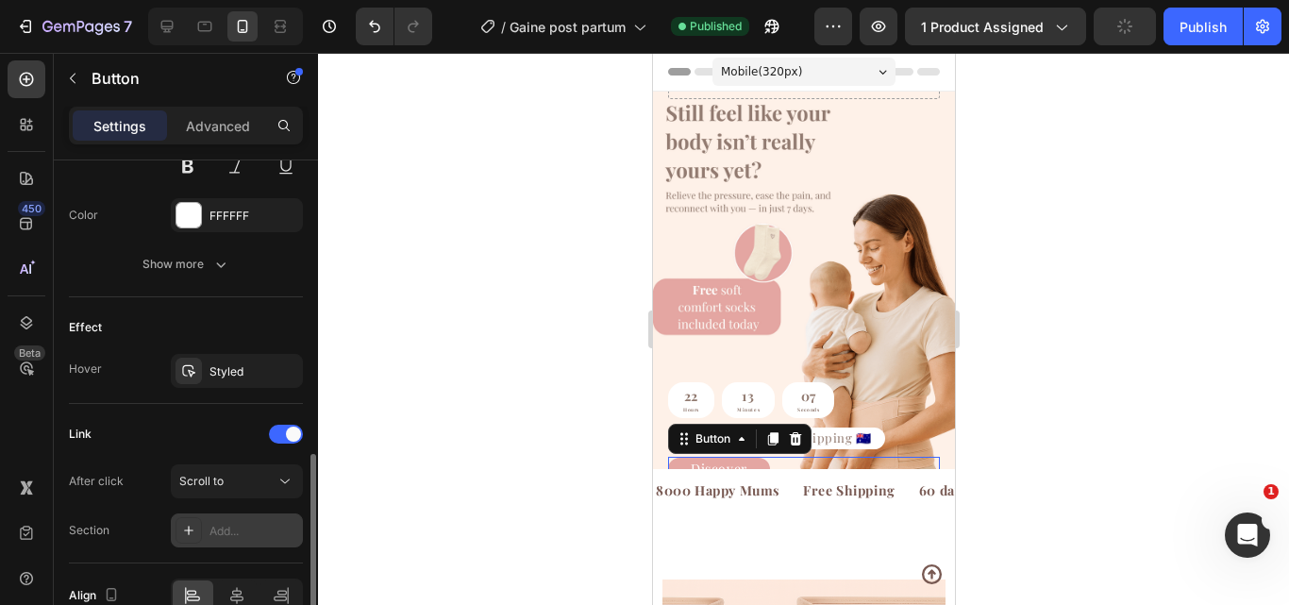
click at [207, 531] on div "Add..." at bounding box center [237, 530] width 132 height 34
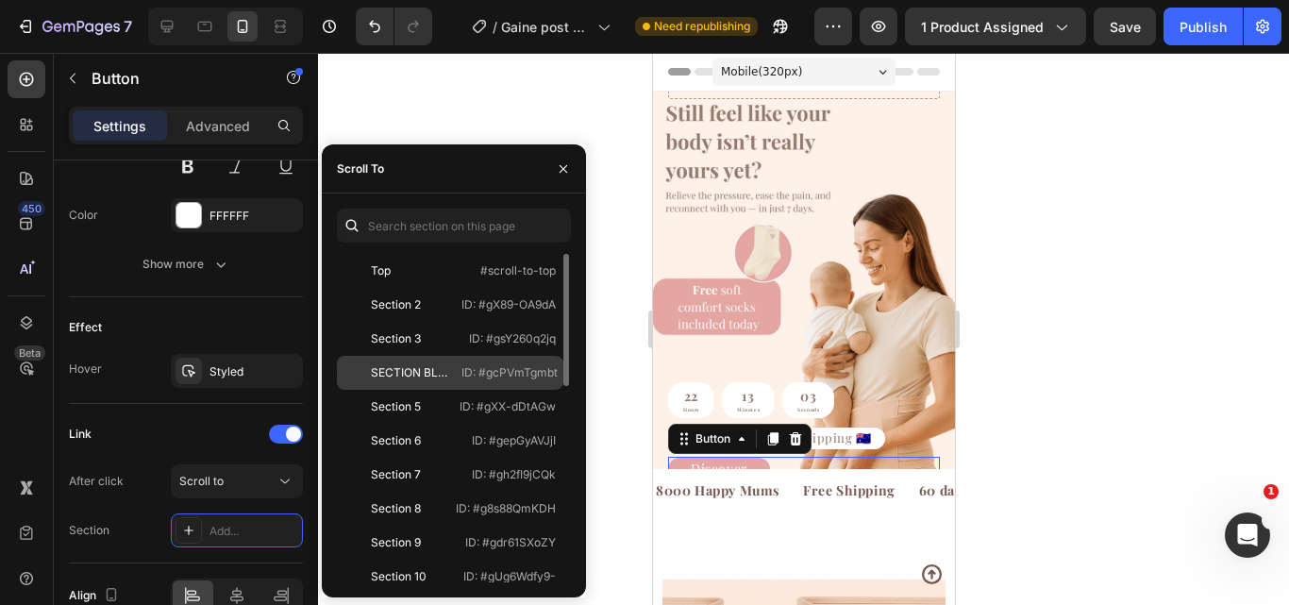
click at [417, 365] on div "SECTION BLOC PRODUIT" at bounding box center [410, 372] width 79 height 17
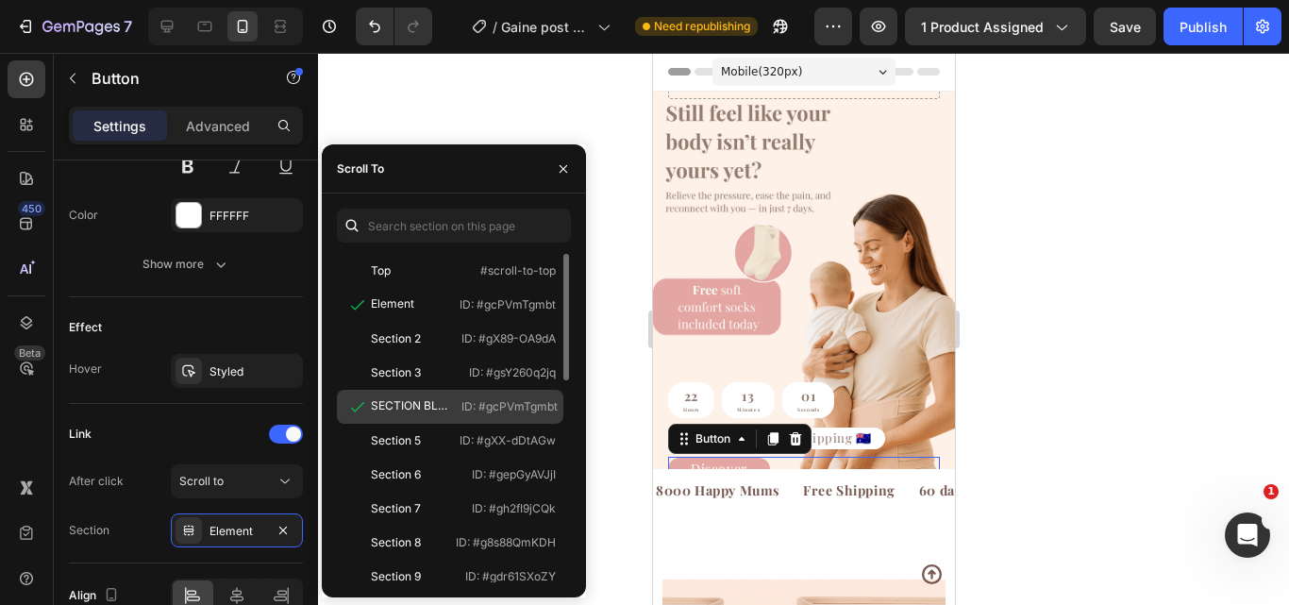
click at [427, 400] on div "SECTION BLOC PRODUIT" at bounding box center [410, 405] width 79 height 17
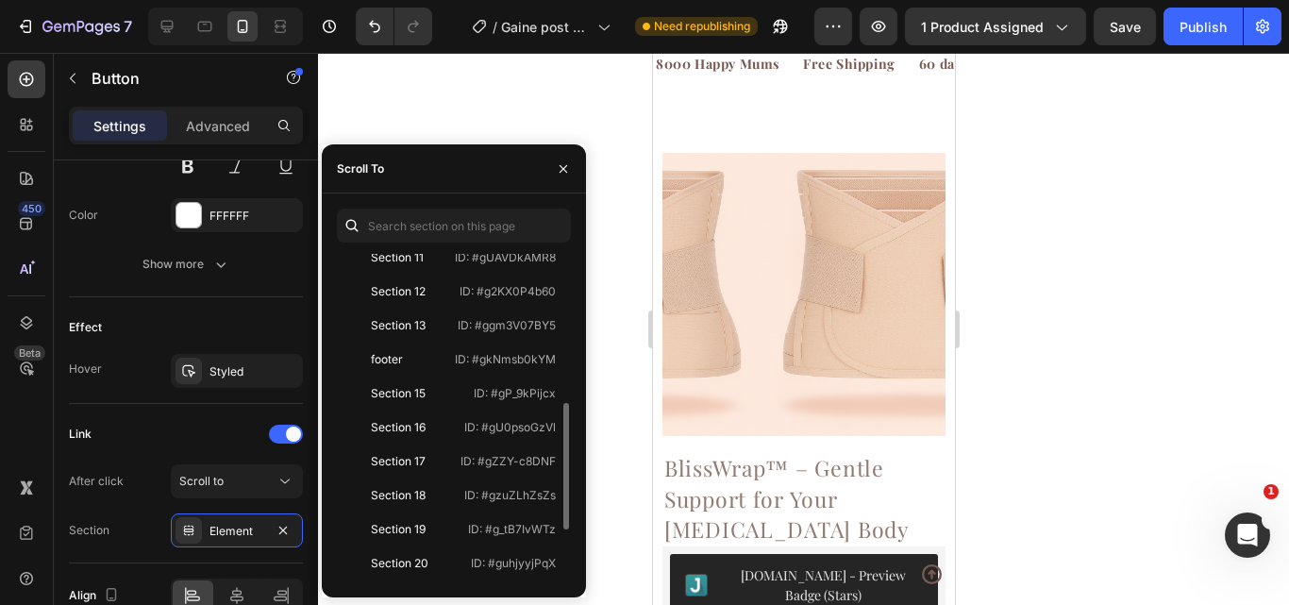
scroll to position [388, 0]
click at [440, 457] on div "Section 17" at bounding box center [398, 460] width 109 height 17
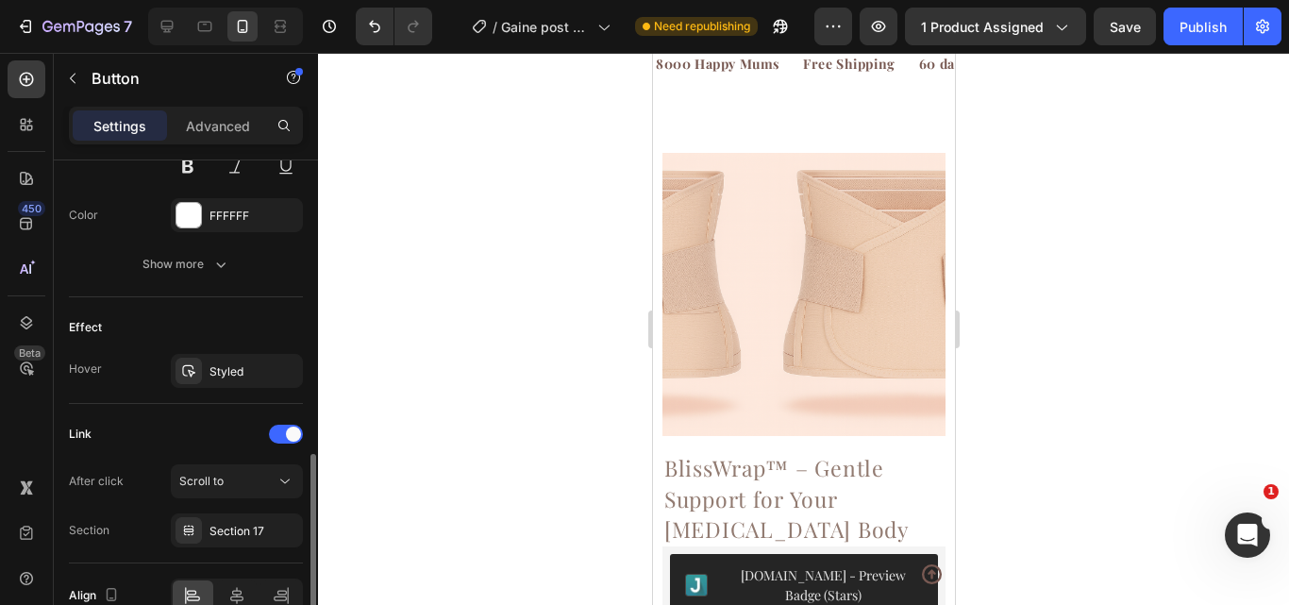
click at [238, 326] on div "Effect" at bounding box center [186, 327] width 234 height 30
click at [1209, 10] on button "Publish" at bounding box center [1203, 27] width 79 height 38
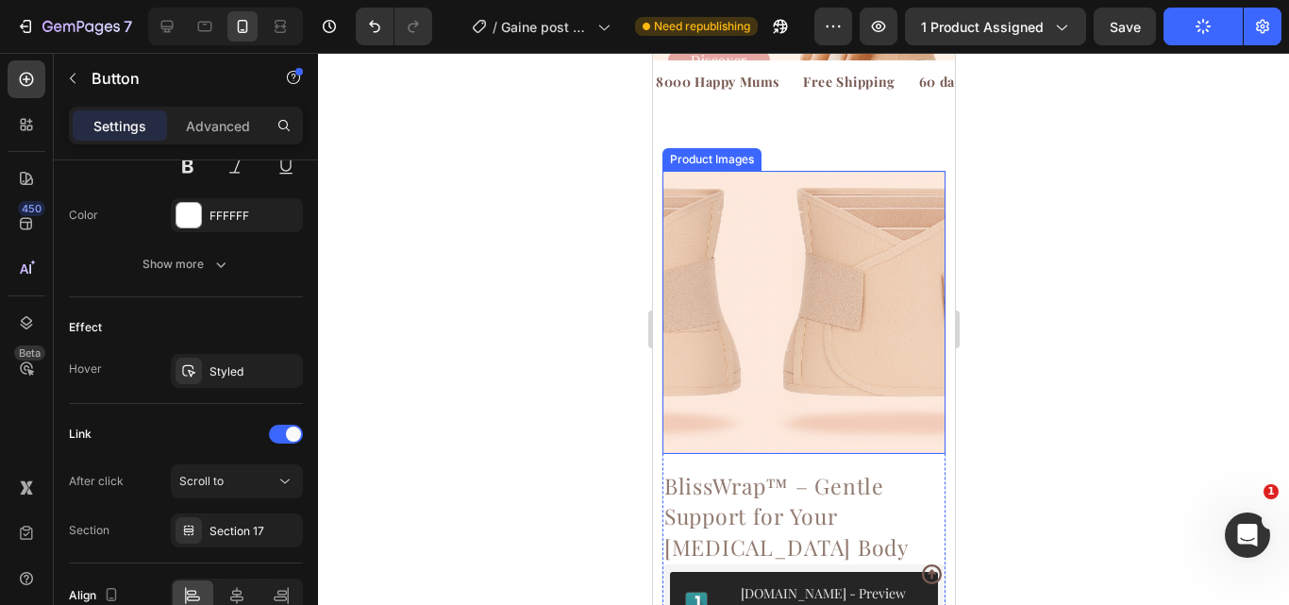
scroll to position [0, 0]
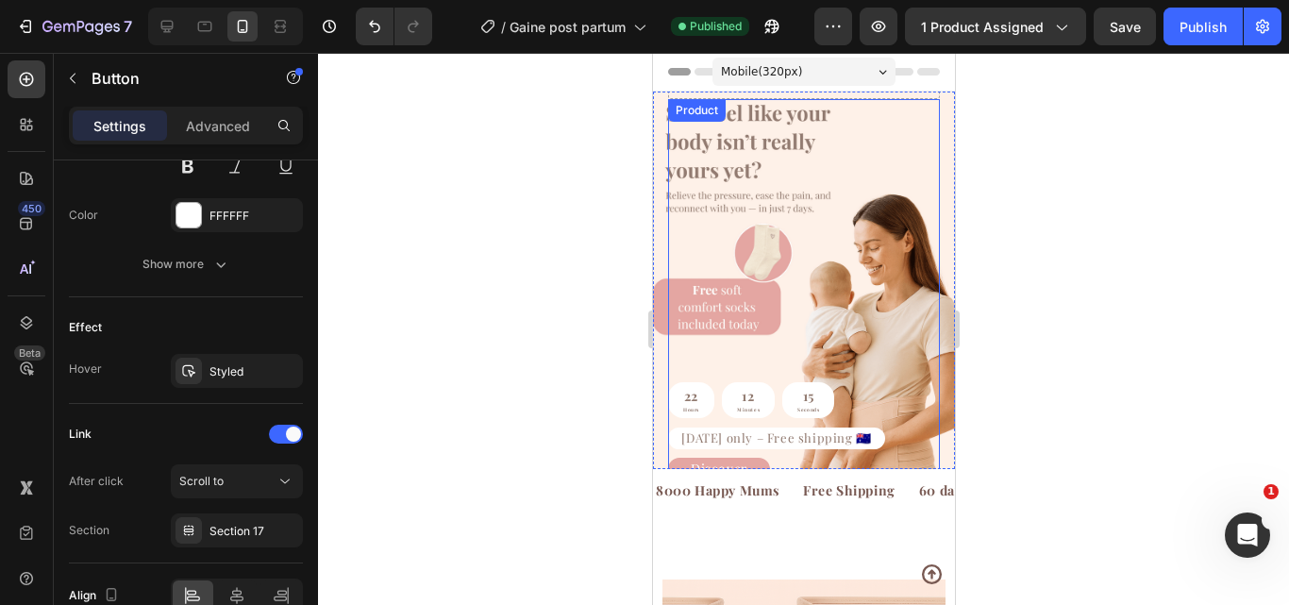
click at [877, 334] on div "22 Hours 12 Minutes 15 Seconds Countdown Timer Today only – Free shipping 🇦🇺 Te…" at bounding box center [803, 278] width 272 height 358
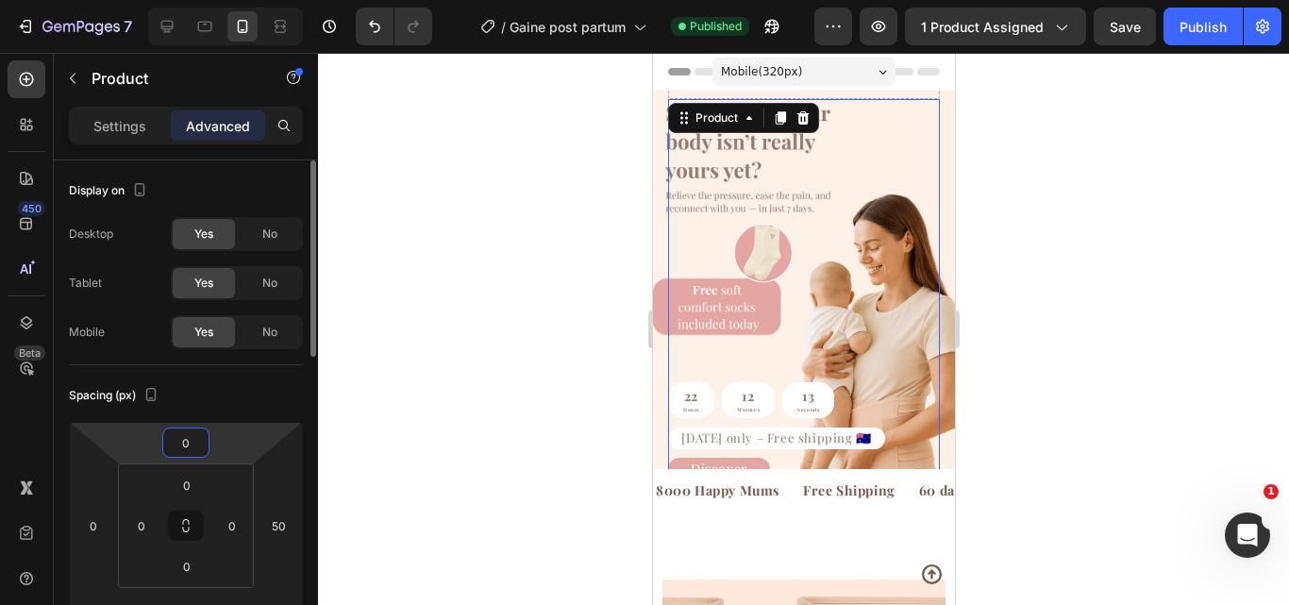
click at [188, 445] on input "0" at bounding box center [186, 442] width 38 height 28
type input "100"
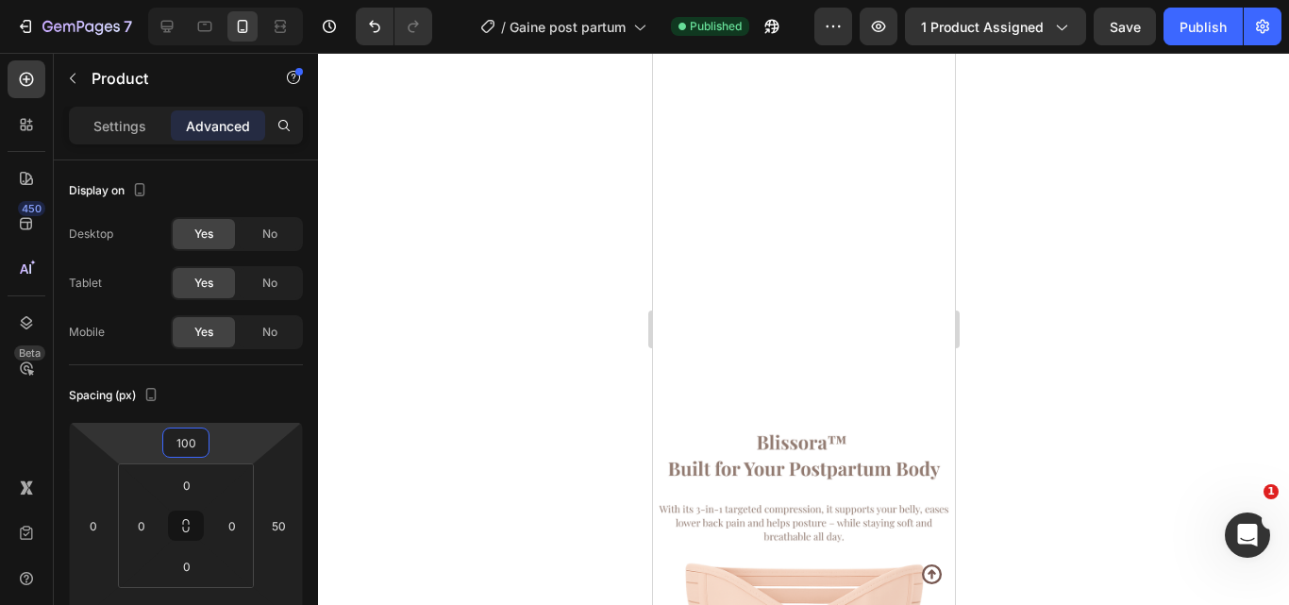
scroll to position [3751, 0]
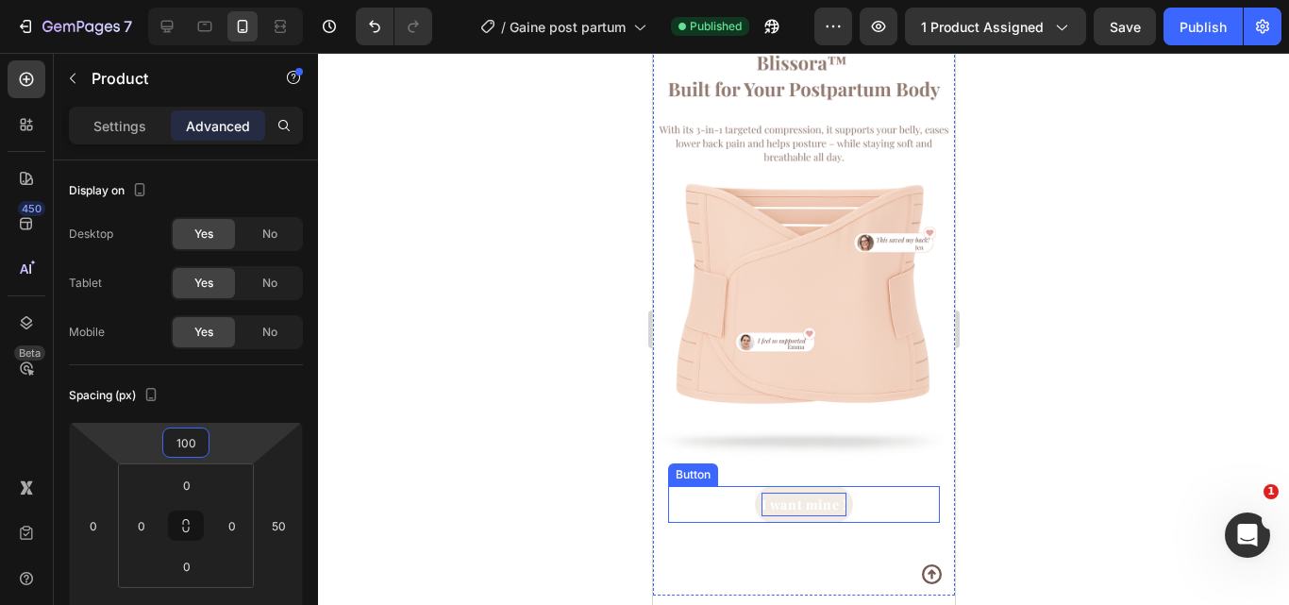
click at [805, 494] on p "I want mine !" at bounding box center [804, 505] width 86 height 24
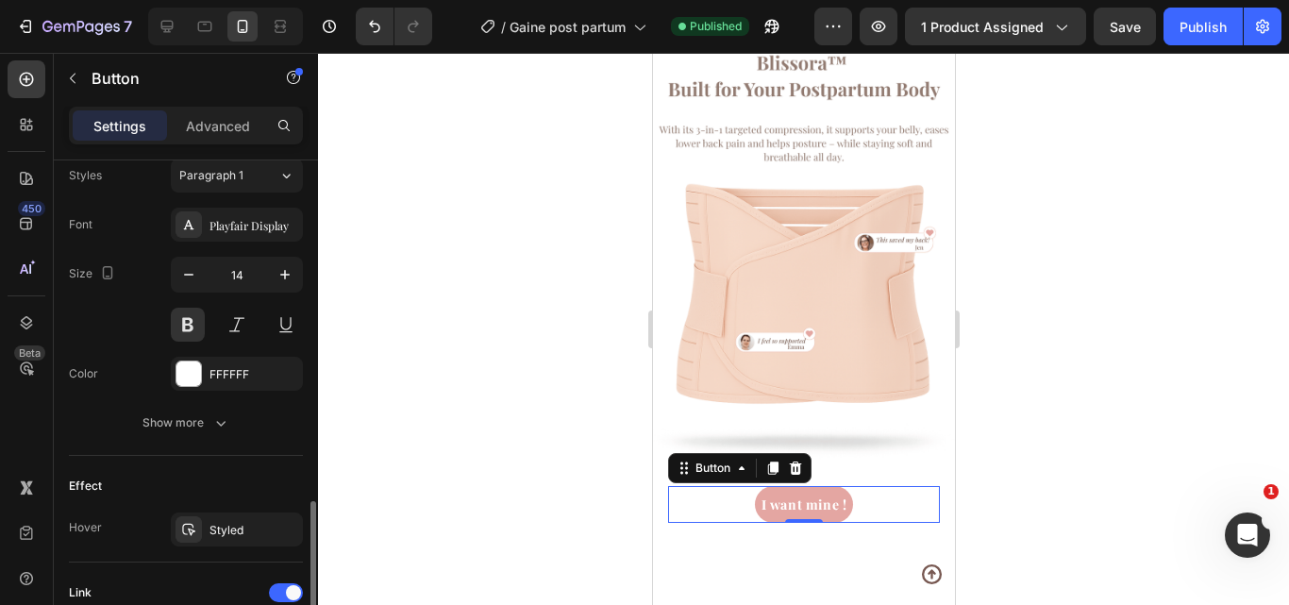
scroll to position [953, 0]
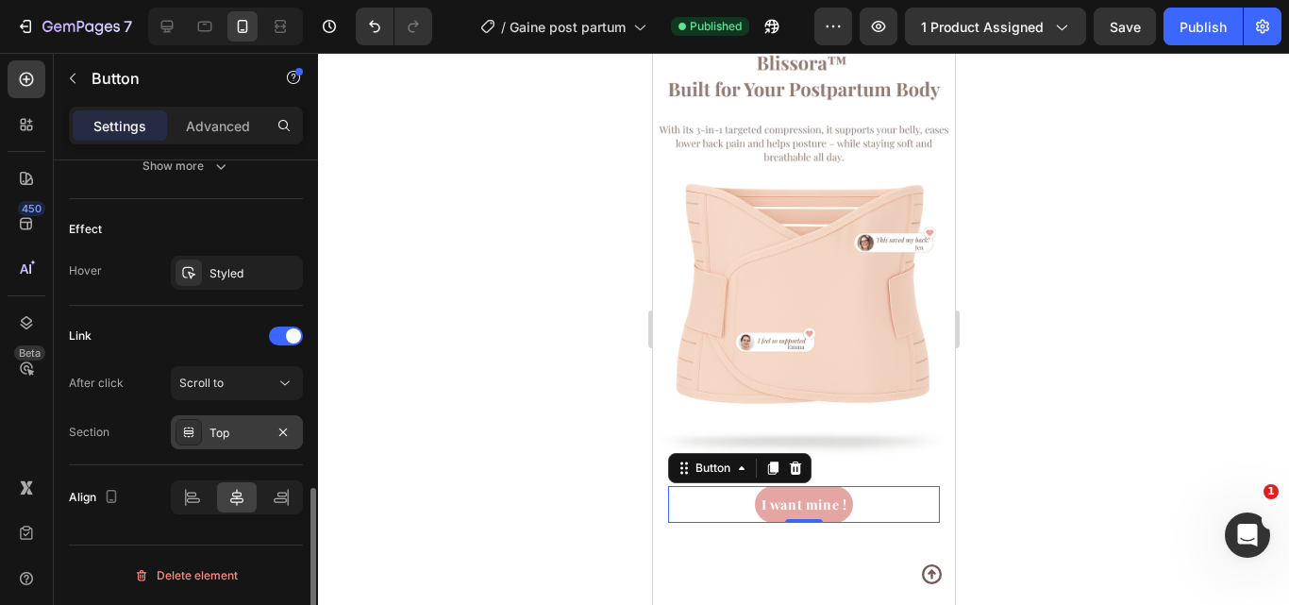
click at [248, 431] on div "Top" at bounding box center [237, 433] width 55 height 17
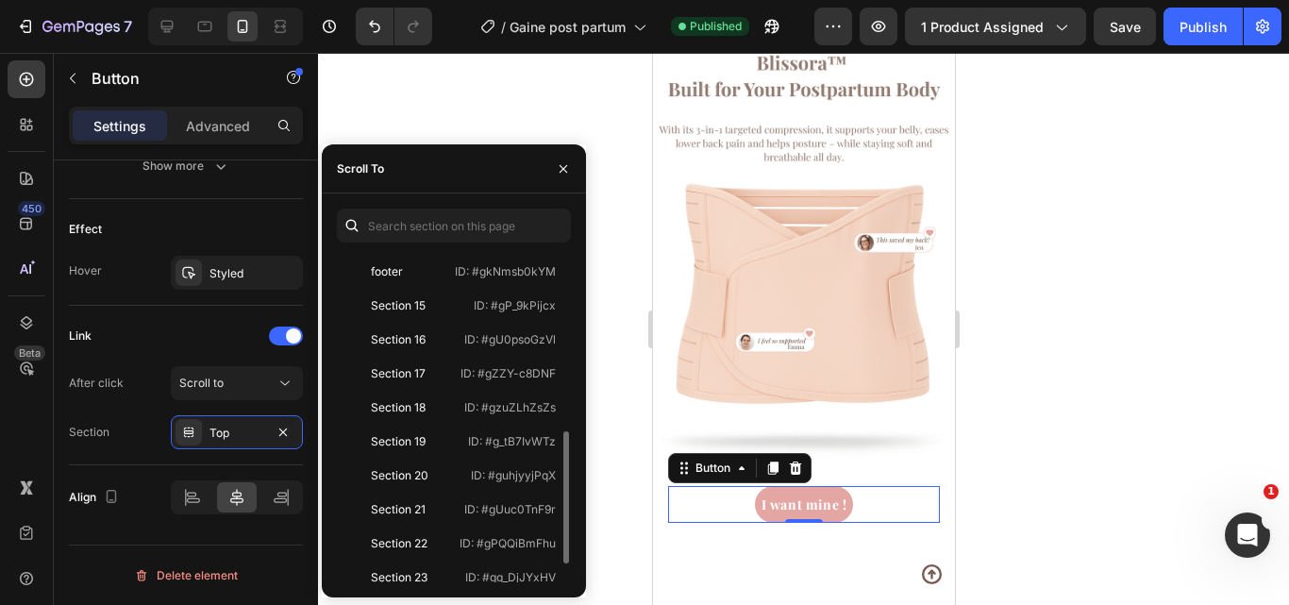
scroll to position [442, 0]
click at [466, 390] on div "Section 17 ID: #gZZY-c8DNF" at bounding box center [450, 407] width 226 height 34
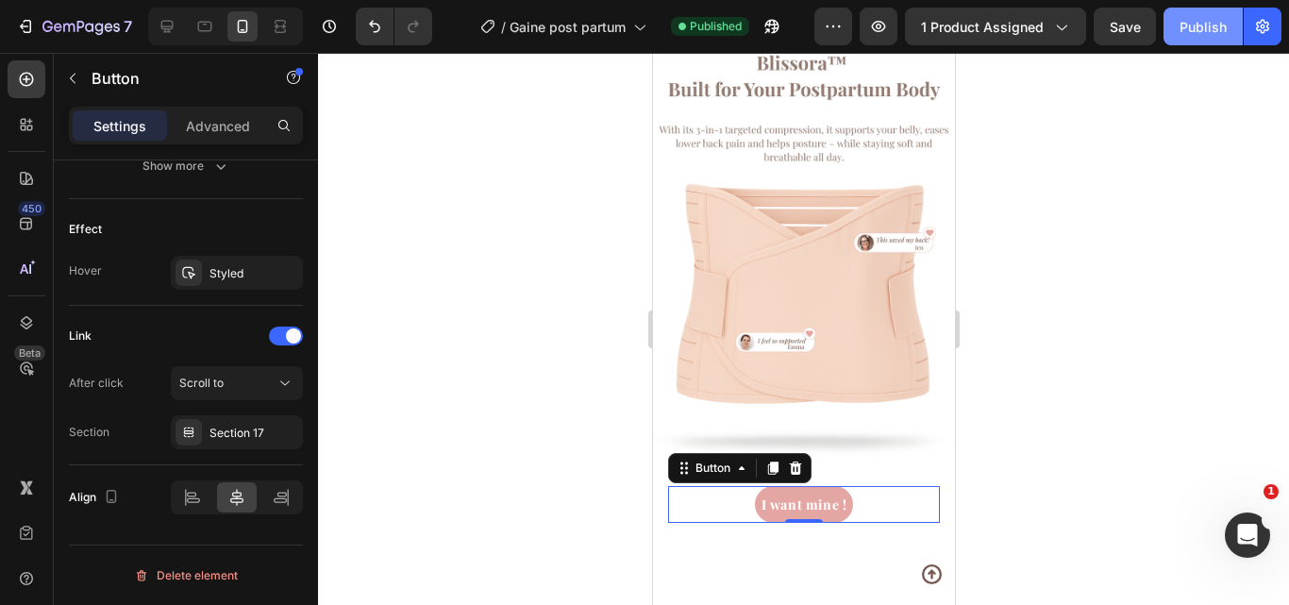
click at [1222, 13] on button "Publish" at bounding box center [1203, 27] width 79 height 38
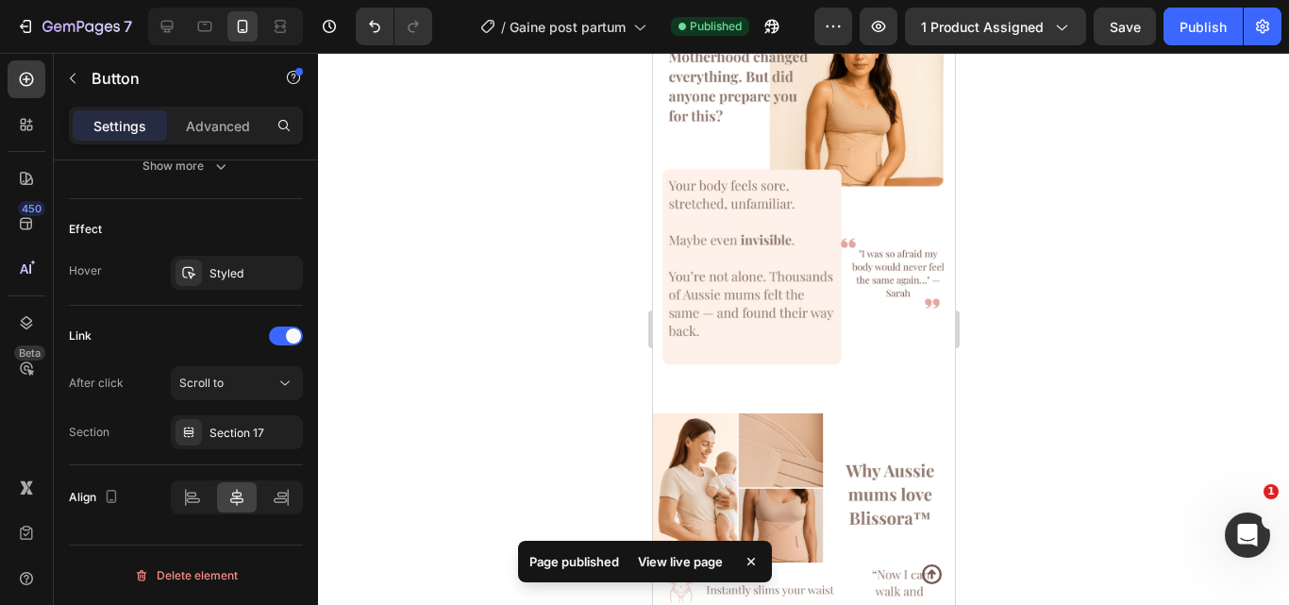
scroll to position [2095, 0]
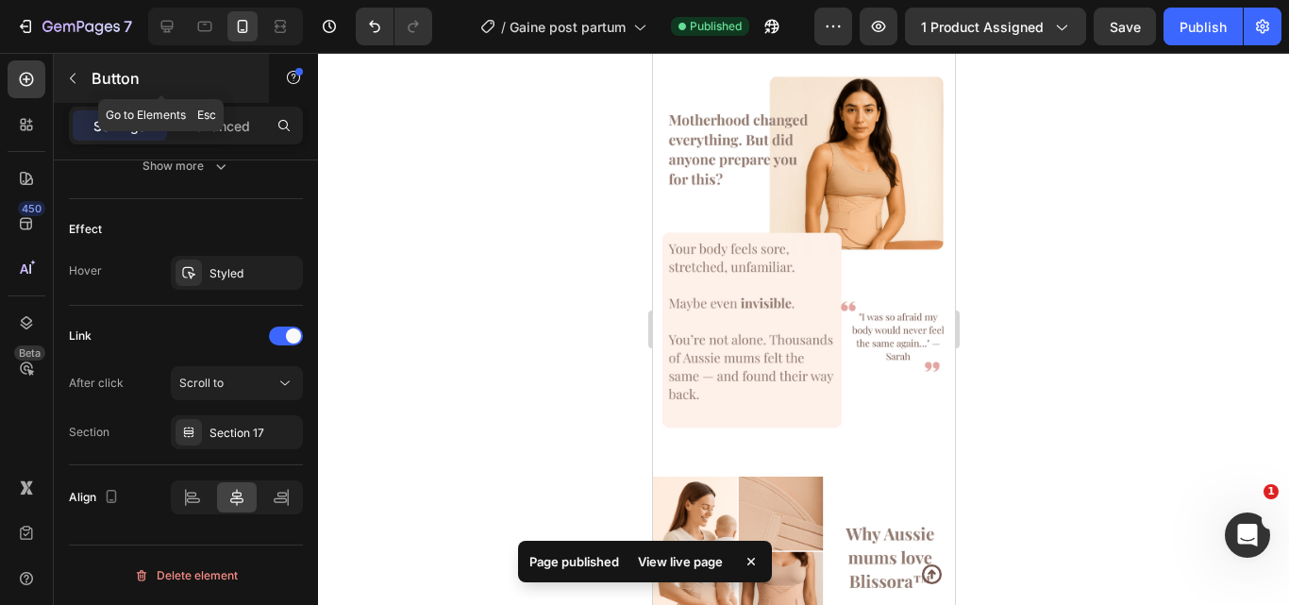
click at [75, 77] on icon "button" at bounding box center [72, 78] width 15 height 15
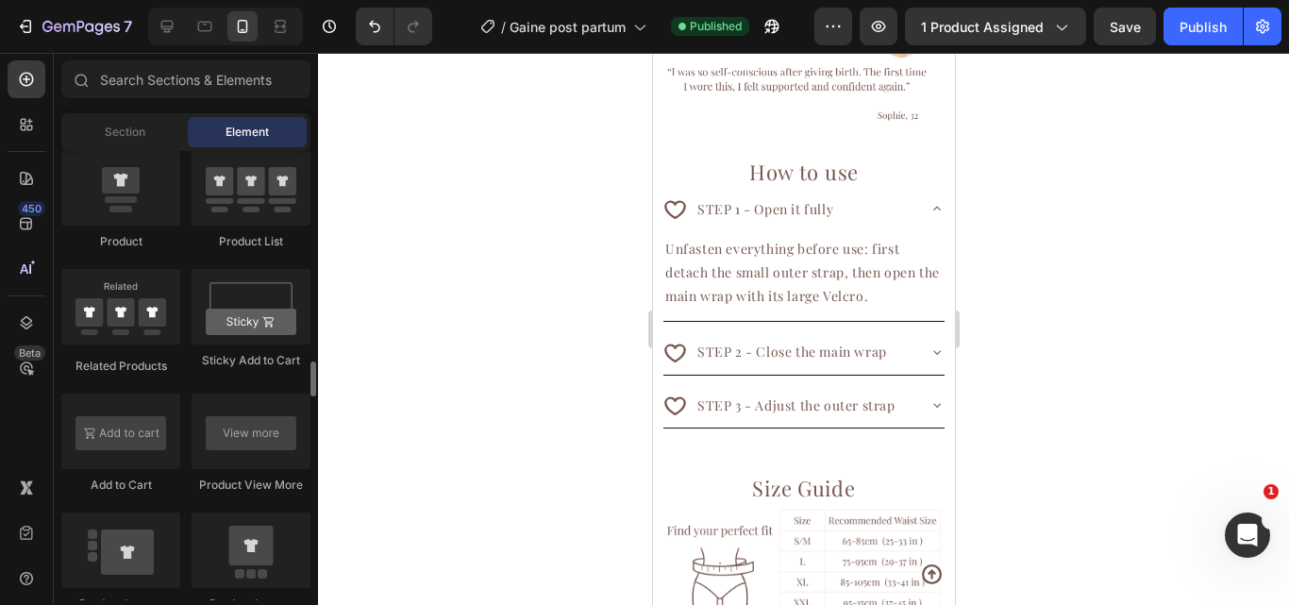
scroll to position [2581, 0]
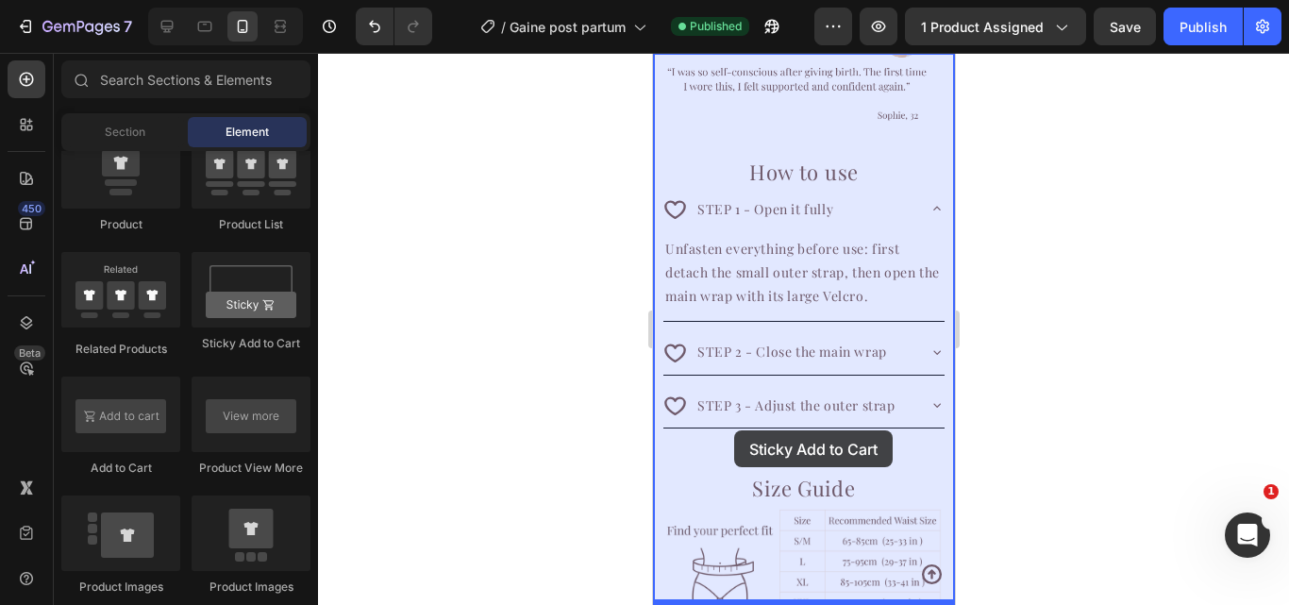
drag, startPoint x: 910, startPoint y: 377, endPoint x: 733, endPoint y: 430, distance: 184.5
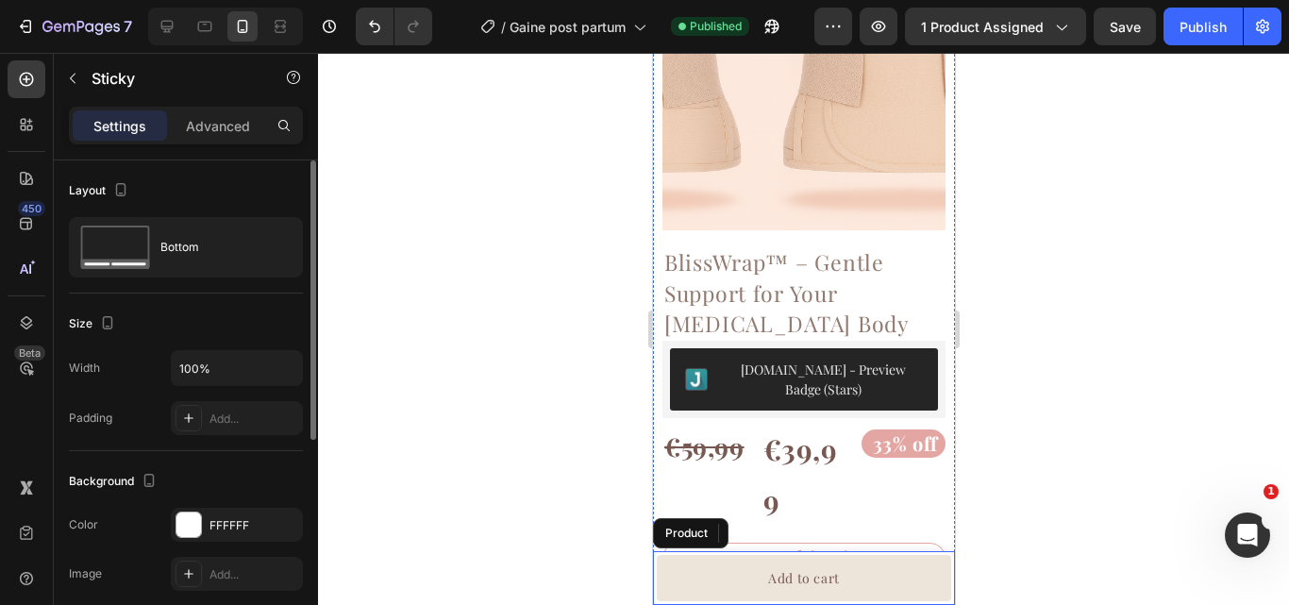
scroll to position [500, 0]
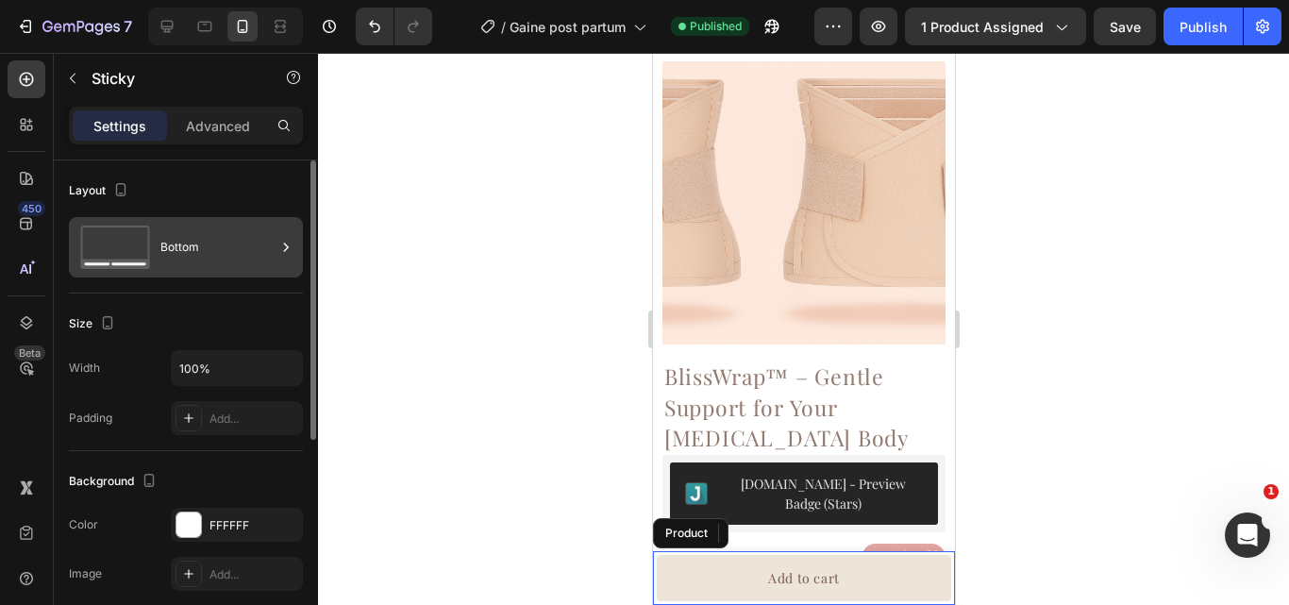
click at [166, 243] on div "Bottom" at bounding box center [217, 247] width 115 height 43
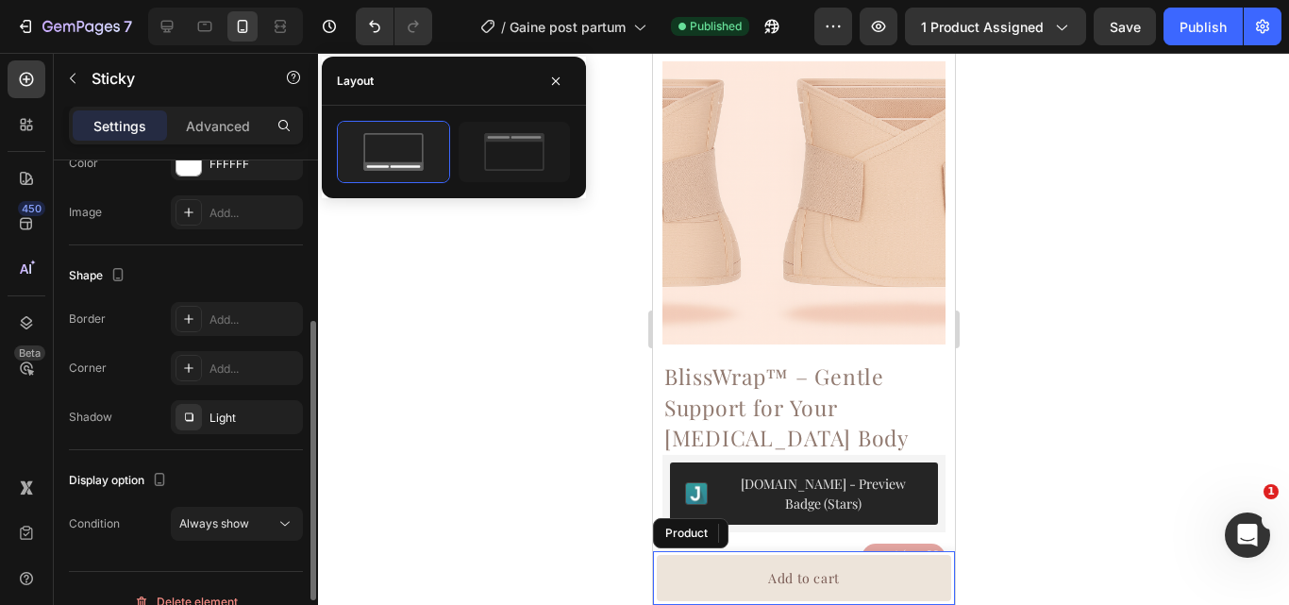
scroll to position [388, 0]
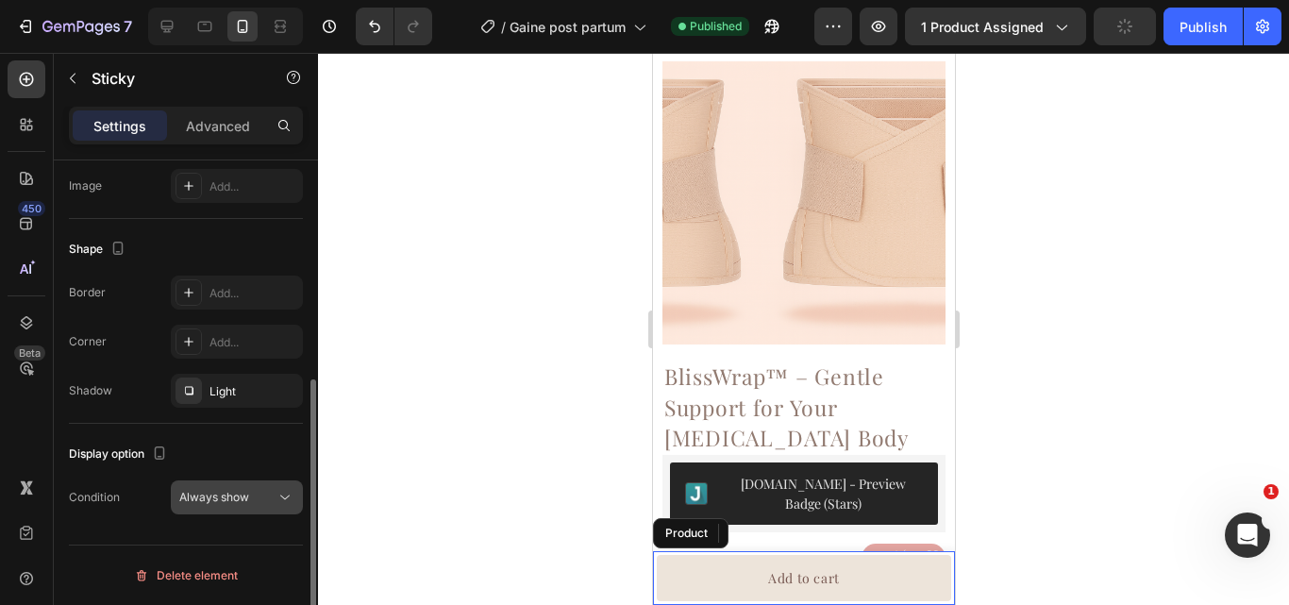
click at [278, 502] on icon at bounding box center [285, 497] width 19 height 19
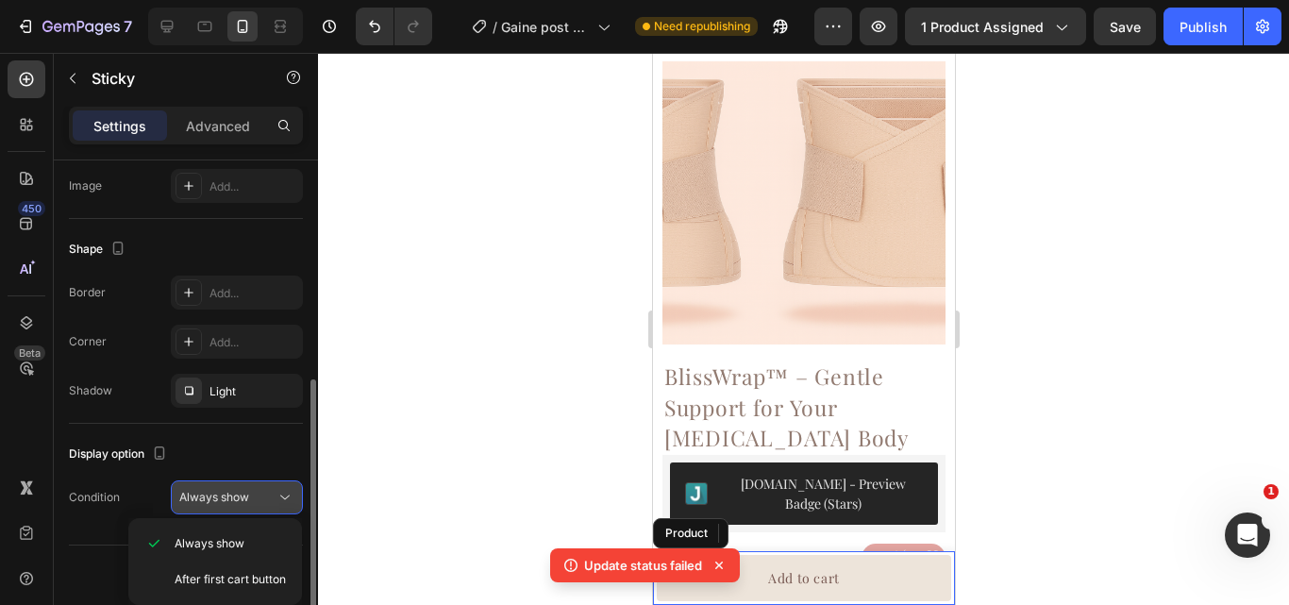
click at [278, 502] on icon at bounding box center [285, 497] width 19 height 19
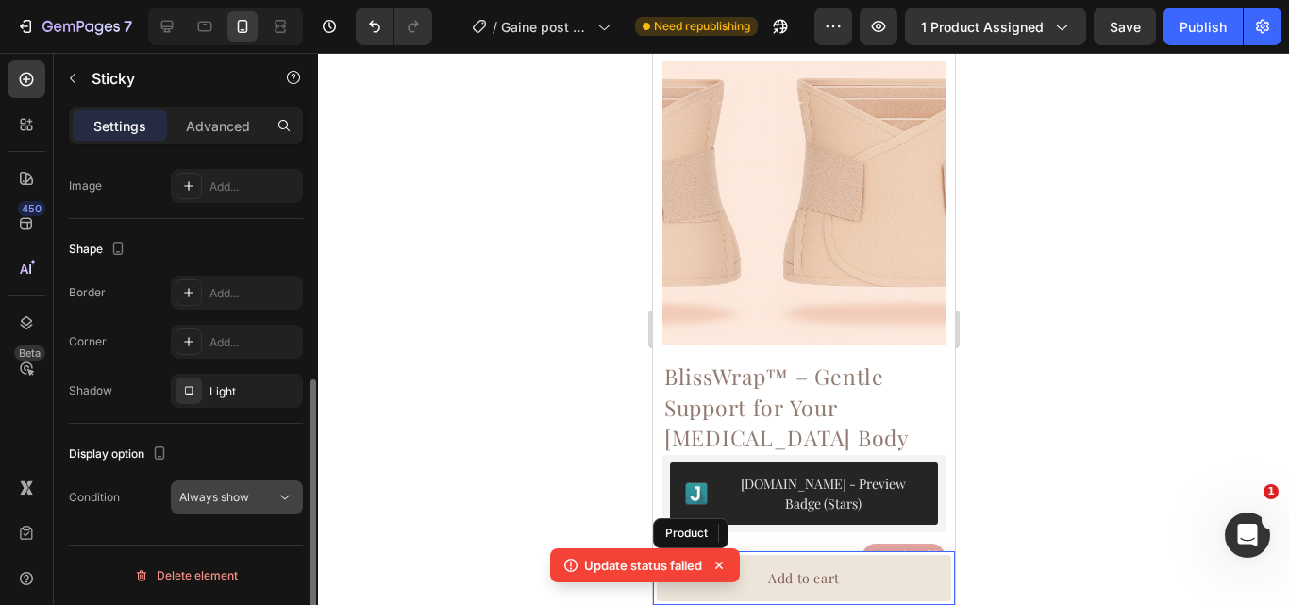
click at [278, 502] on icon at bounding box center [285, 497] width 19 height 19
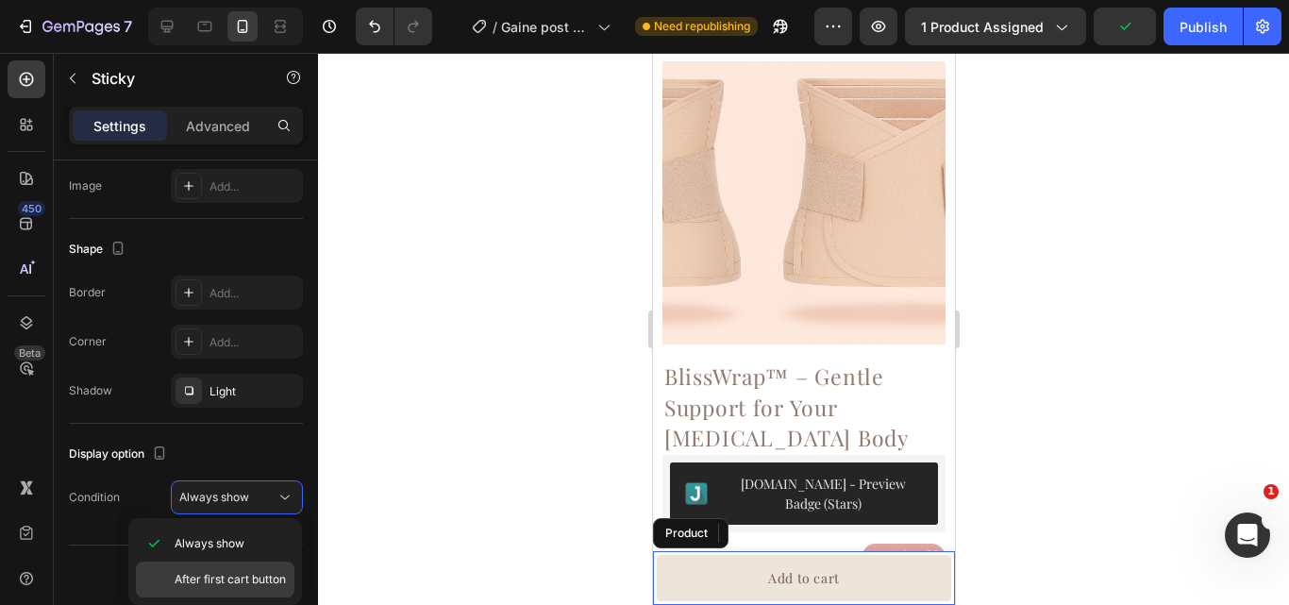
click at [264, 578] on span "After first cart button" at bounding box center [230, 579] width 111 height 17
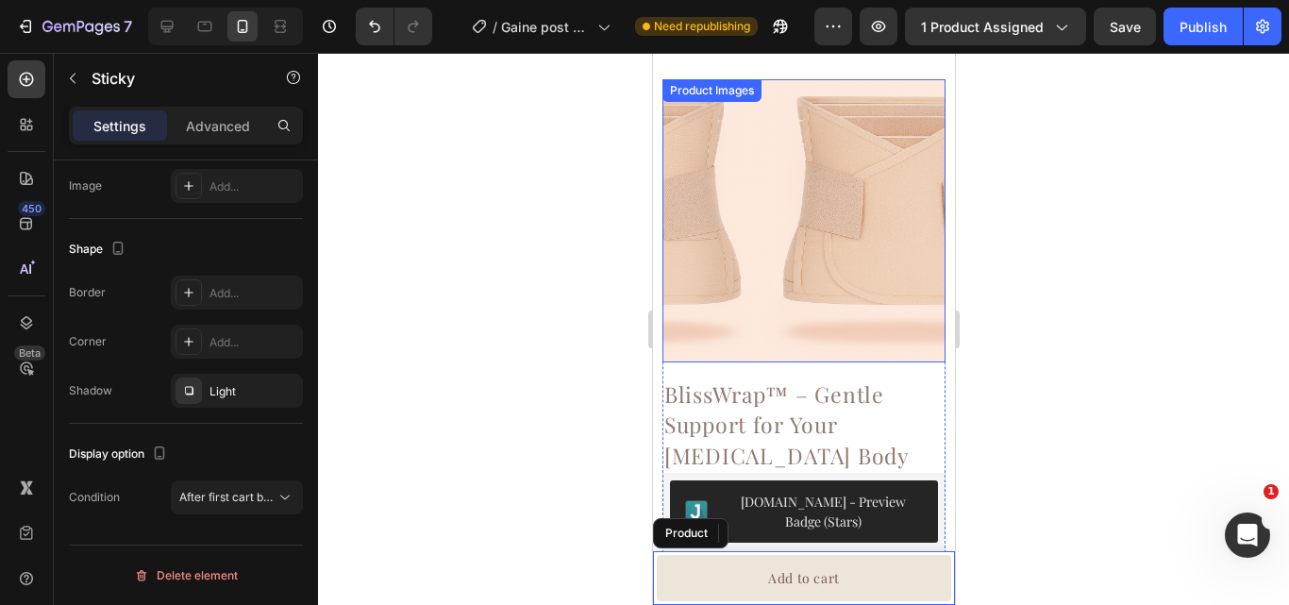
scroll to position [369, 0]
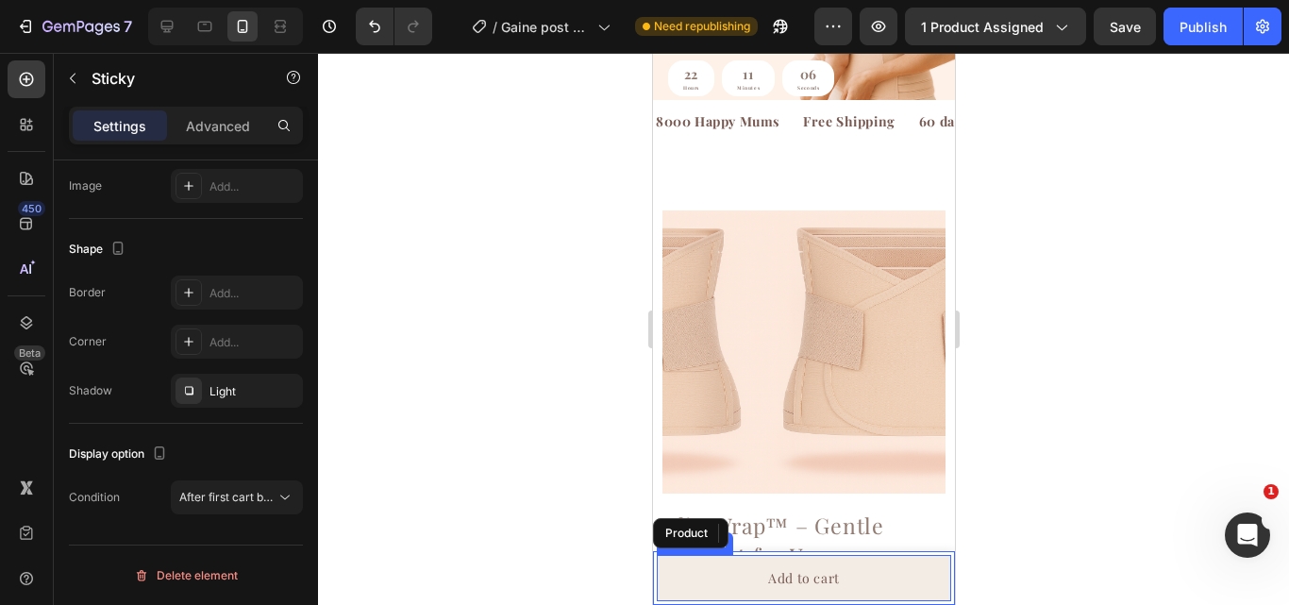
click at [908, 581] on button "Add to cart" at bounding box center [803, 578] width 294 height 46
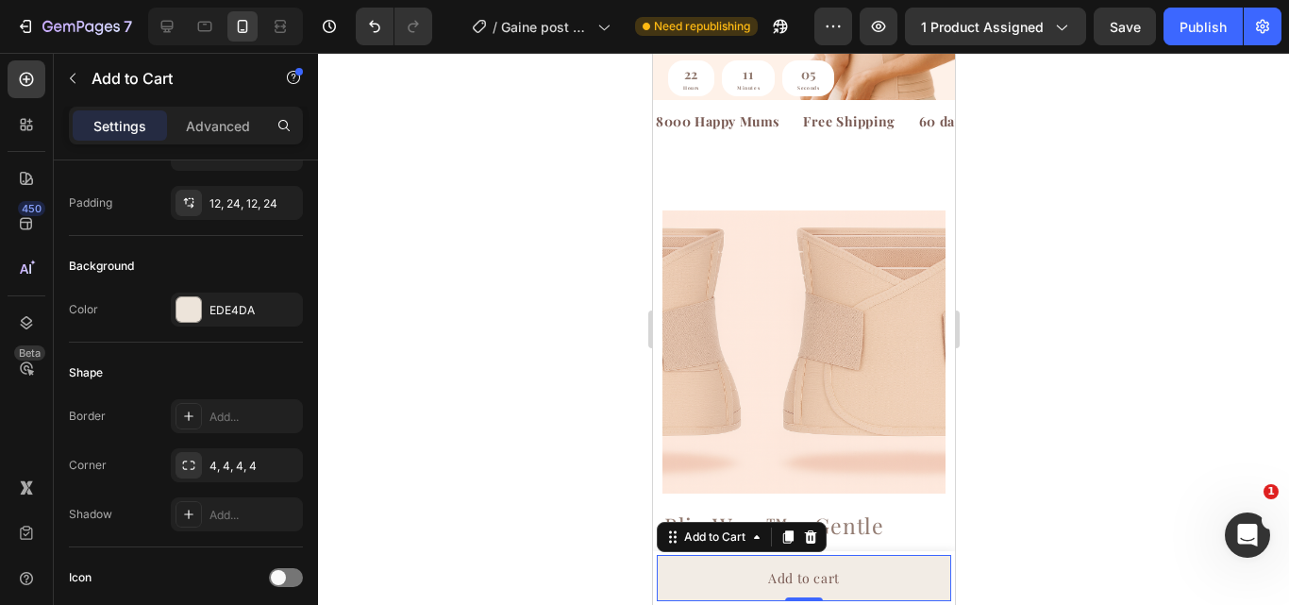
scroll to position [0, 0]
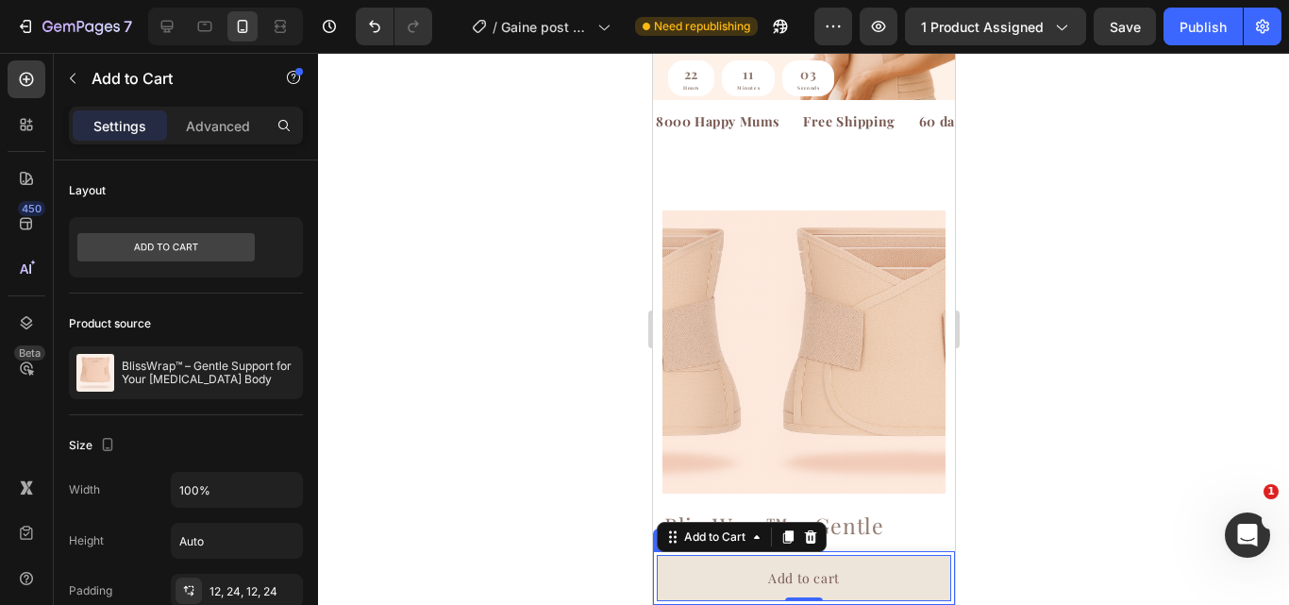
click at [918, 553] on div "Product Images BlissWrap™ – Gentle Support for Your Postpartum Body Product Tit…" at bounding box center [803, 578] width 302 height 54
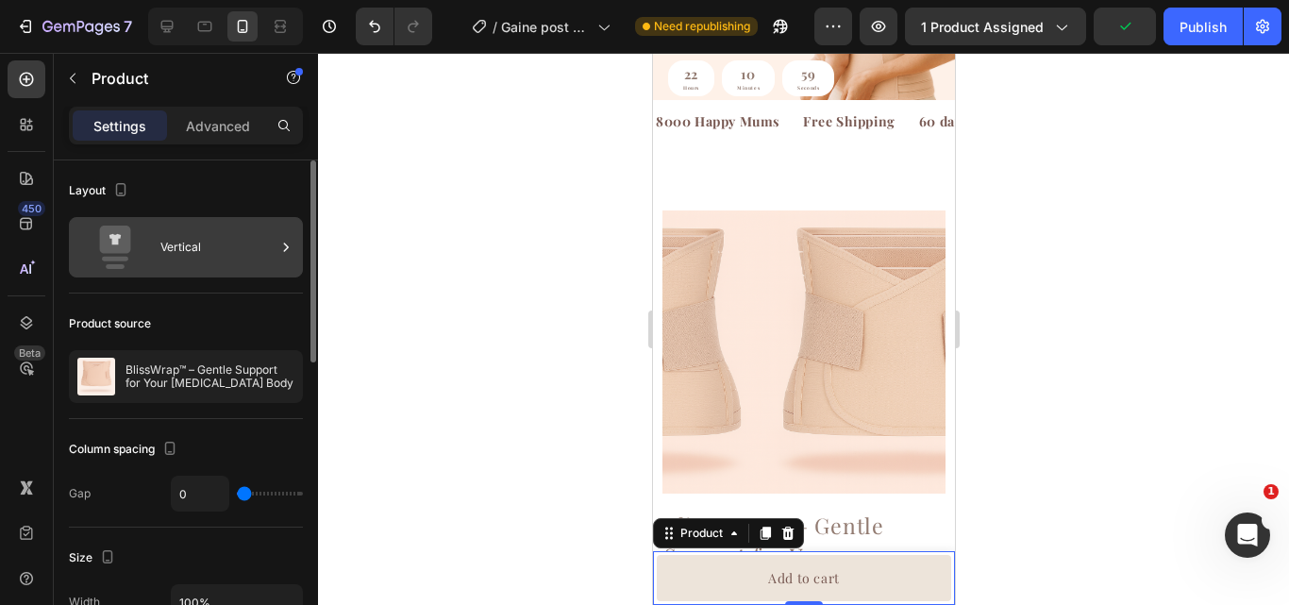
click at [241, 243] on div "Vertical" at bounding box center [217, 247] width 115 height 43
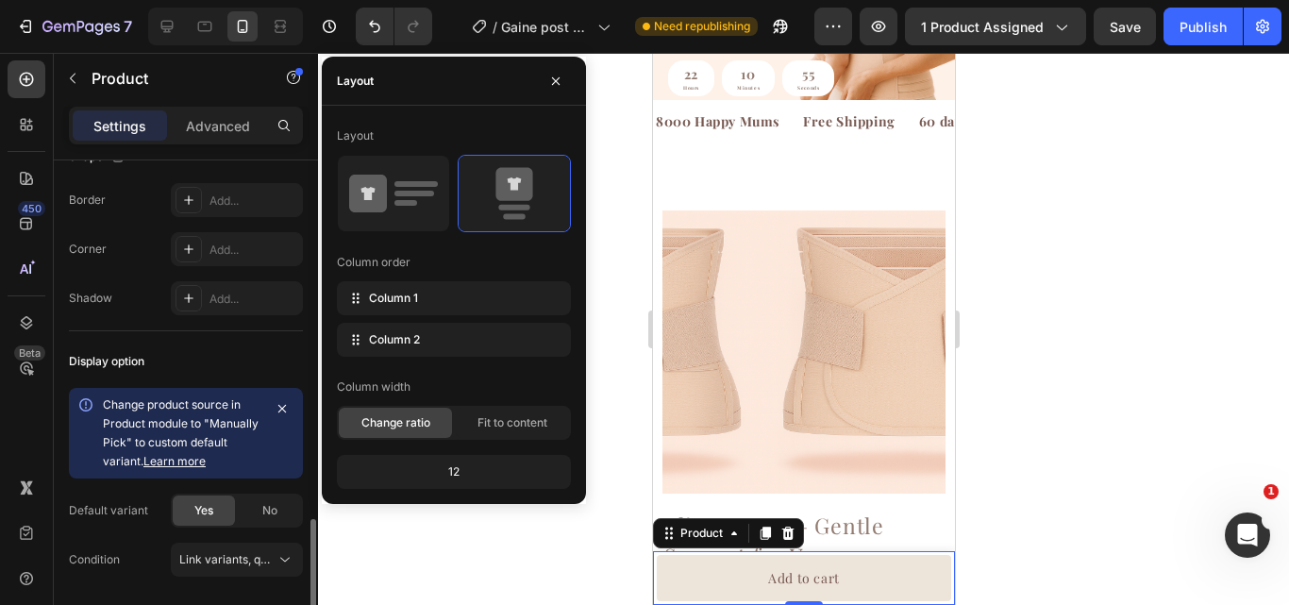
scroll to position [728, 0]
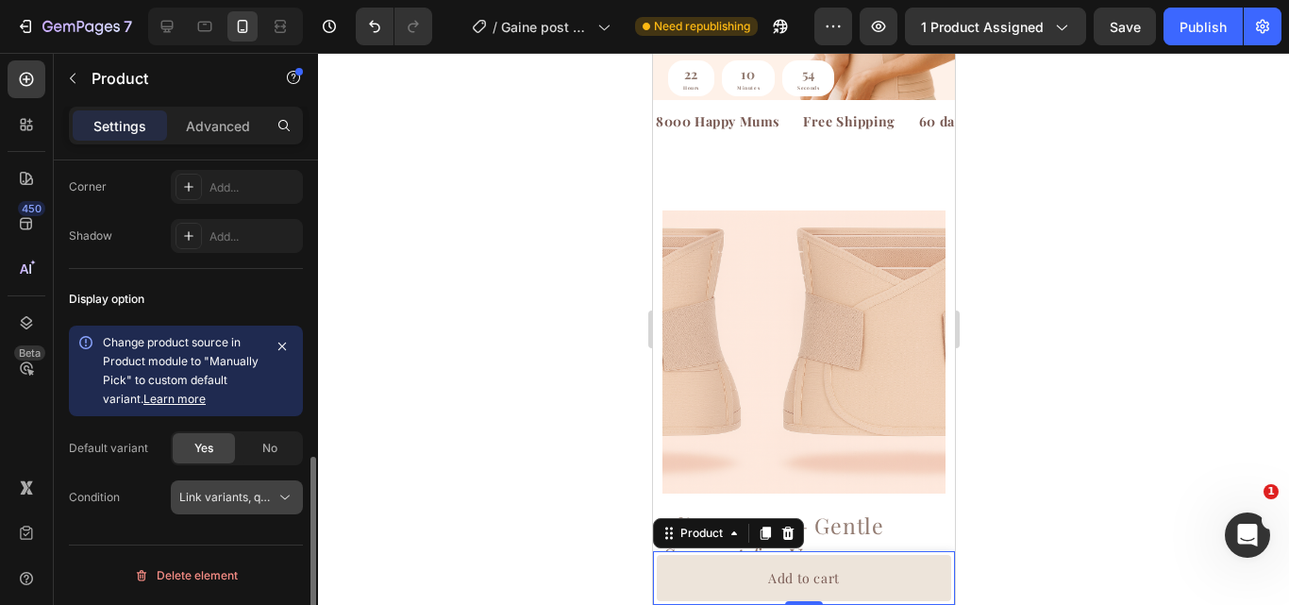
click at [281, 505] on icon at bounding box center [285, 497] width 19 height 19
click at [168, 521] on div "Display option Change product source in Product module to "Manually Pick" to cu…" at bounding box center [186, 399] width 234 height 260
click at [127, 534] on div "Layout Vertical Product source BlissWrap™ – Gentle Support for Your Postpartum …" at bounding box center [186, 46] width 264 height 1226
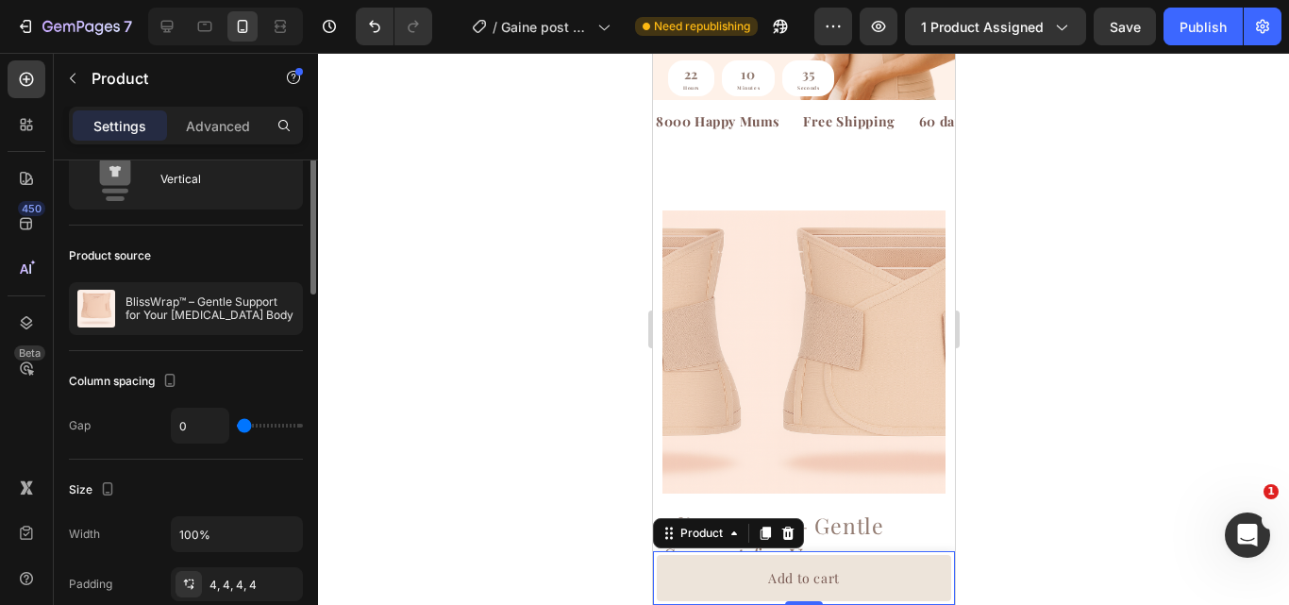
scroll to position [0, 0]
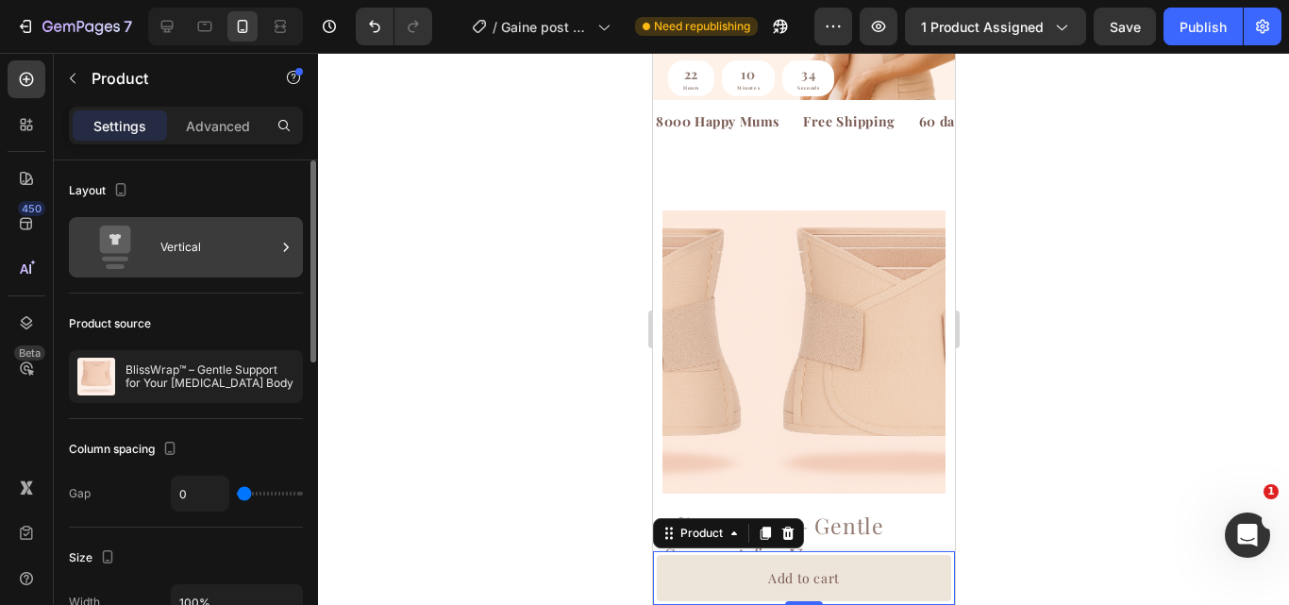
click at [198, 231] on div "Vertical" at bounding box center [217, 247] width 115 height 43
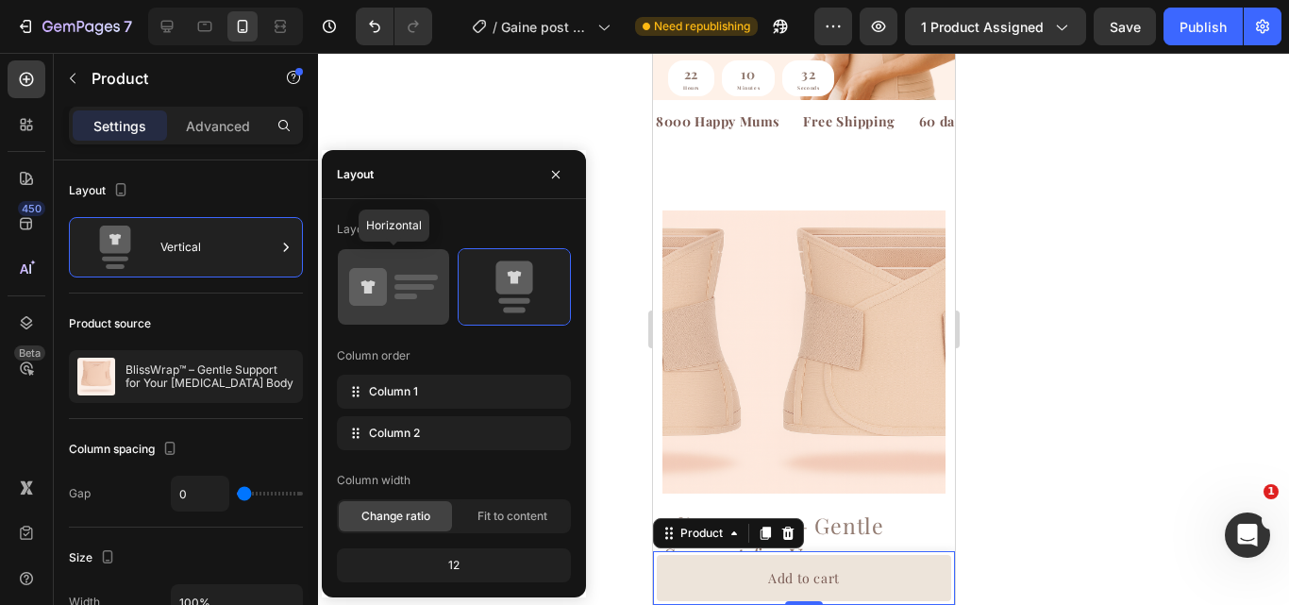
click at [394, 284] on icon at bounding box center [393, 286] width 89 height 53
type input "8"
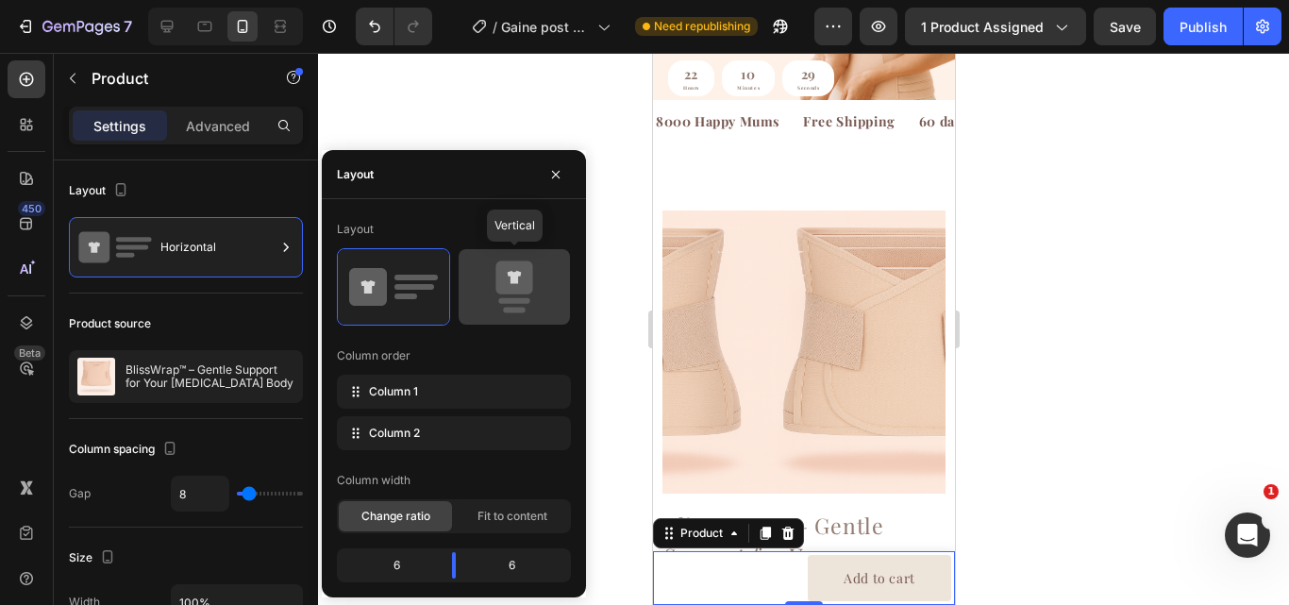
click at [518, 265] on icon at bounding box center [513, 277] width 37 height 33
type input "0"
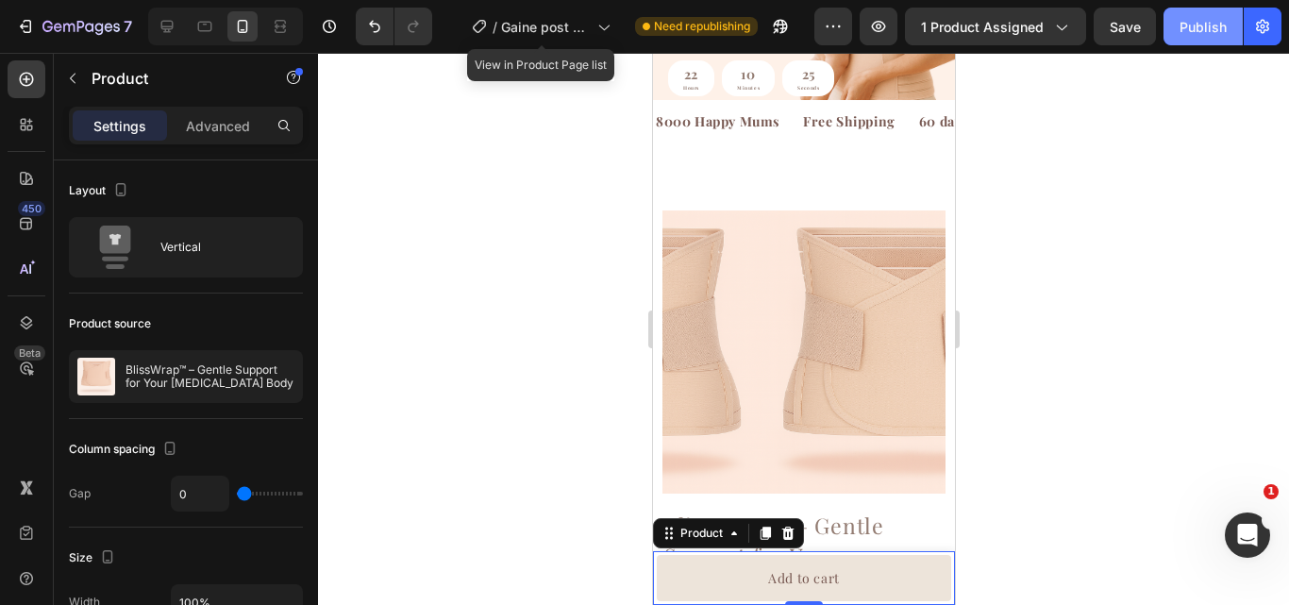
click at [1211, 23] on div "Publish" at bounding box center [1203, 27] width 47 height 20
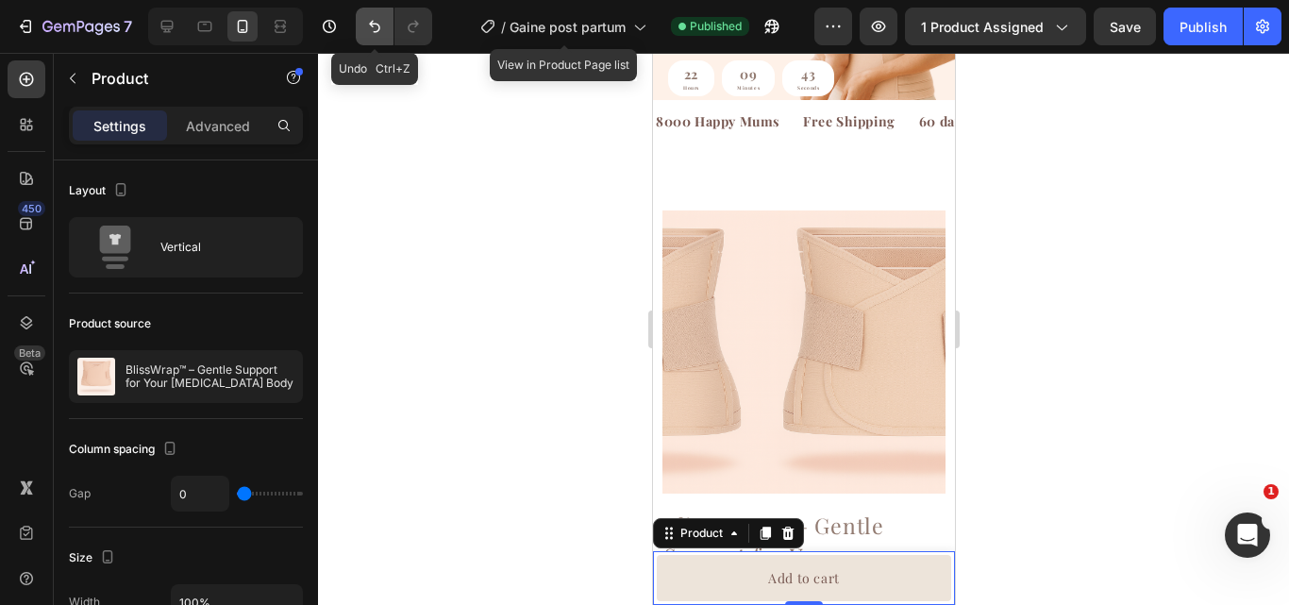
click at [390, 16] on button "Undo/Redo" at bounding box center [375, 27] width 38 height 38
type input "8"
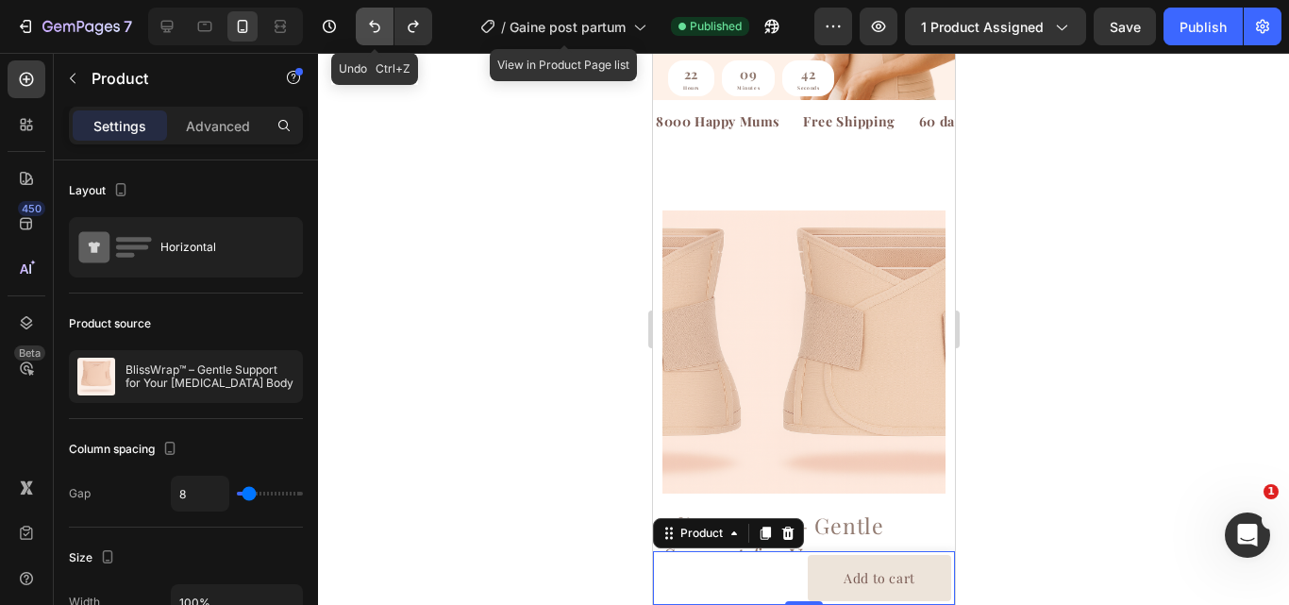
click at [390, 16] on button "Undo/Redo" at bounding box center [375, 27] width 38 height 38
type input "0"
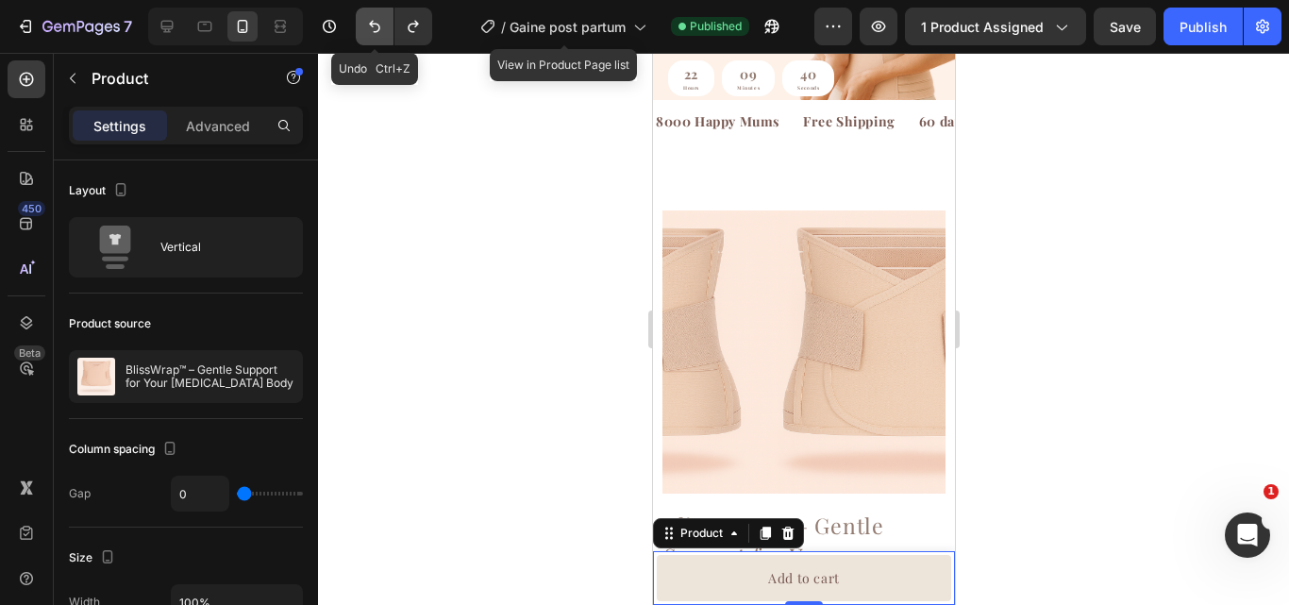
click at [390, 16] on button "Undo/Redo" at bounding box center [375, 27] width 38 height 38
click at [380, 23] on icon "Undo/Redo" at bounding box center [374, 26] width 19 height 19
click at [786, 526] on icon at bounding box center [787, 533] width 15 height 15
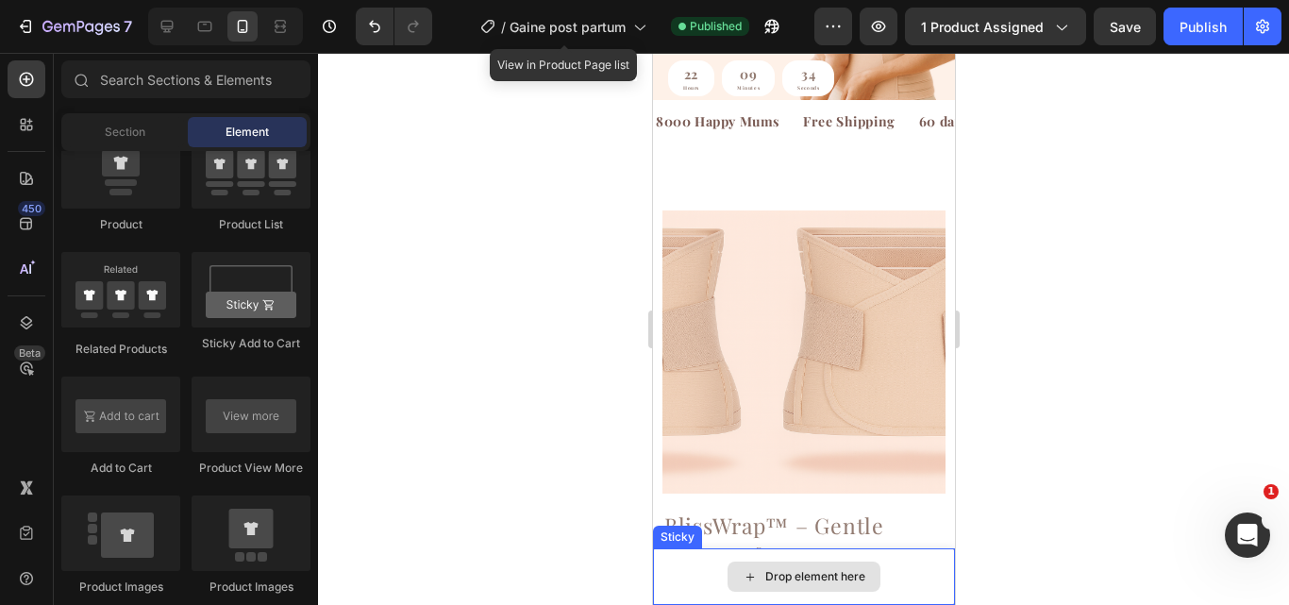
click at [712, 573] on div "Drop element here" at bounding box center [803, 576] width 302 height 57
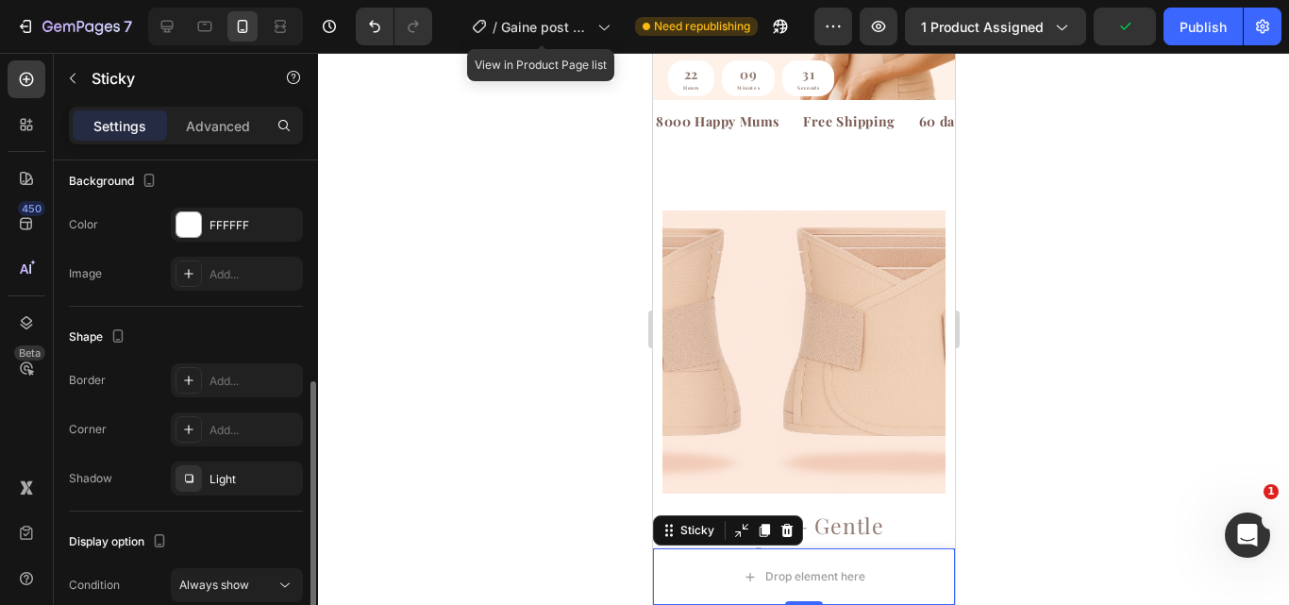
scroll to position [388, 0]
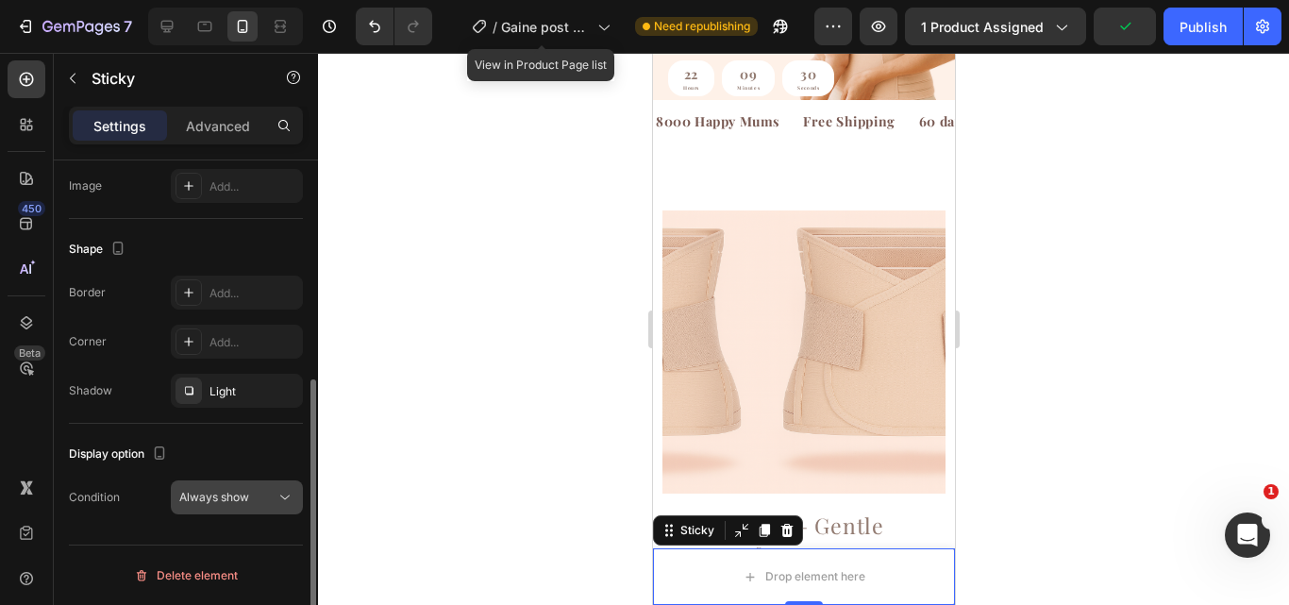
click at [274, 504] on div "Always show" at bounding box center [227, 497] width 96 height 17
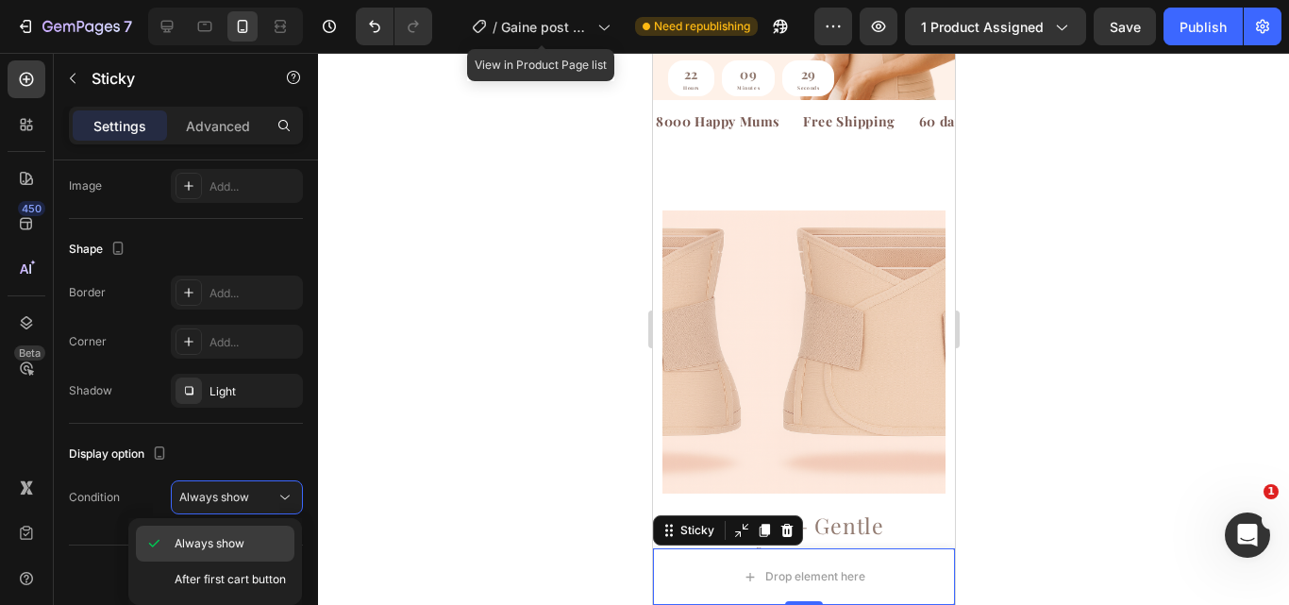
click at [258, 562] on div "Always show" at bounding box center [215, 580] width 159 height 36
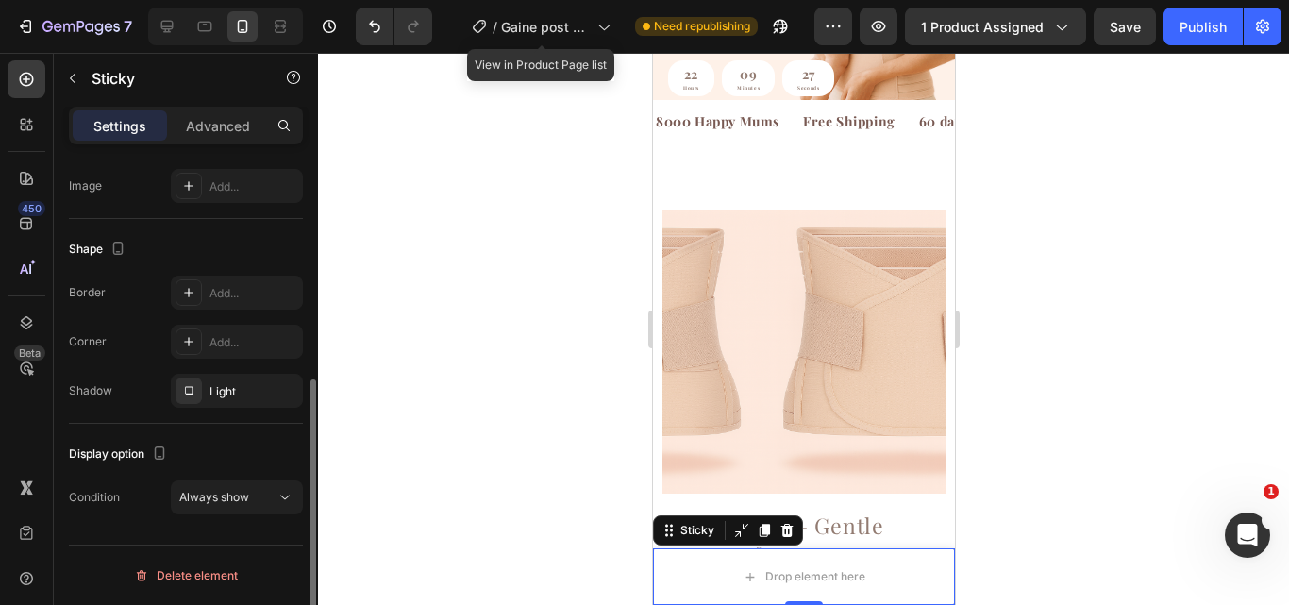
scroll to position [0, 0]
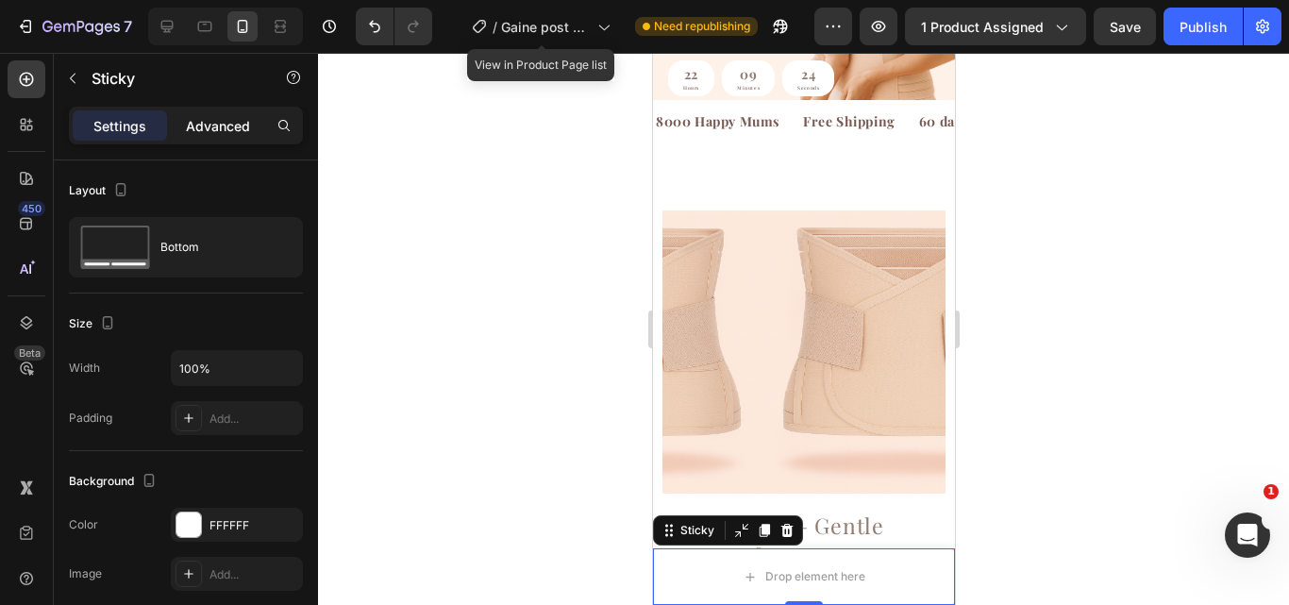
click at [242, 124] on p "Advanced" at bounding box center [218, 126] width 64 height 20
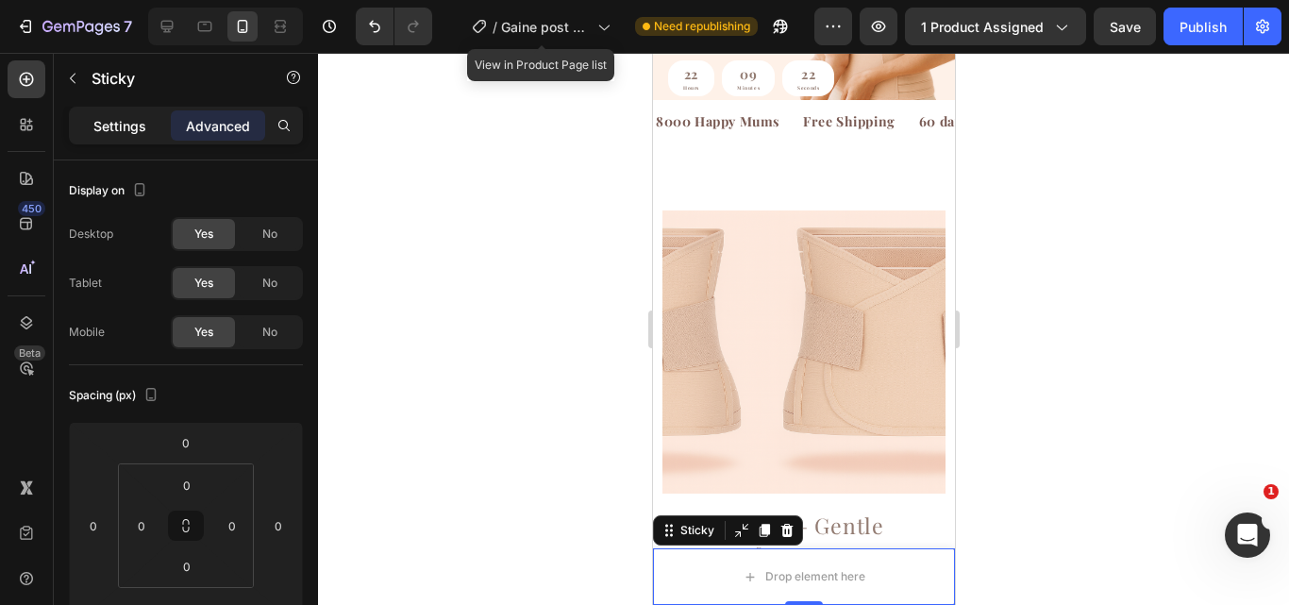
click at [140, 125] on p "Settings" at bounding box center [119, 126] width 53 height 20
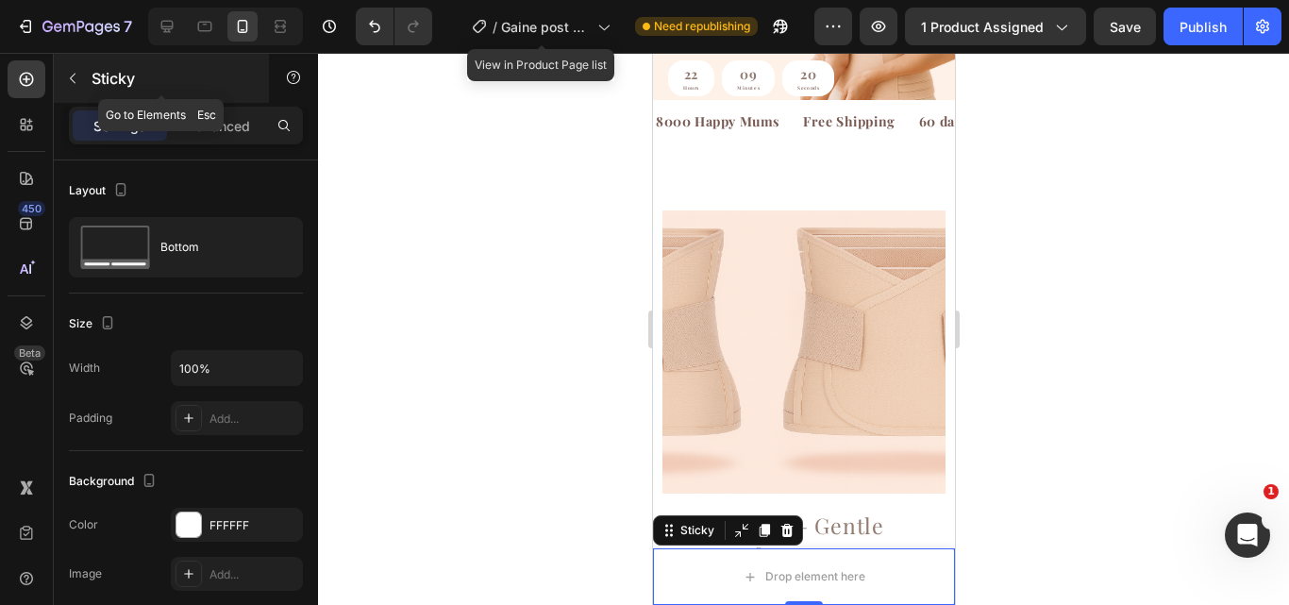
click at [81, 89] on button "button" at bounding box center [73, 78] width 30 height 30
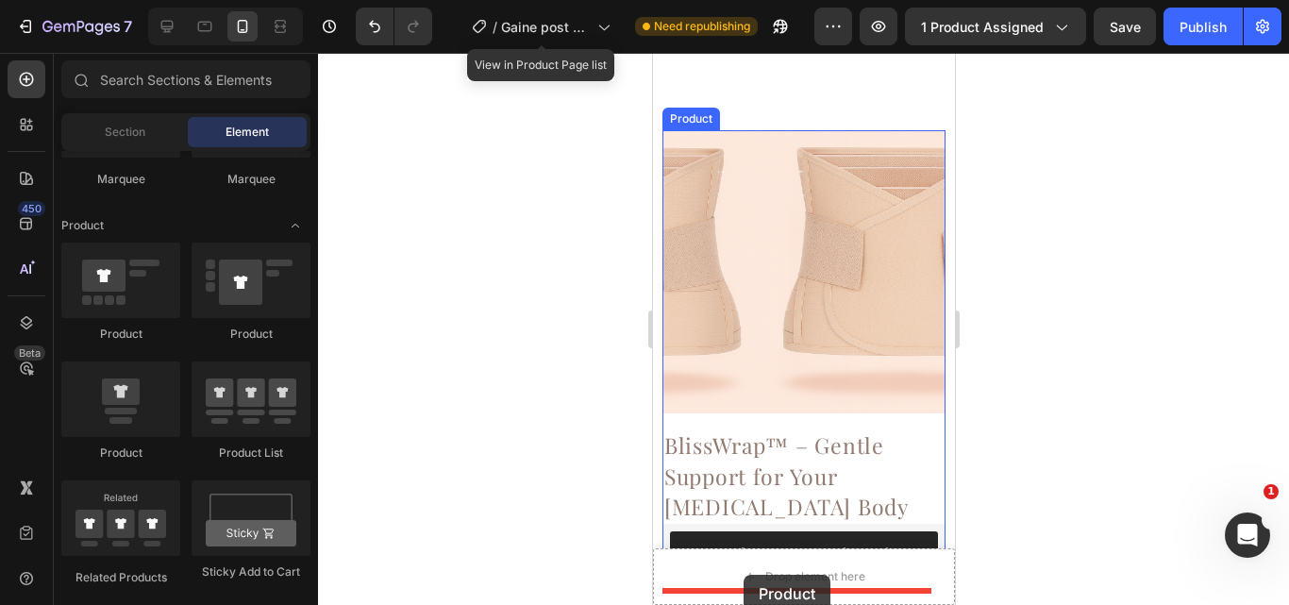
scroll to position [516, 0]
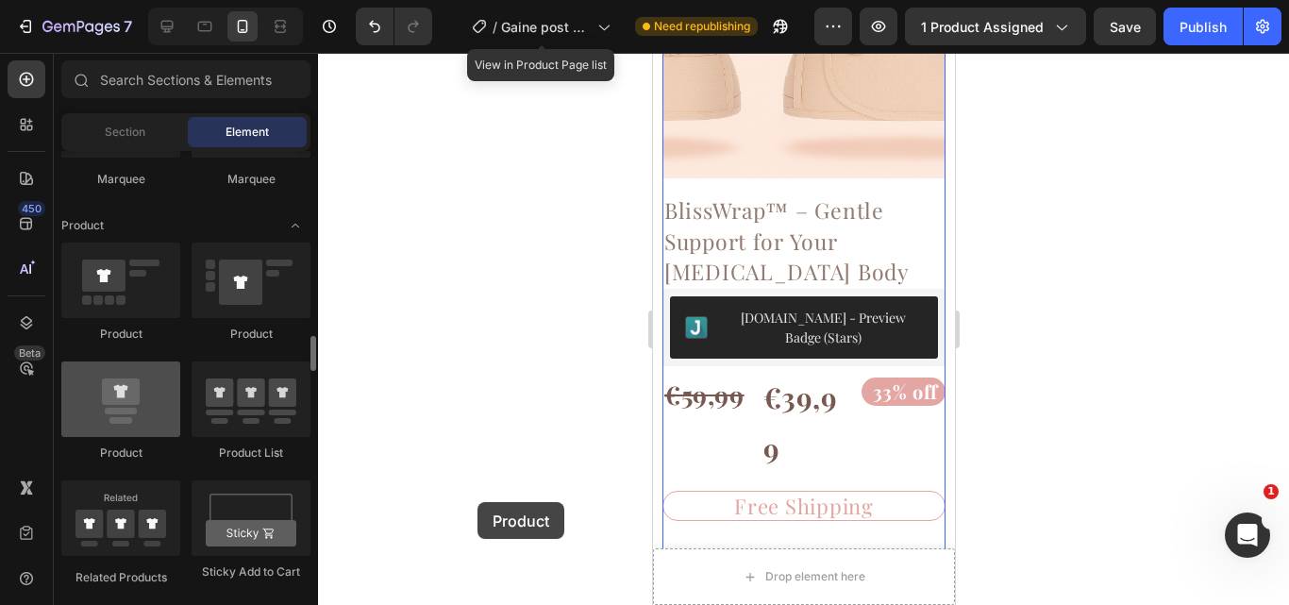
drag, startPoint x: 132, startPoint y: 423, endPoint x: 157, endPoint y: 366, distance: 61.7
click at [157, 366] on div at bounding box center [120, 398] width 119 height 75
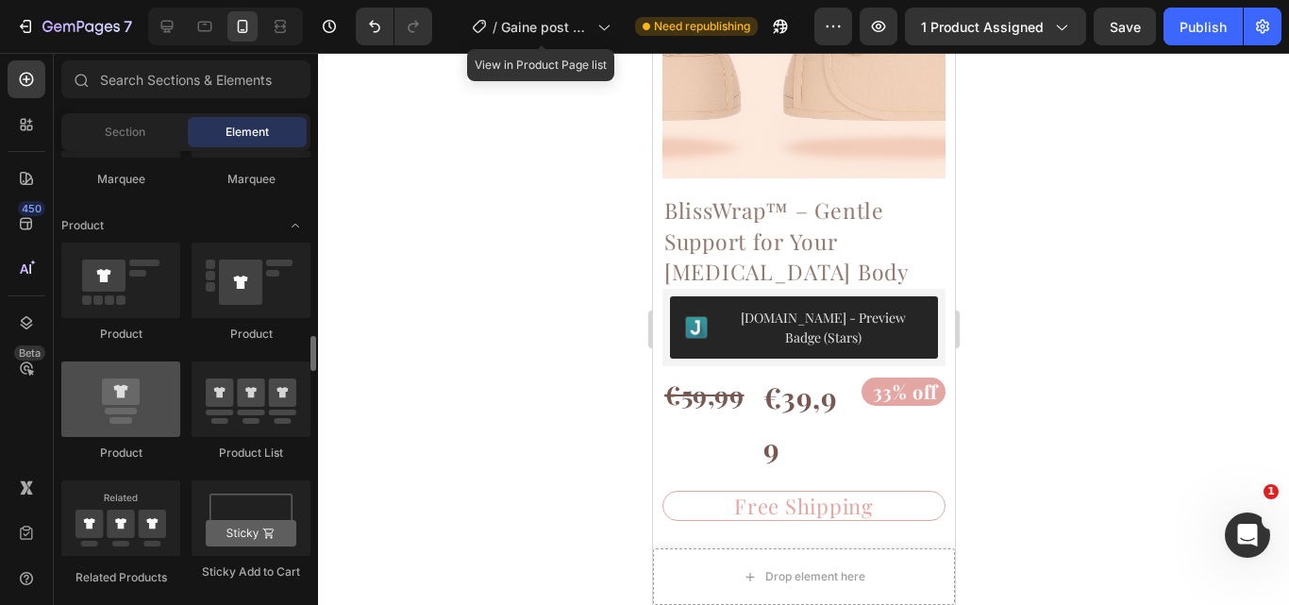
scroll to position [693, 0]
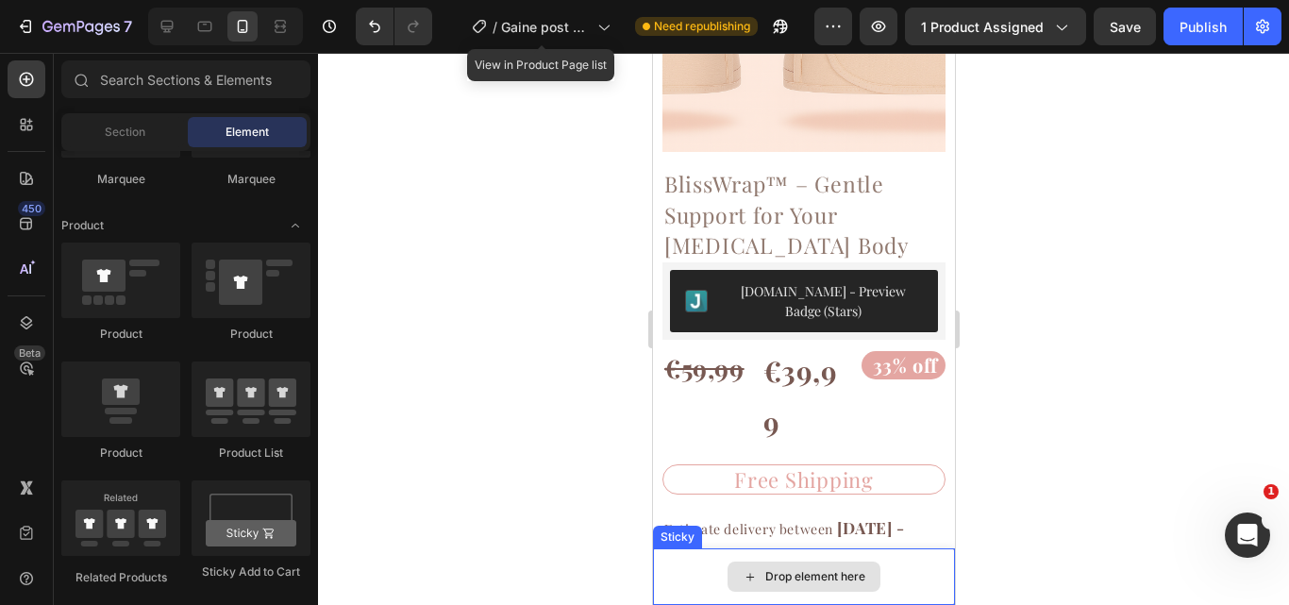
click at [787, 574] on div "Drop element here" at bounding box center [814, 576] width 100 height 15
click at [895, 565] on div "Drop element here" at bounding box center [803, 576] width 302 height 57
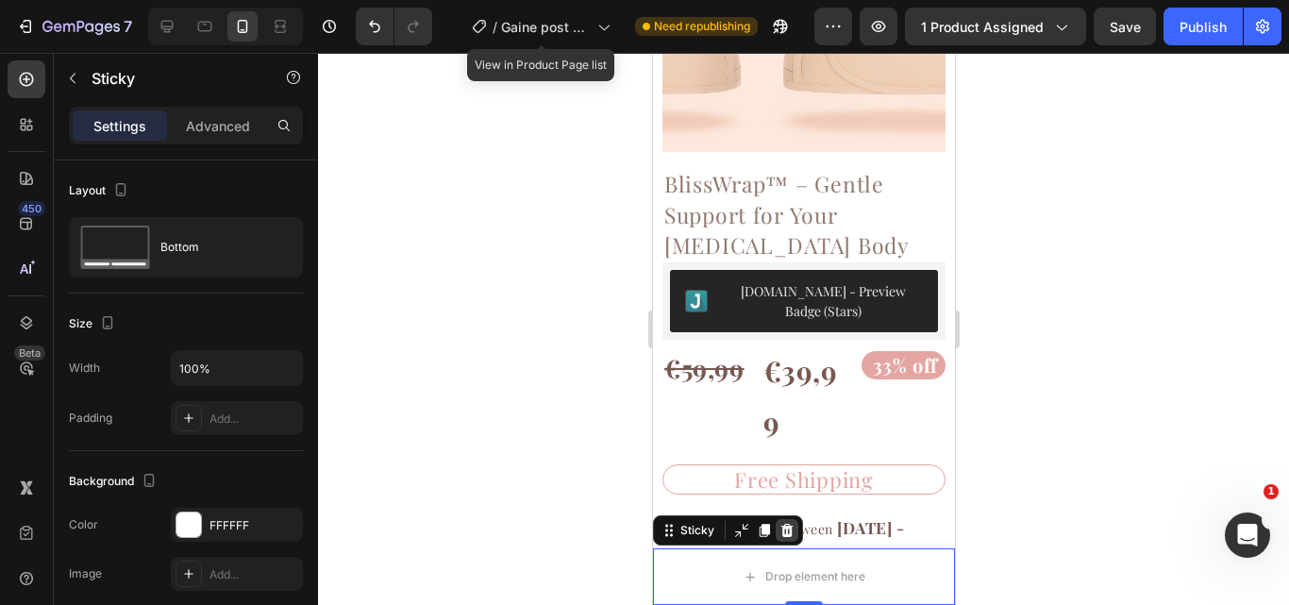
click at [787, 522] on div at bounding box center [786, 530] width 23 height 23
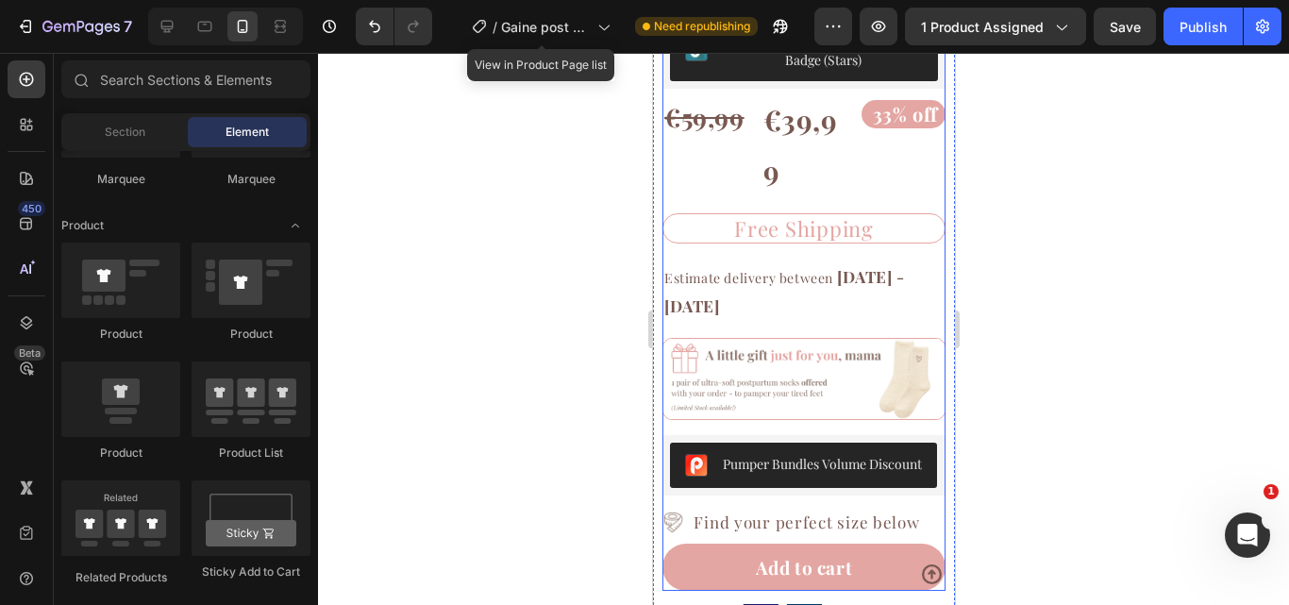
scroll to position [1205, 0]
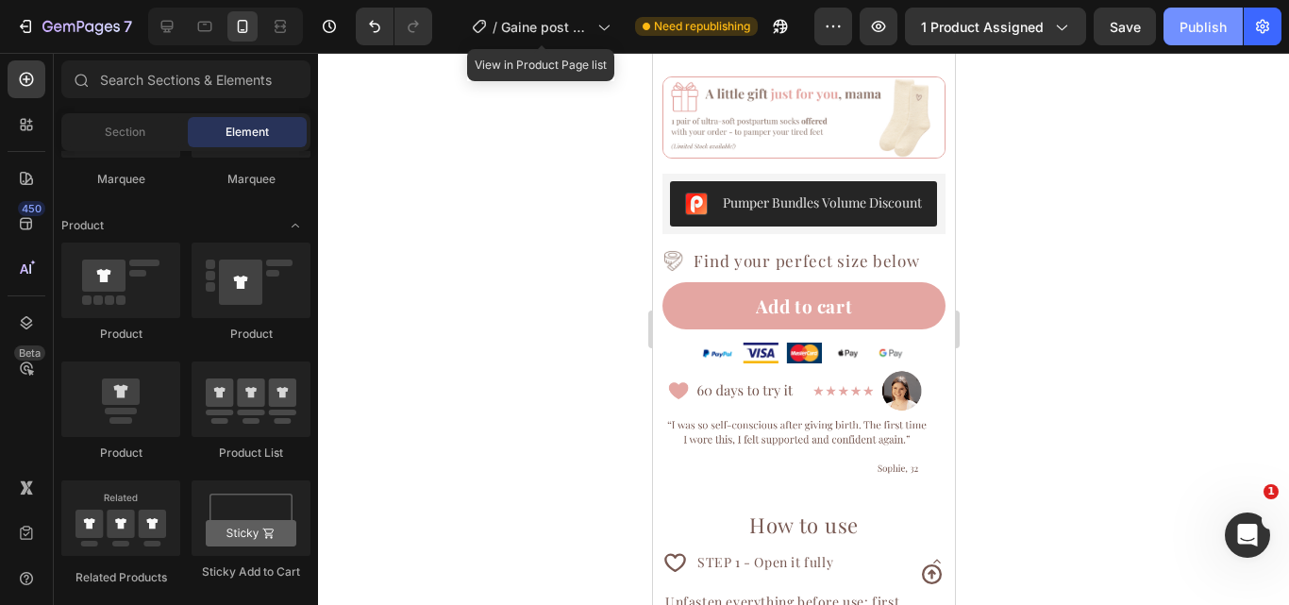
click at [1226, 26] on div "Publish" at bounding box center [1203, 27] width 47 height 20
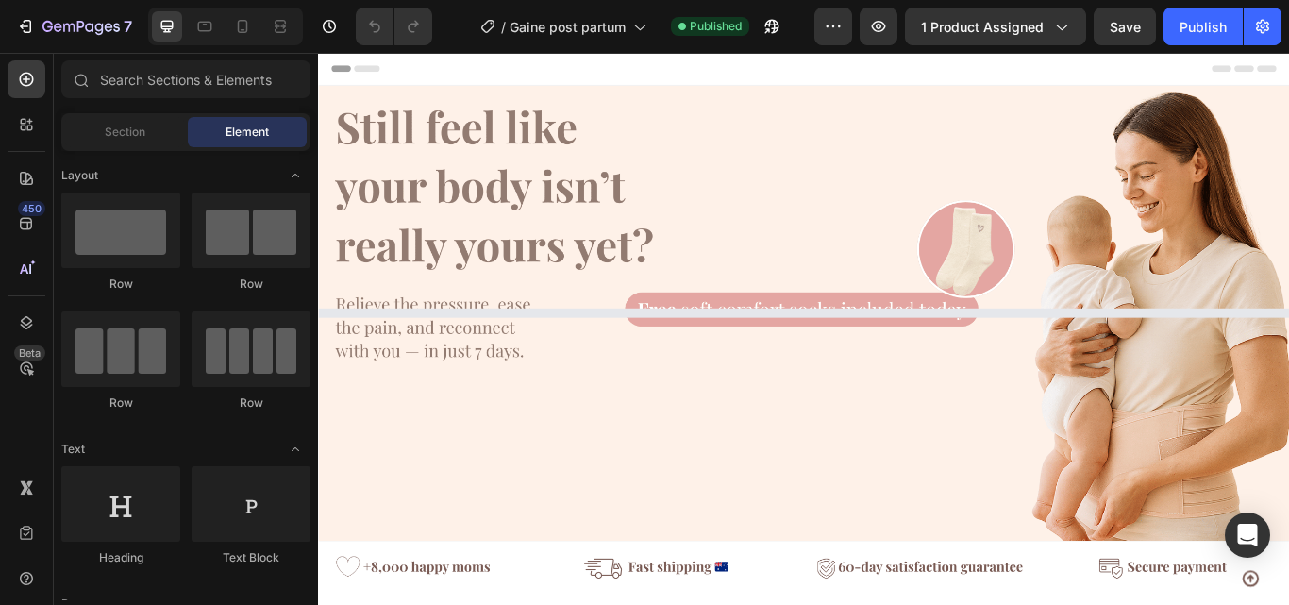
select select "575768298197811813"
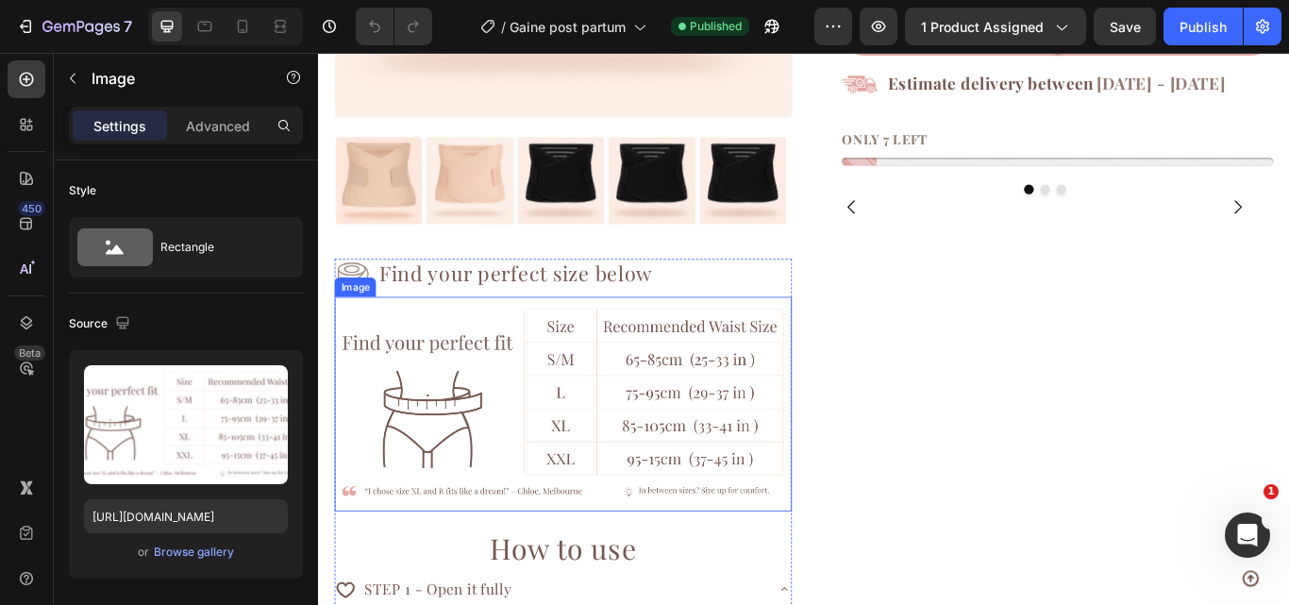
click at [594, 441] on img at bounding box center [603, 463] width 533 height 250
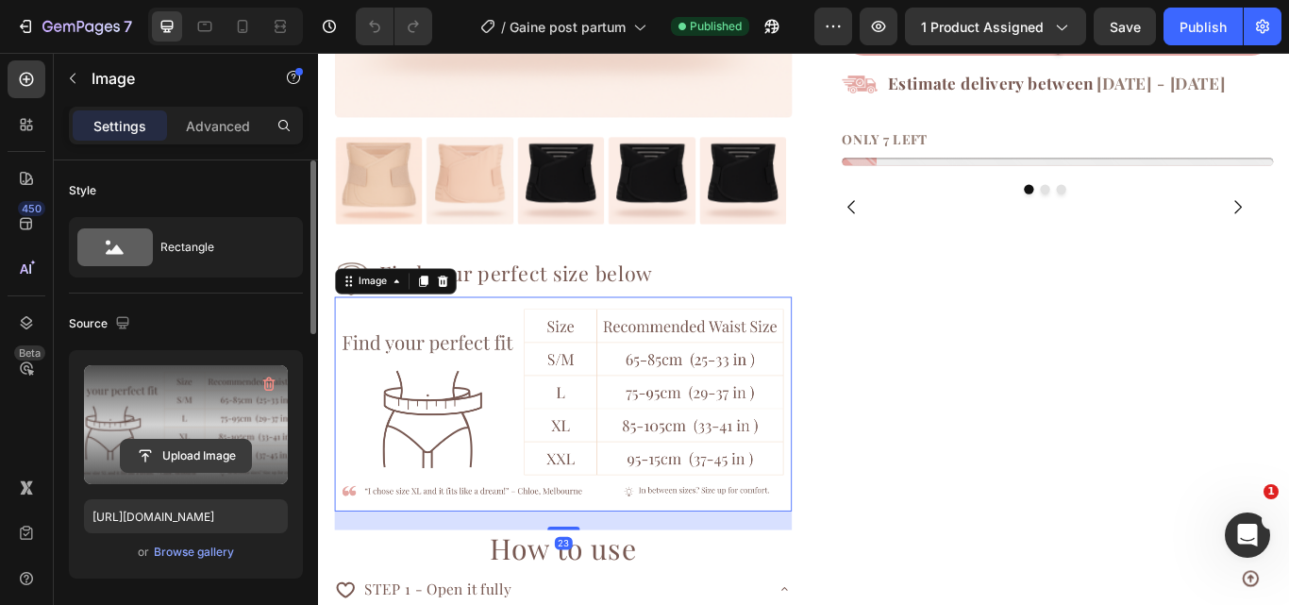
click at [144, 453] on input "file" at bounding box center [186, 456] width 130 height 32
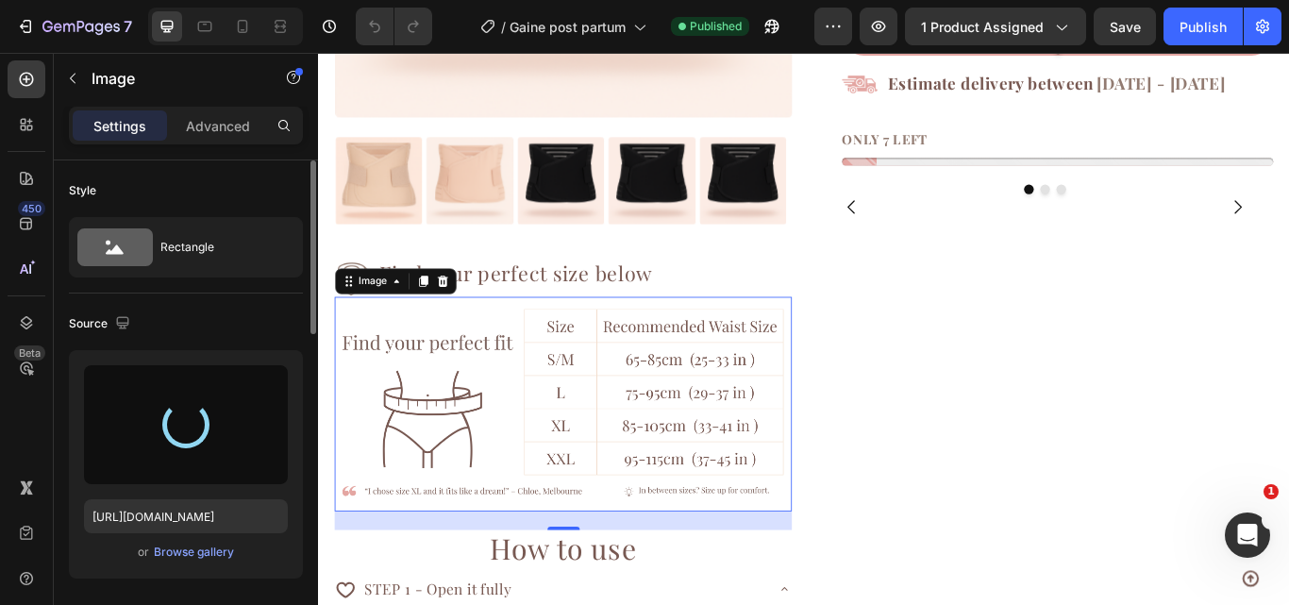
type input "https://cdn.shopify.com/s/files/1/0854/5681/4345/files/gempages_546621877804598…"
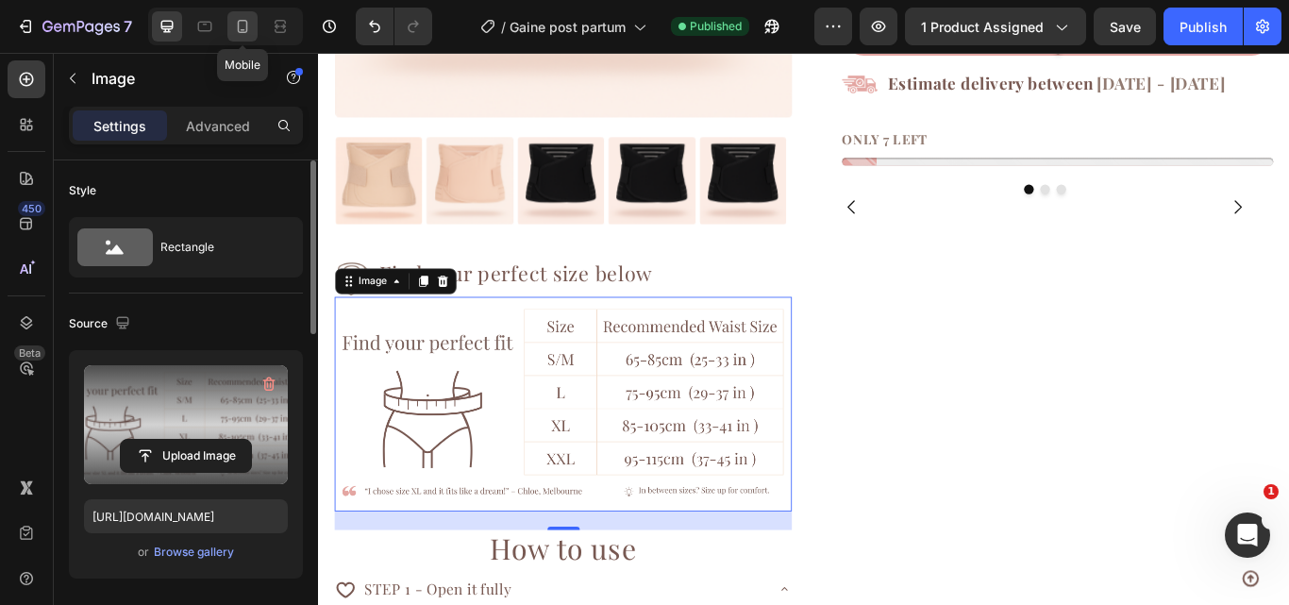
click at [243, 26] on icon at bounding box center [242, 26] width 19 height 19
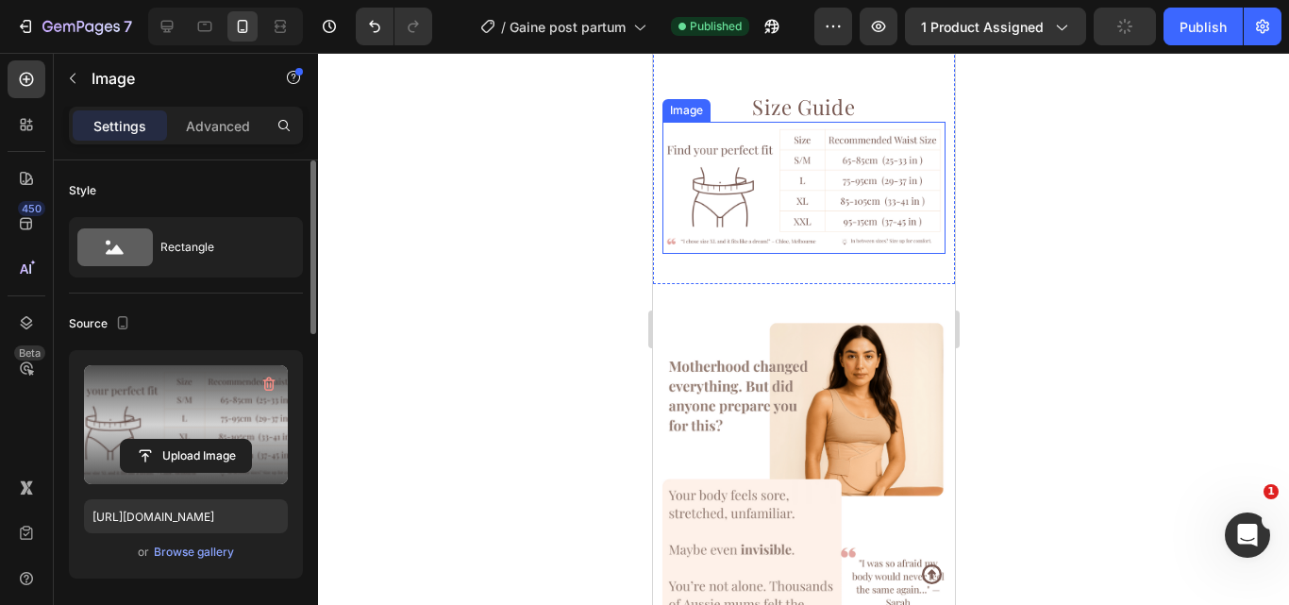
scroll to position [2128, 0]
click at [753, 177] on img at bounding box center [803, 186] width 283 height 133
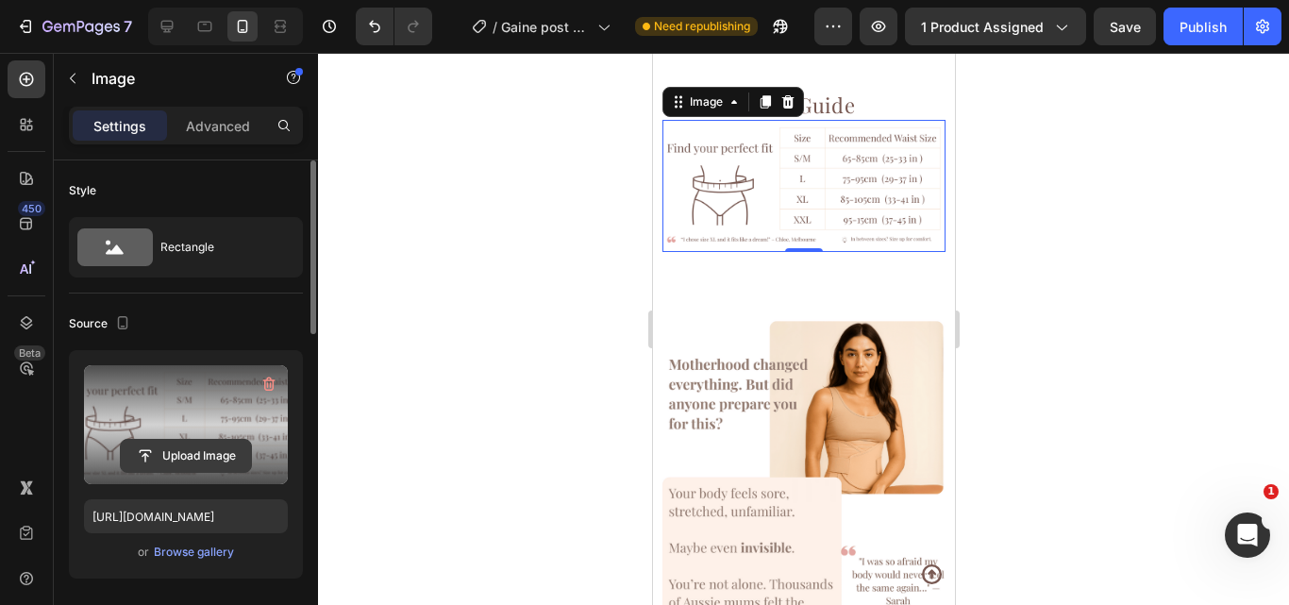
click at [198, 457] on input "file" at bounding box center [186, 456] width 130 height 32
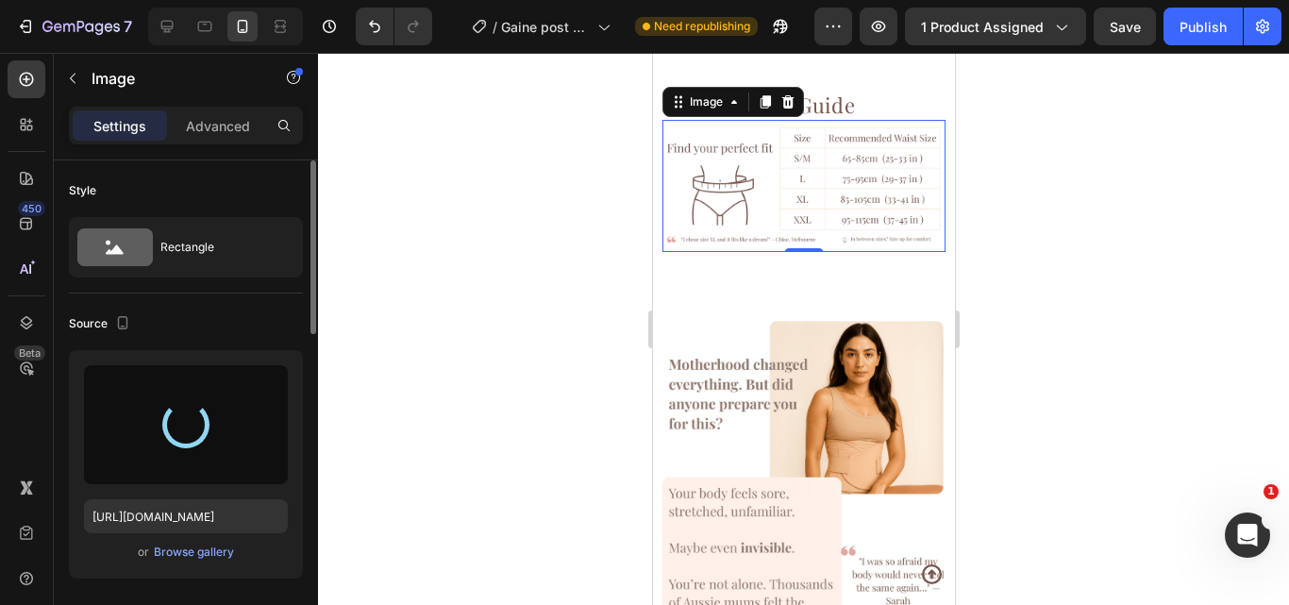
type input "https://cdn.shopify.com/s/files/1/0854/5681/4345/files/gempages_546621877804598…"
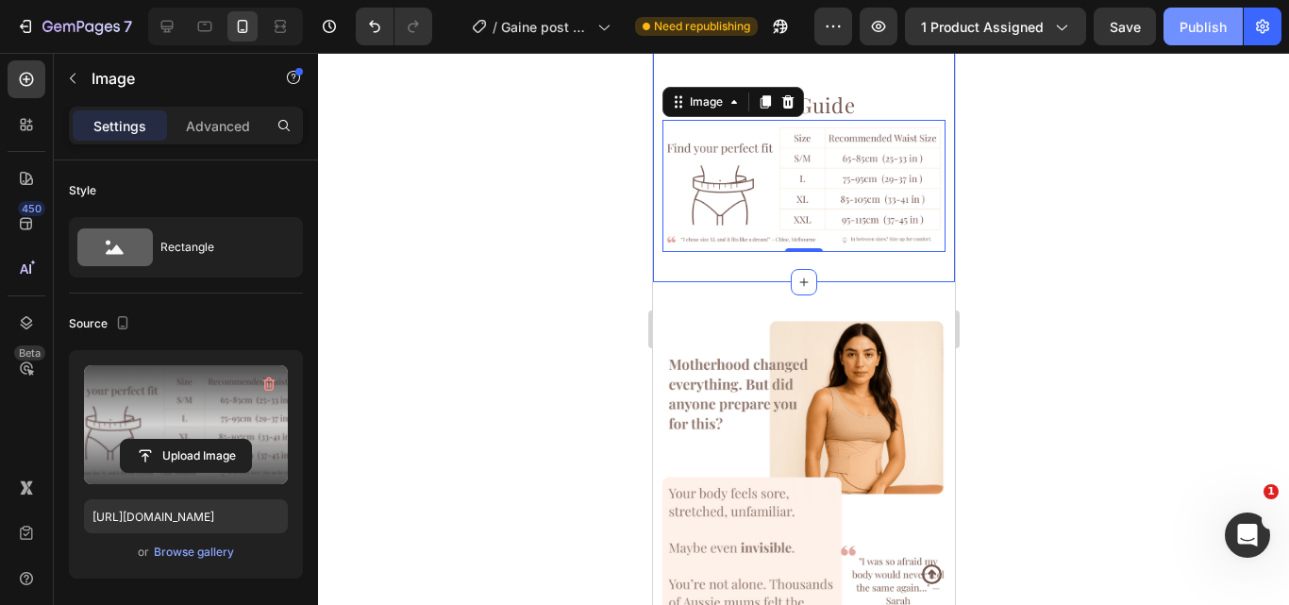
click at [1198, 34] on div "Publish" at bounding box center [1203, 27] width 47 height 20
